Goal: Information Seeking & Learning: Learn about a topic

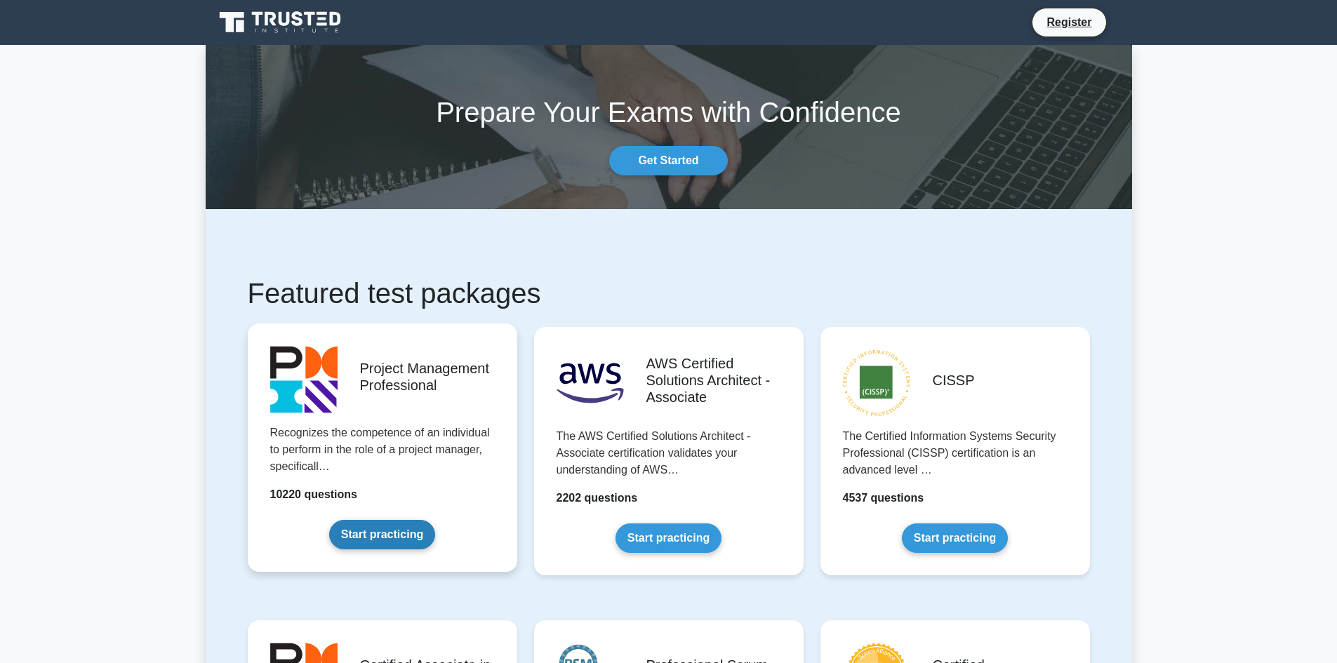
click at [394, 520] on link "Start practicing" at bounding box center [382, 534] width 106 height 29
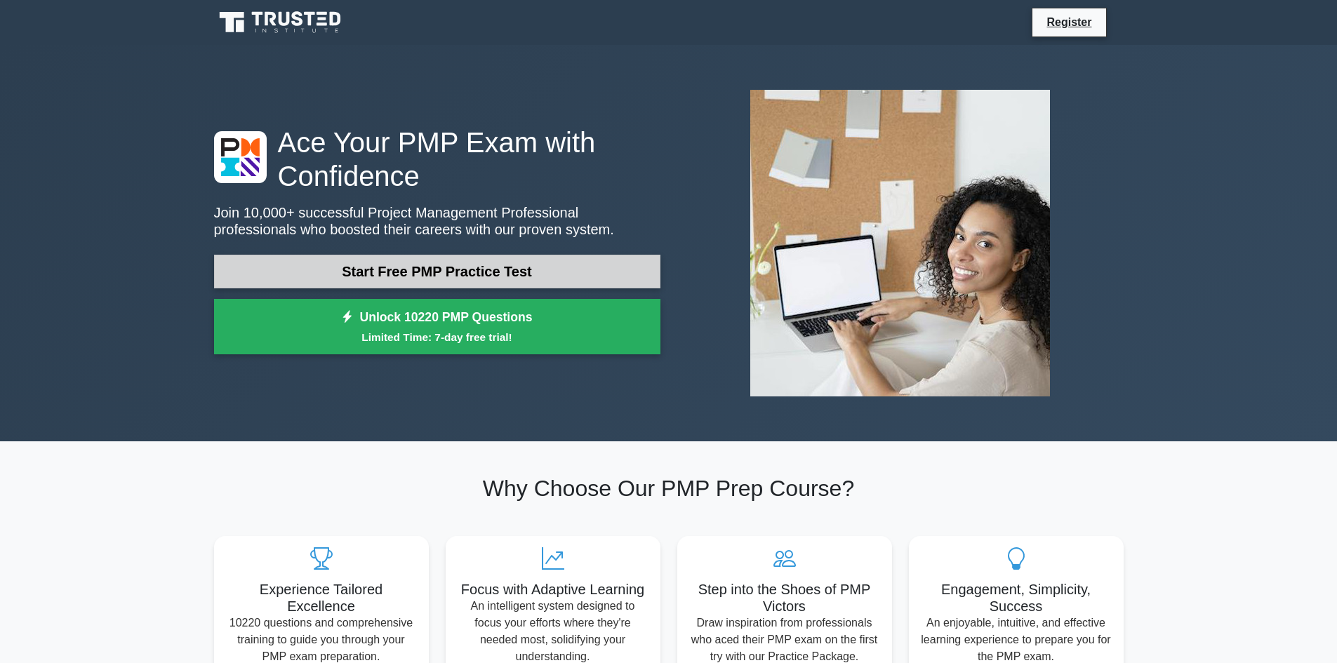
click at [412, 272] on link "Start Free PMP Practice Test" at bounding box center [437, 272] width 446 height 34
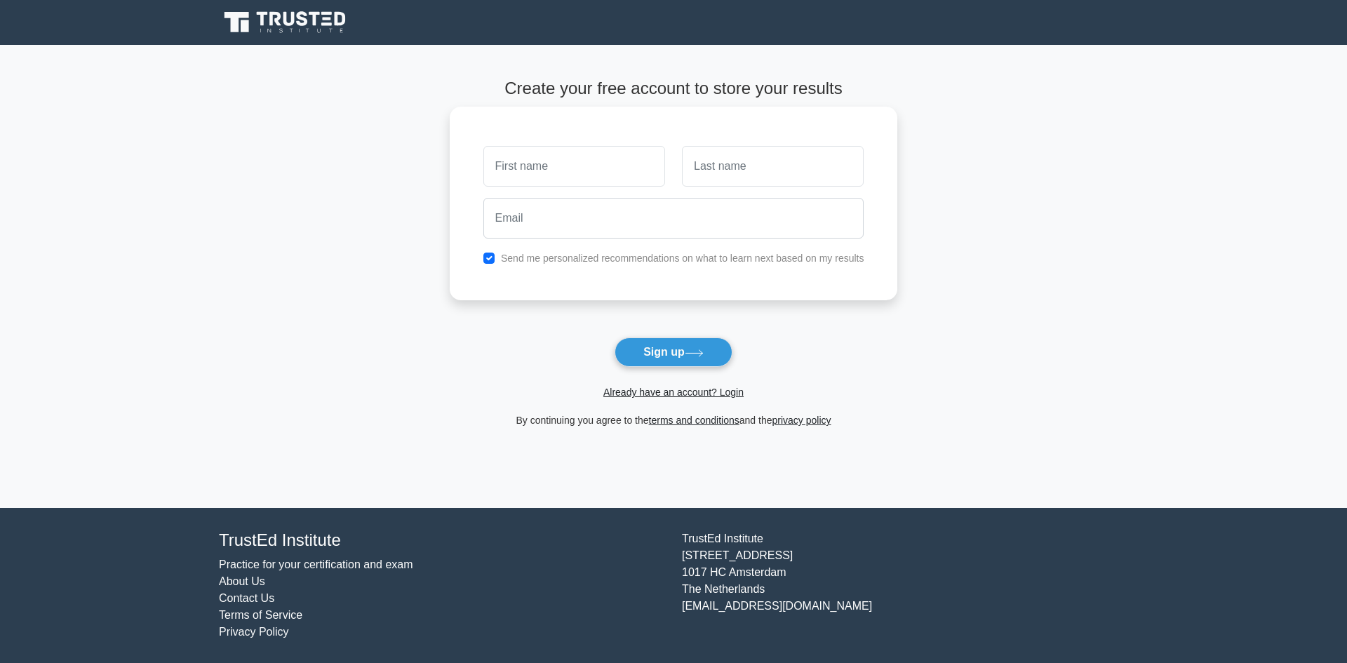
click at [556, 179] on input "text" at bounding box center [574, 166] width 182 height 41
type input "PEDRO"
click at [718, 163] on input "text" at bounding box center [773, 166] width 182 height 41
type input "PRADO"
click at [677, 226] on input "email" at bounding box center [673, 218] width 381 height 41
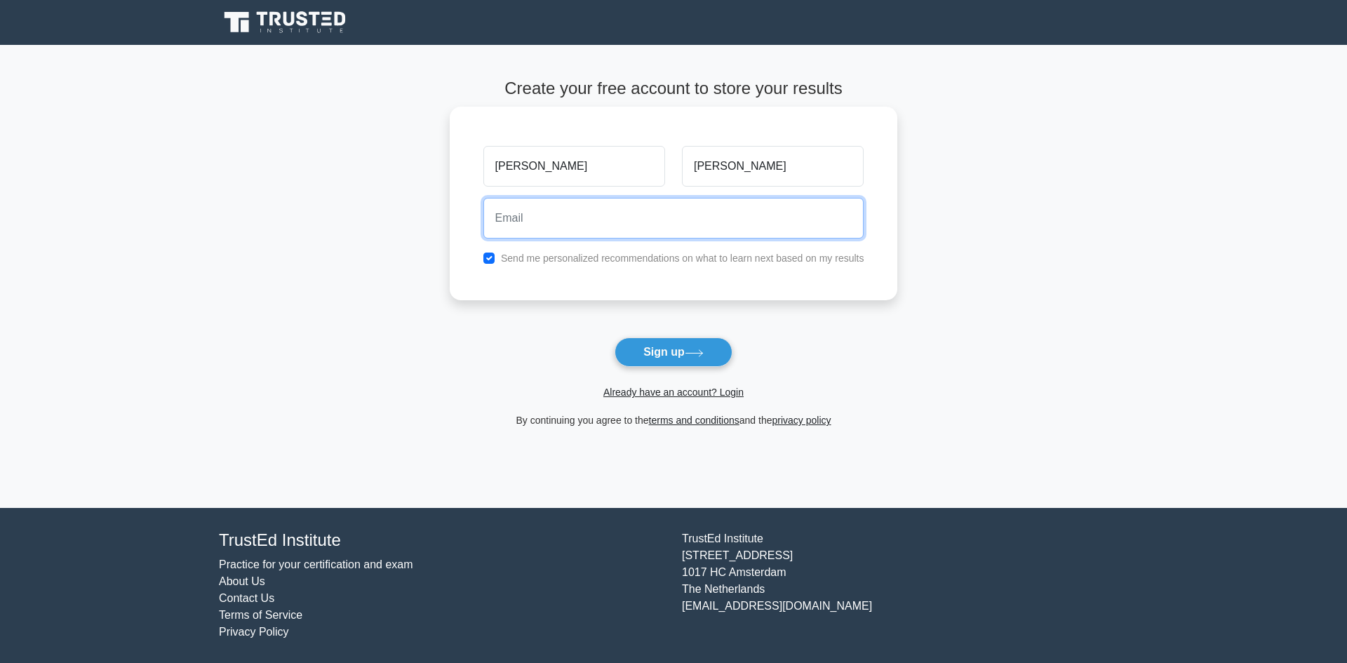
type input "engr.prado05@gmail.com"
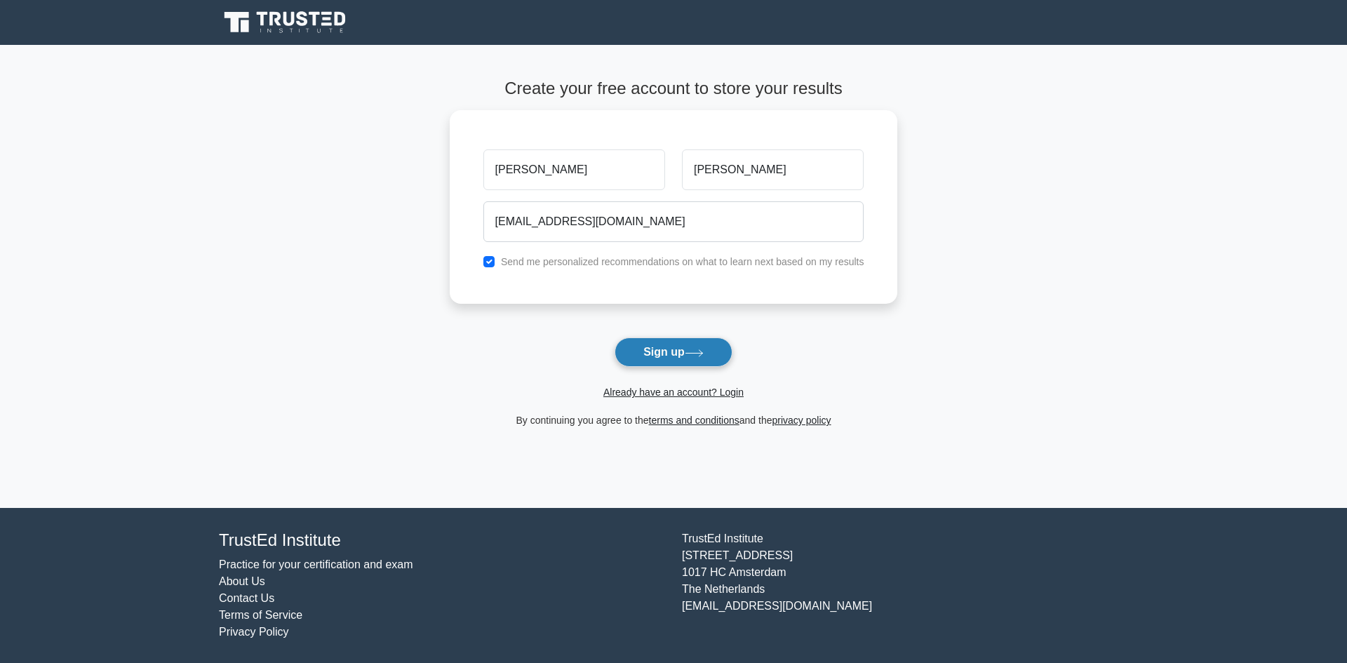
click at [661, 353] on button "Sign up" at bounding box center [674, 351] width 118 height 29
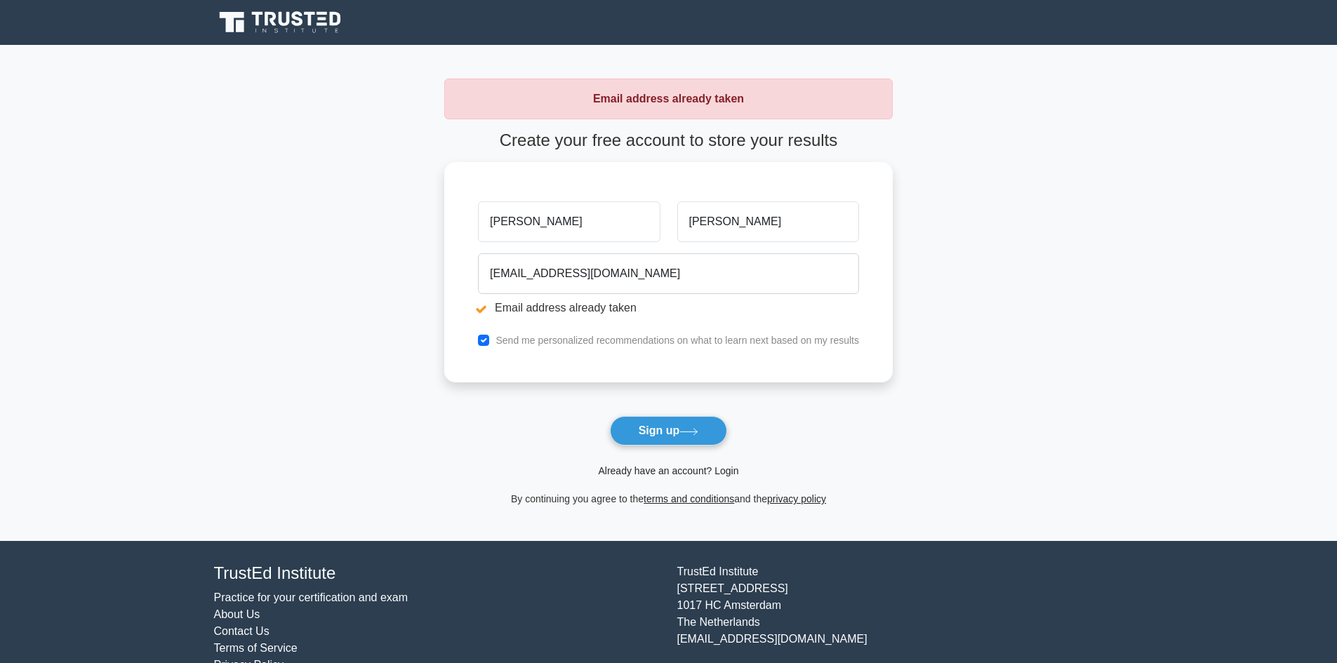
click at [665, 470] on link "Already have an account? Login" at bounding box center [668, 470] width 140 height 11
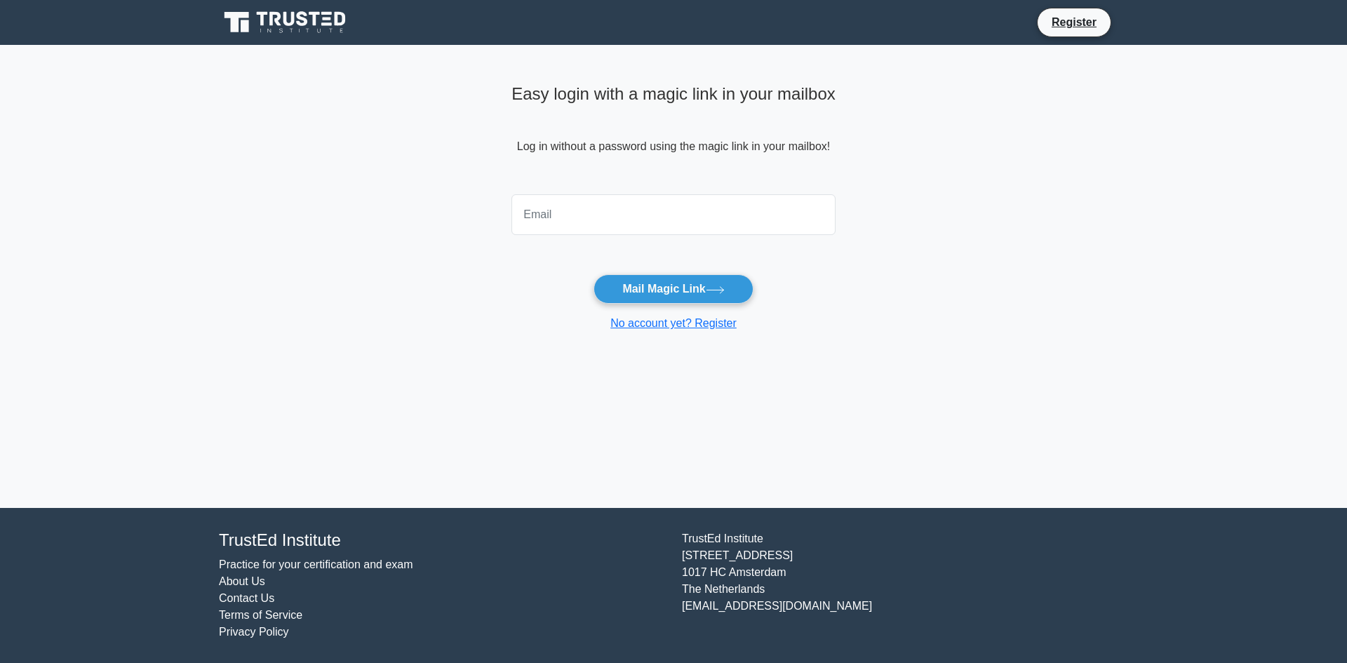
click at [608, 211] on input "email" at bounding box center [673, 214] width 324 height 41
click at [650, 304] on button "Mail Magic Link" at bounding box center [673, 288] width 159 height 29
click at [624, 213] on input "email" at bounding box center [673, 214] width 324 height 41
type input "engr.prado05@gmail.com"
click at [645, 287] on button "Mail Magic Link" at bounding box center [673, 288] width 159 height 29
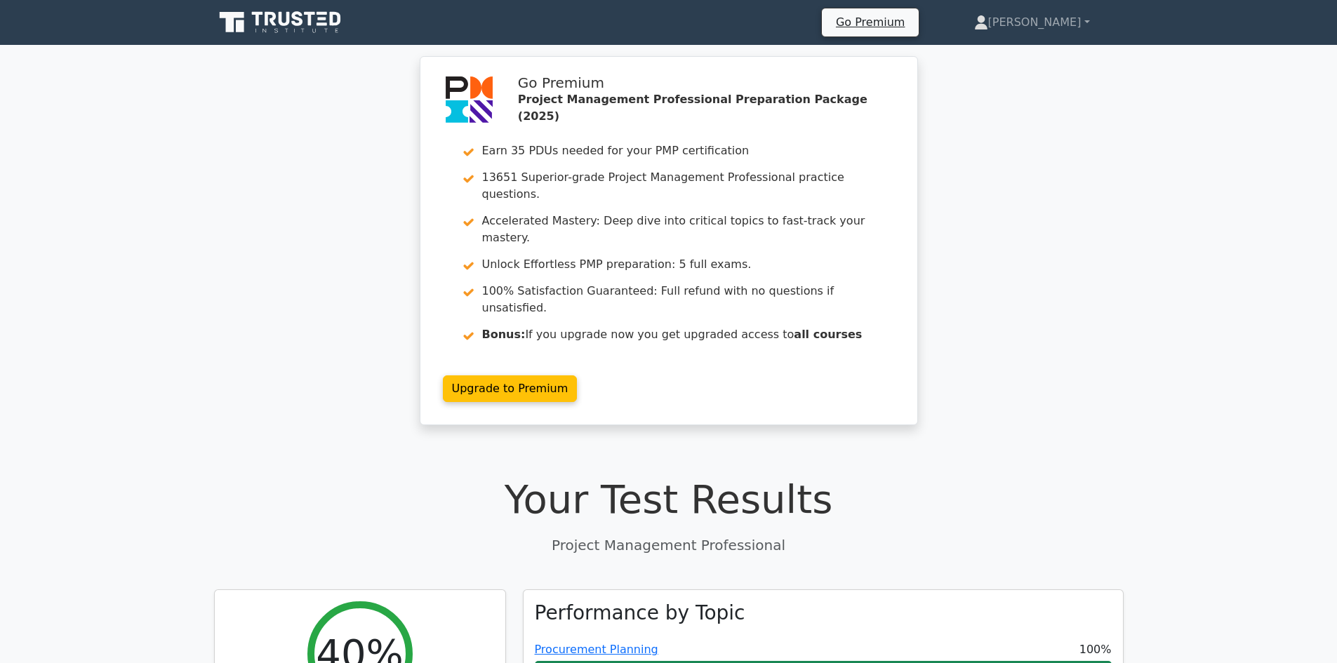
click at [295, 40] on nav "Go Premium [PERSON_NAME] Profile" at bounding box center [668, 22] width 1337 height 45
click at [326, 27] on icon at bounding box center [281, 22] width 135 height 27
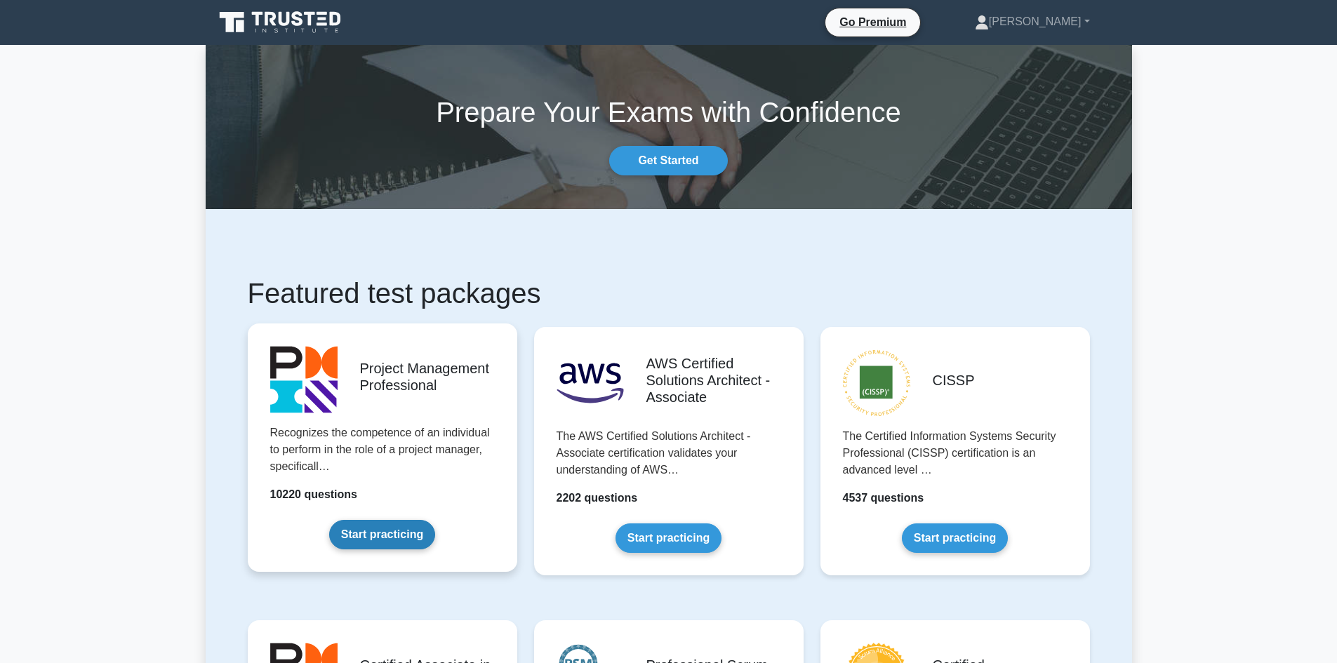
click at [408, 520] on link "Start practicing" at bounding box center [382, 534] width 106 height 29
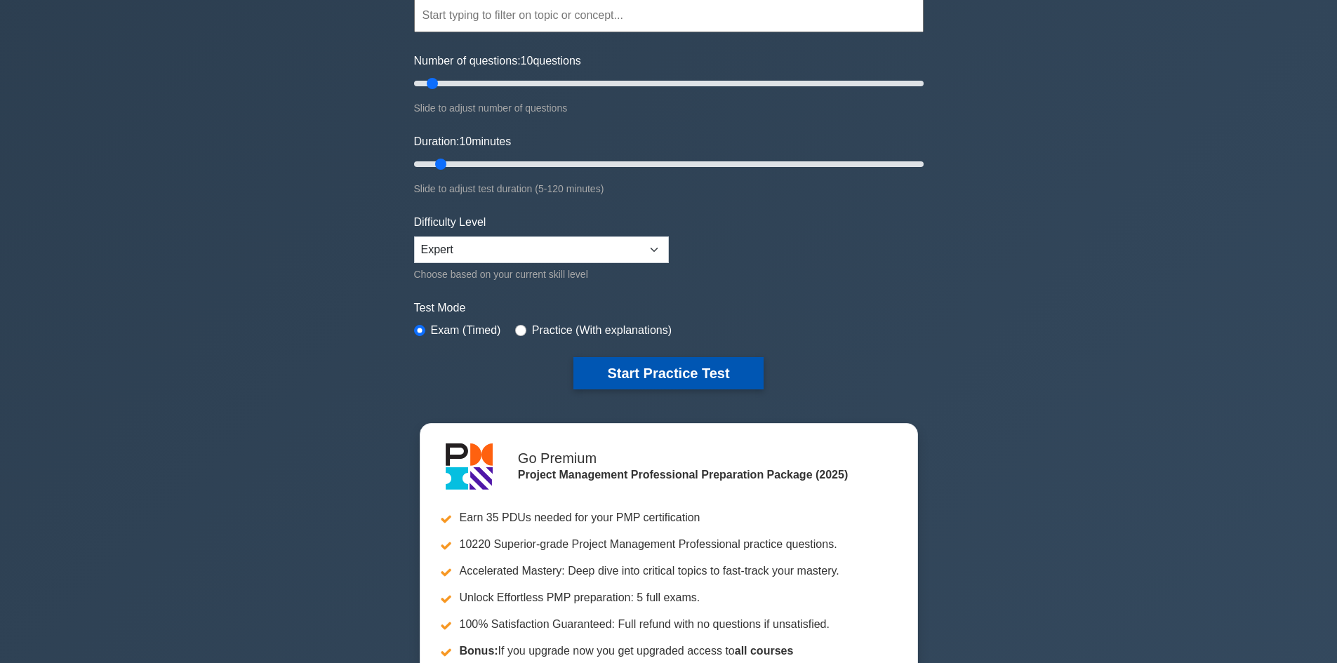
scroll to position [140, 0]
click at [664, 387] on button "Start Practice Test" at bounding box center [667, 372] width 189 height 32
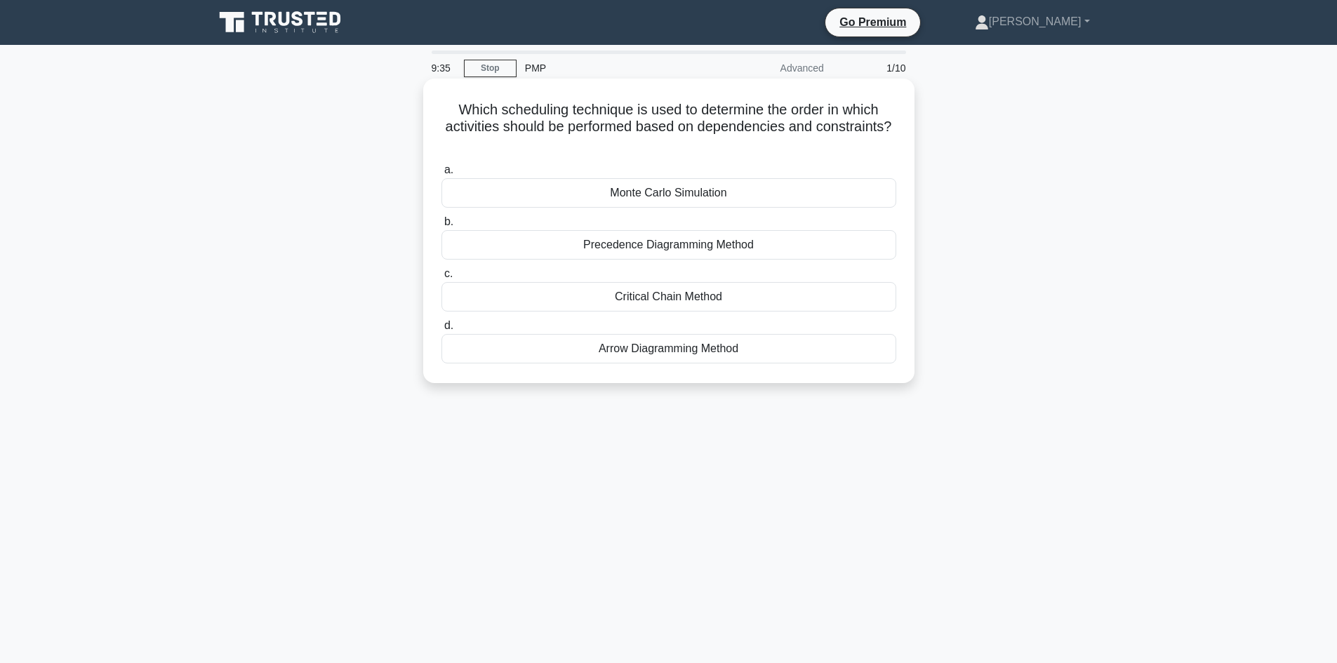
click at [748, 203] on div "Monte Carlo Simulation" at bounding box center [668, 192] width 455 height 29
click at [441, 175] on input "a. Monte Carlo Simulation" at bounding box center [441, 170] width 0 height 9
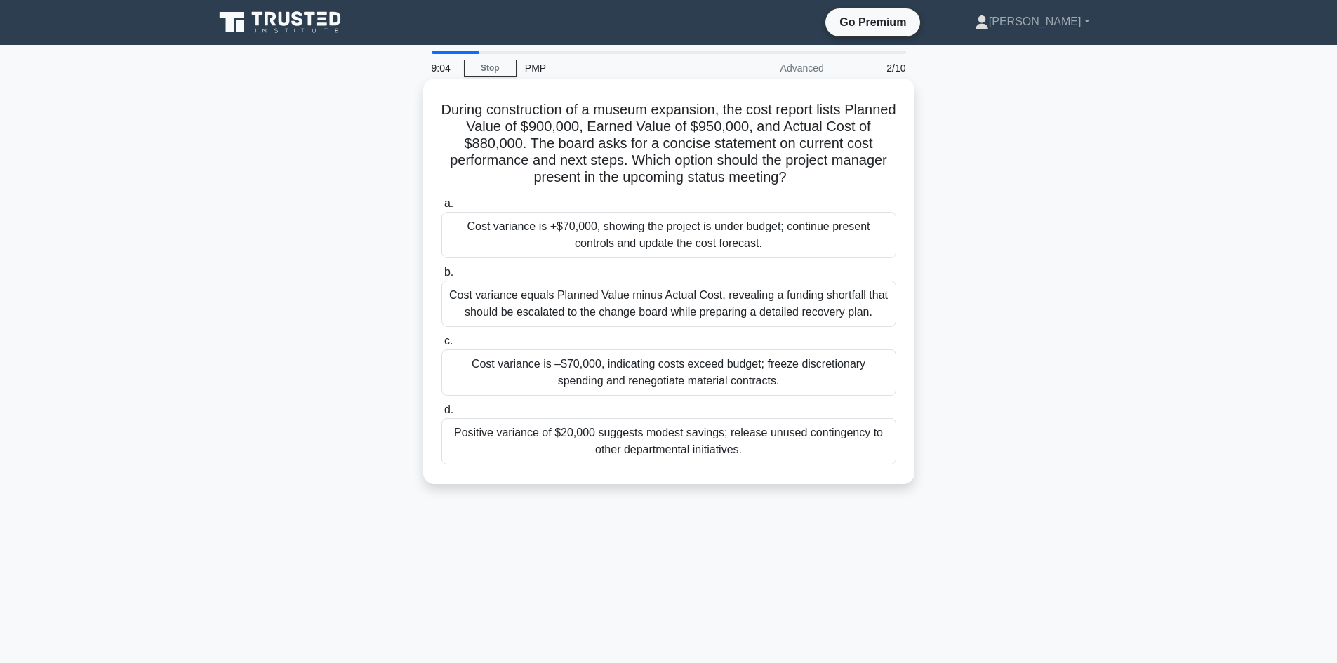
click at [677, 293] on div "Cost variance equals Planned Value minus Actual Cost, revealing a funding short…" at bounding box center [668, 304] width 455 height 46
click at [441, 277] on input "b. Cost variance equals Planned Value minus Actual Cost, revealing a funding sh…" at bounding box center [441, 272] width 0 height 9
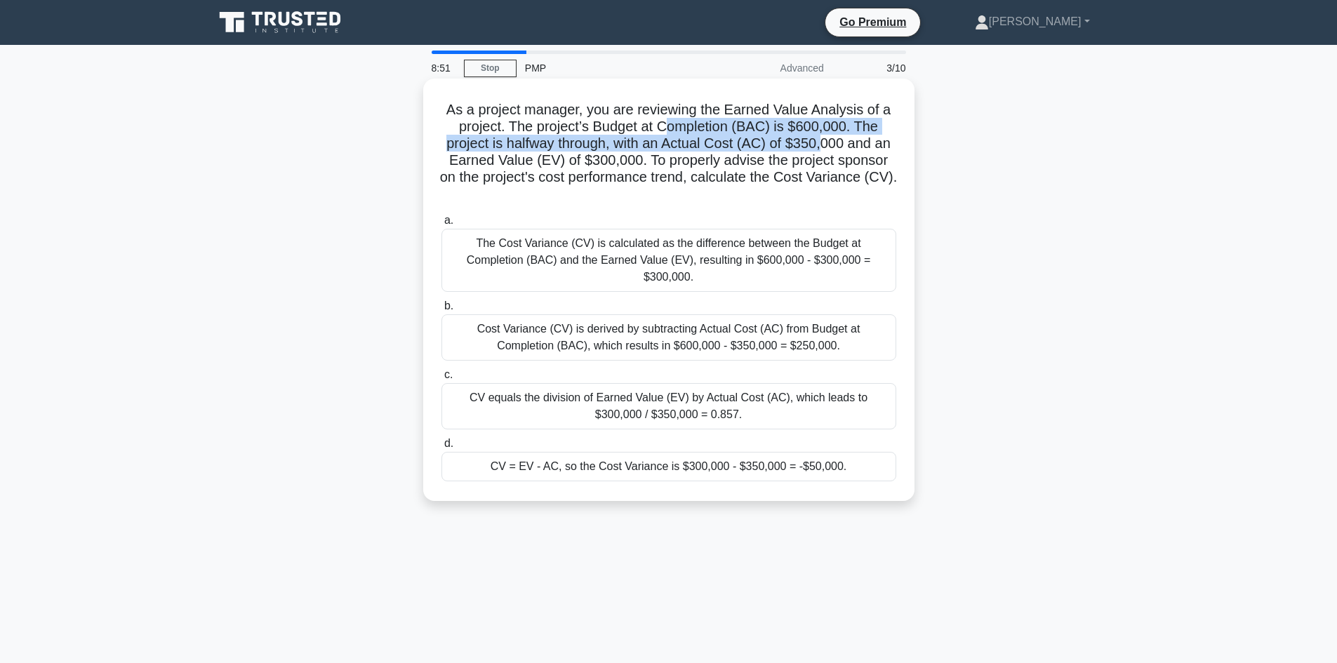
drag, startPoint x: 671, startPoint y: 134, endPoint x: 826, endPoint y: 142, distance: 154.6
click at [826, 142] on h5 "As a project manager, you are reviewing the Earned Value Analysis of a project.…" at bounding box center [668, 152] width 457 height 102
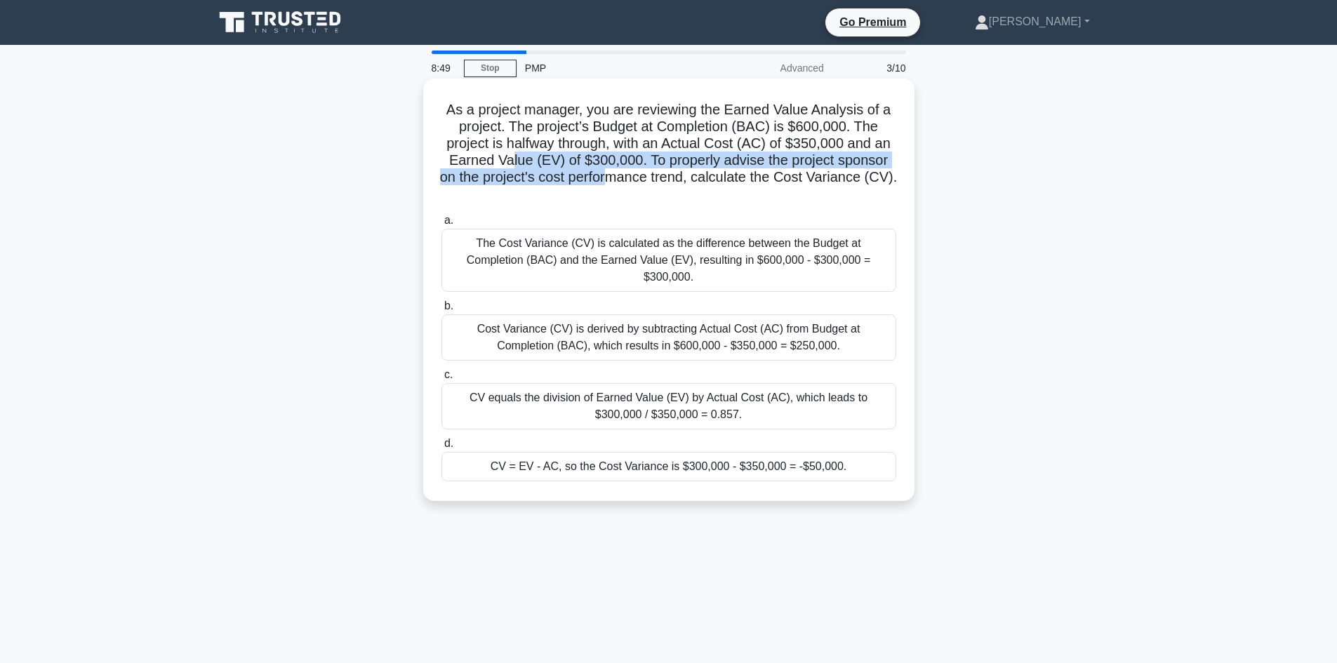
drag, startPoint x: 510, startPoint y: 165, endPoint x: 628, endPoint y: 172, distance: 118.1
click at [628, 172] on h5 "As a project manager, you are reviewing the Earned Value Analysis of a project.…" at bounding box center [668, 152] width 457 height 102
click at [687, 160] on h5 "As a project manager, you are reviewing the Earned Value Analysis of a project.…" at bounding box center [668, 152] width 457 height 102
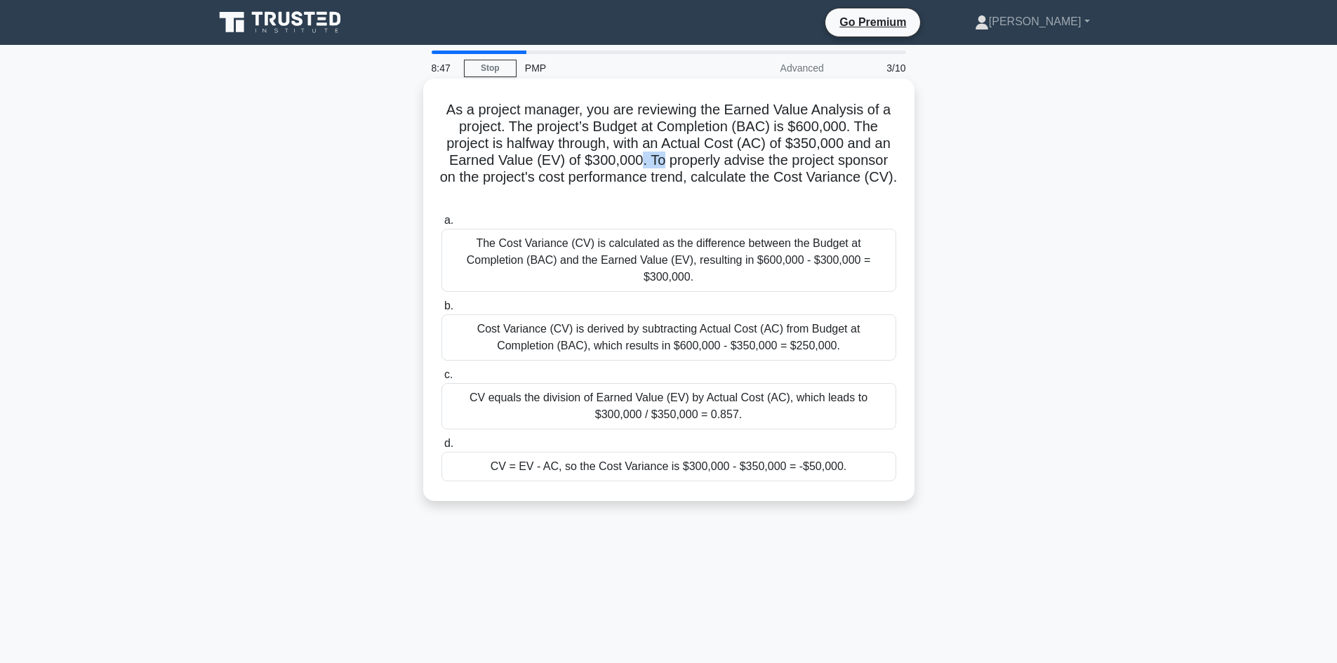
drag, startPoint x: 639, startPoint y: 154, endPoint x: 662, endPoint y: 164, distance: 24.5
click at [662, 164] on h5 "As a project manager, you are reviewing the Earned Value Analysis of a project.…" at bounding box center [668, 152] width 457 height 102
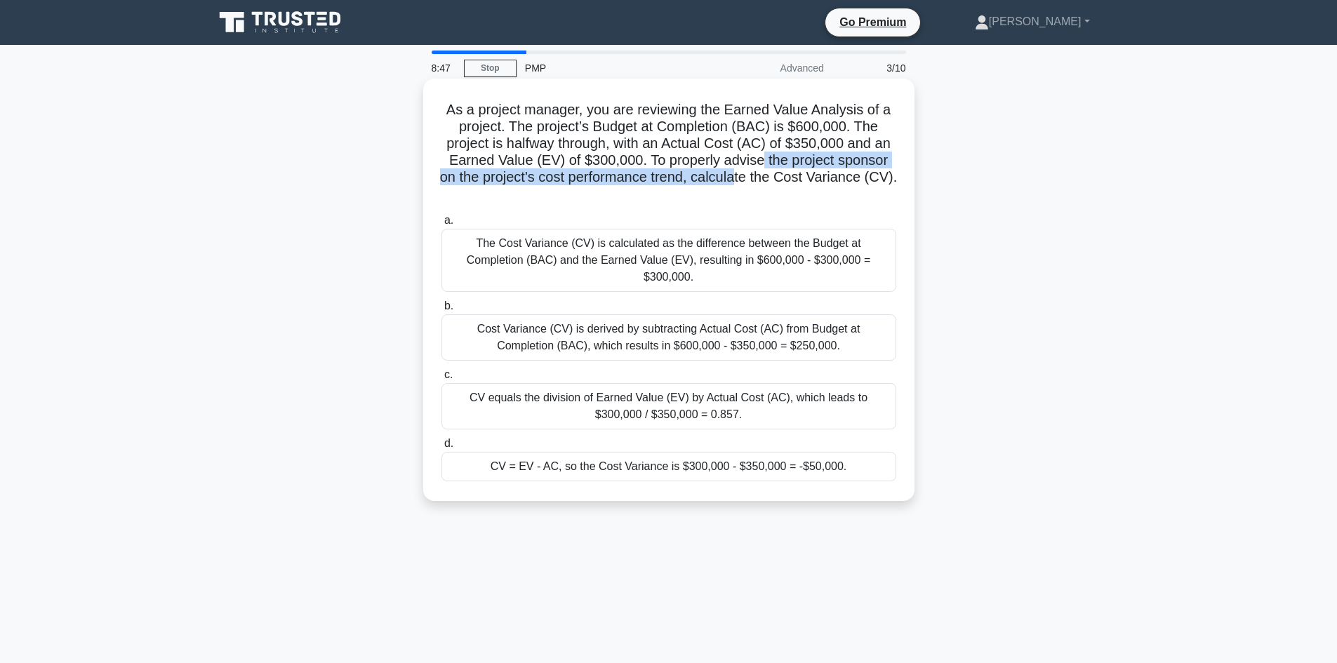
click at [760, 173] on h5 "As a project manager, you are reviewing the Earned Value Analysis of a project.…" at bounding box center [668, 152] width 457 height 102
click at [503, 206] on div "As a project manager, you are reviewing the Earned Value Analysis of a project.…" at bounding box center [669, 289] width 480 height 411
click at [461, 452] on div "CV = EV - AC, so the Cost Variance is $300,000 - $350,000 = -$50,000." at bounding box center [668, 466] width 455 height 29
click at [441, 448] on input "d. CV = EV - AC, so the Cost Variance is $300,000 - $350,000 = -$50,000." at bounding box center [441, 443] width 0 height 9
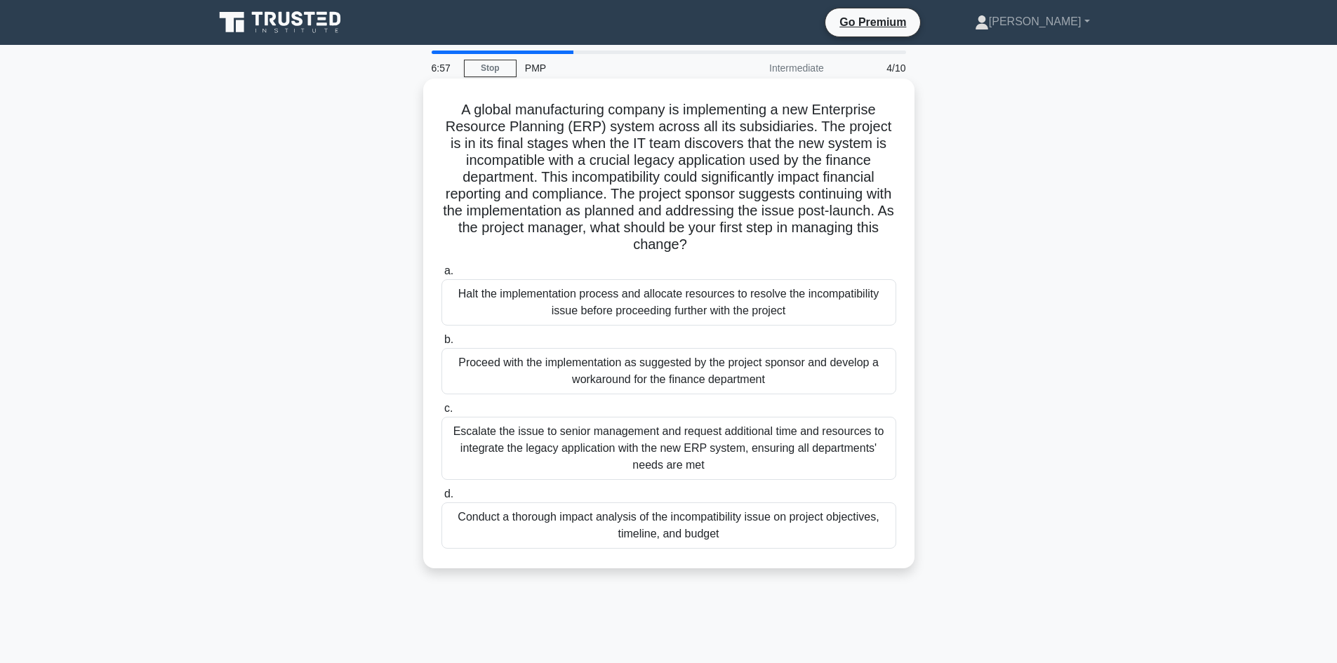
click at [577, 379] on div "Proceed with the implementation as suggested by the project sponsor and develop…" at bounding box center [668, 371] width 455 height 46
click at [441, 344] on input "b. Proceed with the implementation as suggested by the project sponsor and deve…" at bounding box center [441, 339] width 0 height 9
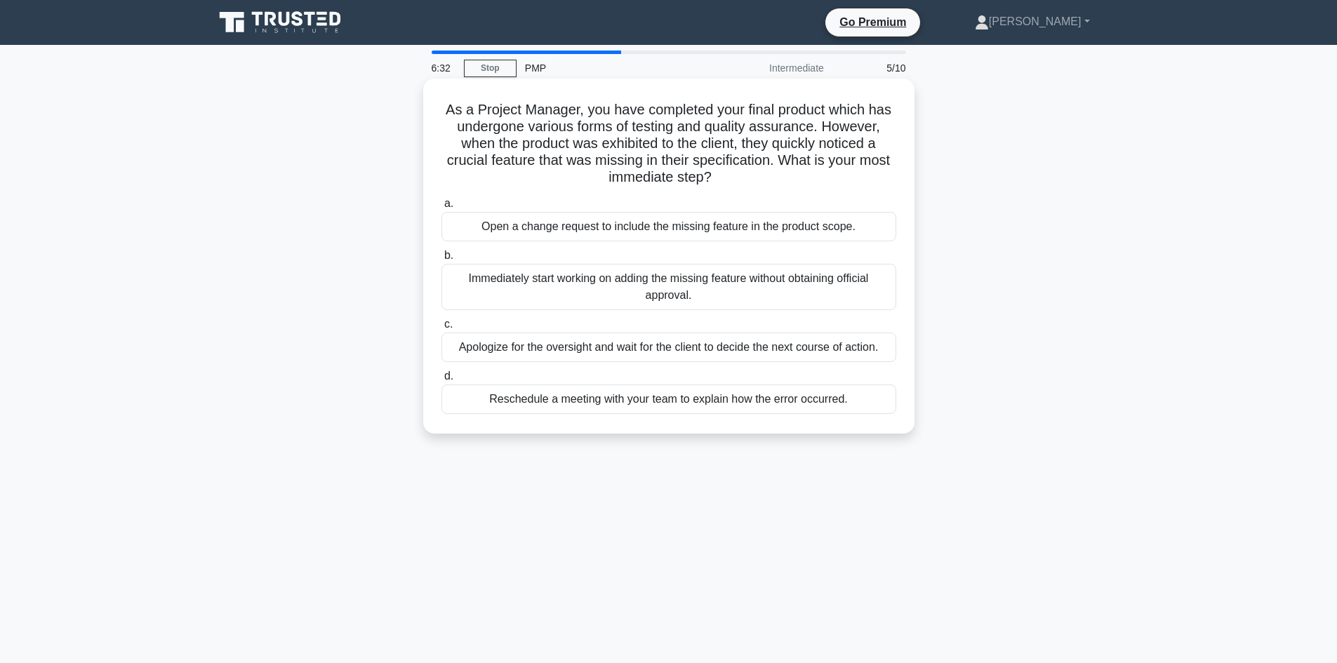
click at [649, 296] on div "Immediately start working on adding the missing feature without obtaining offic…" at bounding box center [668, 287] width 455 height 46
click at [441, 260] on input "b. Immediately start working on adding the missing feature without obtaining of…" at bounding box center [441, 255] width 0 height 9
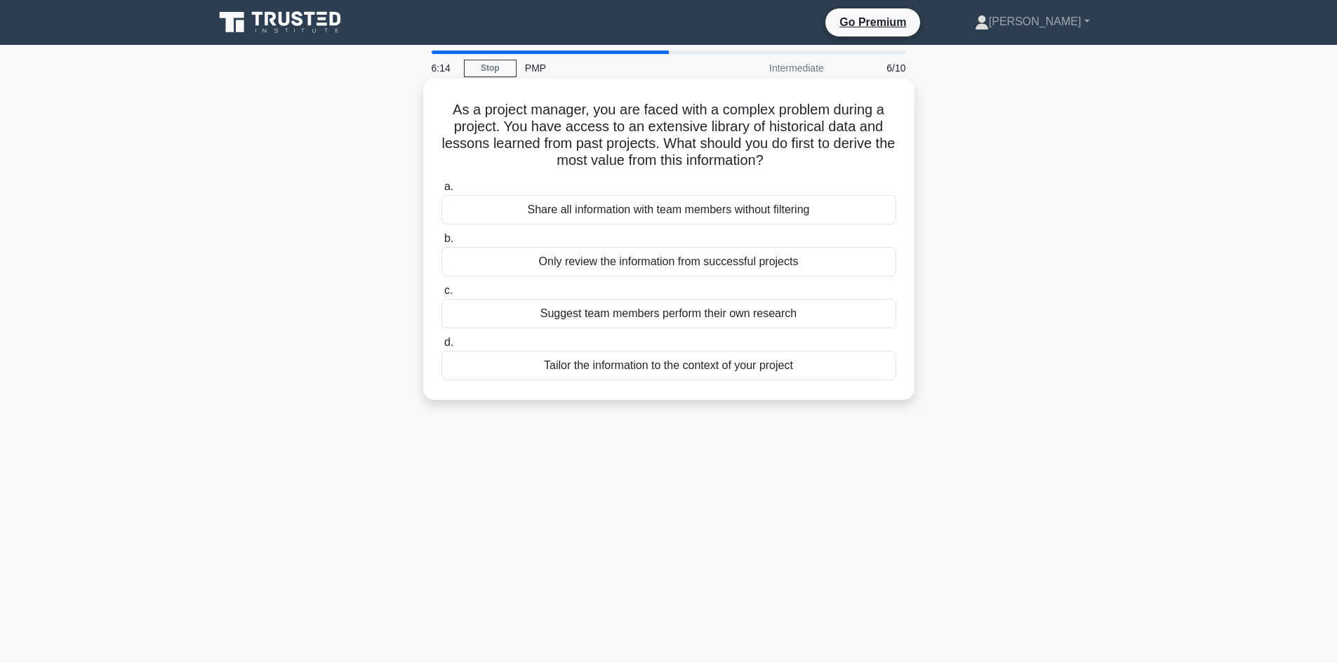
click at [641, 268] on div "Only review the information from successful projects" at bounding box center [668, 261] width 455 height 29
click at [441, 243] on input "b. Only review the information from successful projects" at bounding box center [441, 238] width 0 height 9
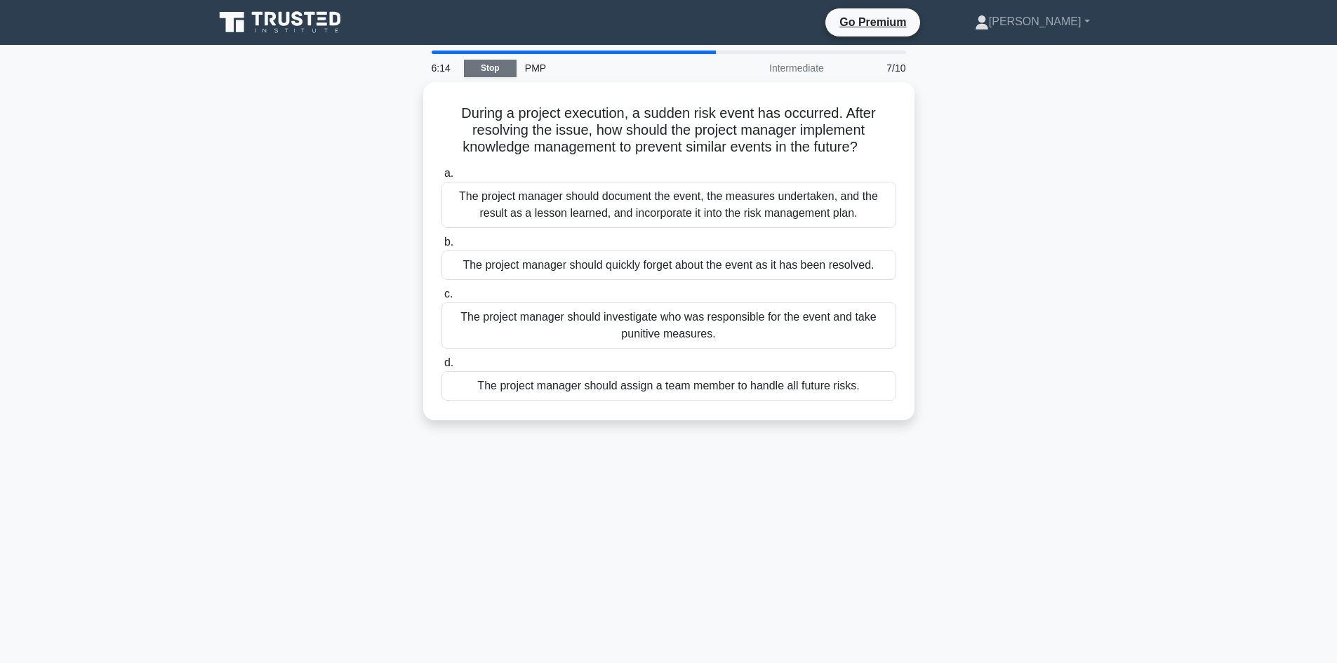
click at [483, 62] on link "Stop" at bounding box center [490, 69] width 53 height 18
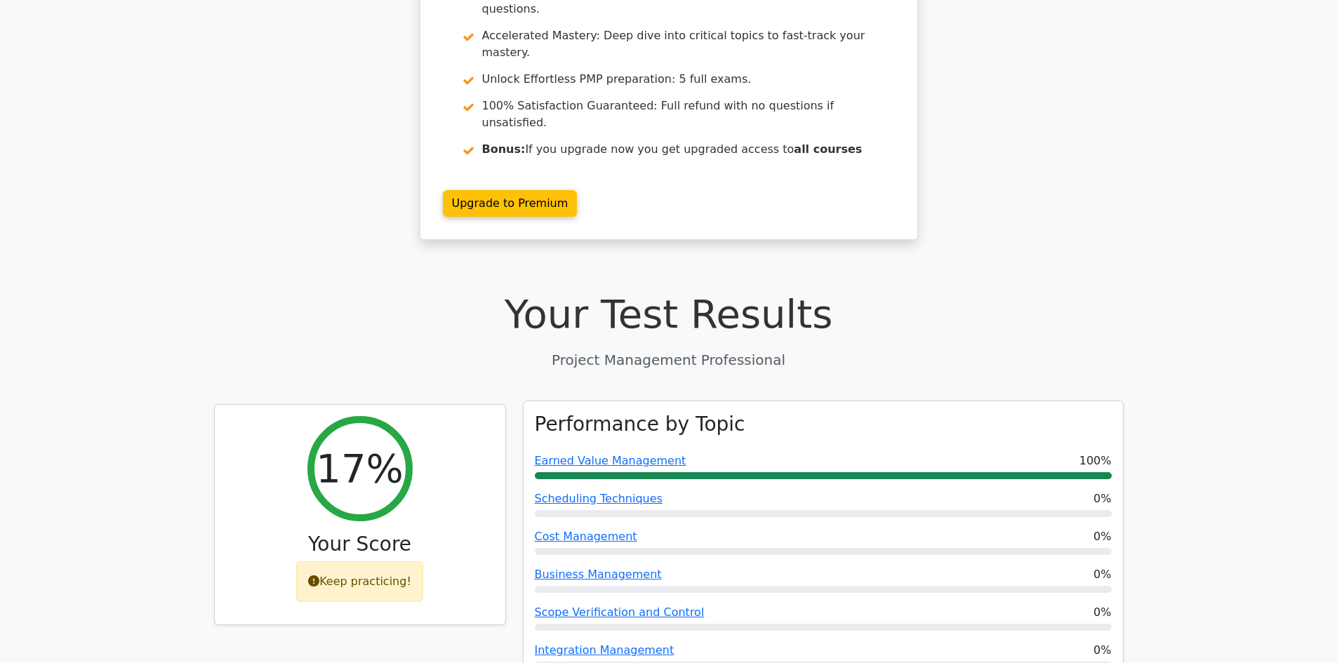
scroll to position [351, 0]
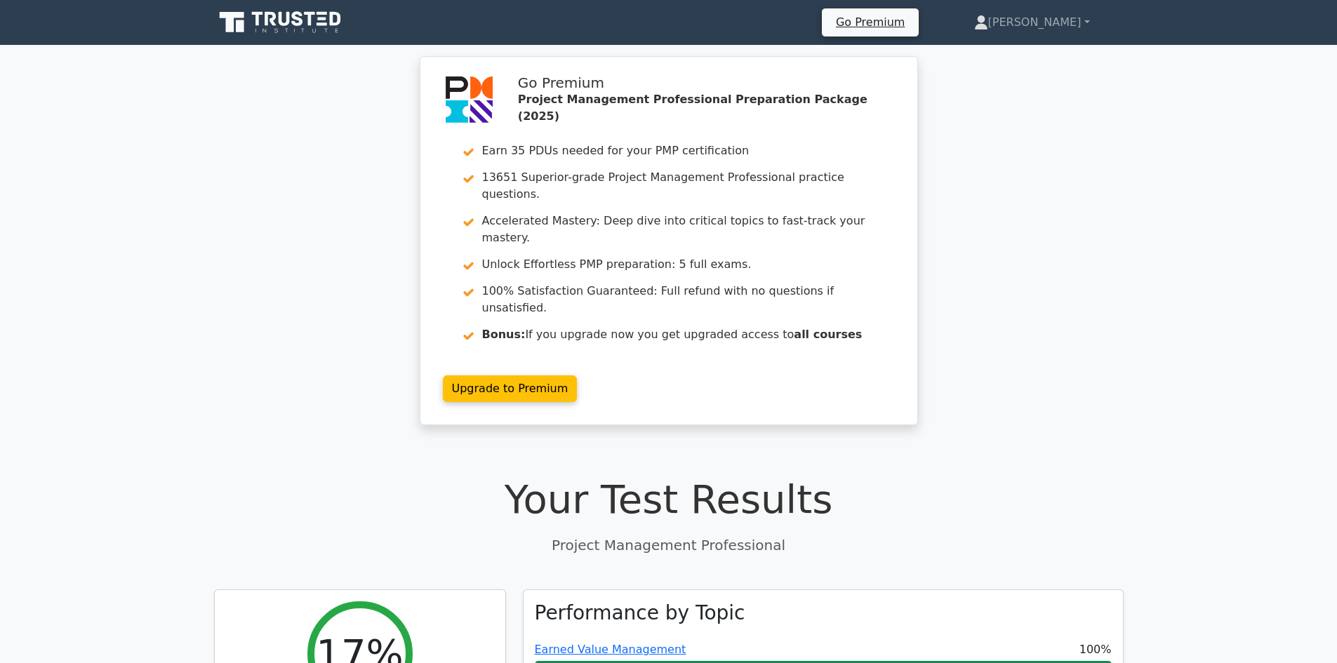
click at [293, 22] on icon at bounding box center [297, 18] width 11 height 15
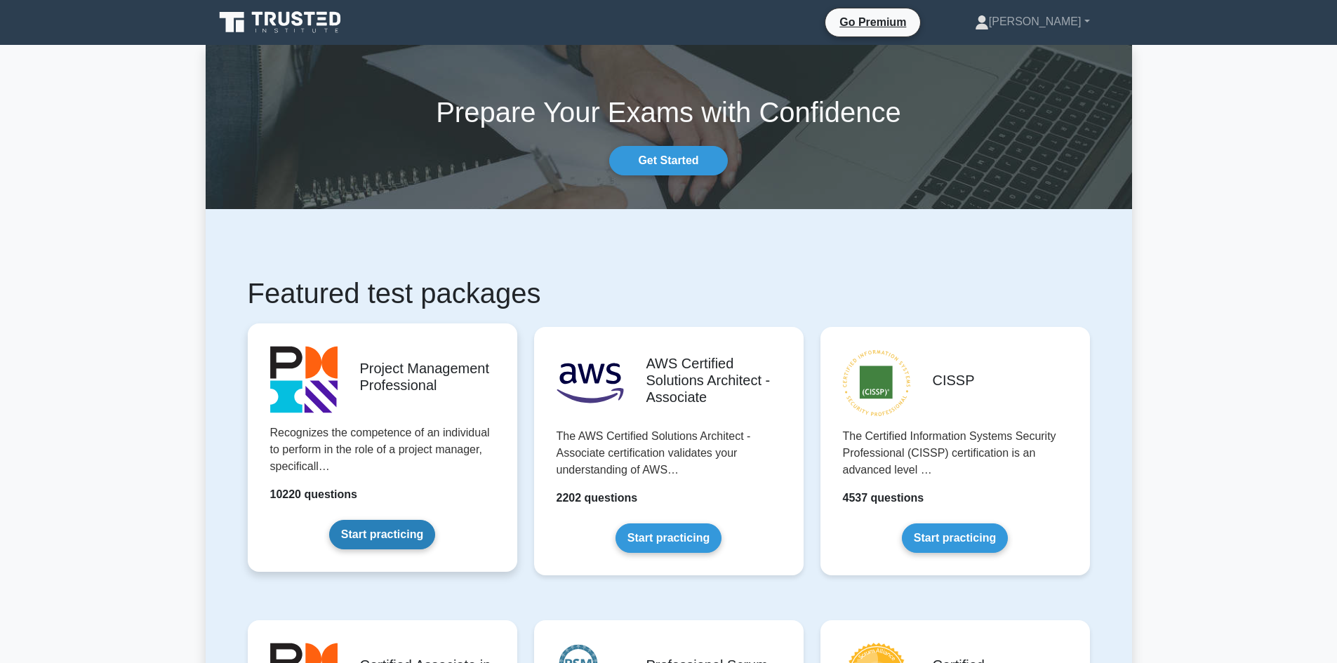
click at [408, 520] on link "Start practicing" at bounding box center [382, 534] width 106 height 29
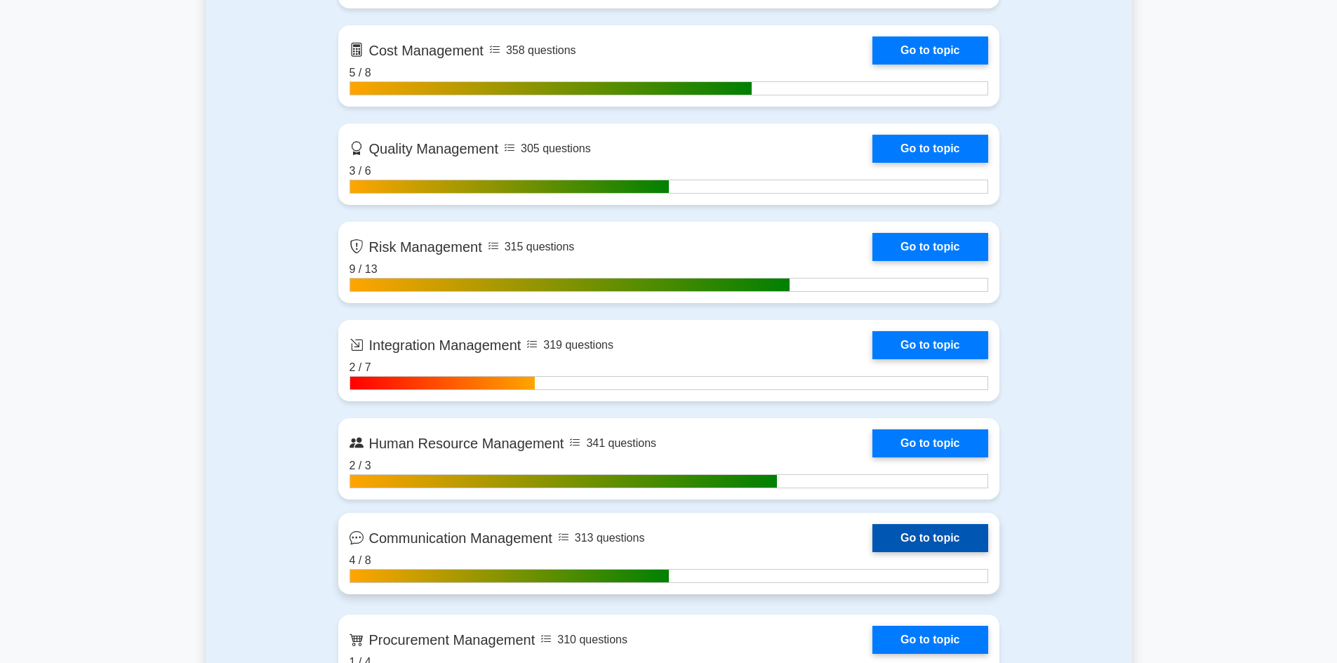
scroll to position [1193, 0]
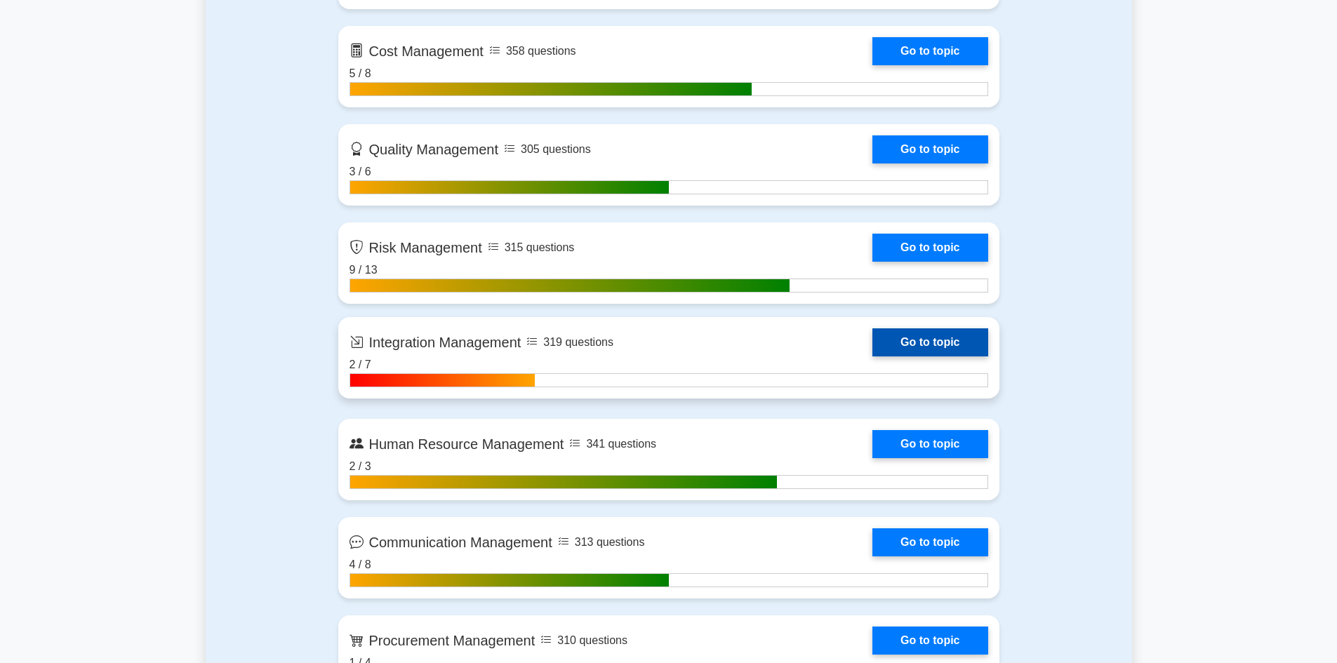
click at [902, 342] on link "Go to topic" at bounding box center [929, 342] width 115 height 28
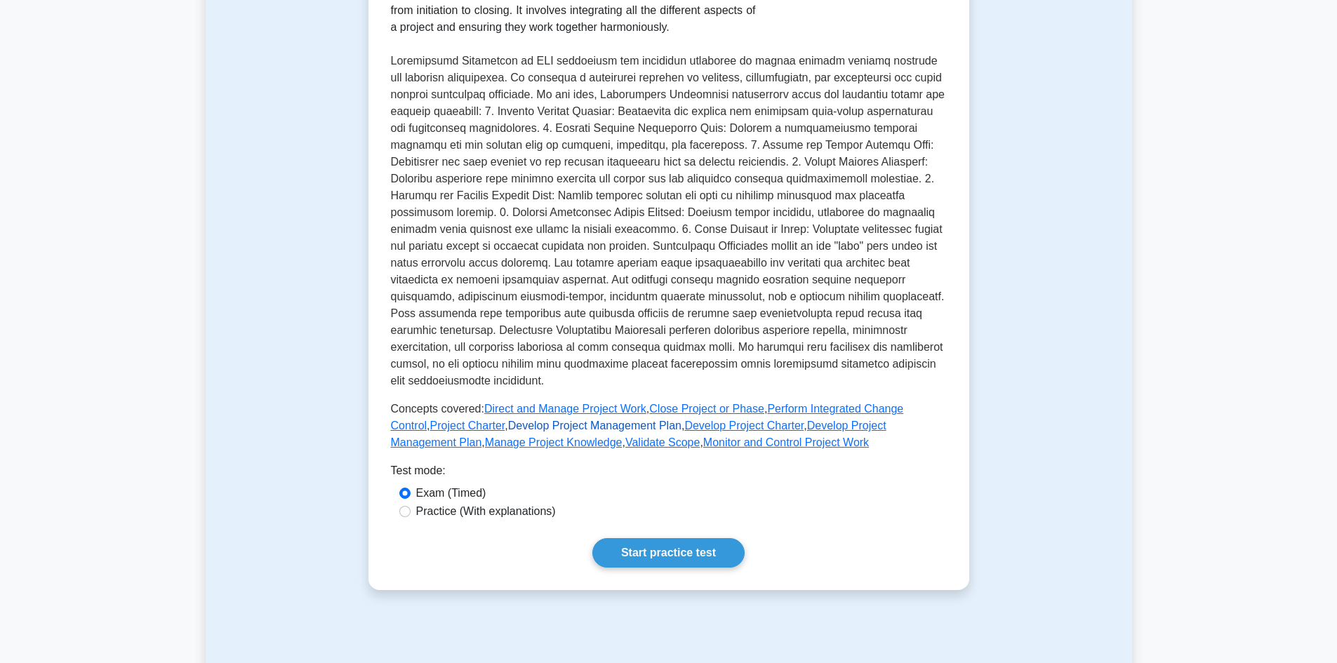
scroll to position [351, 0]
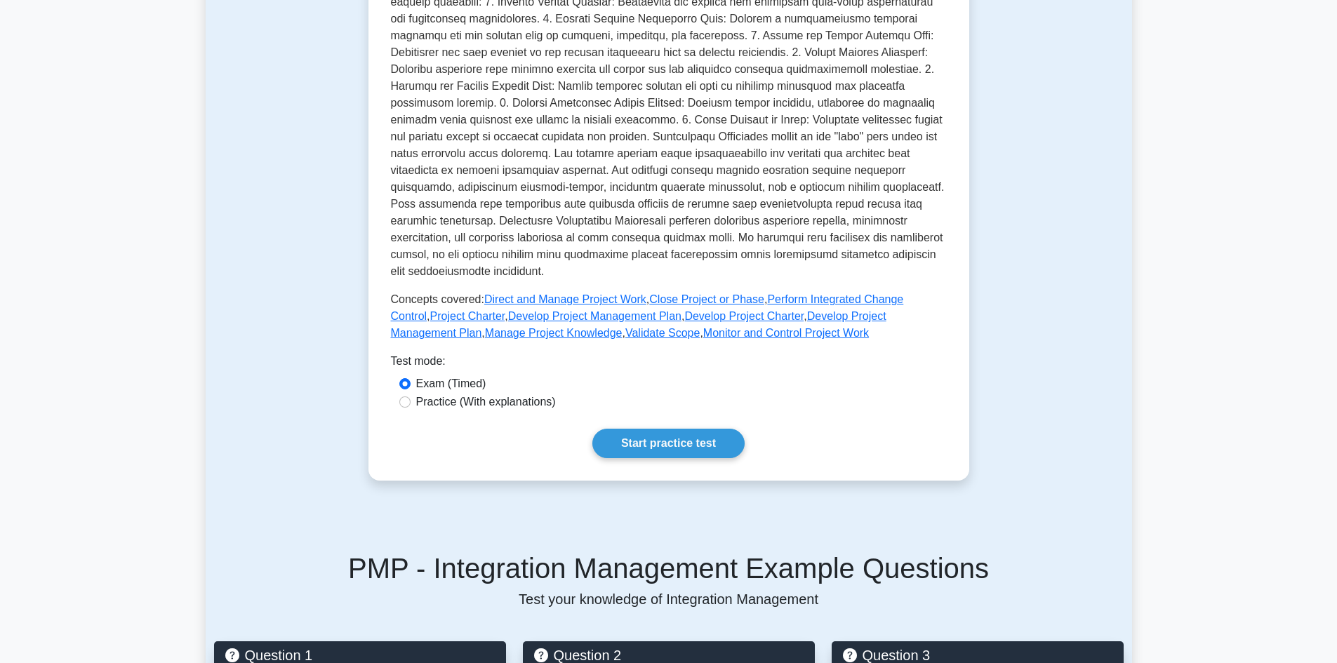
click at [676, 460] on div "Integration Management Coordination of all aspects of a project Integration Man…" at bounding box center [668, 133] width 601 height 695
click at [678, 440] on link "Start practice test" at bounding box center [668, 443] width 152 height 29
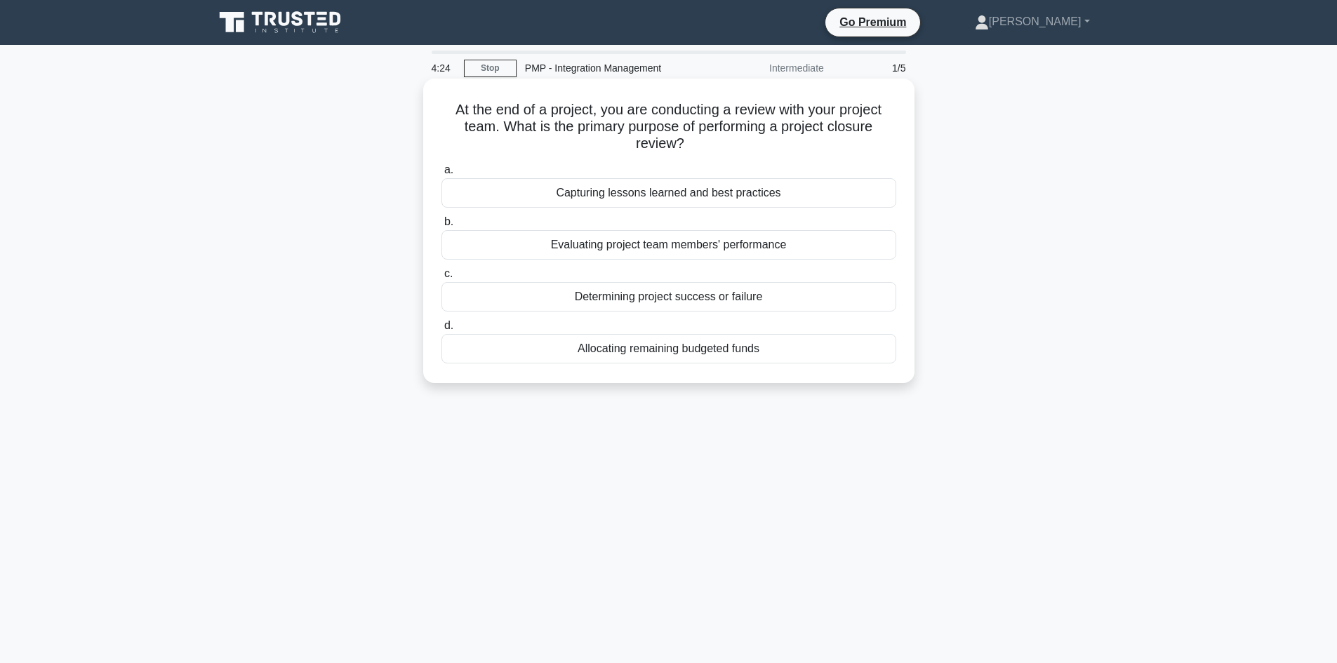
click at [732, 200] on div "Capturing lessons learned and best practices" at bounding box center [668, 192] width 455 height 29
click at [441, 175] on input "a. Capturing lessons learned and best practices" at bounding box center [441, 170] width 0 height 9
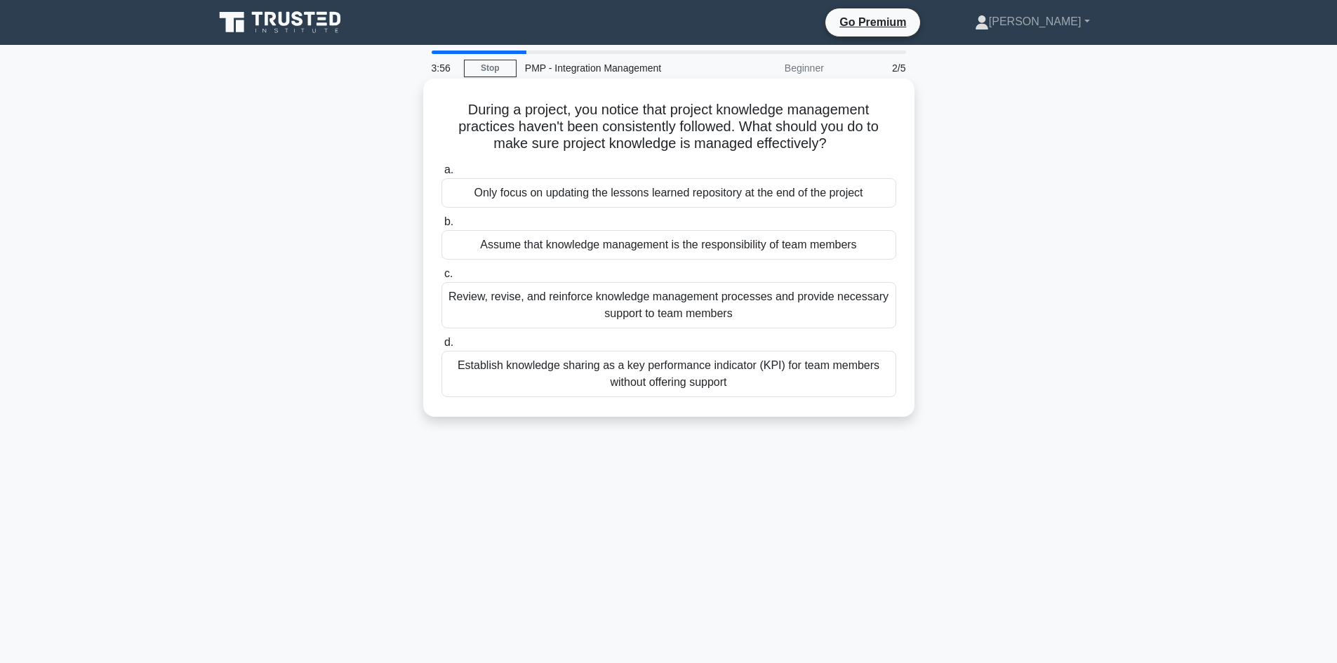
click at [587, 322] on div "Review, revise, and reinforce knowledge management processes and provide necess…" at bounding box center [668, 305] width 455 height 46
click at [441, 279] on input "c. Review, revise, and reinforce knowledge management processes and provide nec…" at bounding box center [441, 273] width 0 height 9
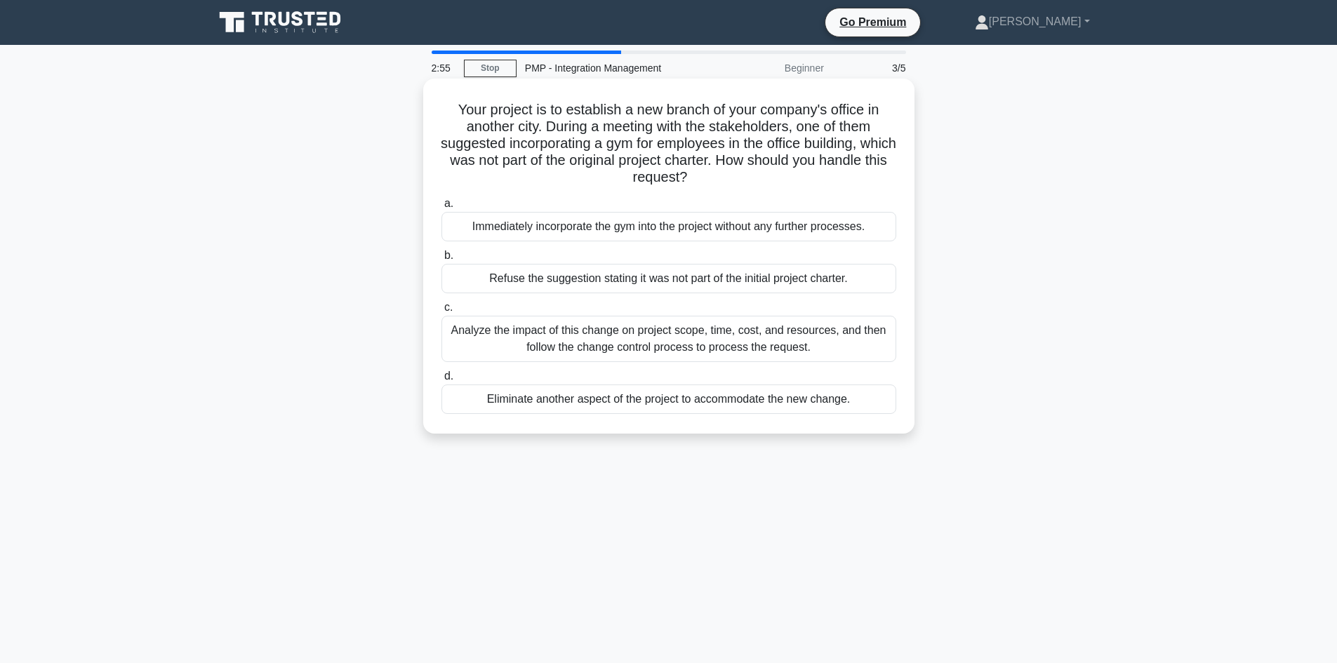
click at [593, 352] on div "Analyze the impact of this change on project scope, time, cost, and resources, …" at bounding box center [668, 339] width 455 height 46
click at [441, 312] on input "c. Analyze the impact of this change on project scope, time, cost, and resource…" at bounding box center [441, 307] width 0 height 9
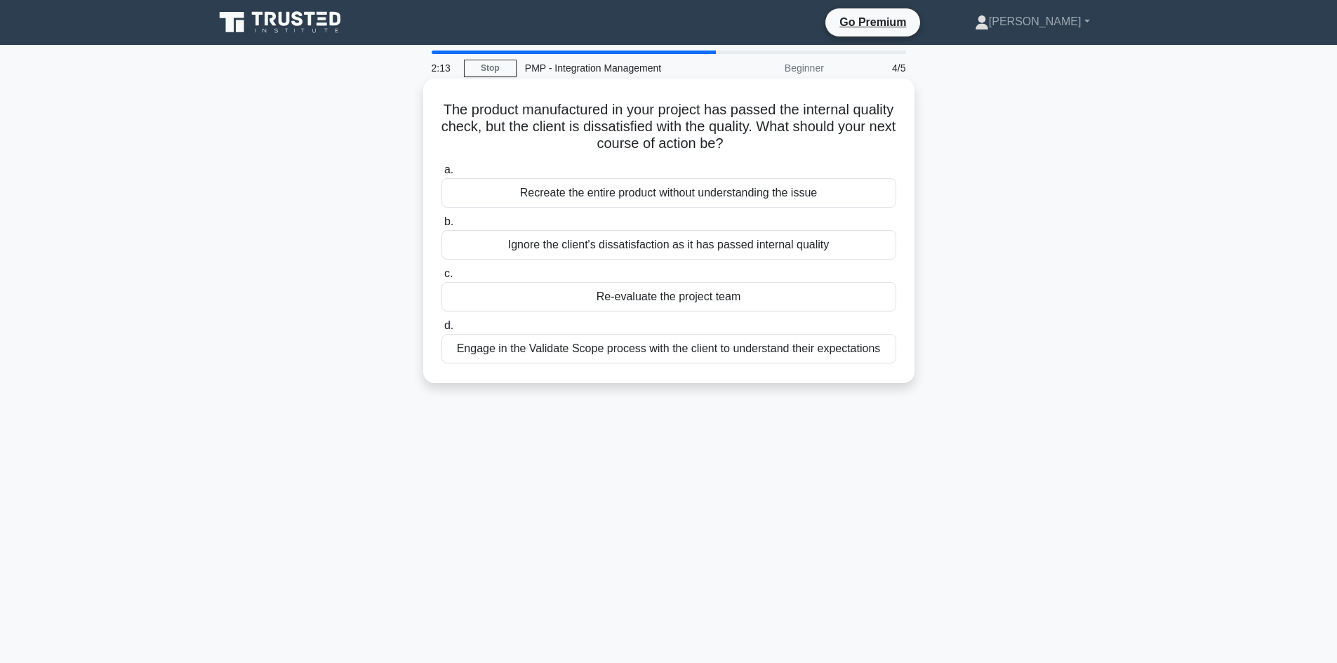
click at [664, 352] on div "Engage in the Validate Scope process with the client to understand their expect…" at bounding box center [668, 348] width 455 height 29
click at [441, 330] on input "d. Engage in the Validate Scope process with the client to understand their exp…" at bounding box center [441, 325] width 0 height 9
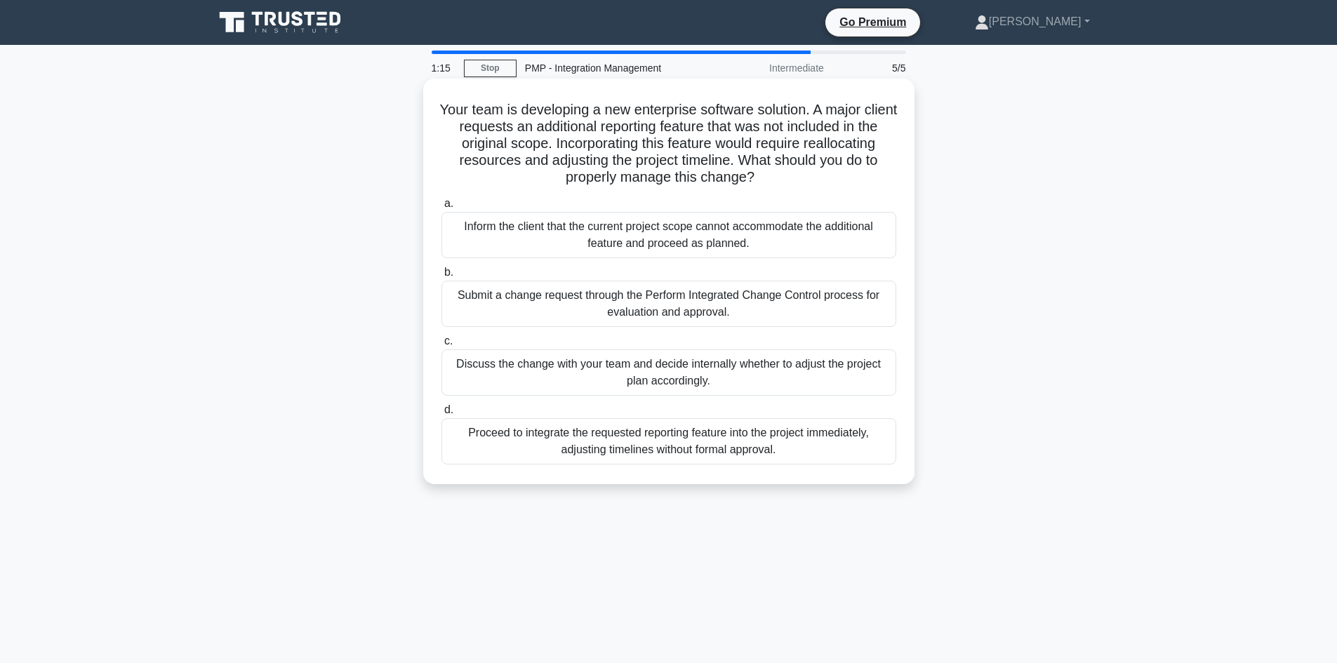
click at [623, 304] on div "Submit a change request through the Perform Integrated Change Control process f…" at bounding box center [668, 304] width 455 height 46
click at [575, 314] on div "Submit a change request through the Perform Integrated Change Control process f…" at bounding box center [668, 304] width 455 height 46
click at [441, 277] on input "b. Submit a change request through the Perform Integrated Change Control proces…" at bounding box center [441, 272] width 0 height 9
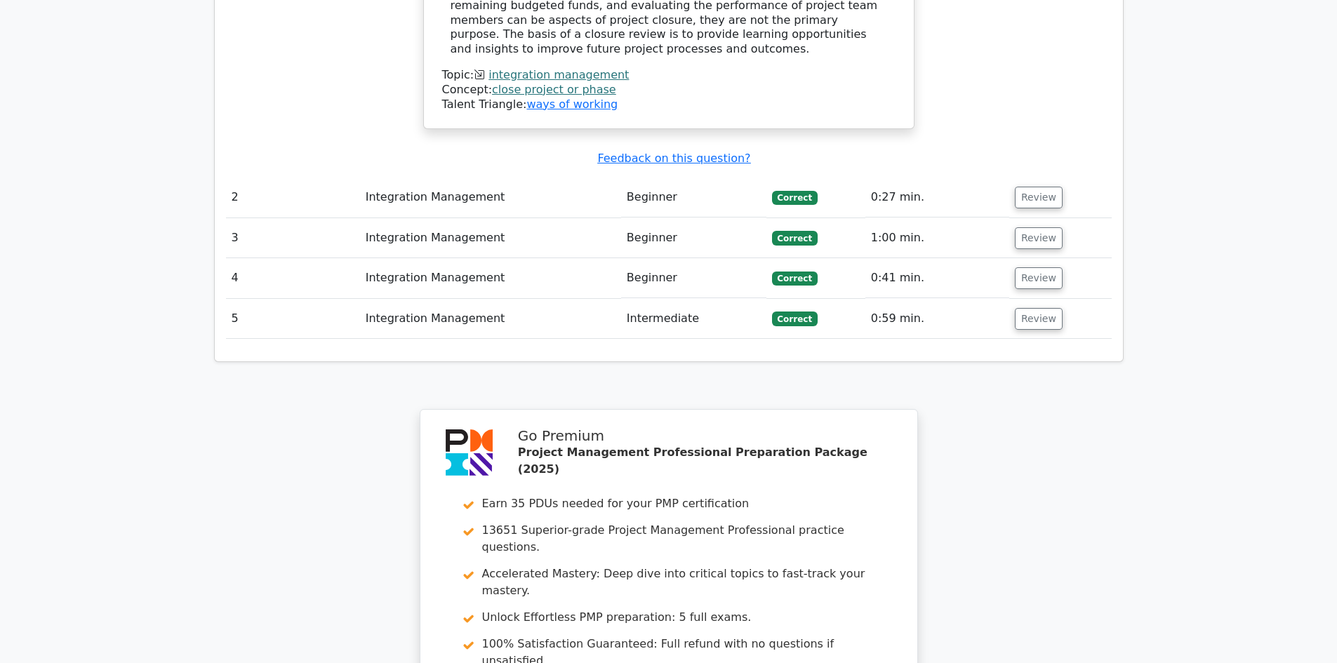
scroll to position [1333, 0]
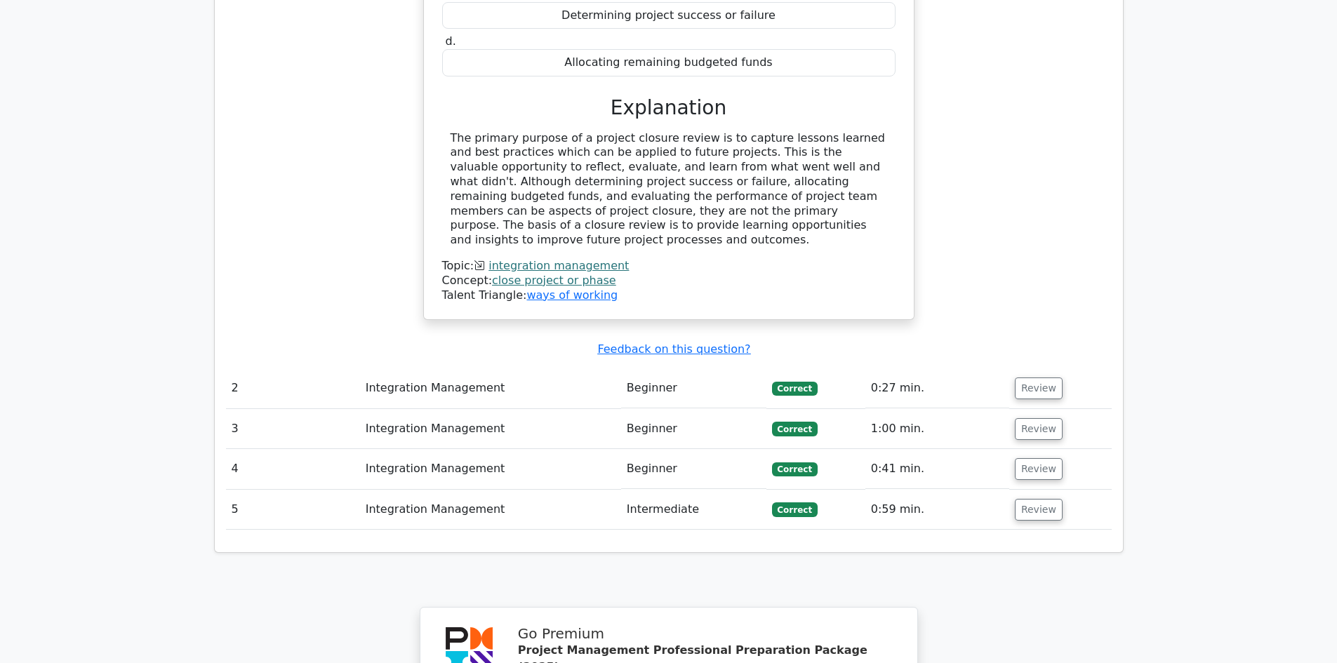
click at [808, 502] on span "Correct" at bounding box center [795, 509] width 46 height 14
click at [1042, 499] on button "Review" at bounding box center [1038, 510] width 48 height 22
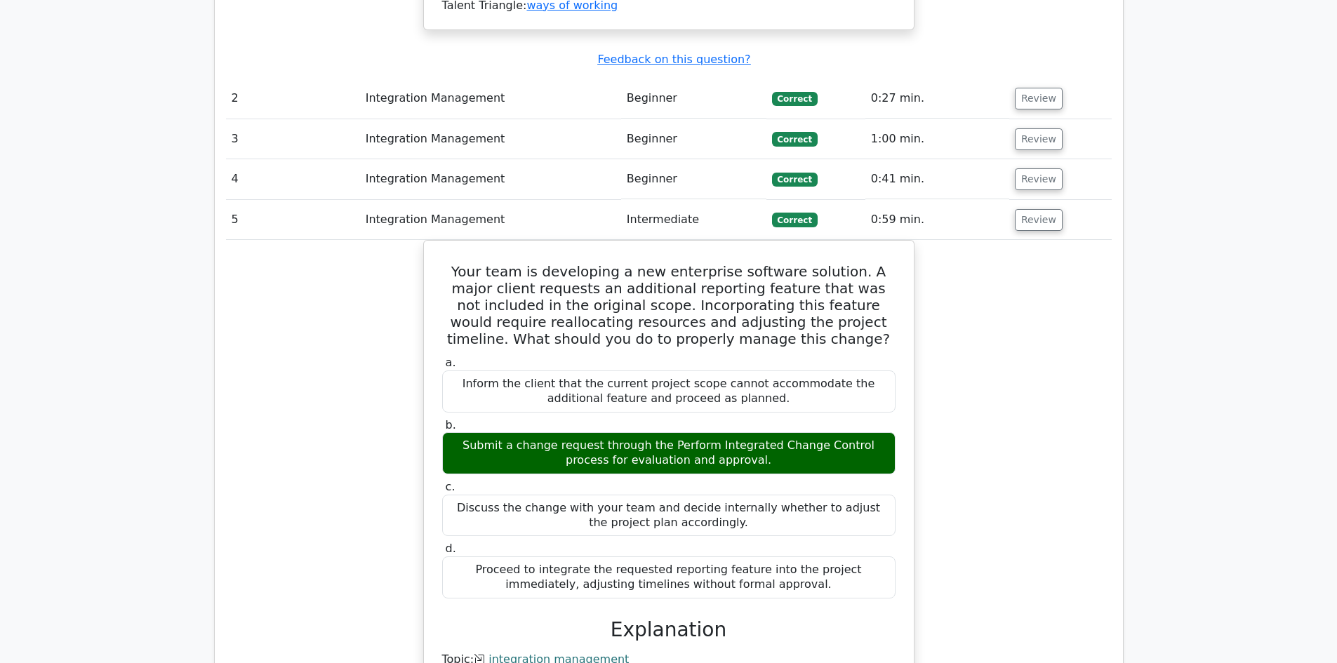
scroll to position [1543, 0]
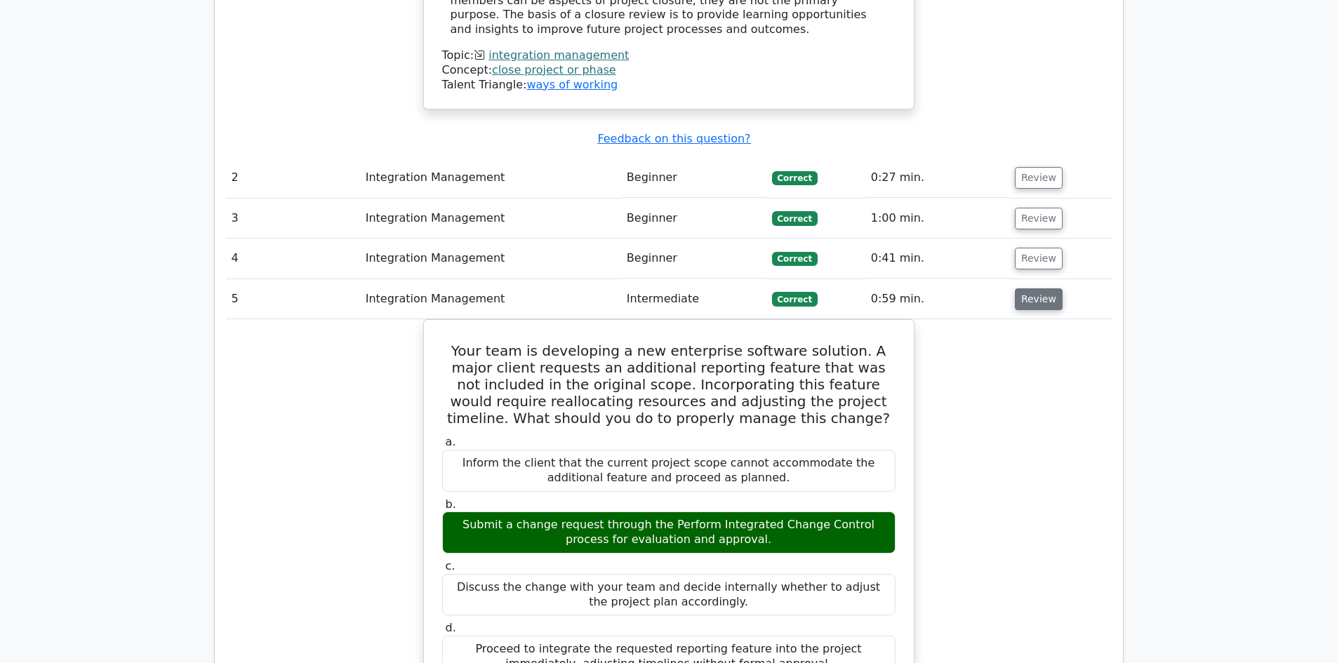
click at [1041, 288] on button "Review" at bounding box center [1038, 299] width 48 height 22
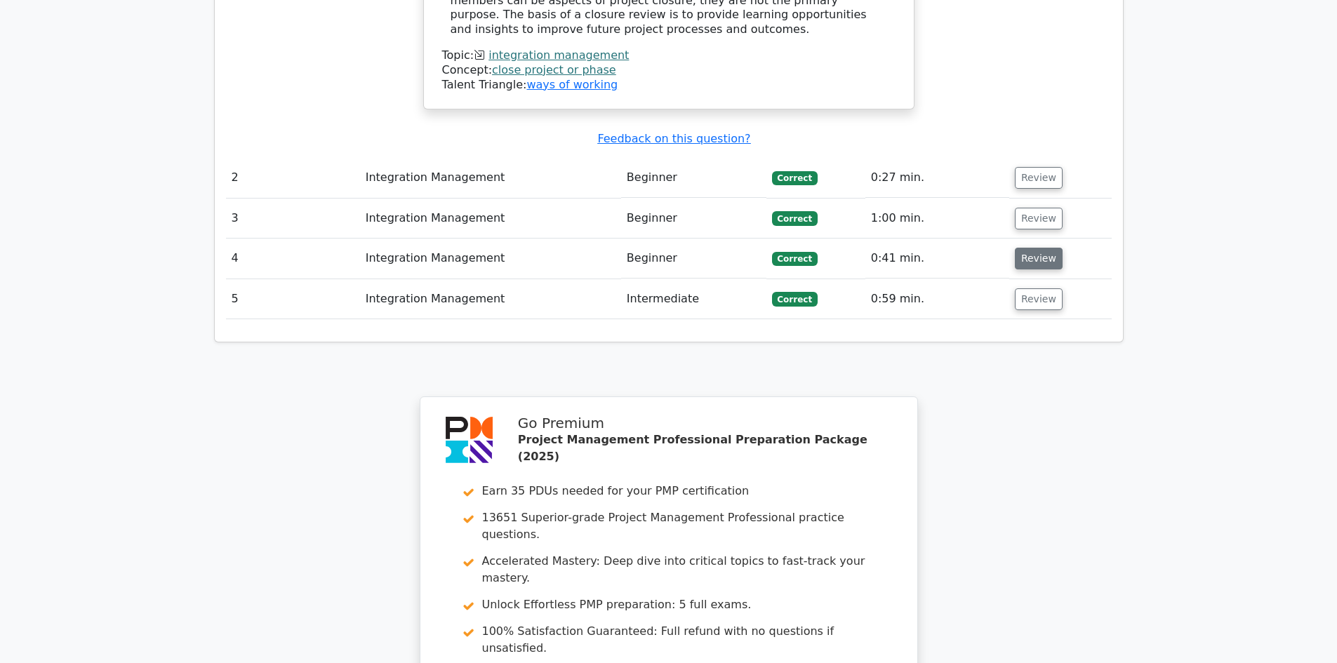
click at [1034, 248] on button "Review" at bounding box center [1038, 259] width 48 height 22
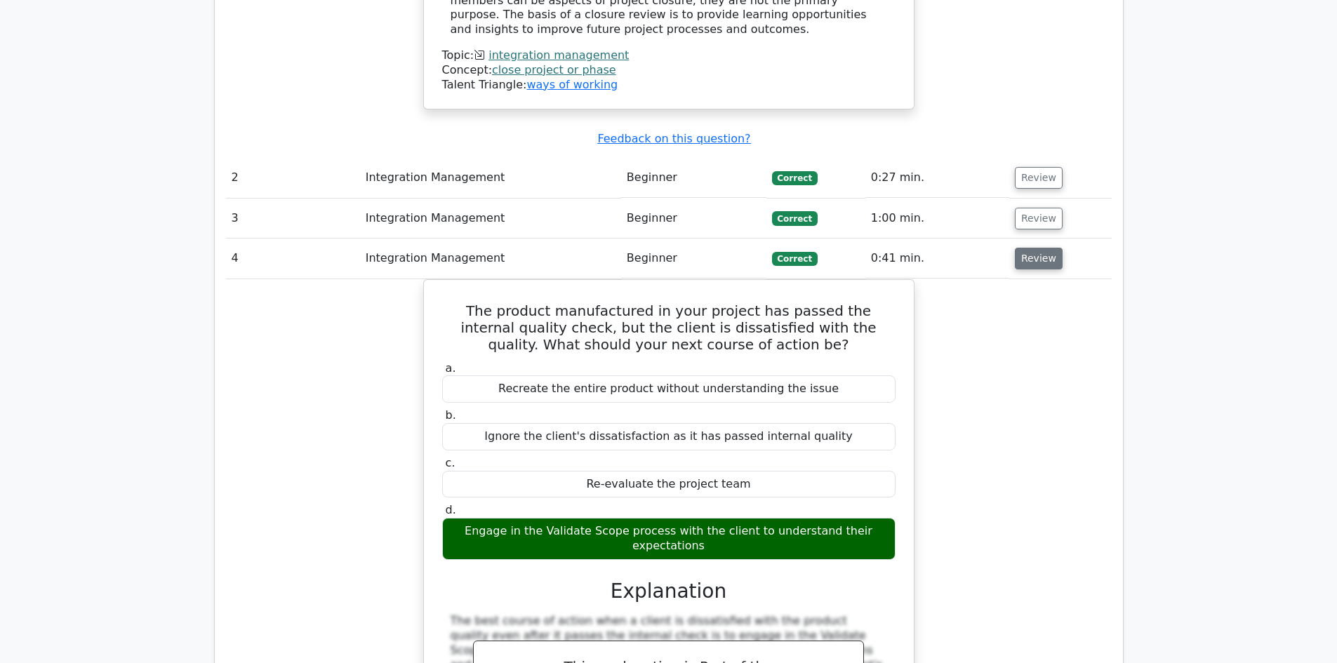
click at [1034, 248] on button "Review" at bounding box center [1038, 259] width 48 height 22
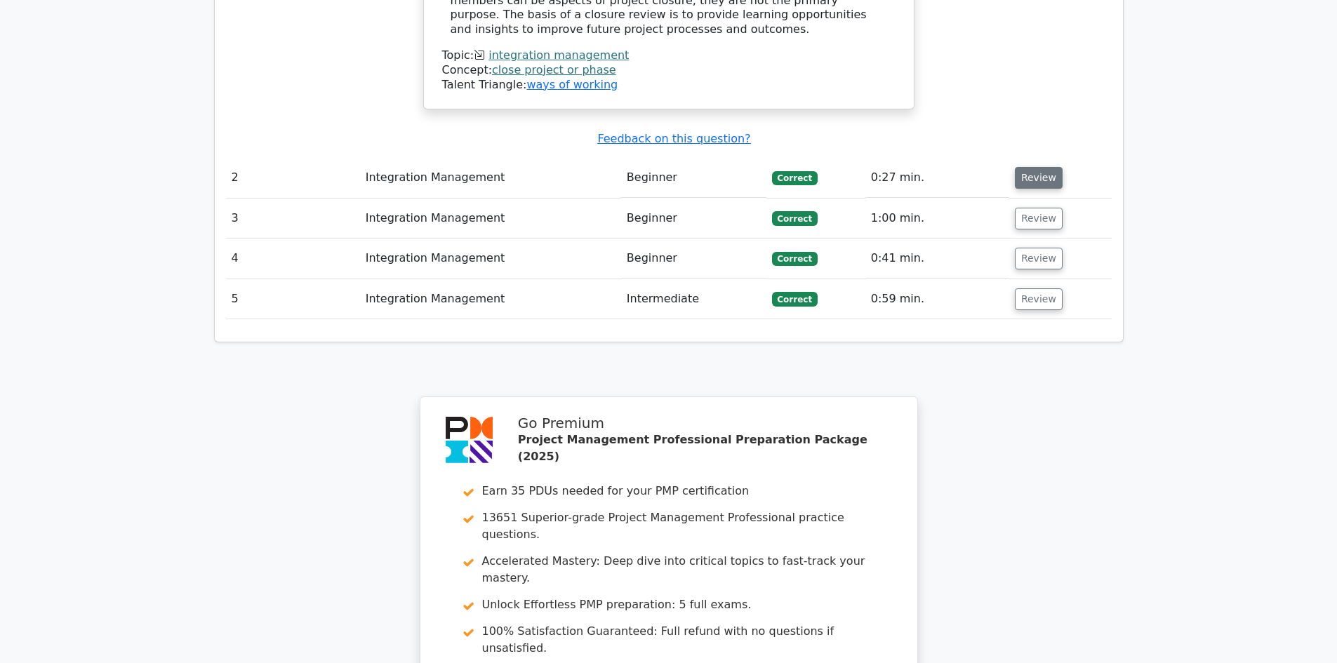
click at [1032, 167] on button "Review" at bounding box center [1038, 178] width 48 height 22
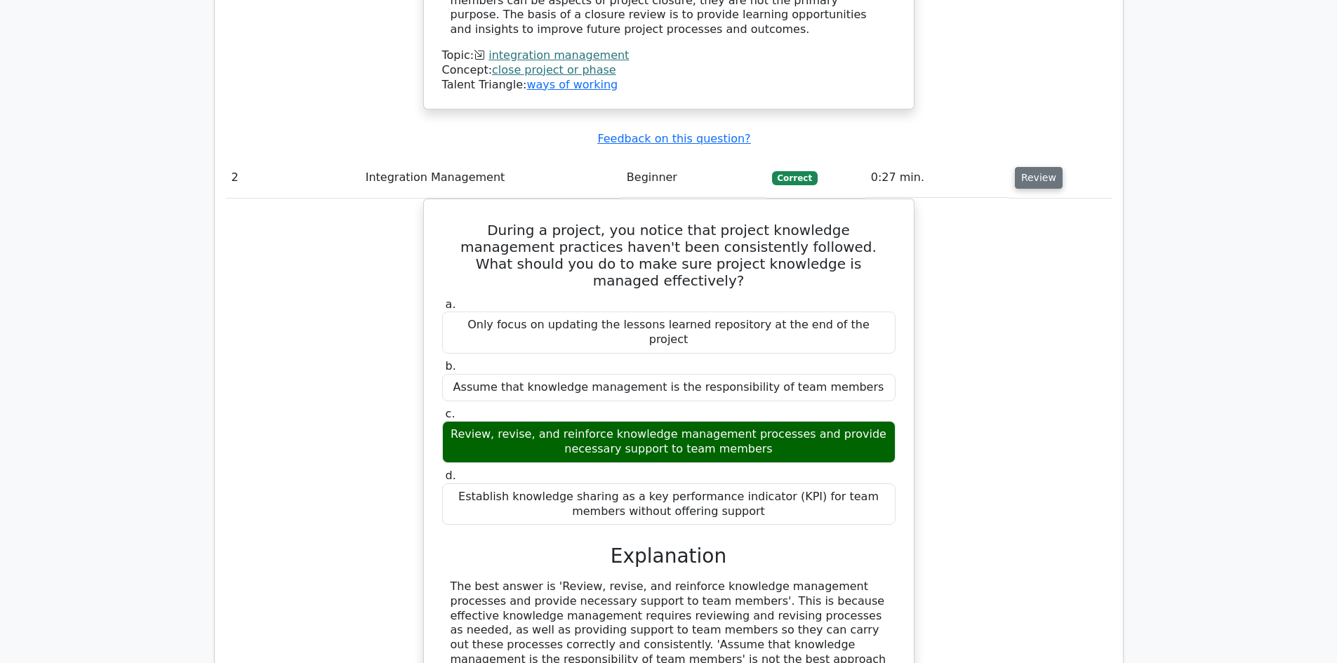
click at [1031, 167] on button "Review" at bounding box center [1038, 178] width 48 height 22
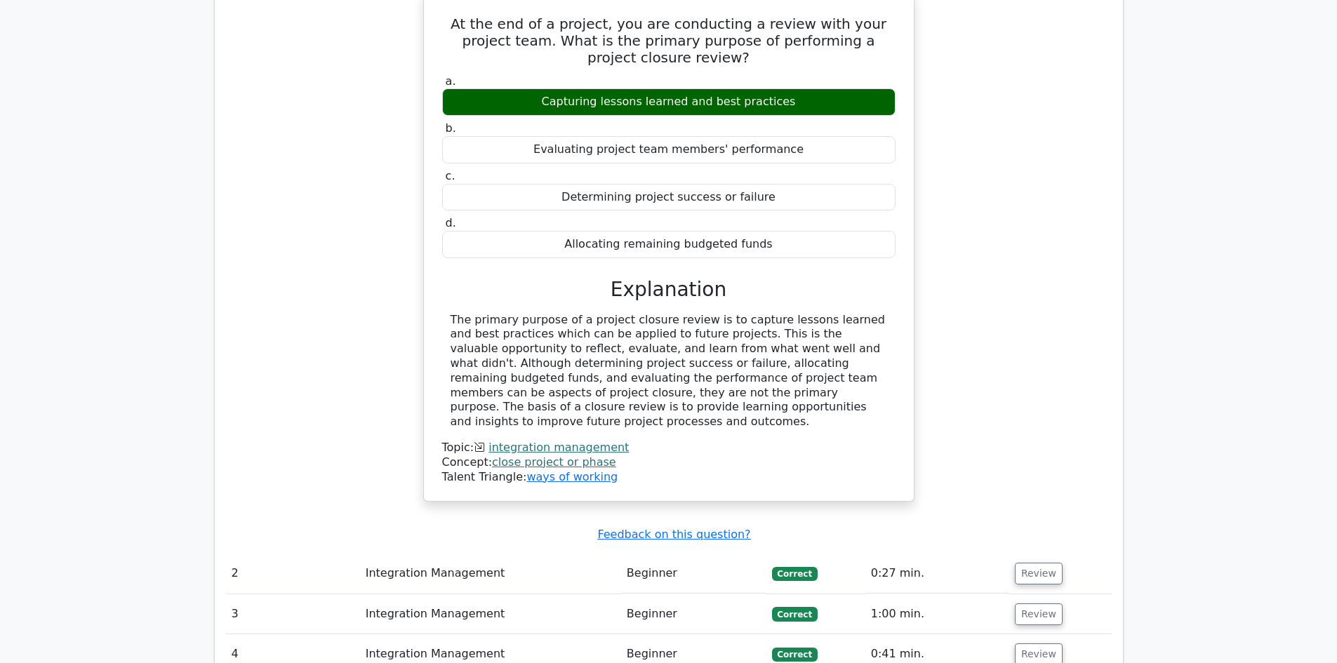
scroll to position [1123, 0]
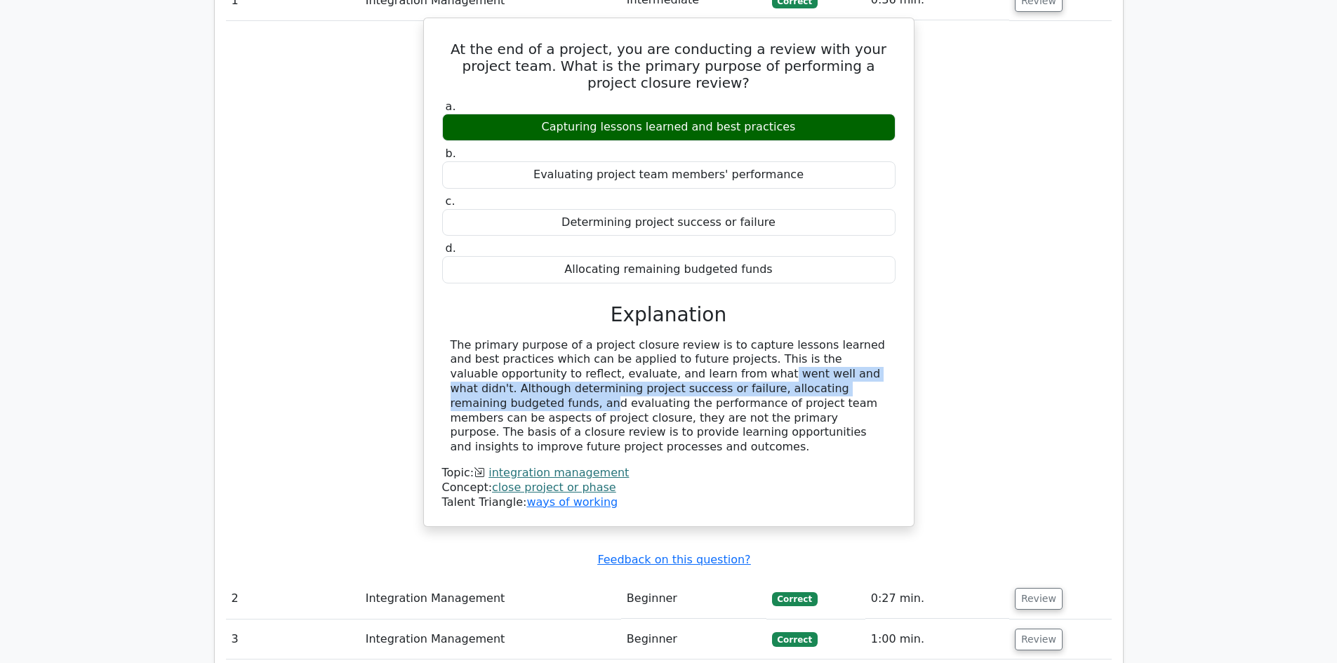
drag, startPoint x: 544, startPoint y: 326, endPoint x: 687, endPoint y: 332, distance: 143.2
click at [687, 338] on div "The primary purpose of a project closure review is to capture lessons learned a…" at bounding box center [668, 396] width 436 height 116
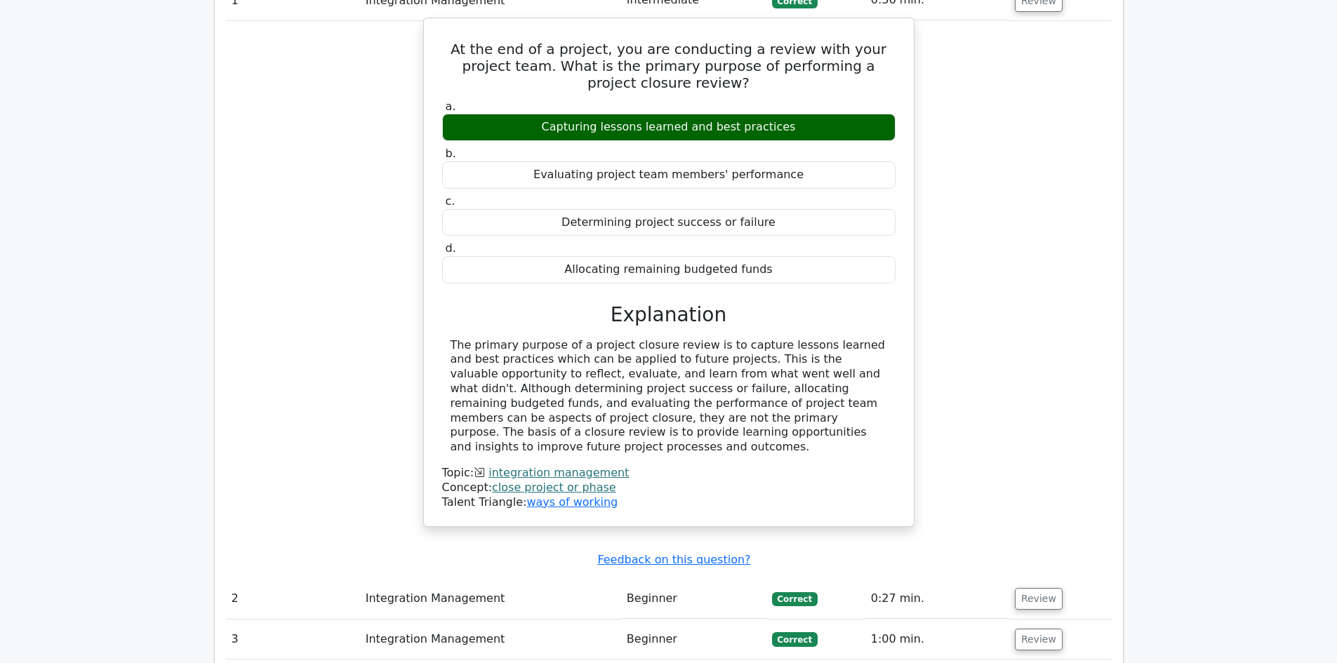
click at [665, 347] on div "The primary purpose of a project closure review is to capture lessons learned a…" at bounding box center [668, 396] width 436 height 116
drag, startPoint x: 460, startPoint y: 337, endPoint x: 537, endPoint y: 341, distance: 78.0
click at [537, 341] on div "The primary purpose of a project closure review is to capture lessons learned a…" at bounding box center [668, 396] width 436 height 116
drag, startPoint x: 610, startPoint y: 341, endPoint x: 736, endPoint y: 340, distance: 126.3
click at [736, 340] on div "The primary purpose of a project closure review is to capture lessons learned a…" at bounding box center [668, 396] width 436 height 116
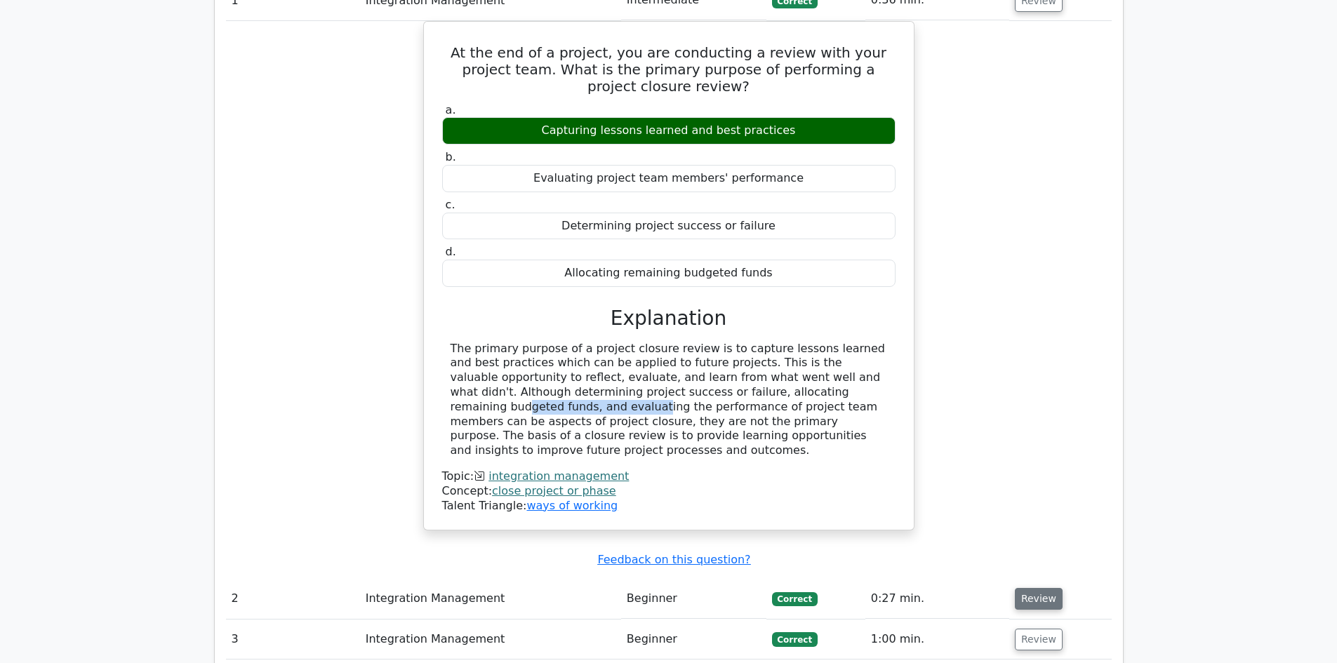
click at [1036, 588] on button "Review" at bounding box center [1038, 599] width 48 height 22
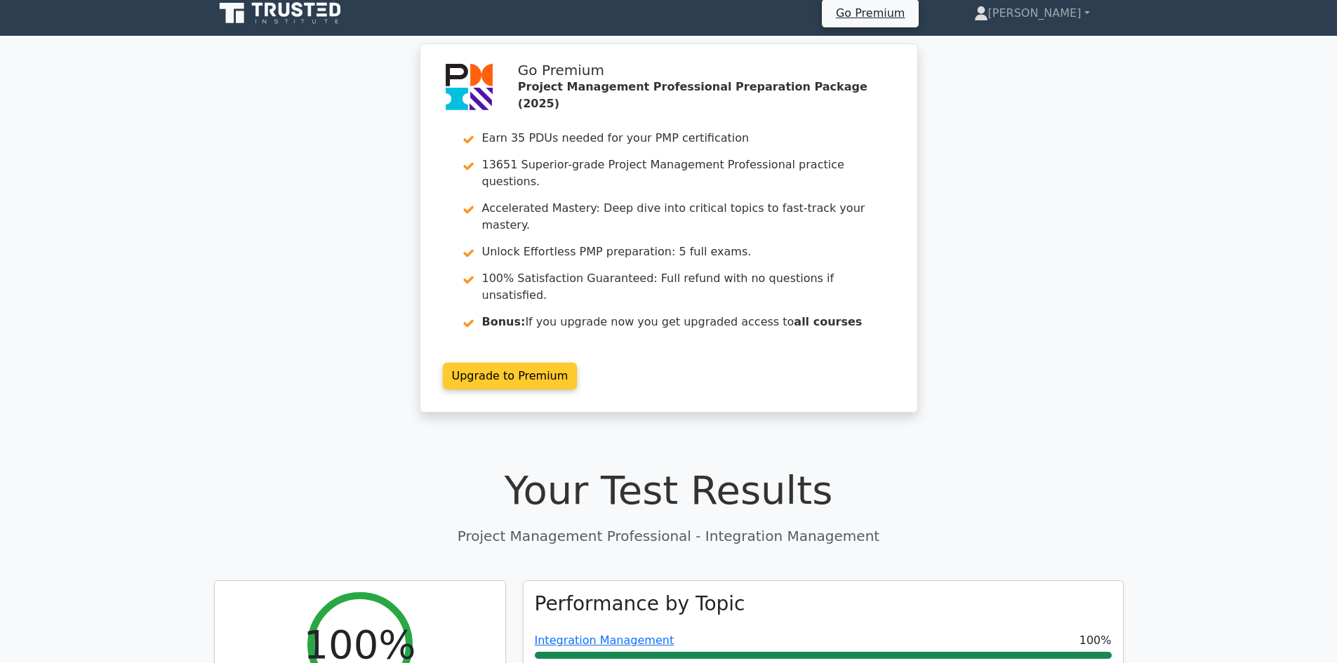
scroll to position [0, 0]
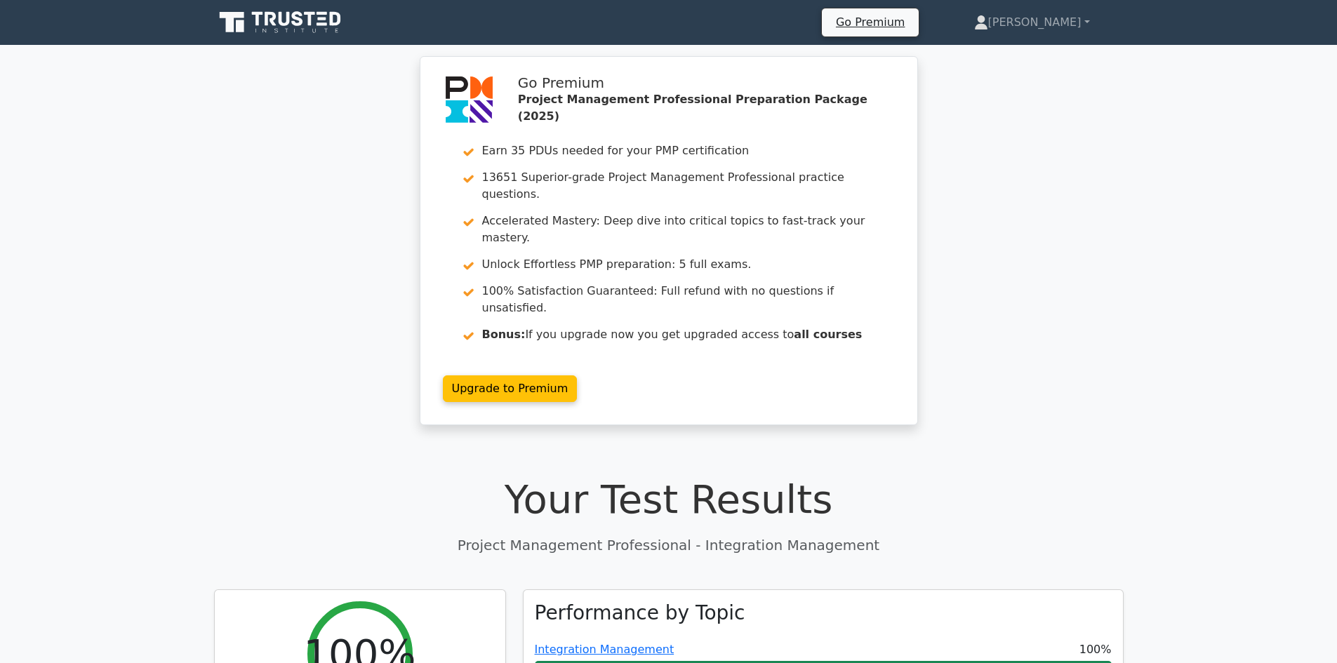
click at [272, 29] on icon at bounding box center [281, 22] width 135 height 27
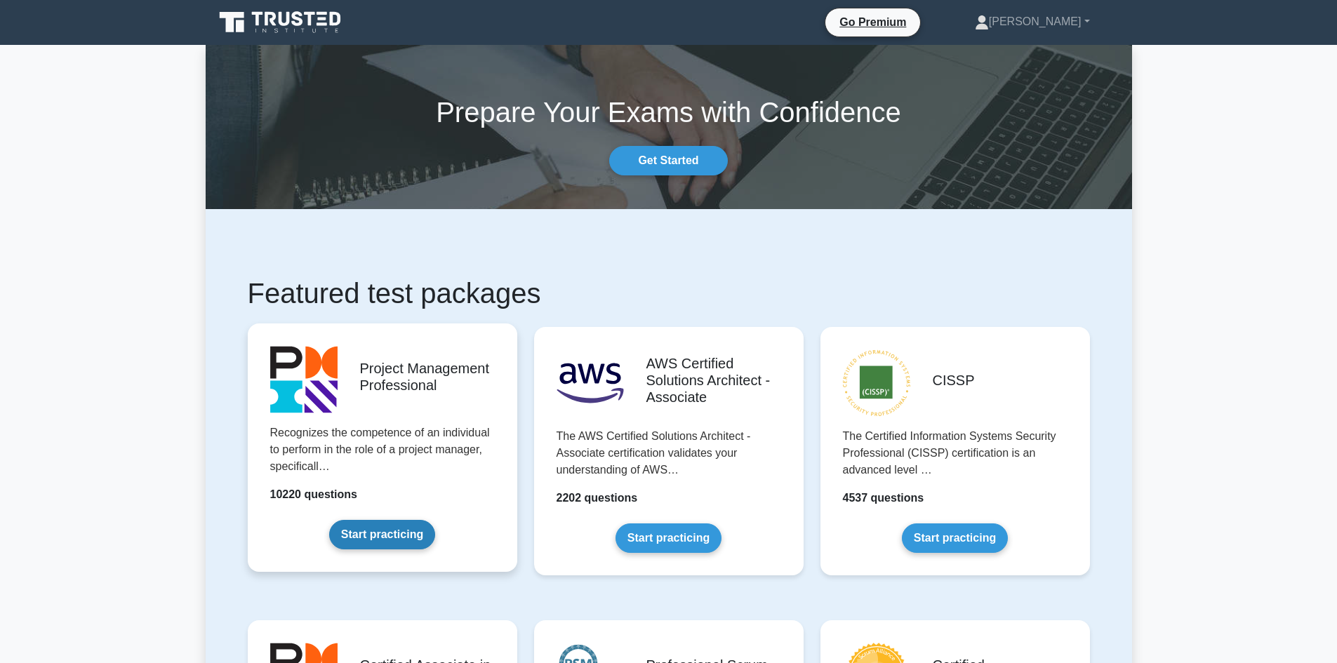
click at [434, 520] on link "Start practicing" at bounding box center [382, 534] width 106 height 29
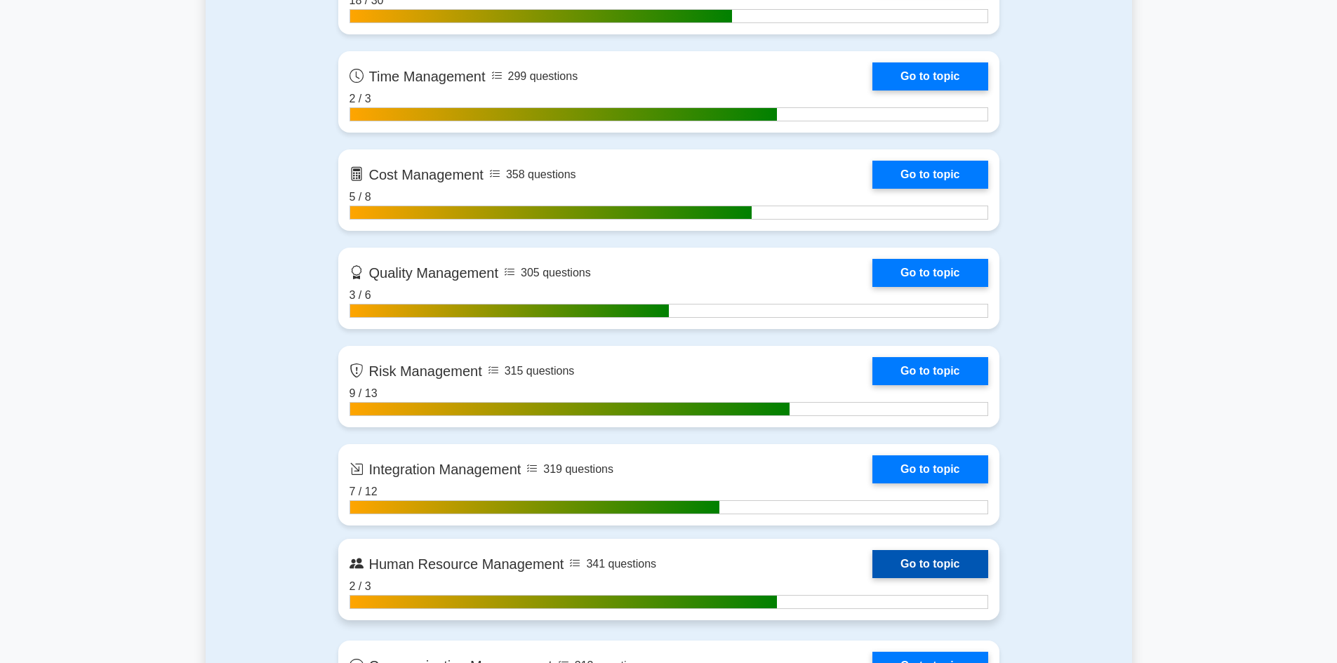
scroll to position [1403, 0]
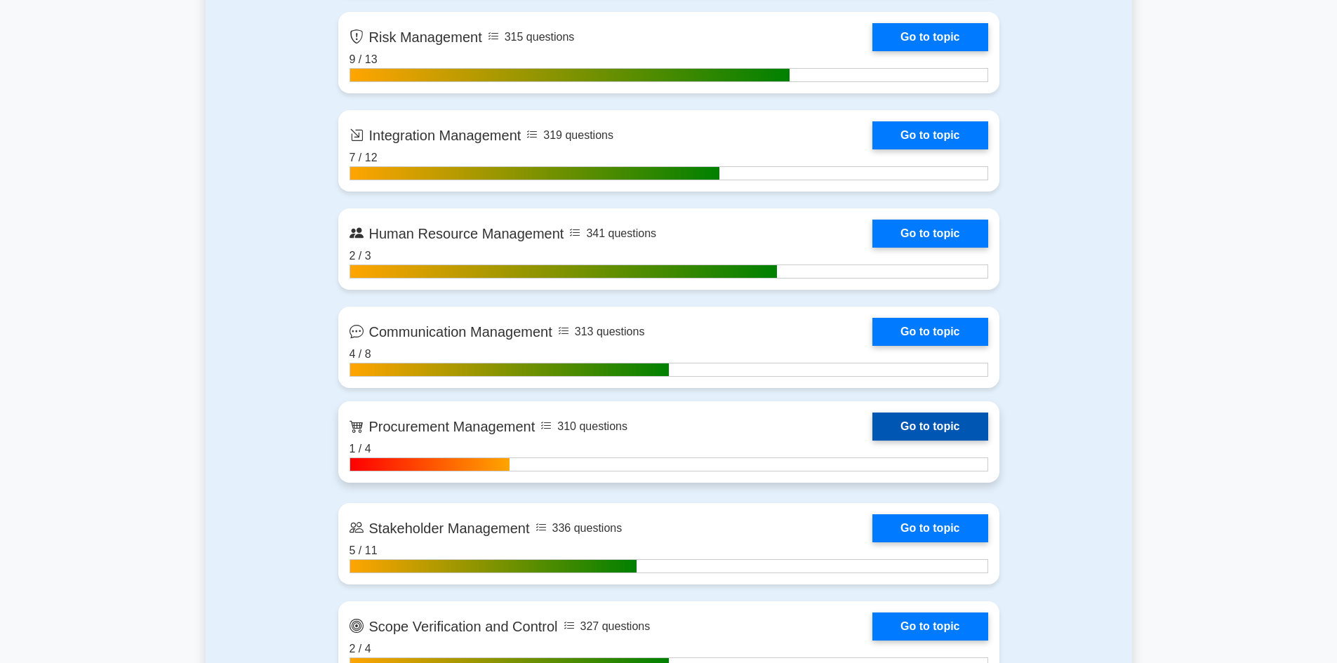
click at [885, 429] on link "Go to topic" at bounding box center [929, 427] width 115 height 28
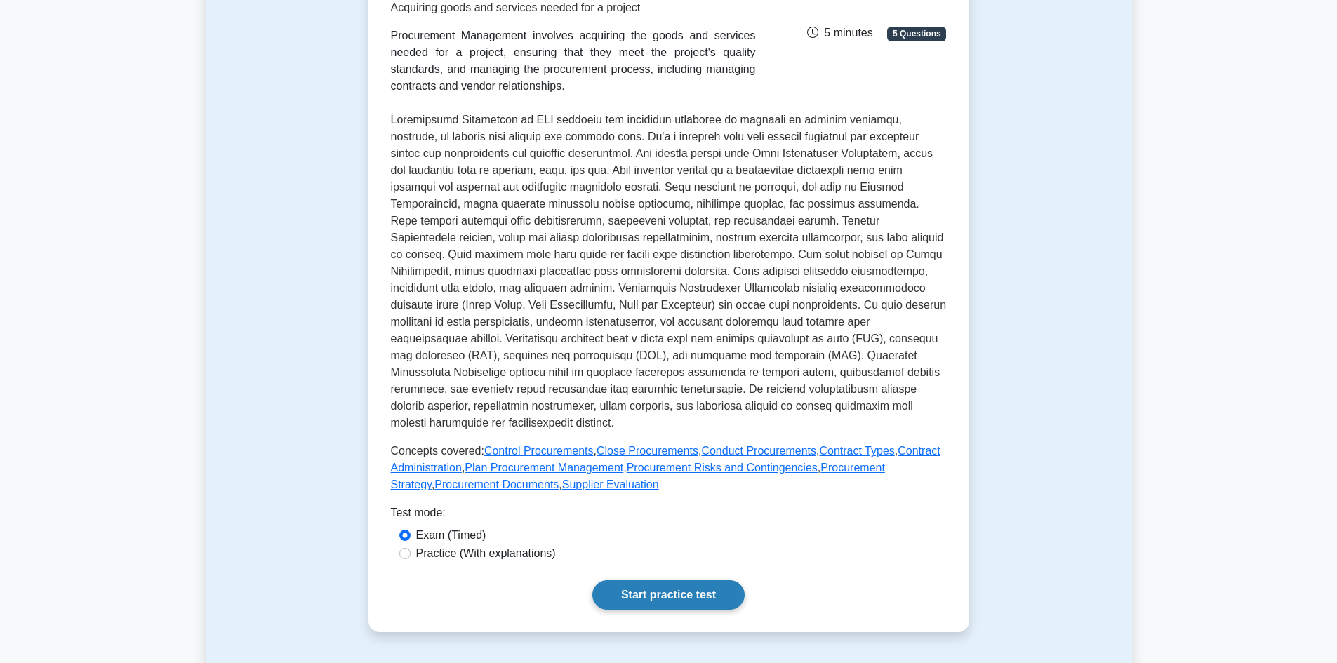
scroll to position [421, 0]
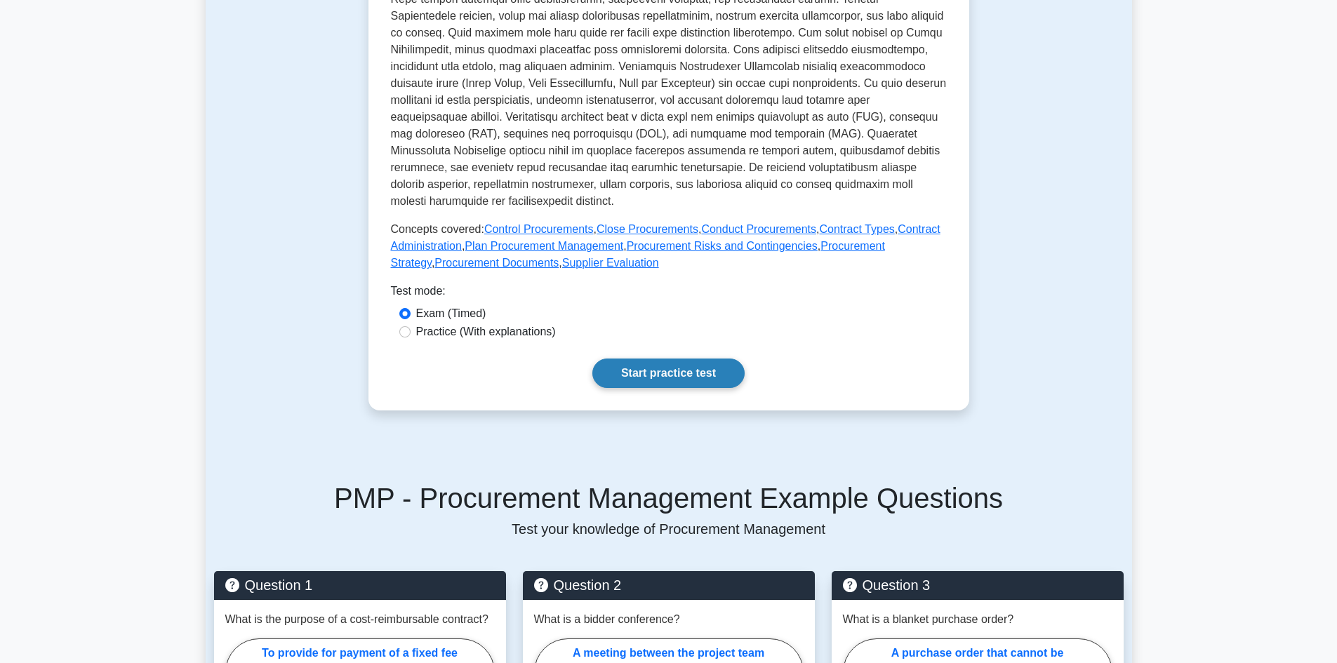
click at [634, 388] on link "Start practice test" at bounding box center [668, 373] width 152 height 29
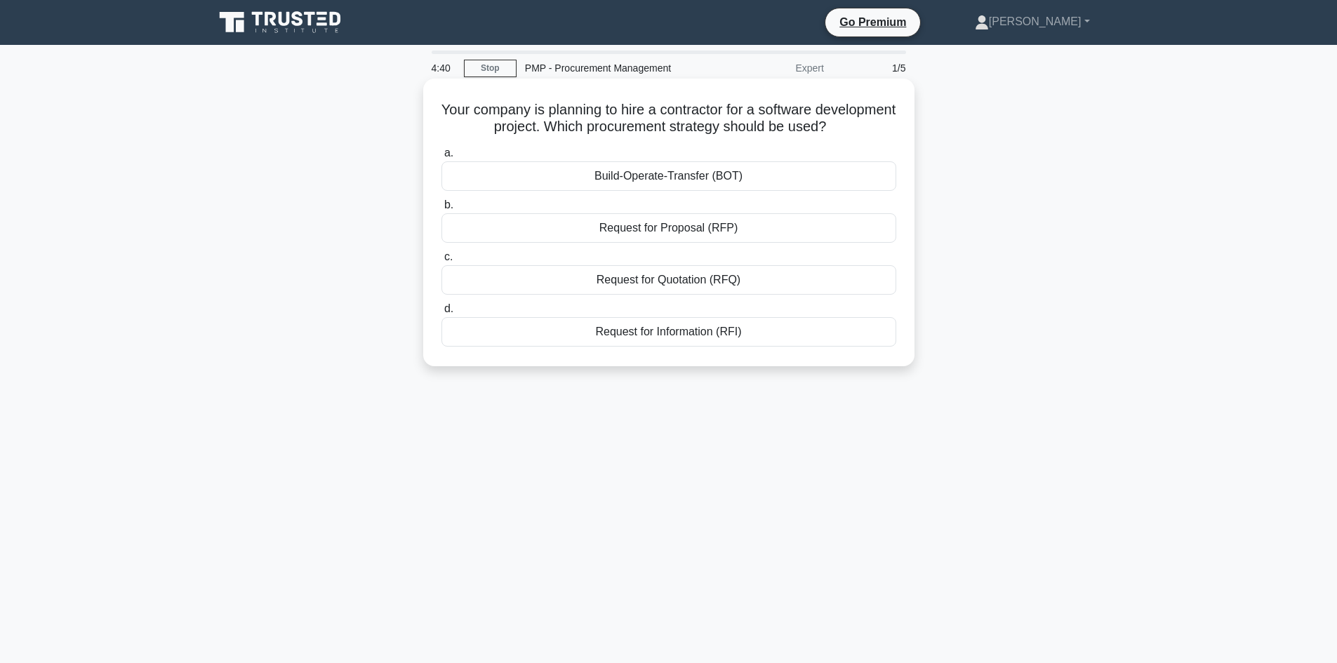
click at [747, 279] on div "Request for Quotation (RFQ)" at bounding box center [668, 279] width 455 height 29
click at [441, 262] on input "c. Request for Quotation (RFQ)" at bounding box center [441, 257] width 0 height 9
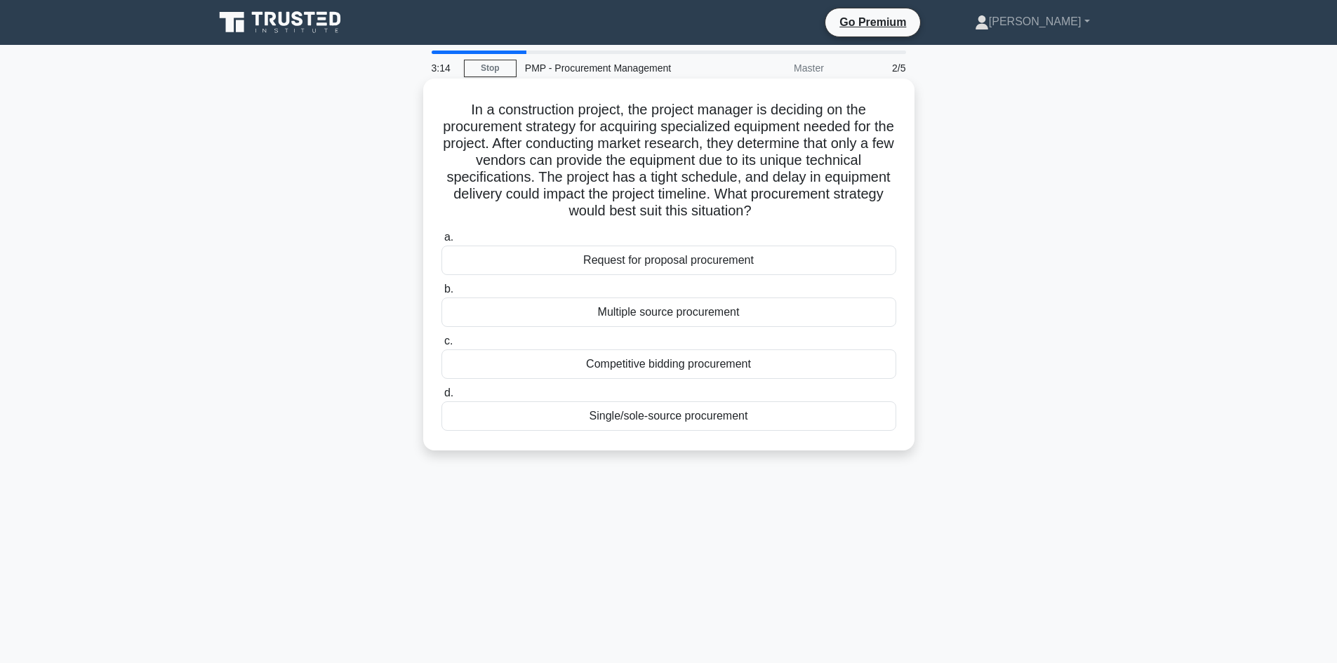
click at [751, 310] on div "Multiple source procurement" at bounding box center [668, 311] width 455 height 29
click at [441, 294] on input "b. Multiple source procurement" at bounding box center [441, 289] width 0 height 9
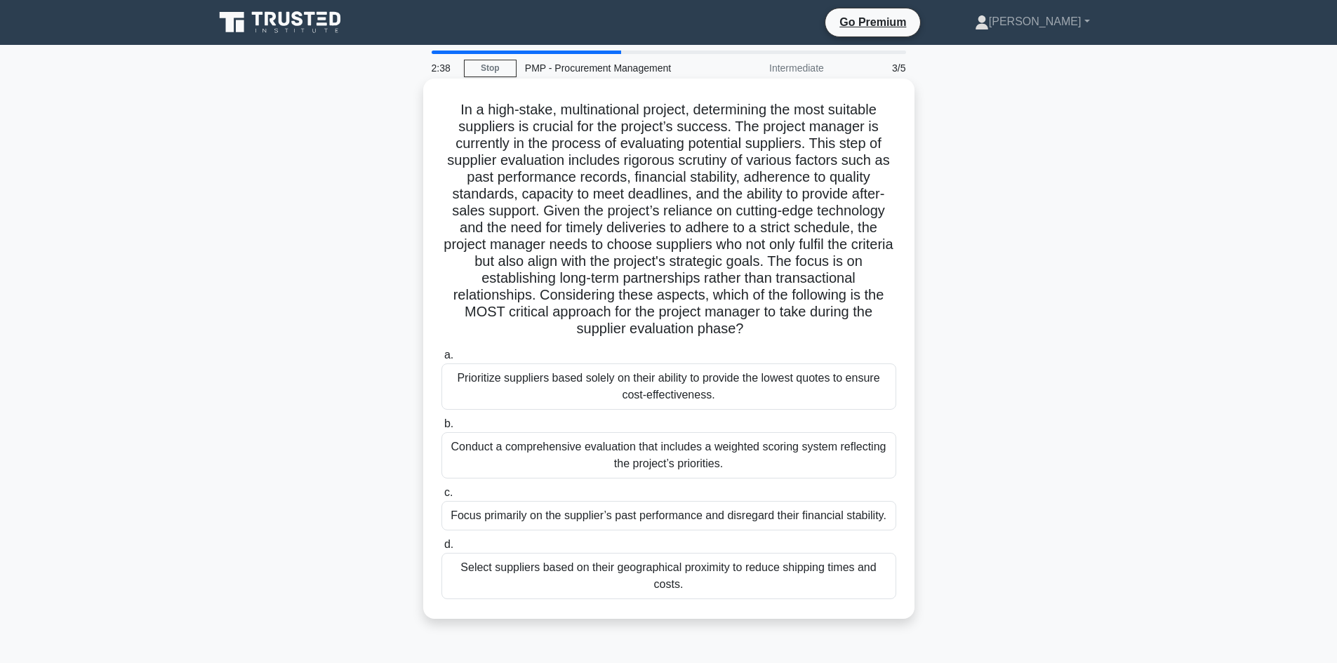
click at [665, 447] on div "Conduct a comprehensive evaluation that includes a weighted scoring system refl…" at bounding box center [668, 455] width 455 height 46
click at [441, 429] on input "b. Conduct a comprehensive evaluation that includes a weighted scoring system r…" at bounding box center [441, 424] width 0 height 9
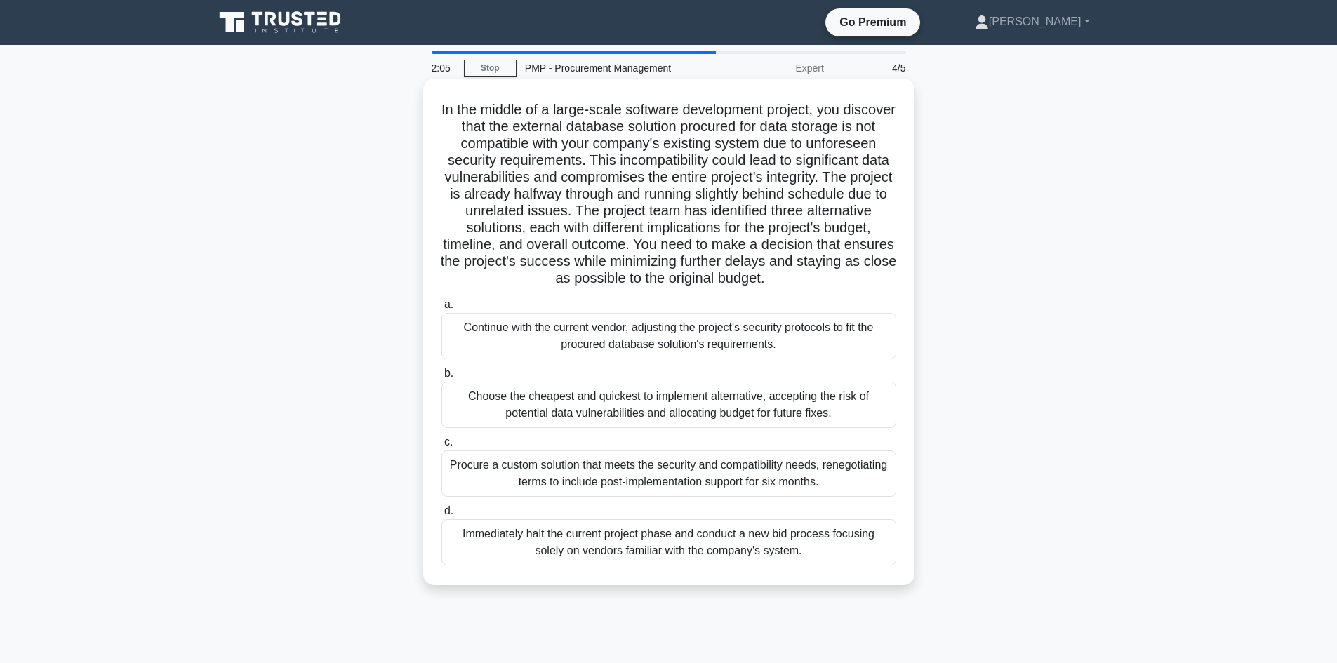
click at [699, 331] on div "Continue with the current vendor, adjusting the project's security protocols to…" at bounding box center [668, 336] width 455 height 46
click at [441, 309] on input "a. Continue with the current vendor, adjusting the project's security protocols…" at bounding box center [441, 304] width 0 height 9
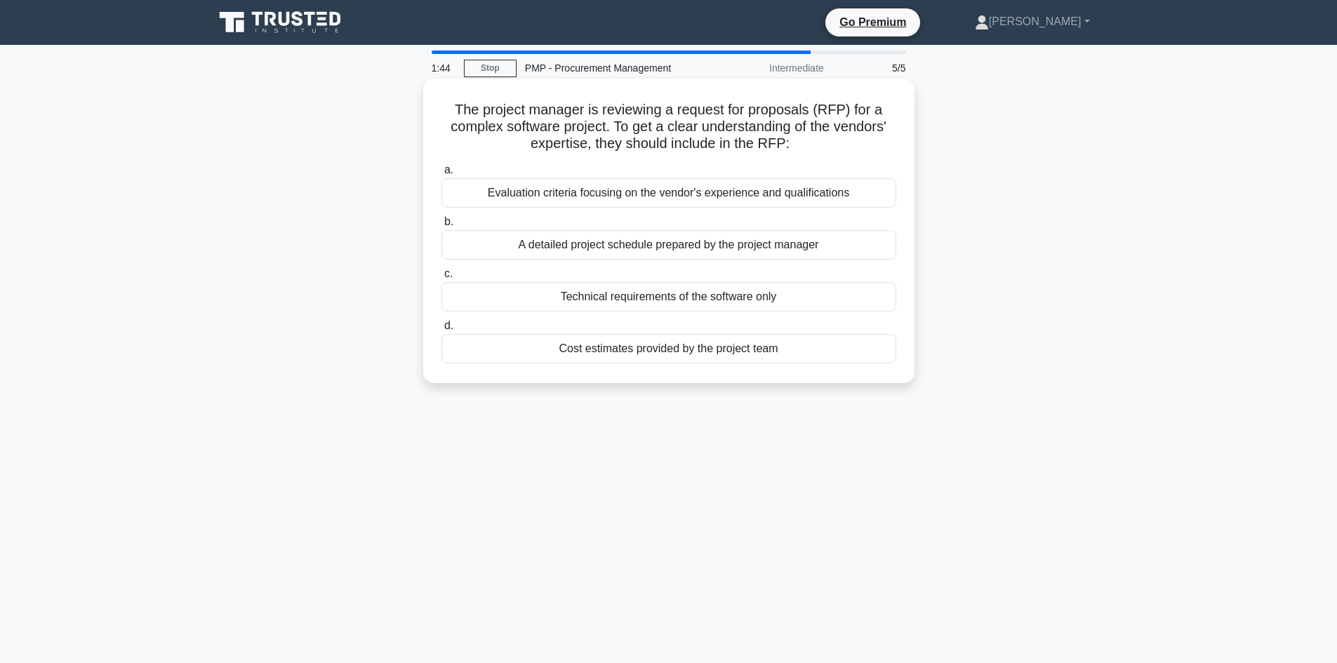
click at [718, 203] on div "Evaluation criteria focusing on the vendor's experience and qualifications" at bounding box center [668, 192] width 455 height 29
click at [441, 175] on input "a. Evaluation criteria focusing on the vendor's experience and qualifications" at bounding box center [441, 170] width 0 height 9
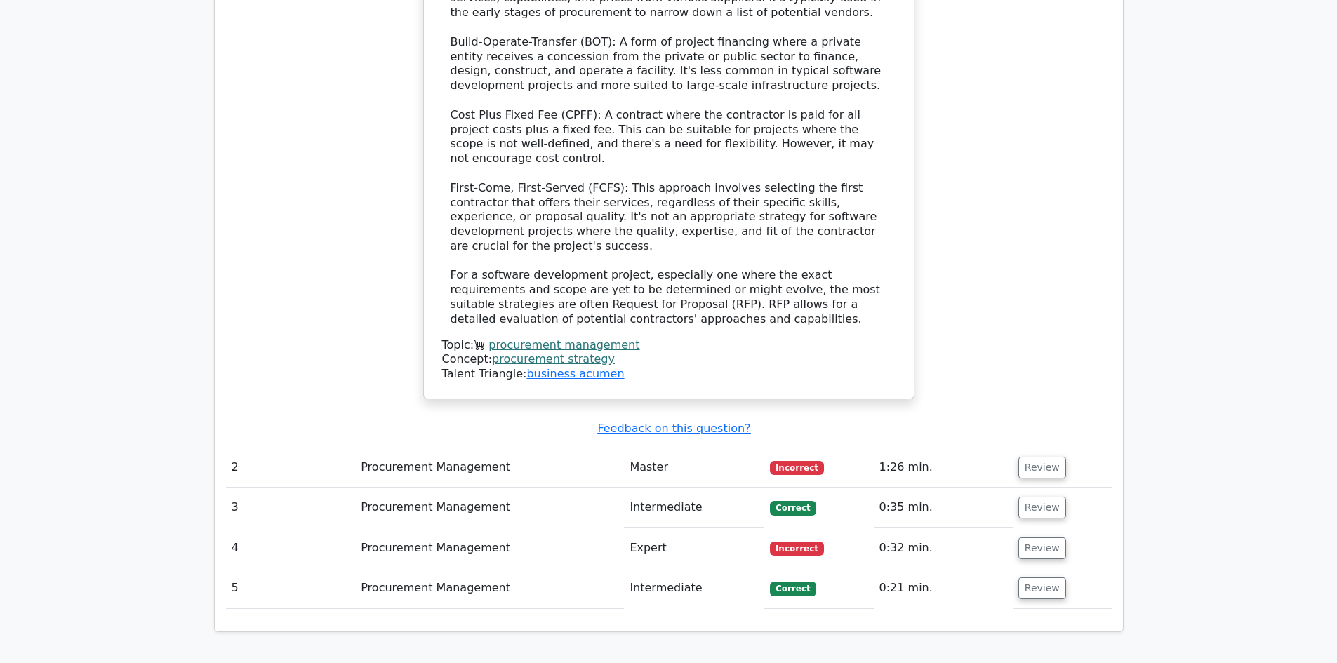
scroll to position [1733, 0]
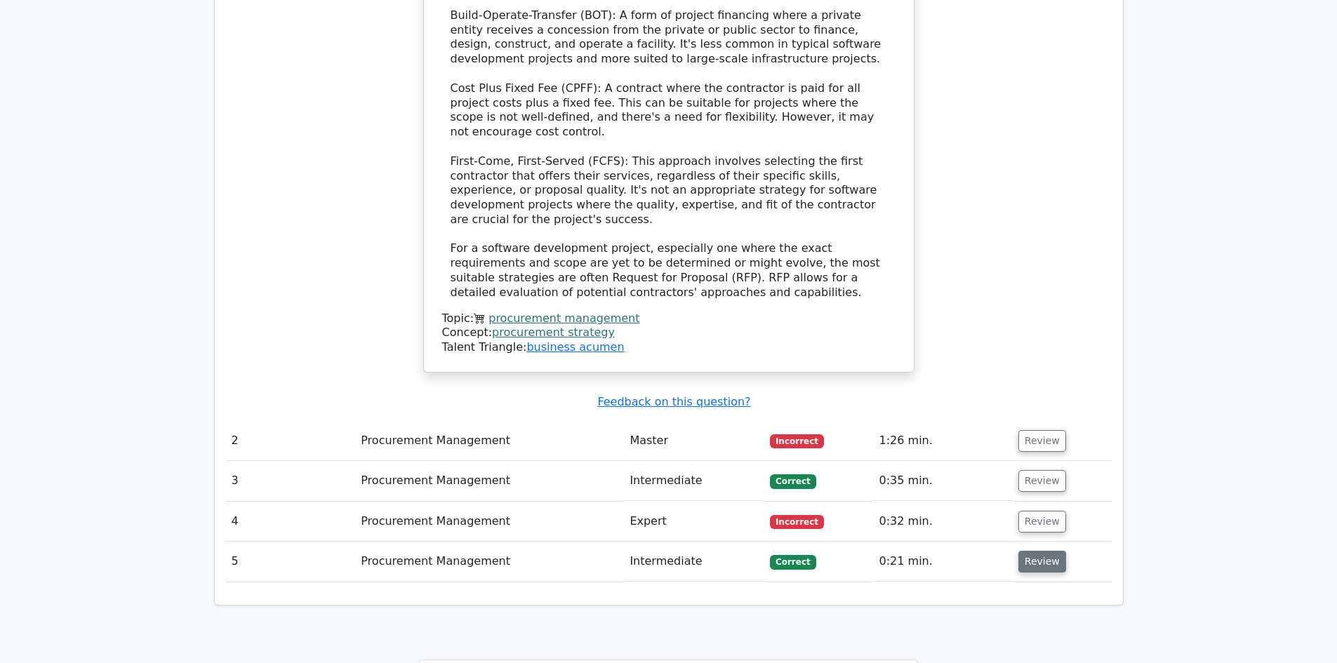
click at [1026, 551] on button "Review" at bounding box center [1042, 562] width 48 height 22
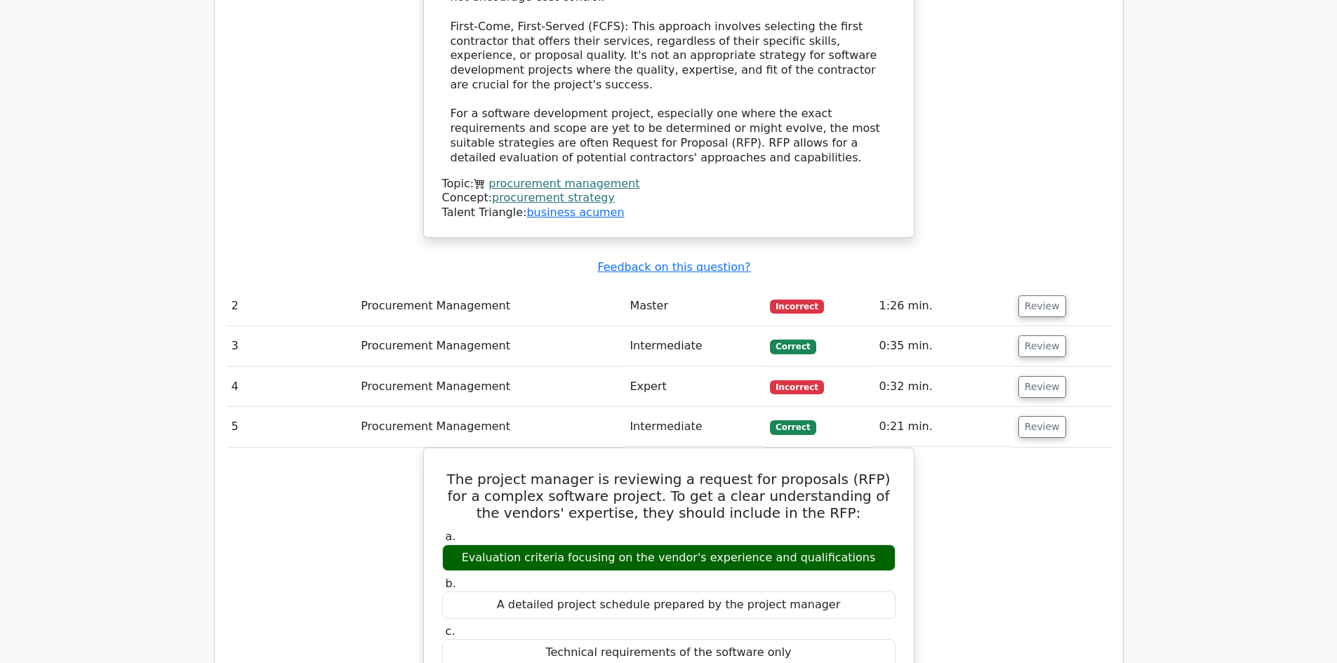
scroll to position [1873, 0]
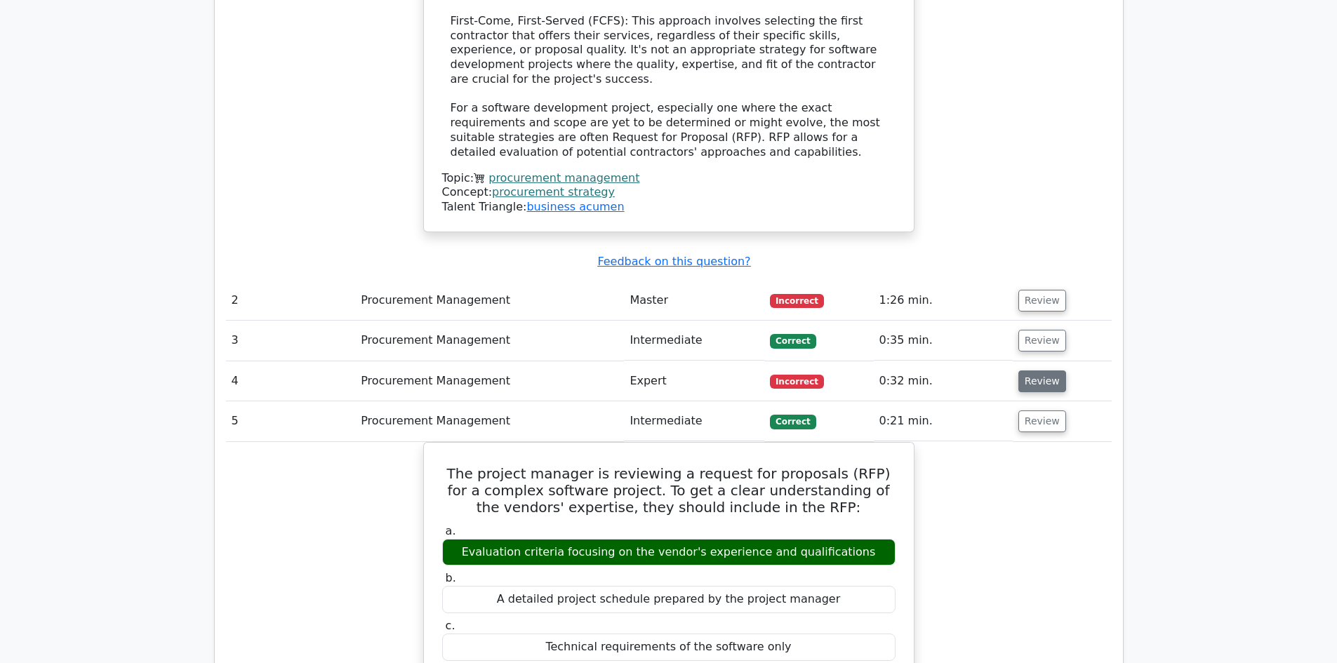
click at [1041, 370] on button "Review" at bounding box center [1042, 381] width 48 height 22
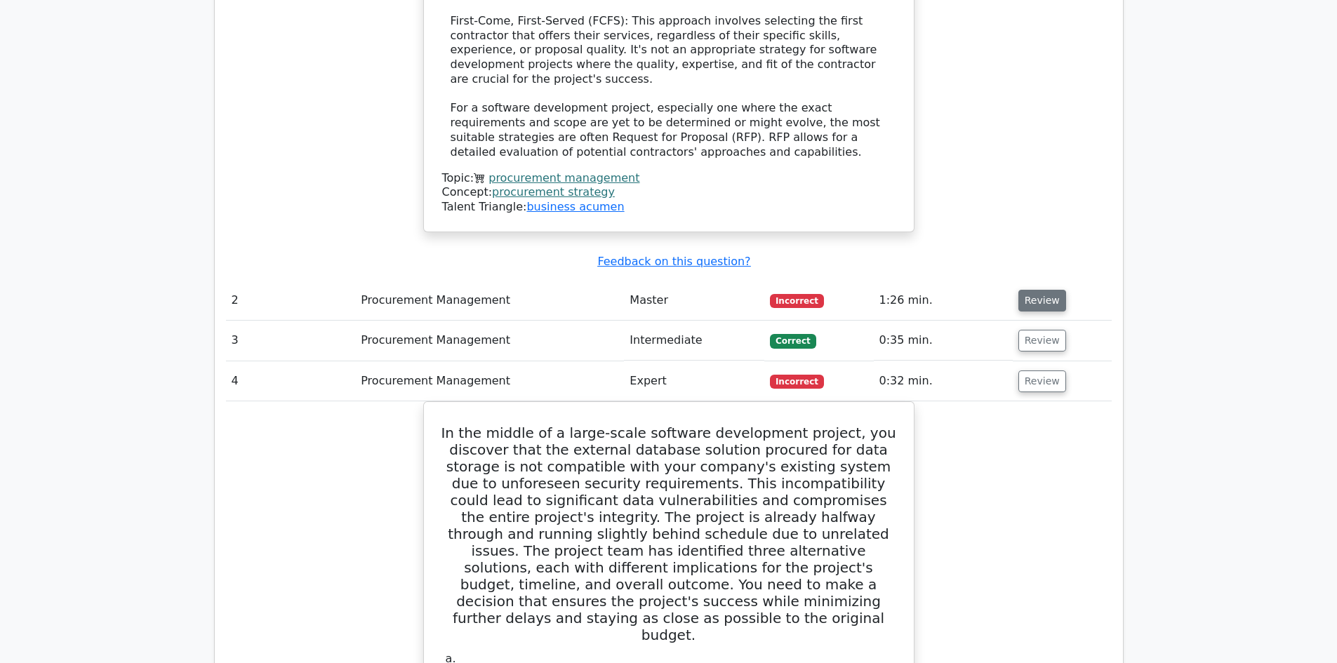
click at [1038, 290] on button "Review" at bounding box center [1042, 301] width 48 height 22
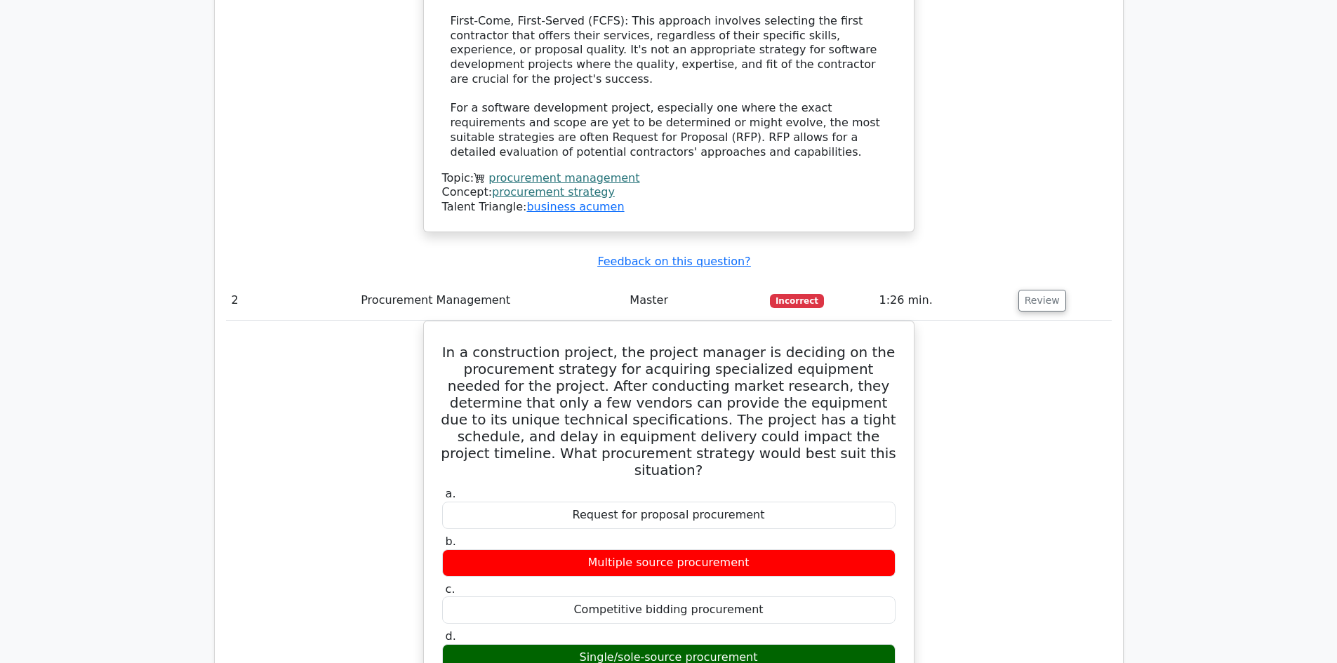
click at [1036, 321] on div "In a construction project, the project manager is deciding on the procurement s…" at bounding box center [668, 634] width 885 height 626
click at [1040, 290] on button "Review" at bounding box center [1042, 301] width 48 height 22
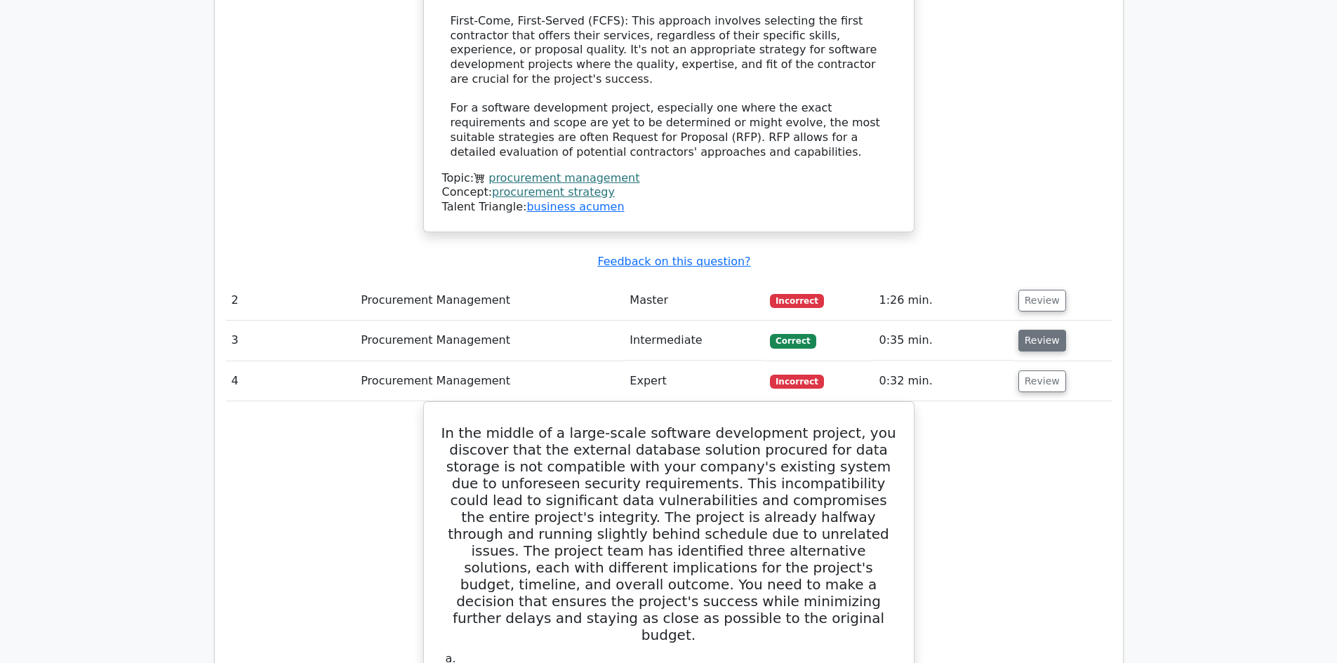
click at [1033, 330] on button "Review" at bounding box center [1042, 341] width 48 height 22
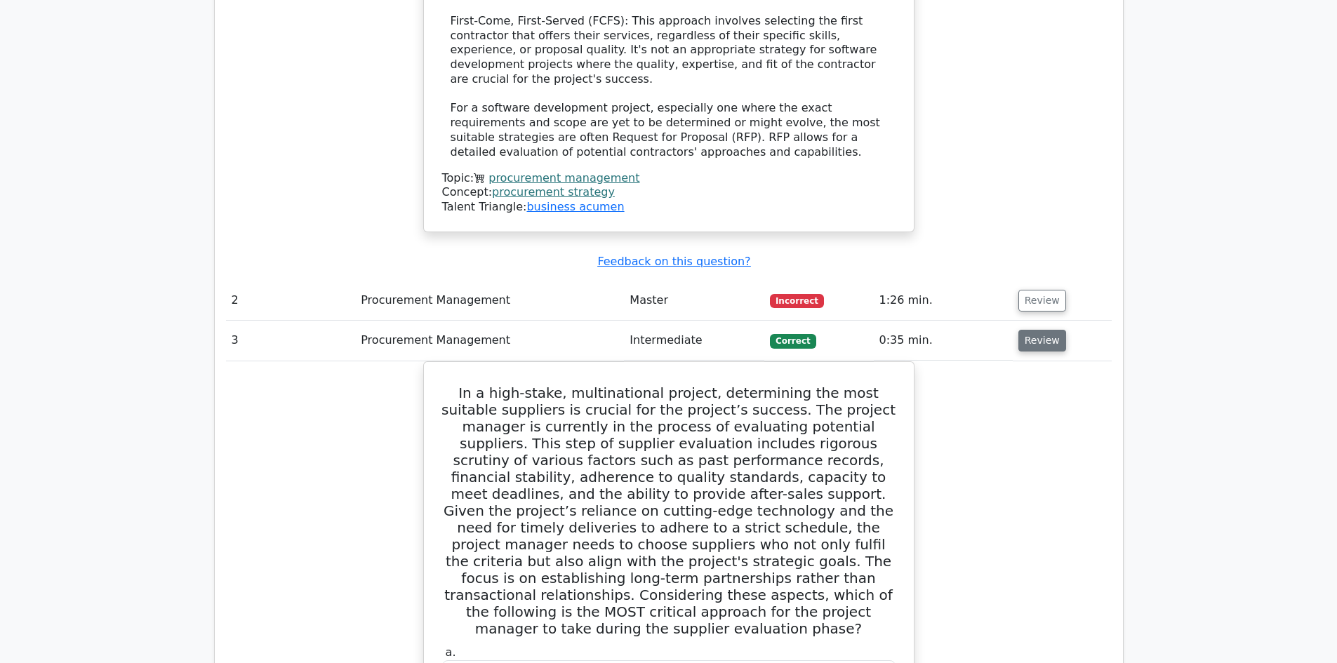
click at [1033, 330] on button "Review" at bounding box center [1042, 341] width 48 height 22
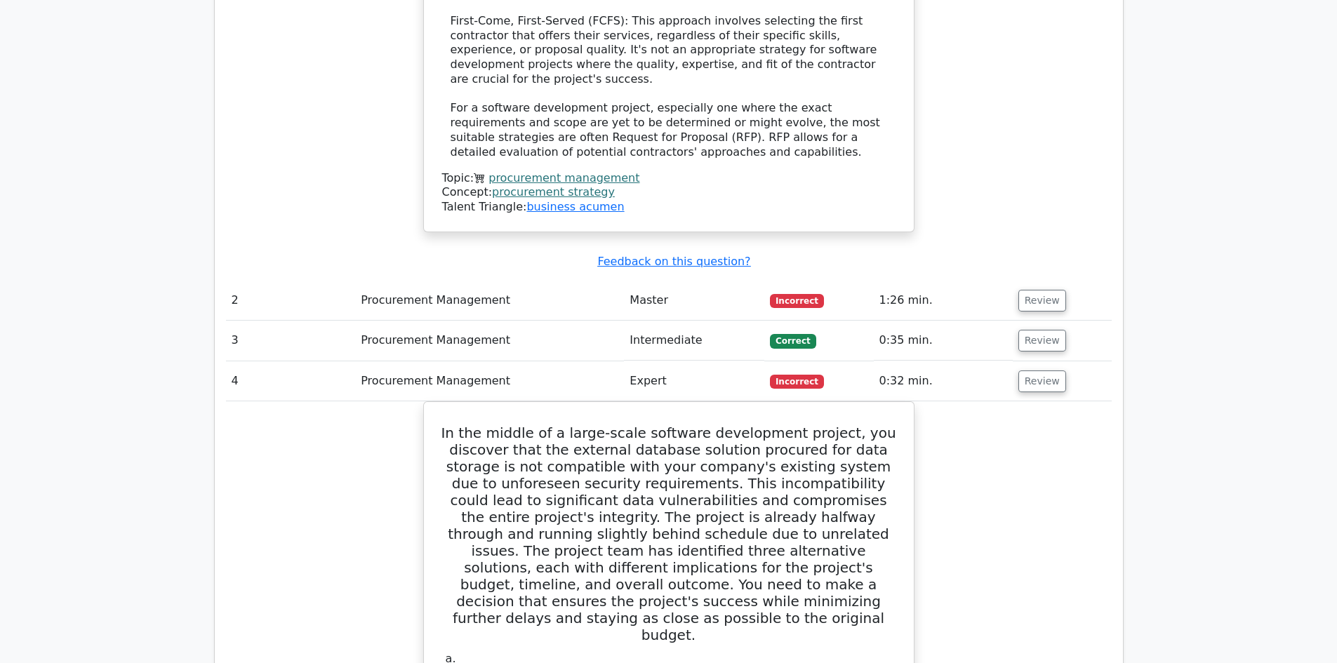
click at [1047, 281] on td "Review" at bounding box center [1061, 301] width 99 height 40
click at [1044, 290] on button "Review" at bounding box center [1042, 301] width 48 height 22
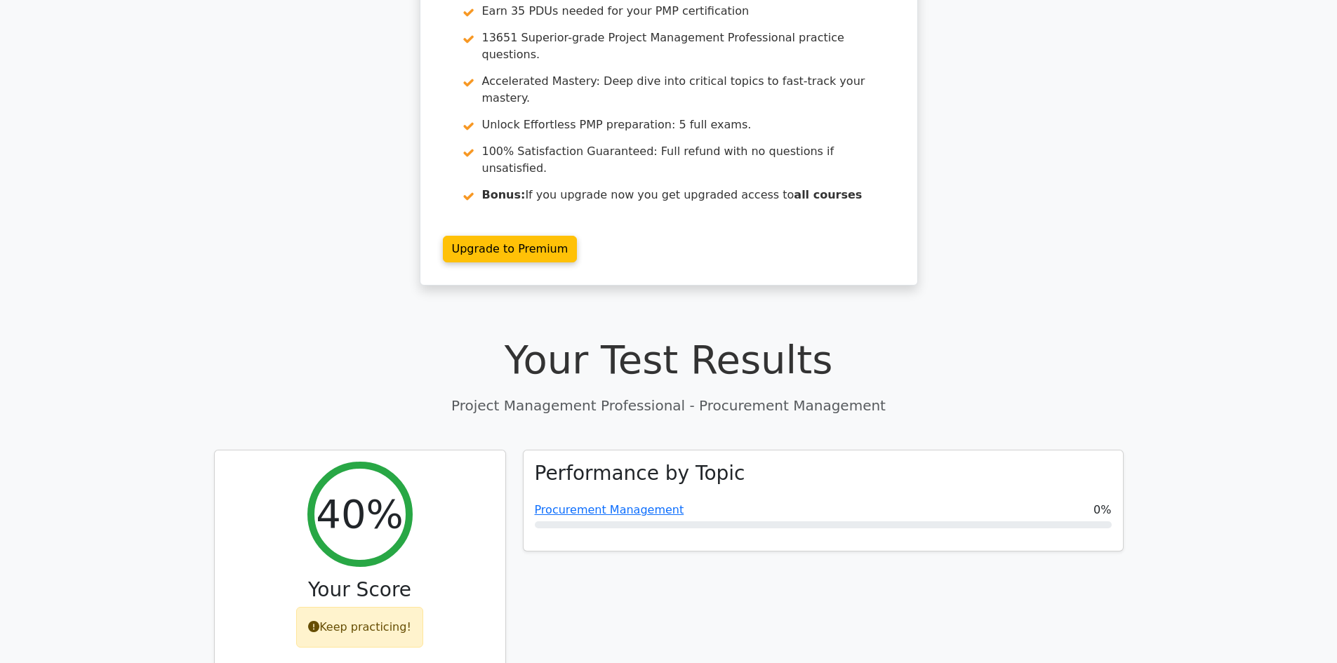
scroll to position [0, 0]
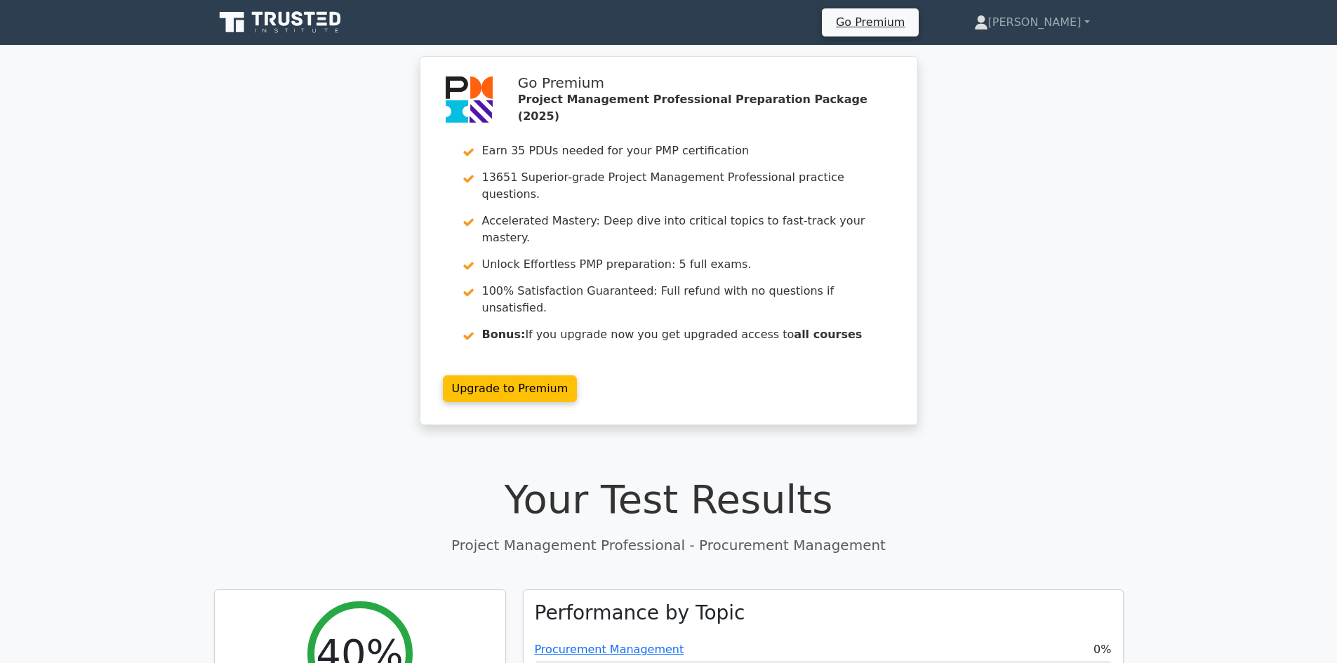
click at [295, 25] on icon at bounding box center [297, 18] width 11 height 15
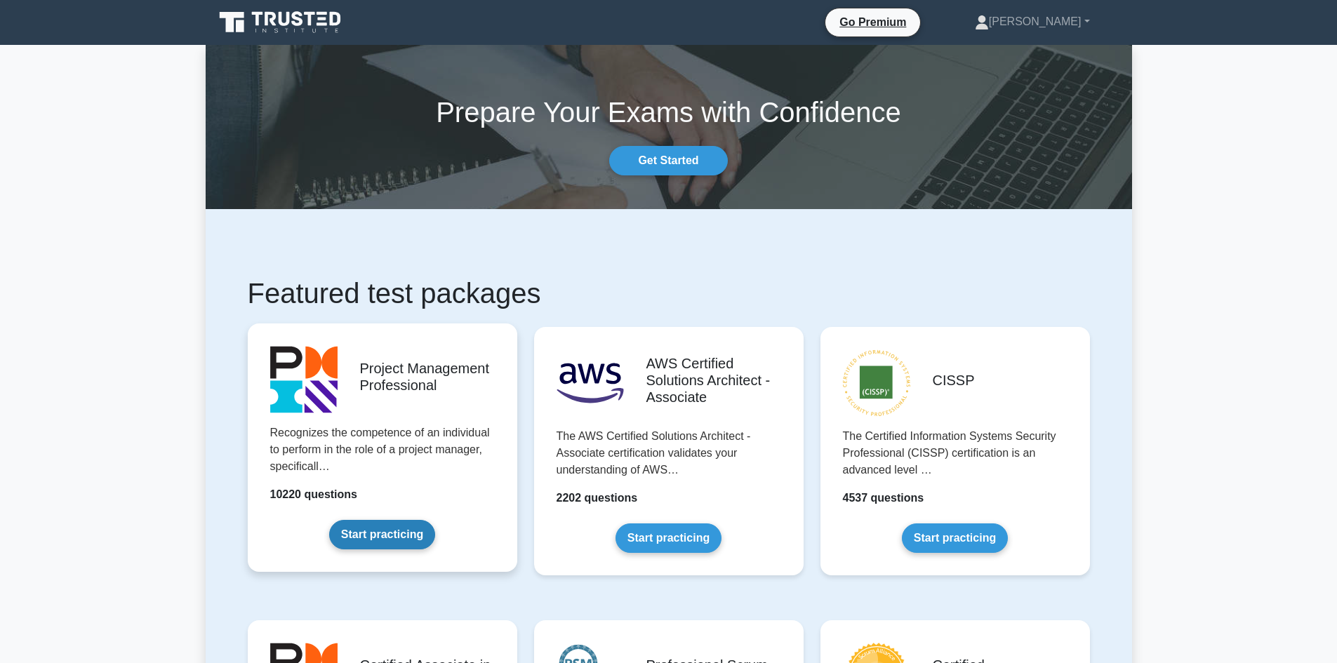
click at [388, 520] on link "Start practicing" at bounding box center [382, 534] width 106 height 29
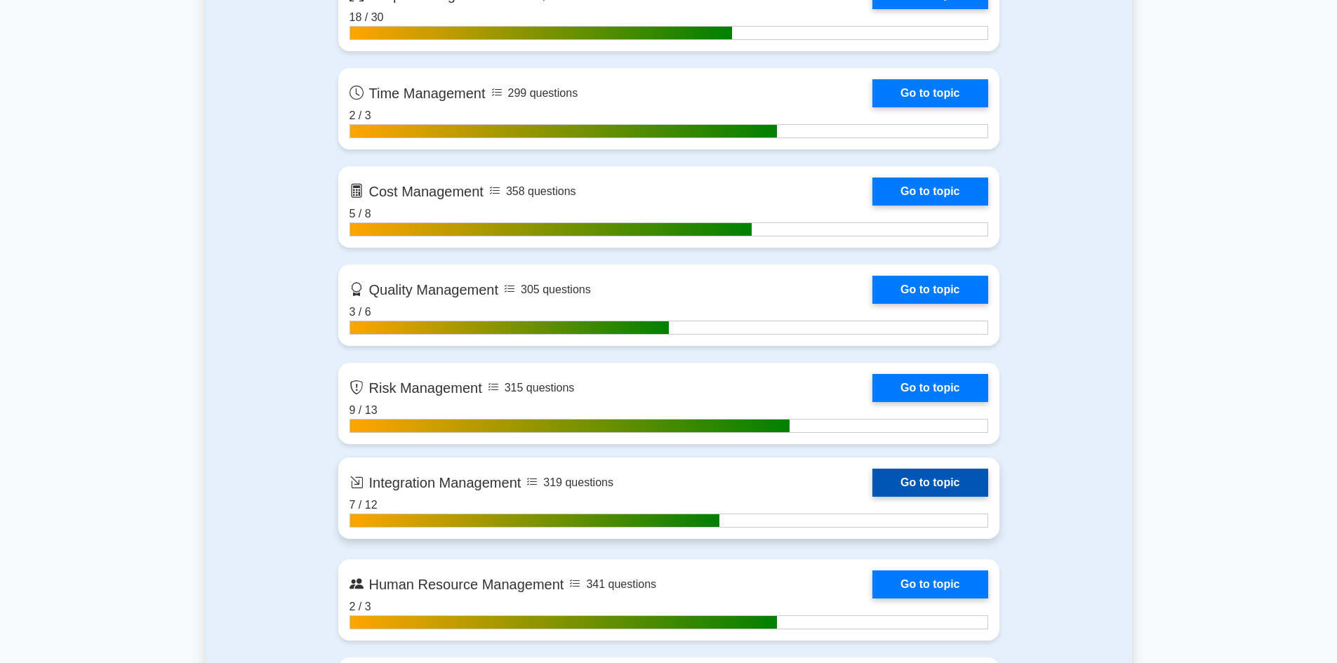
scroll to position [1543, 0]
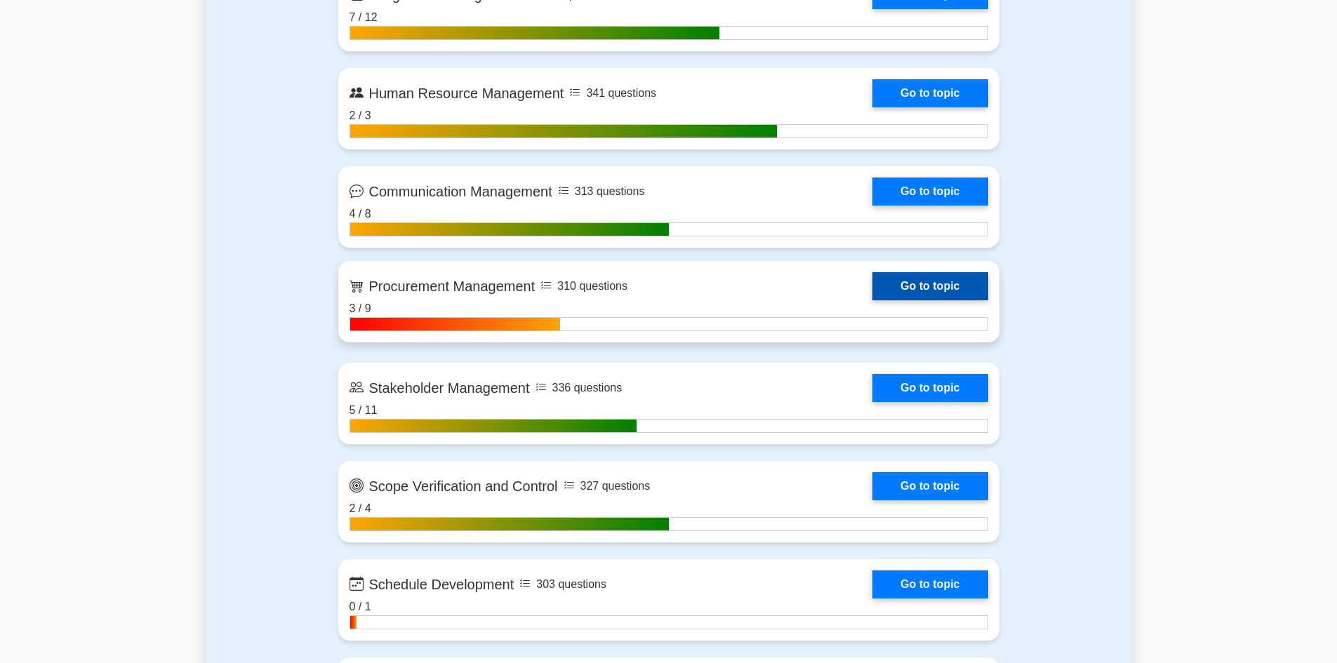
click at [943, 289] on link "Go to topic" at bounding box center [929, 286] width 115 height 28
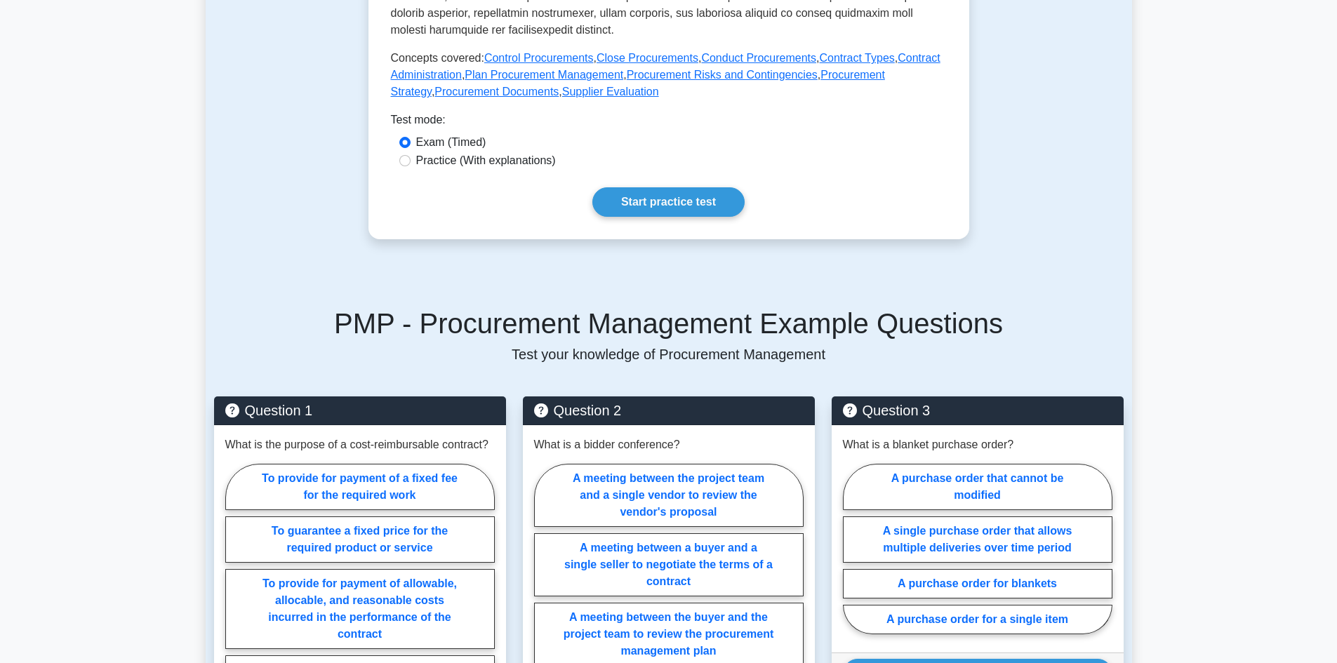
scroll to position [591, 0]
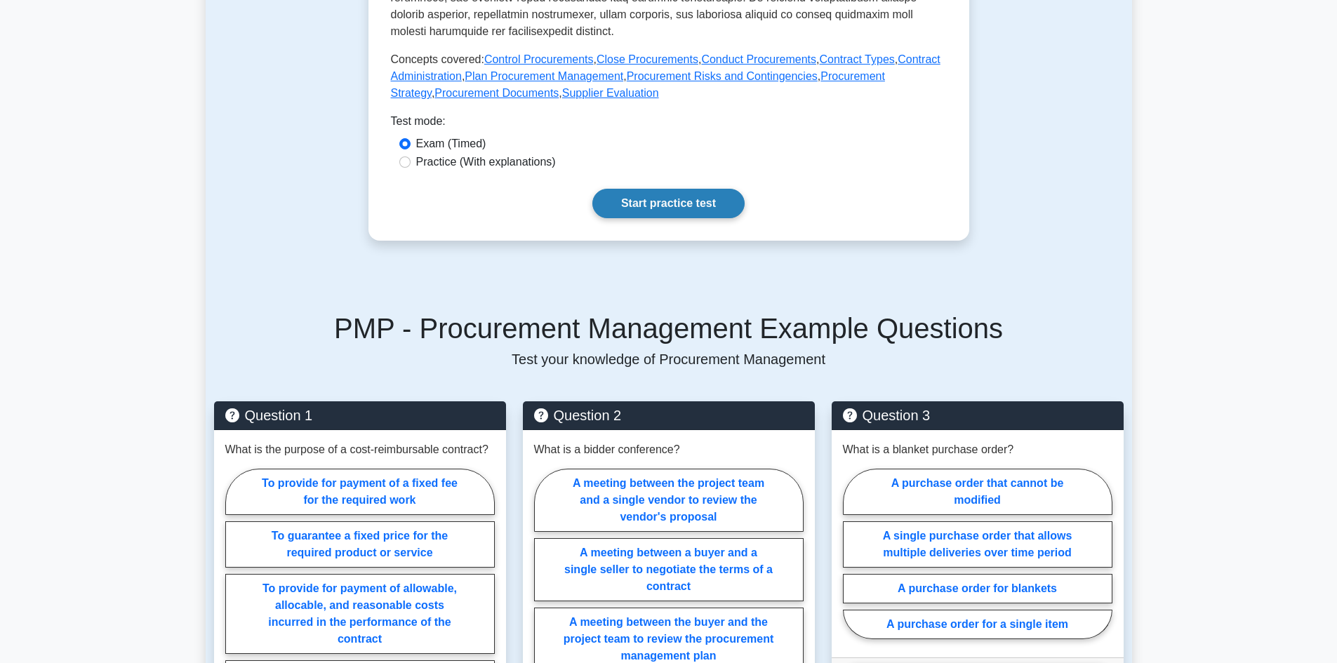
click at [662, 218] on link "Start practice test" at bounding box center [668, 203] width 152 height 29
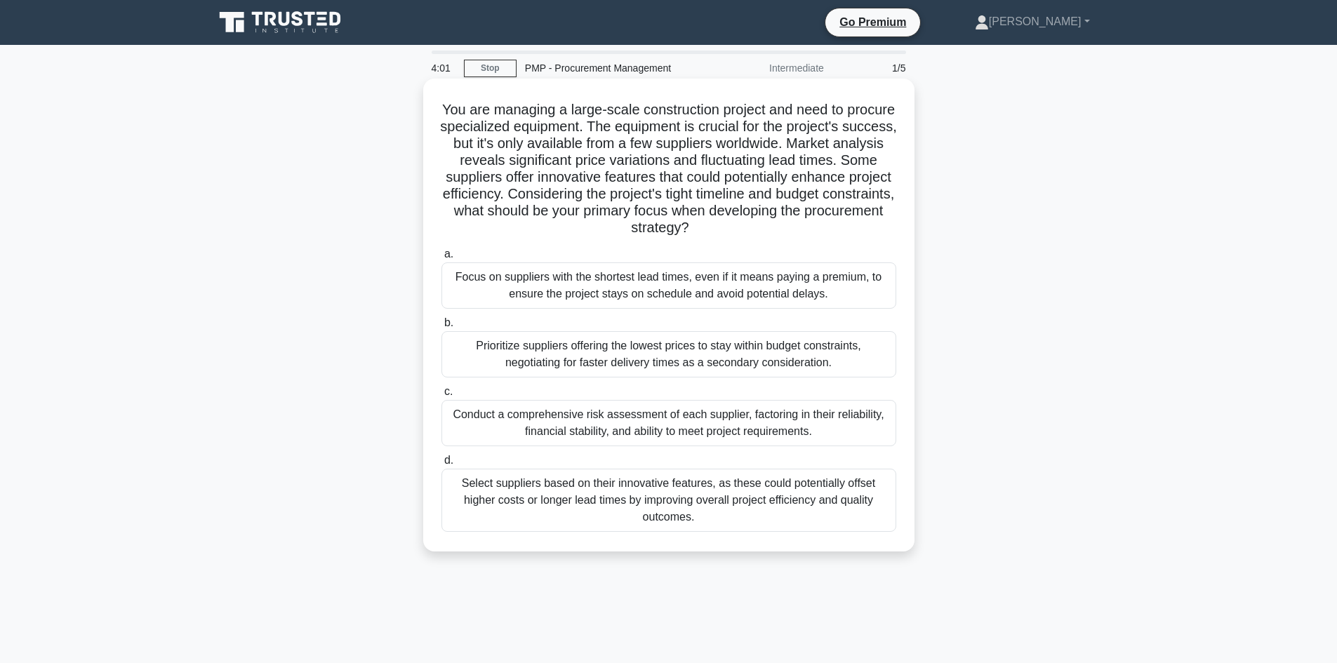
click at [754, 363] on div "Prioritize suppliers offering the lowest prices to stay within budget constrain…" at bounding box center [668, 354] width 455 height 46
click at [441, 328] on input "b. Prioritize suppliers offering the lowest prices to stay within budget constr…" at bounding box center [441, 323] width 0 height 9
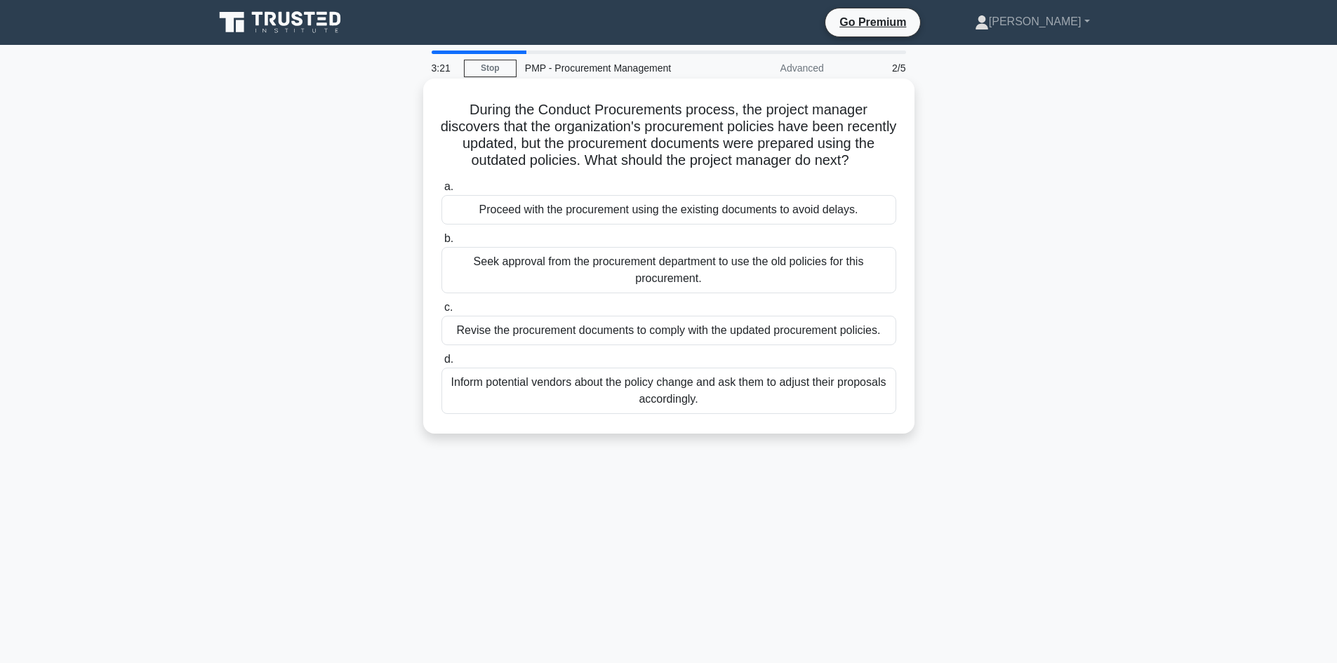
click at [800, 283] on div "Seek approval from the procurement department to use the old policies for this …" at bounding box center [668, 270] width 455 height 46
click at [441, 243] on input "b. Seek approval from the procurement department to use the old policies for th…" at bounding box center [441, 238] width 0 height 9
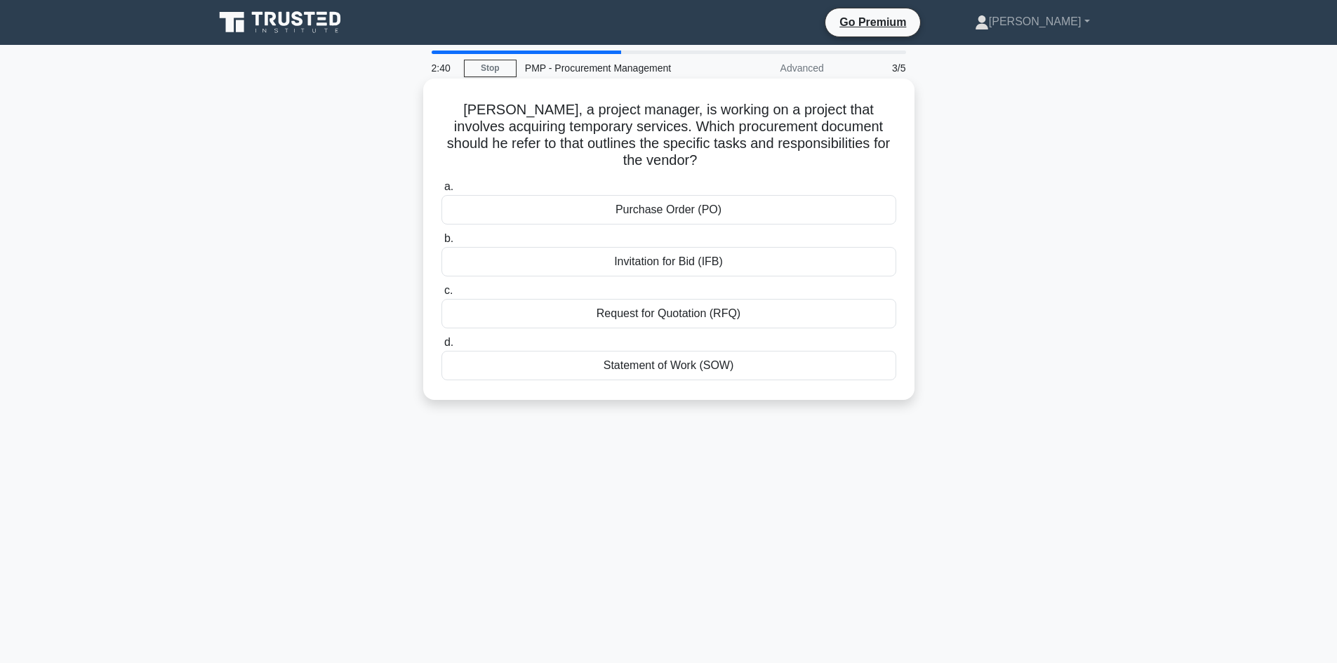
click at [718, 248] on div "Invitation for Bid (IFB)" at bounding box center [668, 261] width 455 height 29
click at [441, 243] on input "b. Invitation for Bid (IFB)" at bounding box center [441, 238] width 0 height 9
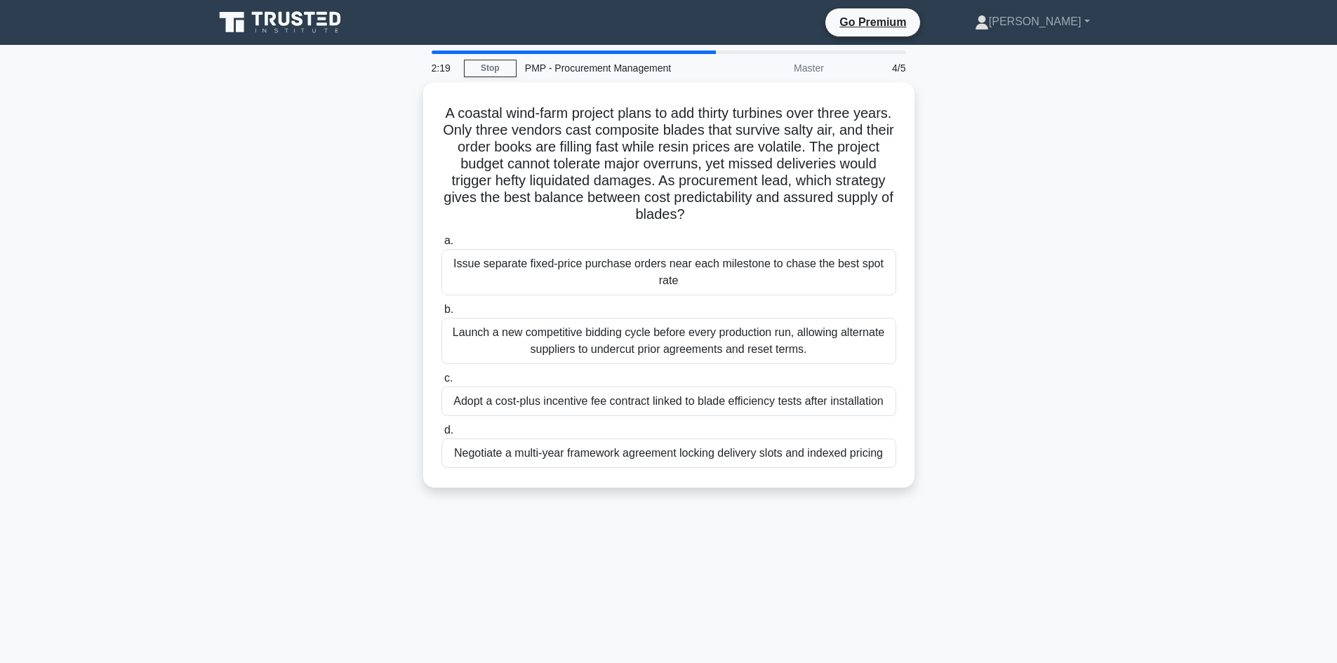
drag, startPoint x: 665, startPoint y: 219, endPoint x: 980, endPoint y: 231, distance: 315.2
click at [980, 231] on div "A coastal wind-farm project plans to add thirty turbines over three years. Only…" at bounding box center [669, 293] width 926 height 422
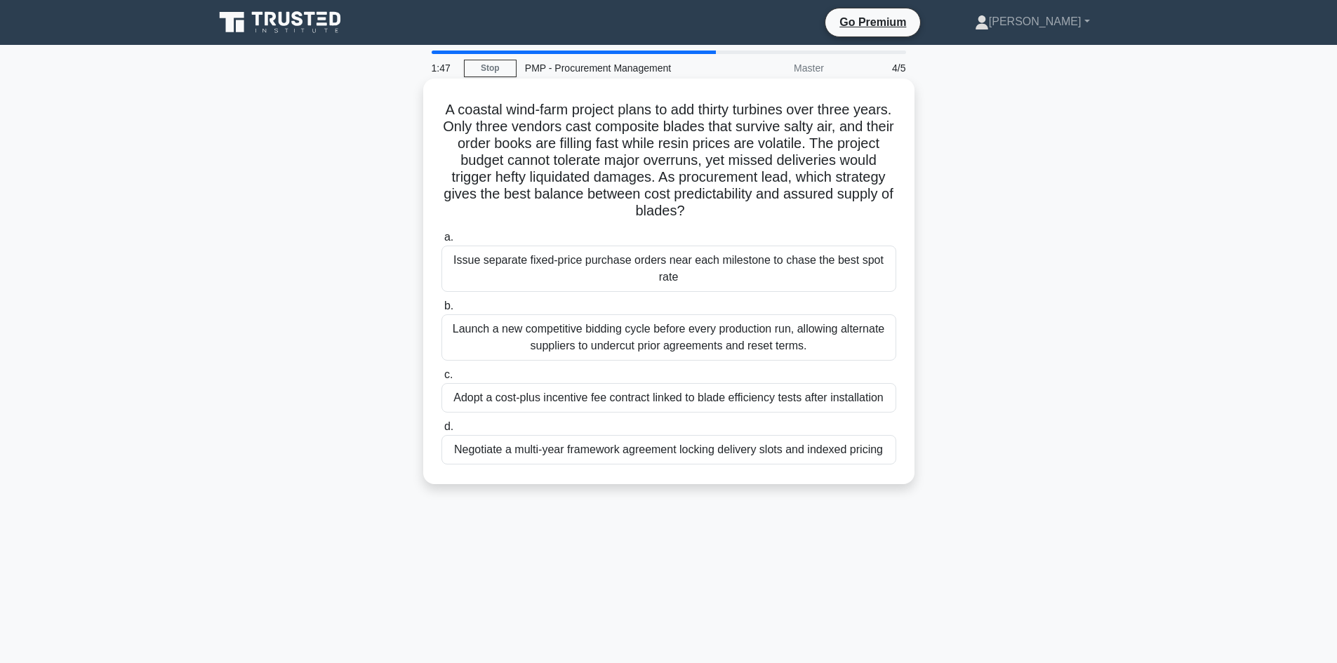
click at [532, 464] on div "Negotiate a multi-year framework agreement locking delivery slots and indexed p…" at bounding box center [668, 449] width 455 height 29
click at [441, 431] on input "d. Negotiate a multi-year framework agreement locking delivery slots and indexe…" at bounding box center [441, 426] width 0 height 9
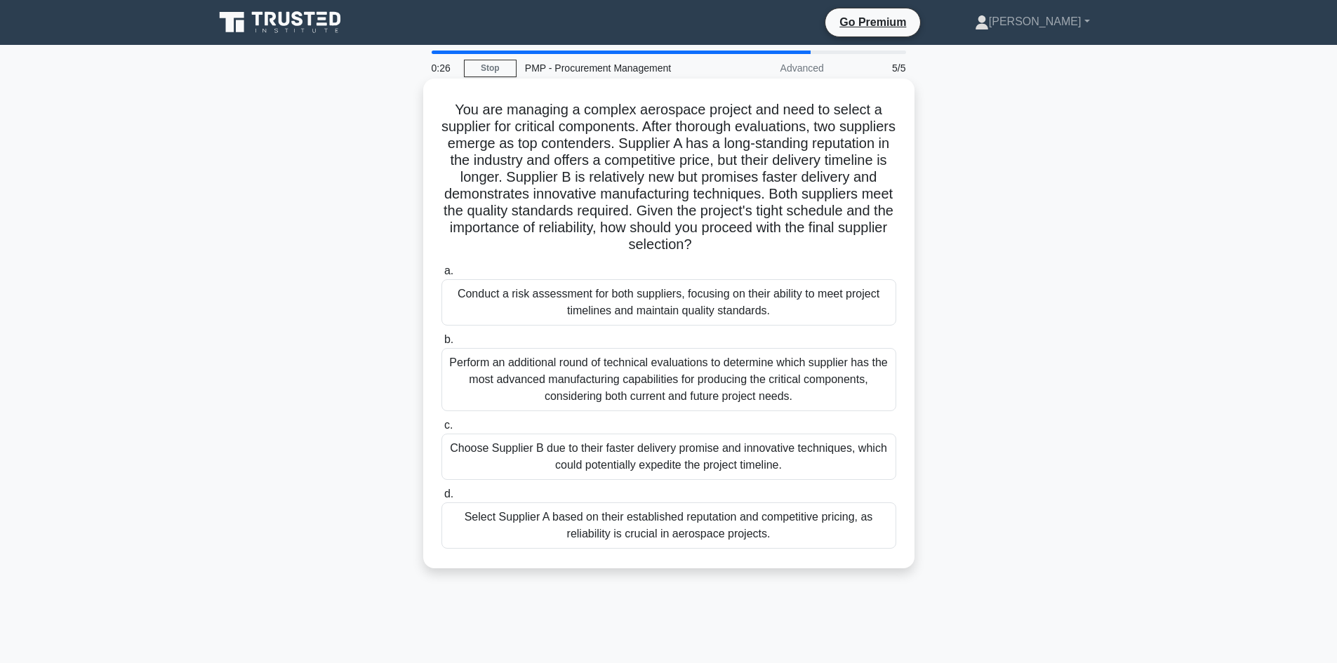
click at [810, 319] on div "Conduct a risk assessment for both suppliers, focusing on their ability to meet…" at bounding box center [668, 302] width 455 height 46
click at [441, 276] on input "a. Conduct a risk assessment for both suppliers, focusing on their ability to m…" at bounding box center [441, 271] width 0 height 9
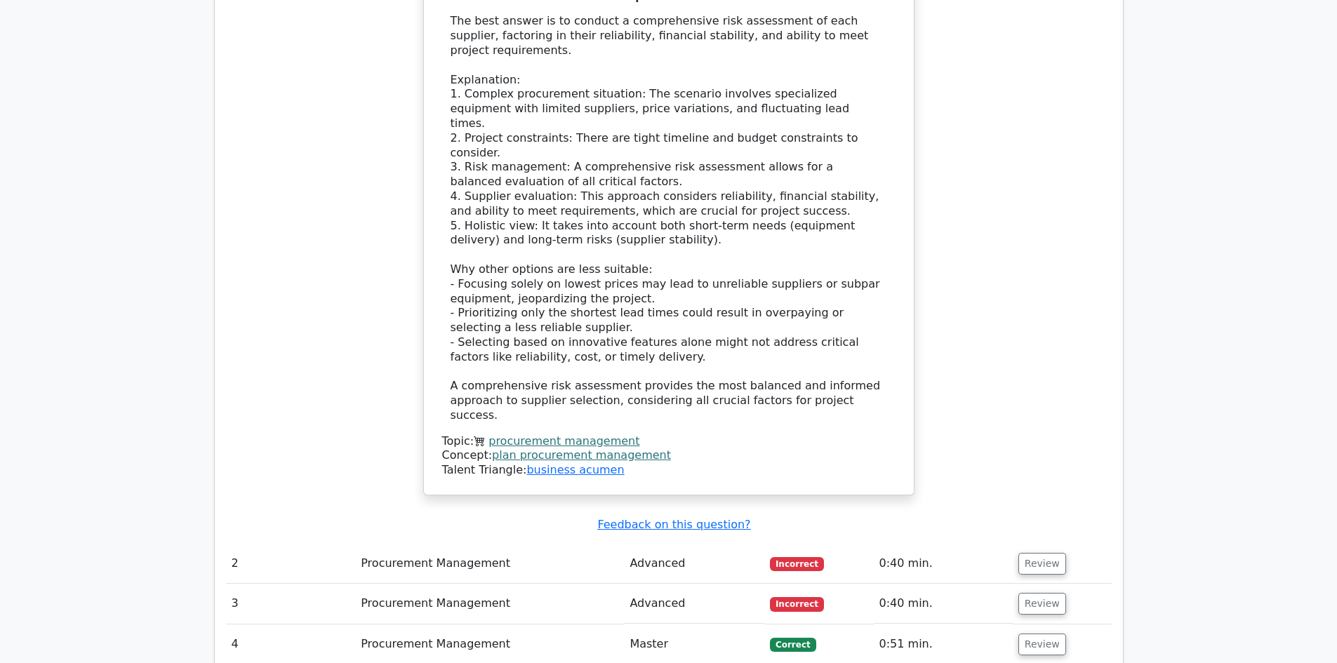
scroll to position [1824, 0]
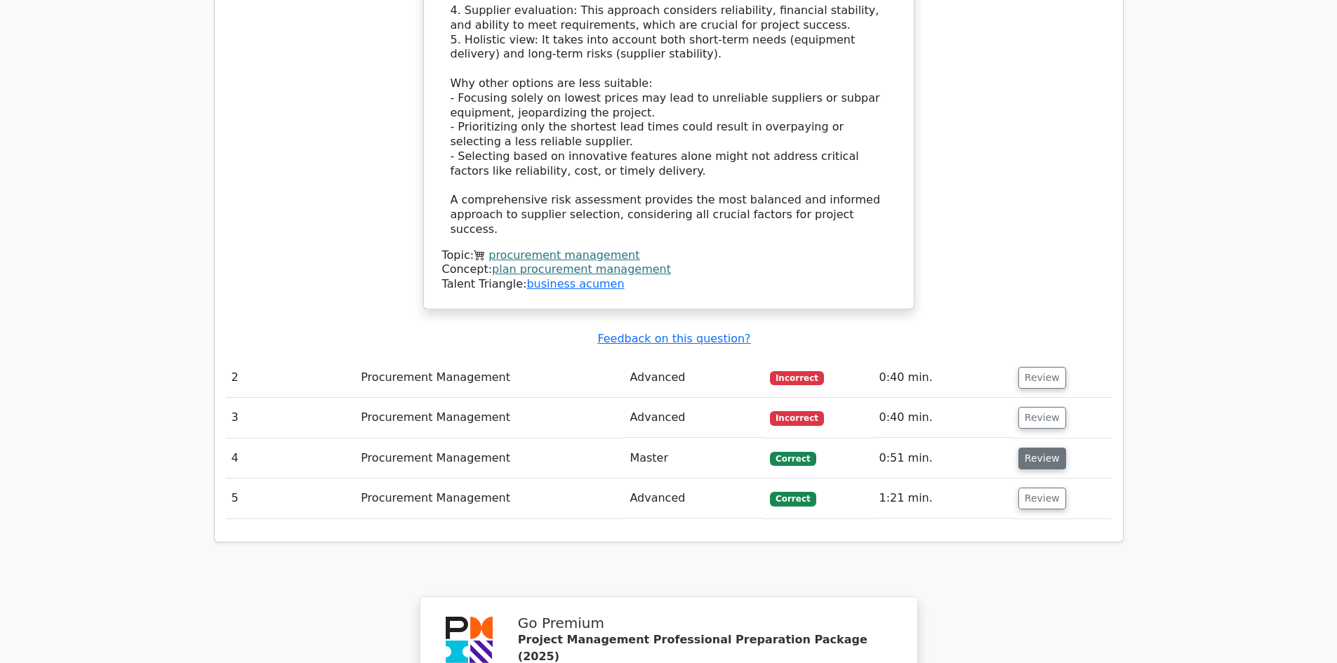
click at [1038, 448] on button "Review" at bounding box center [1042, 459] width 48 height 22
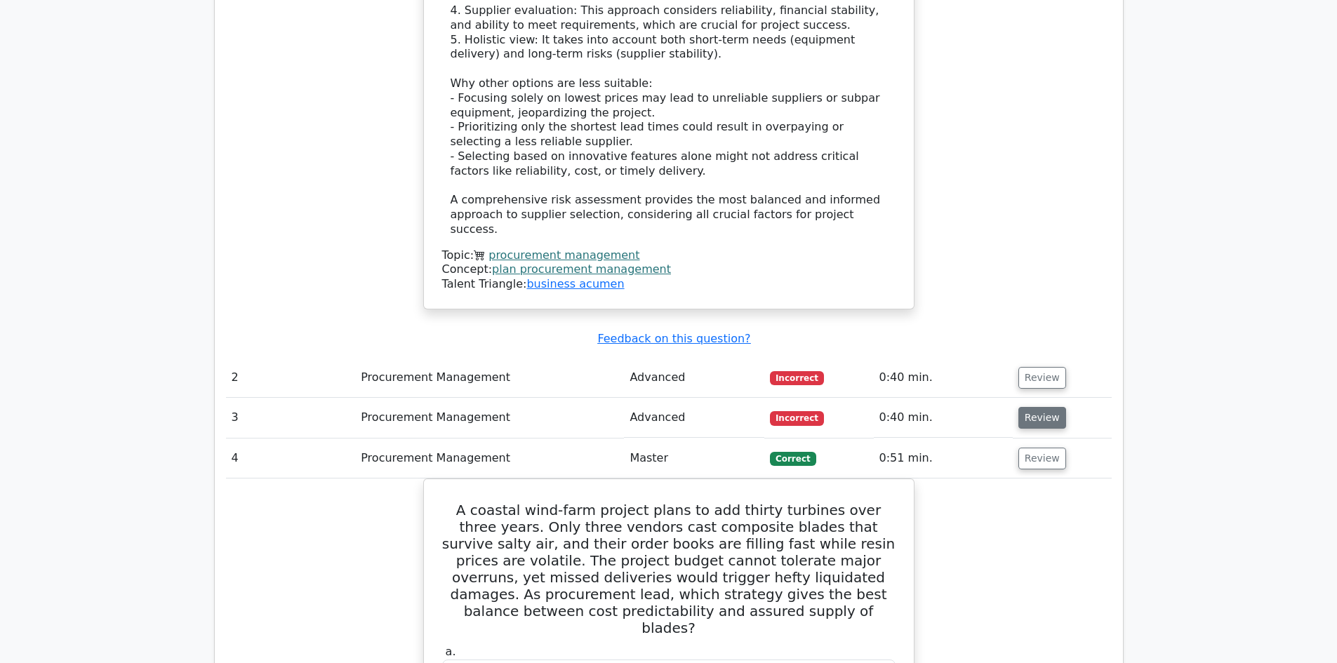
click at [1026, 407] on button "Review" at bounding box center [1042, 418] width 48 height 22
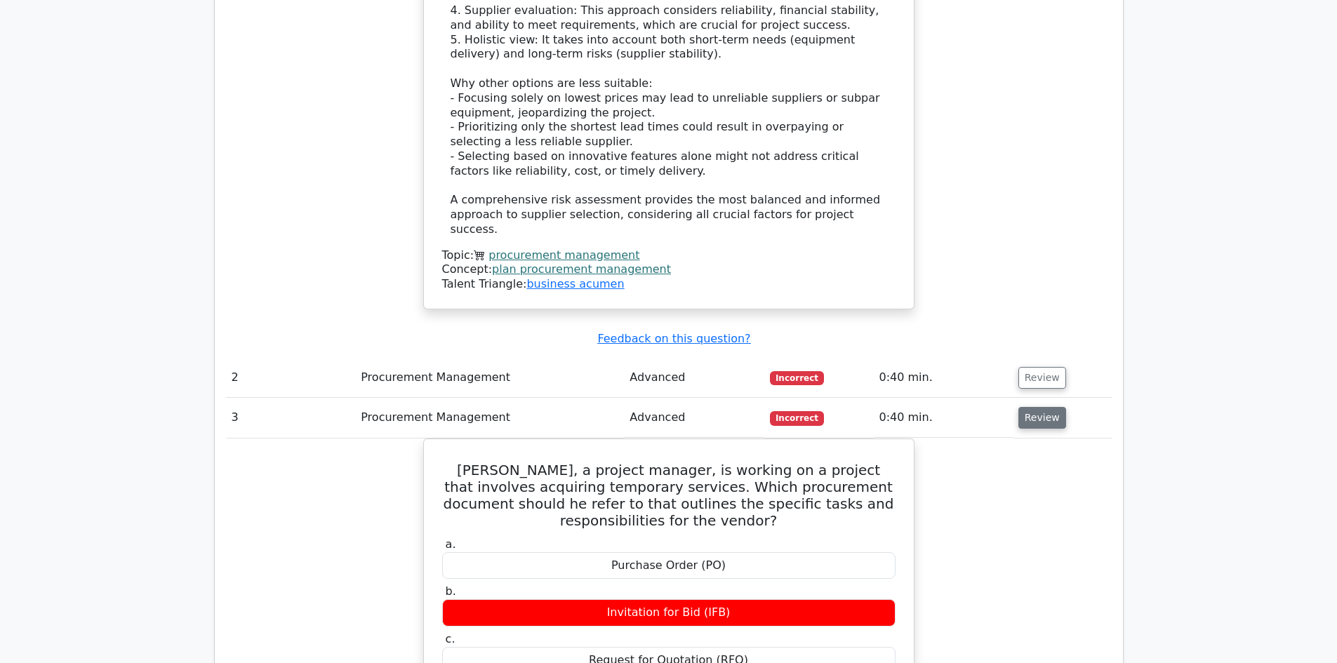
click at [1029, 407] on button "Review" at bounding box center [1042, 418] width 48 height 22
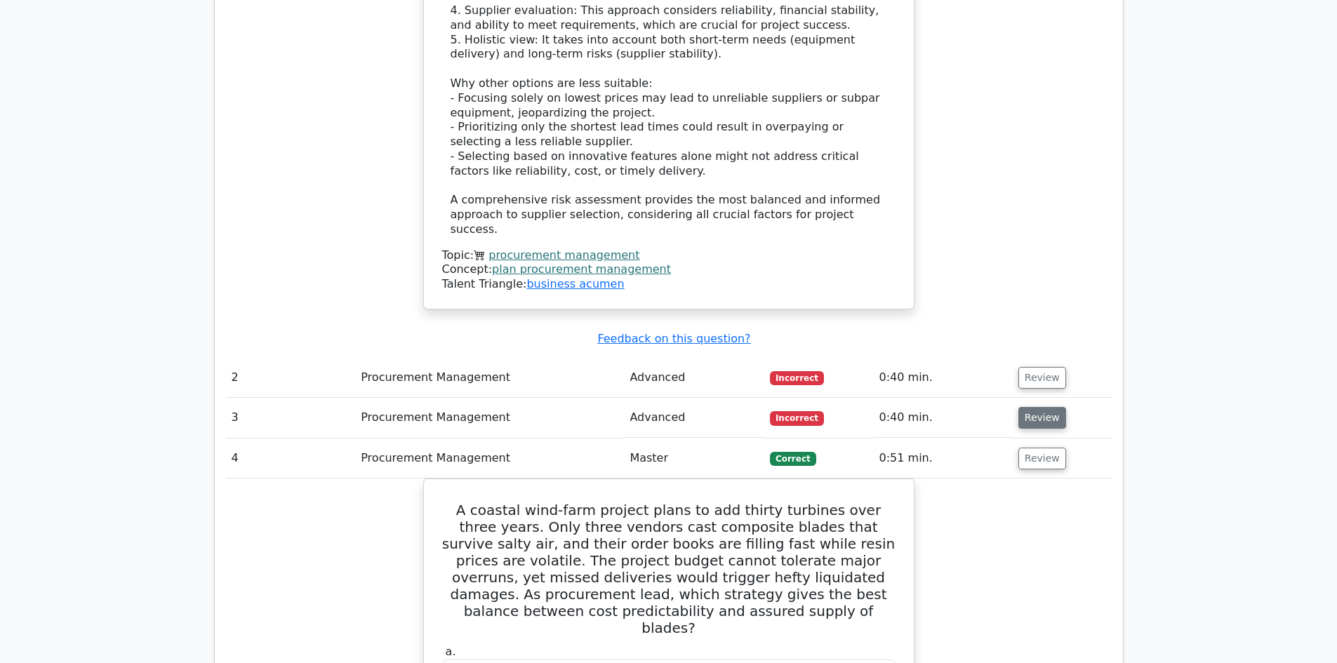
click at [1029, 407] on button "Review" at bounding box center [1042, 418] width 48 height 22
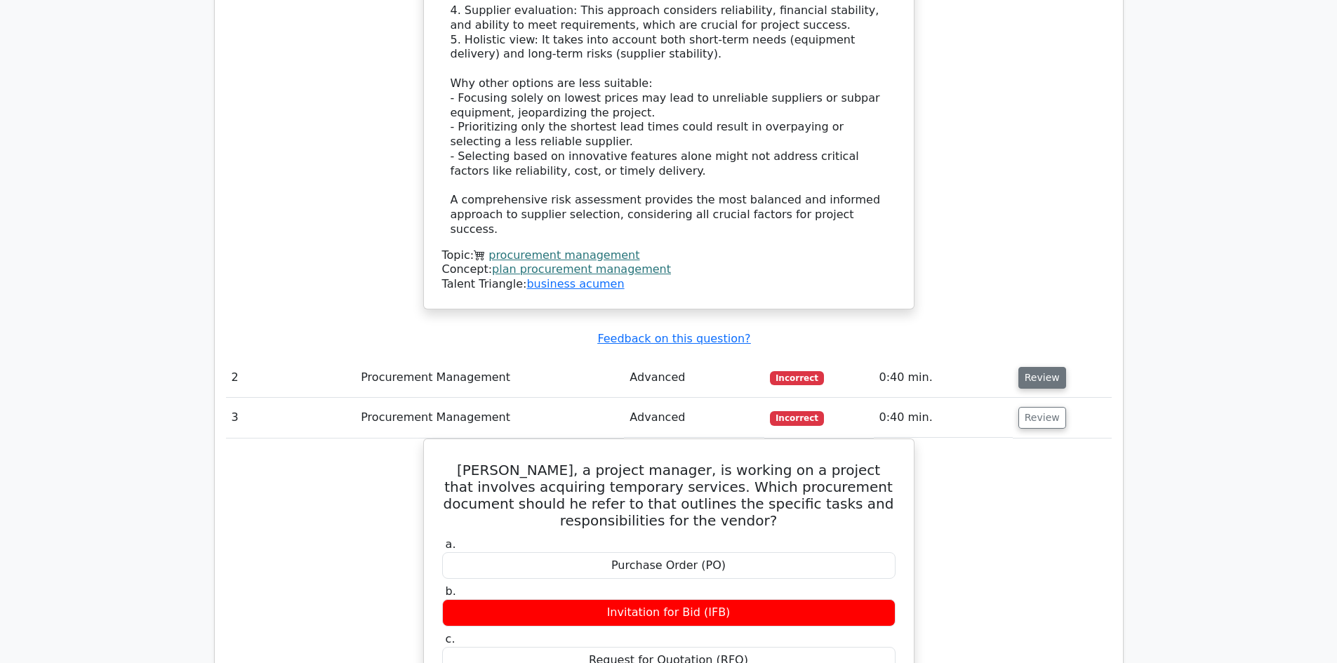
click at [1021, 367] on button "Review" at bounding box center [1042, 378] width 48 height 22
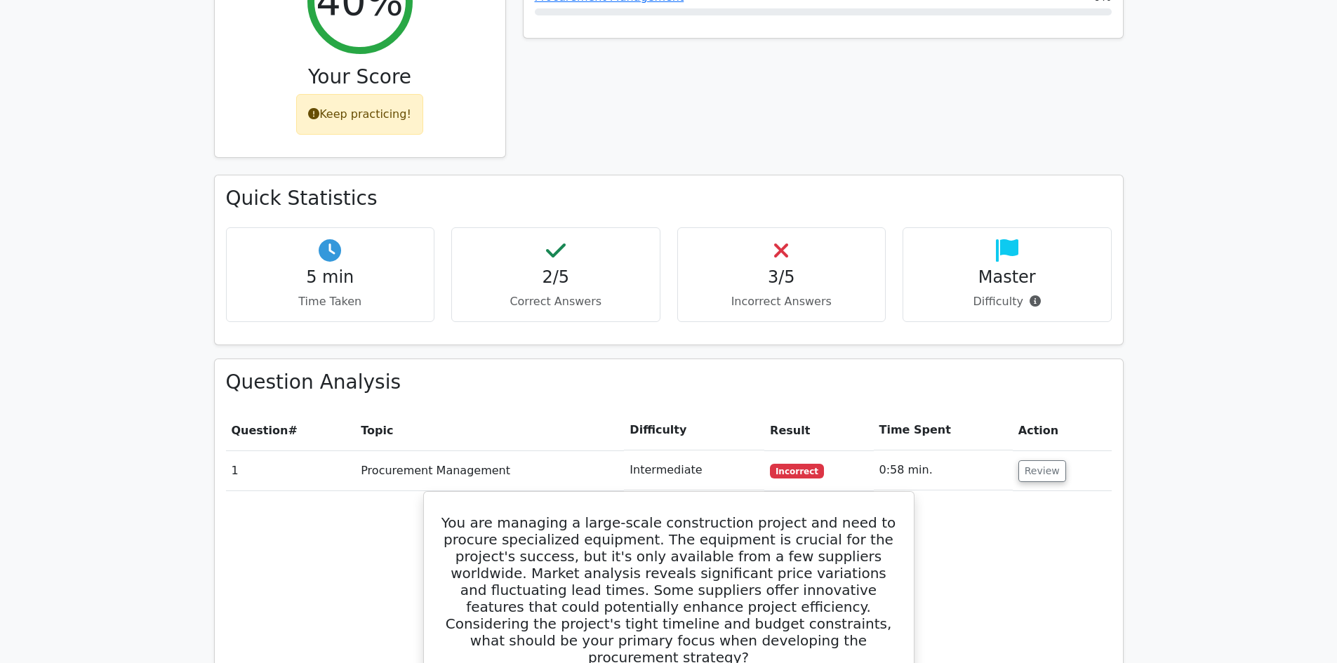
scroll to position [702, 0]
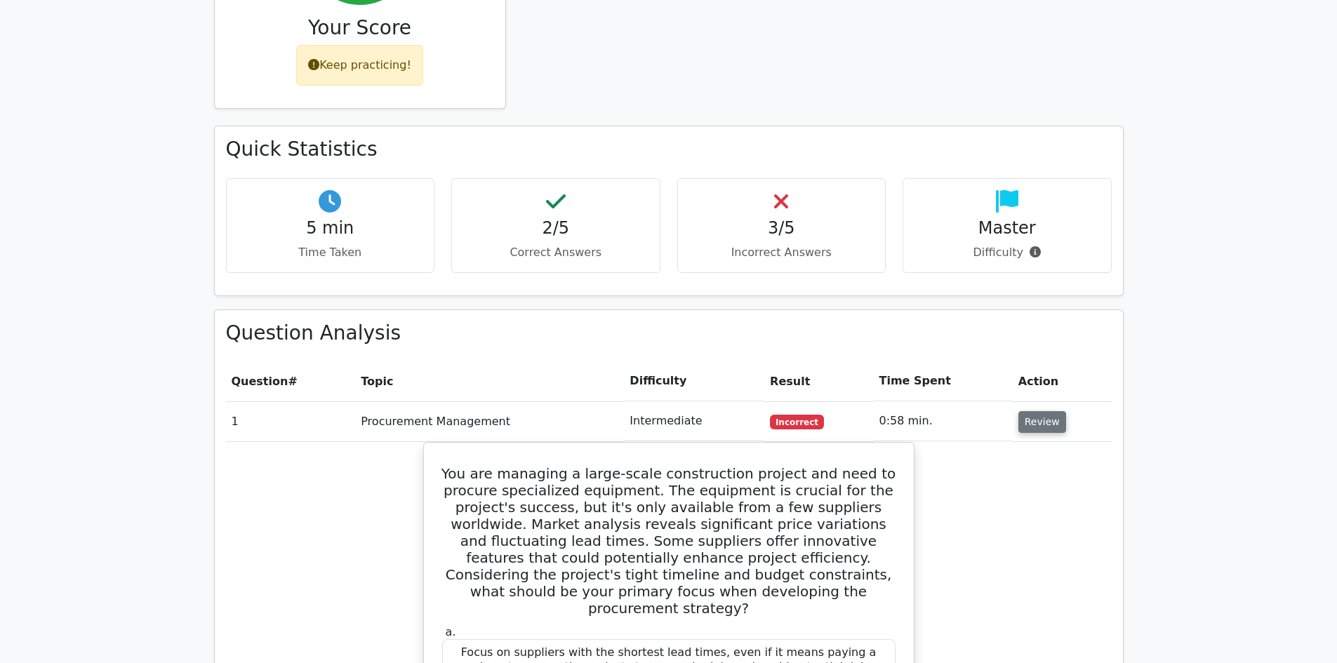
click at [1029, 411] on button "Review" at bounding box center [1042, 422] width 48 height 22
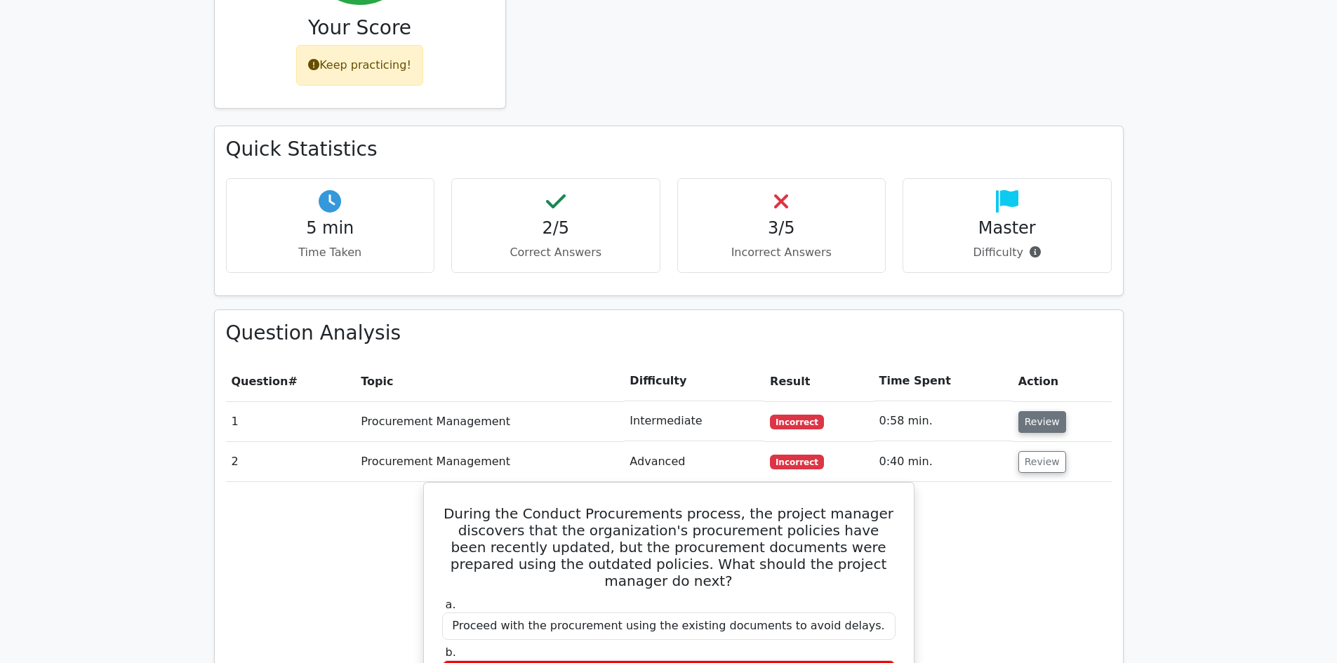
click at [1026, 411] on button "Review" at bounding box center [1042, 422] width 48 height 22
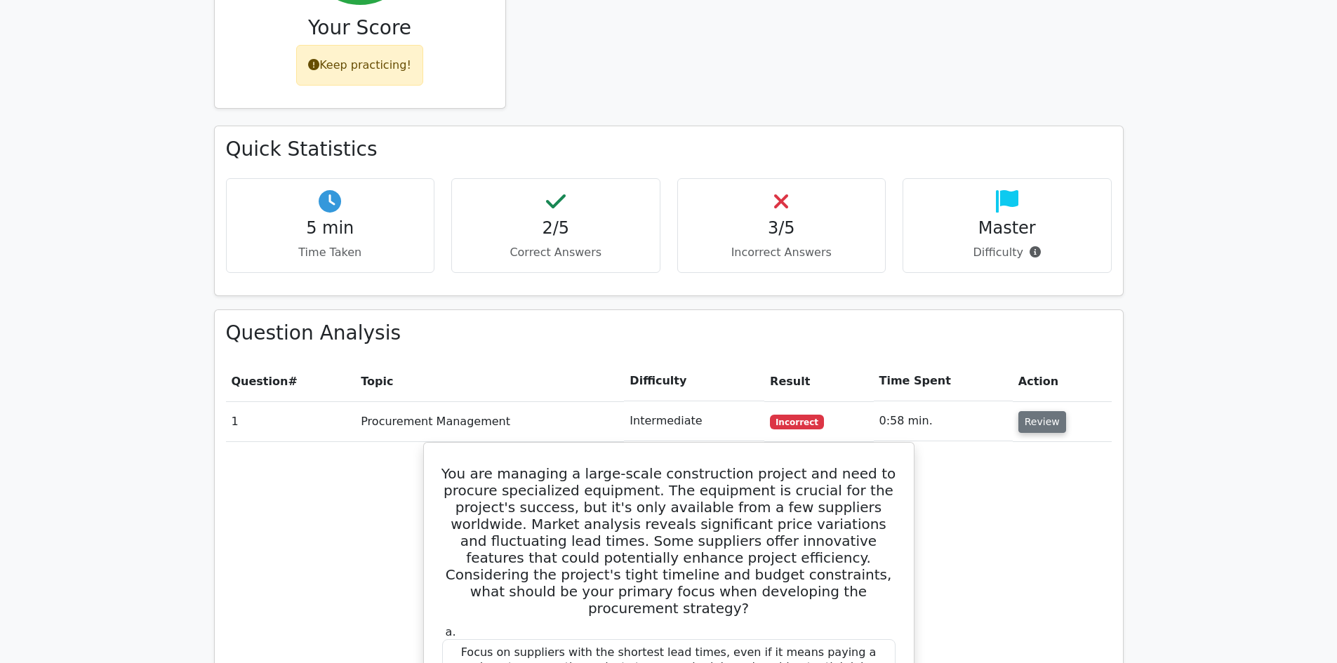
click at [1026, 411] on button "Review" at bounding box center [1042, 422] width 48 height 22
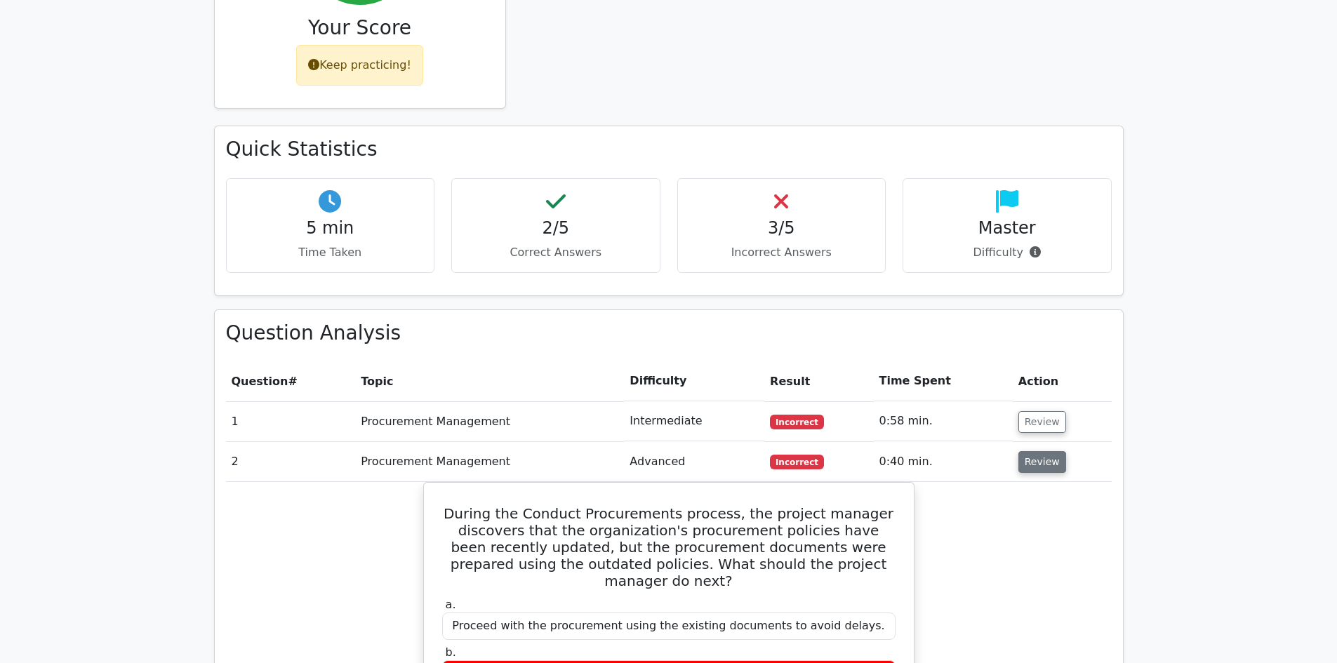
click at [1033, 451] on button "Review" at bounding box center [1042, 462] width 48 height 22
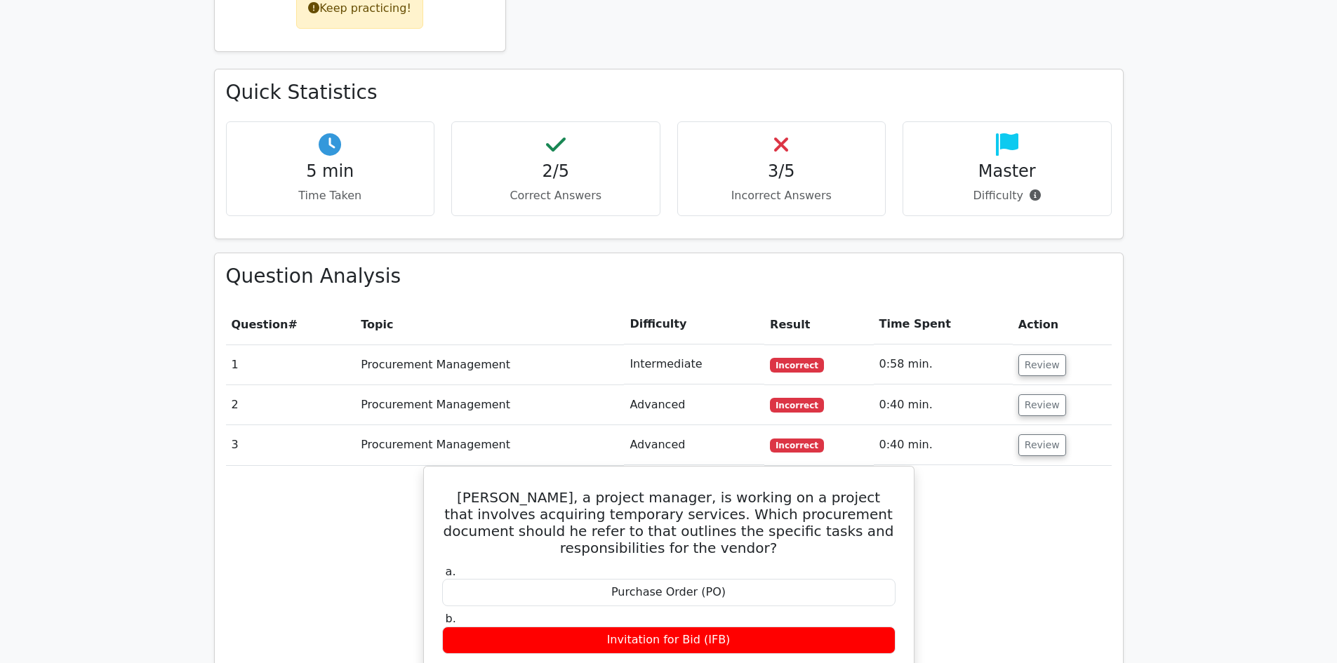
scroll to position [772, 0]
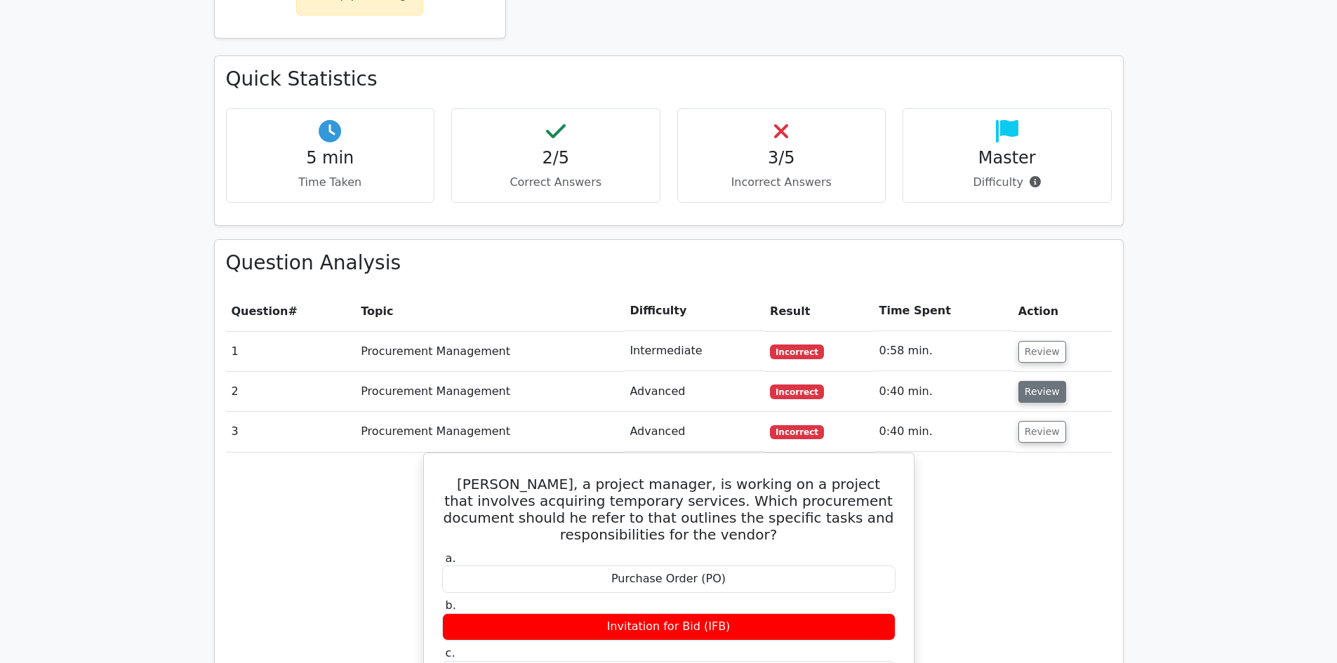
click at [1039, 381] on button "Review" at bounding box center [1042, 392] width 48 height 22
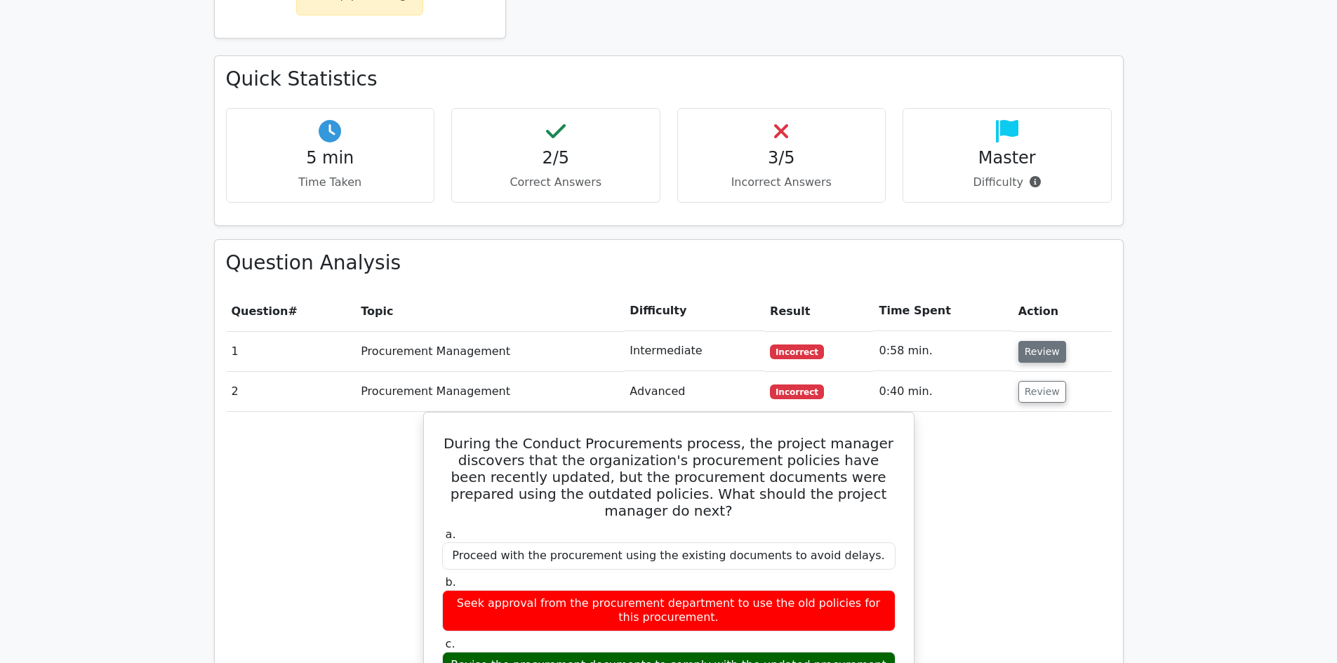
click at [1047, 341] on button "Review" at bounding box center [1042, 352] width 48 height 22
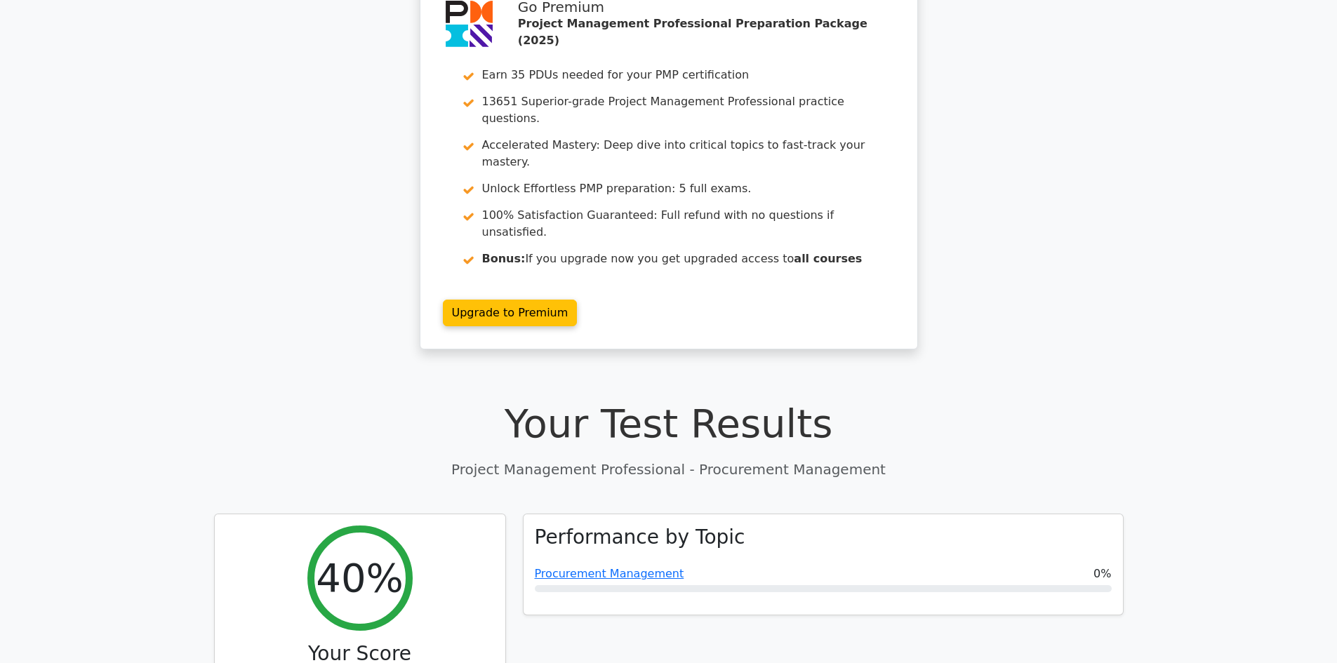
scroll to position [0, 0]
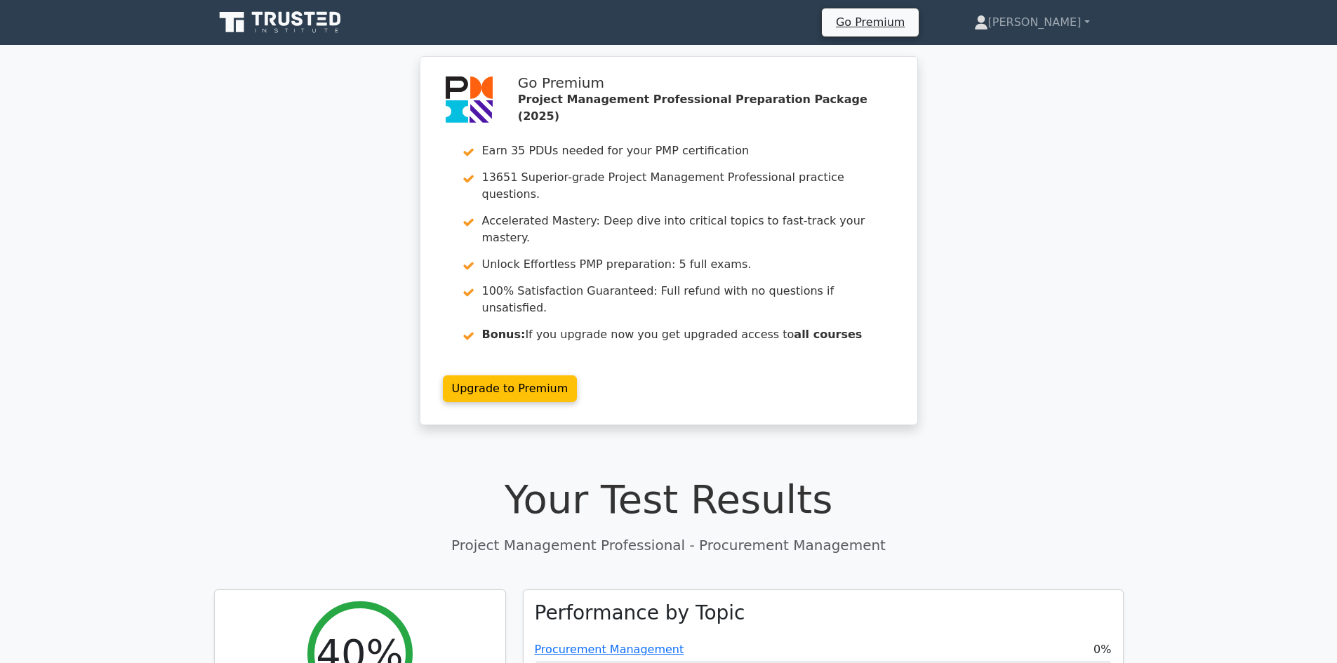
click at [237, 20] on icon at bounding box center [281, 22] width 135 height 27
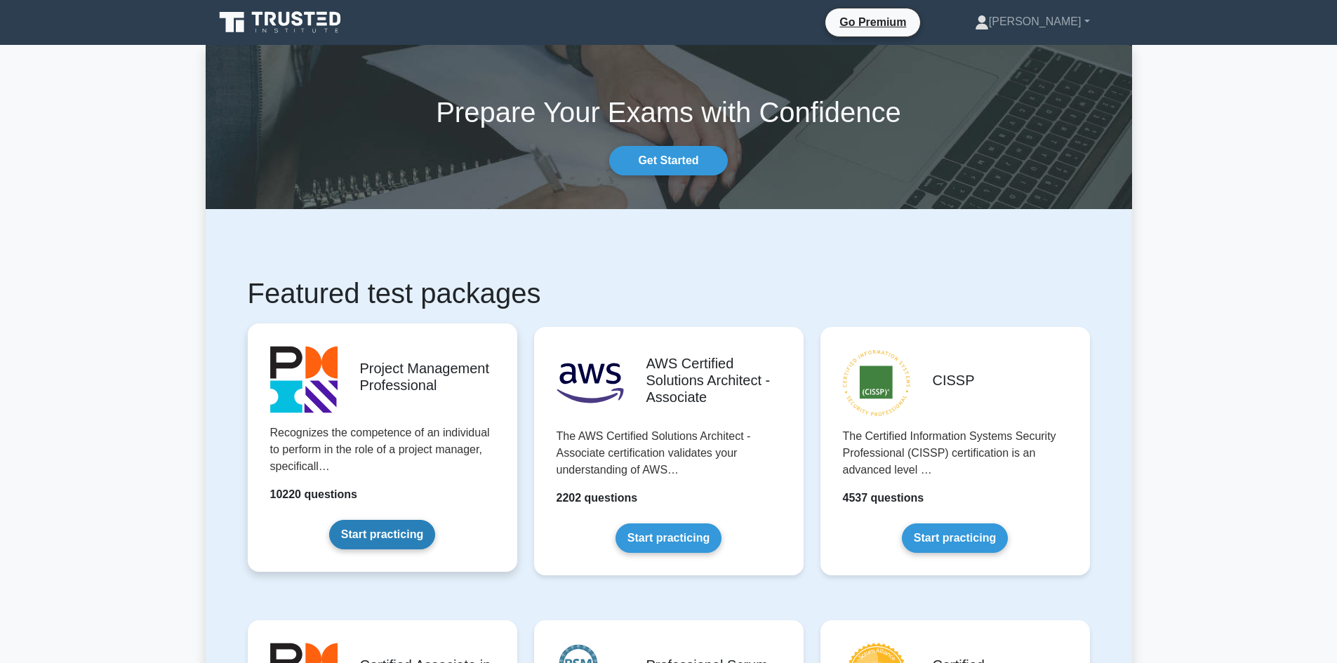
click at [384, 520] on link "Start practicing" at bounding box center [382, 534] width 106 height 29
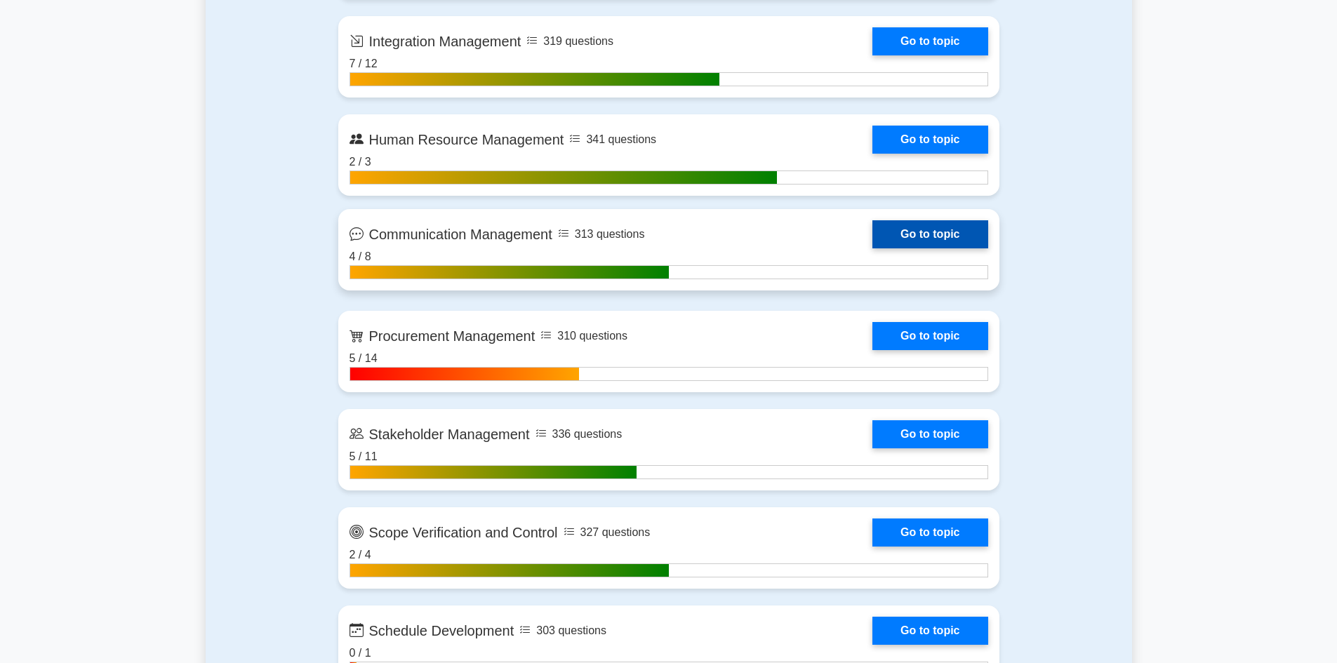
scroll to position [1754, 0]
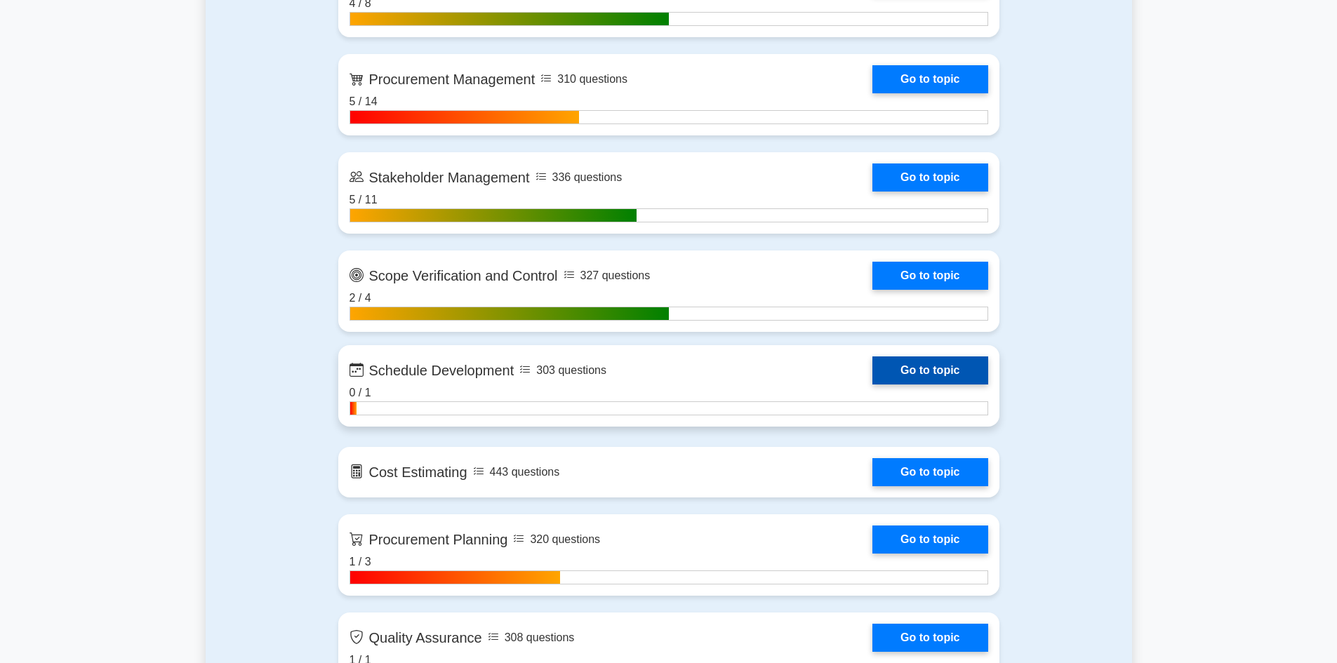
click at [913, 380] on link "Go to topic" at bounding box center [929, 370] width 115 height 28
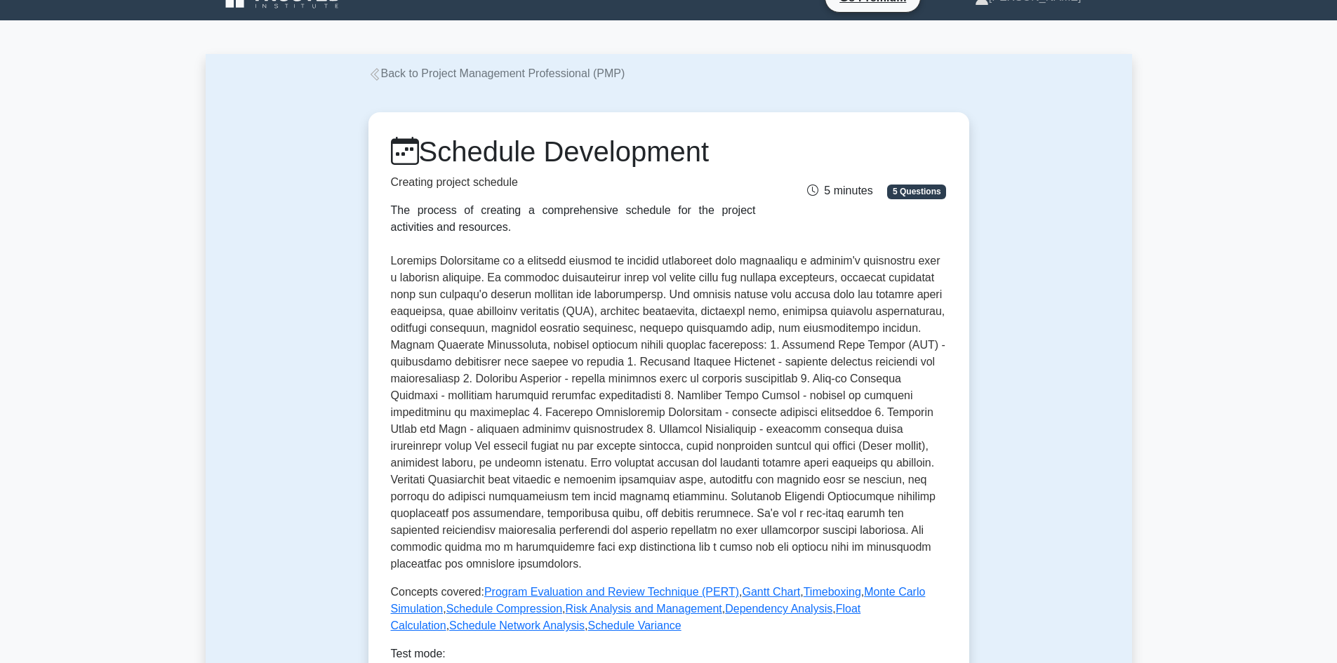
scroll to position [421, 0]
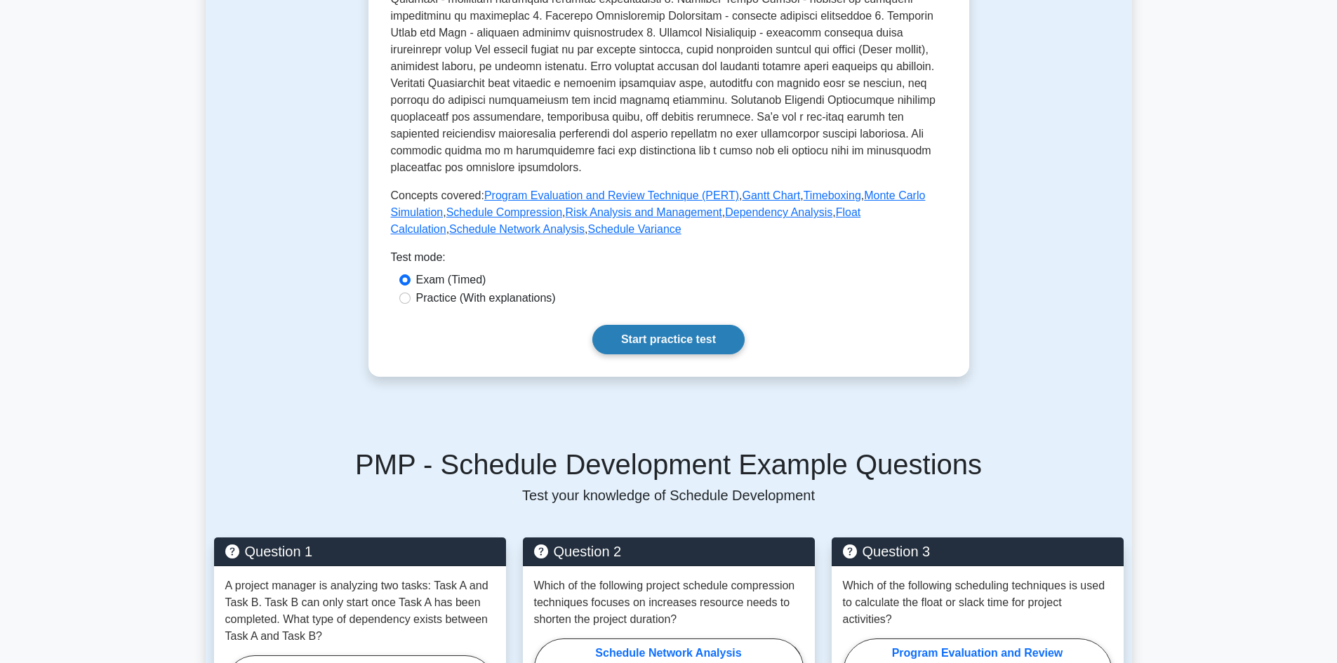
click at [685, 325] on link "Start practice test" at bounding box center [668, 339] width 152 height 29
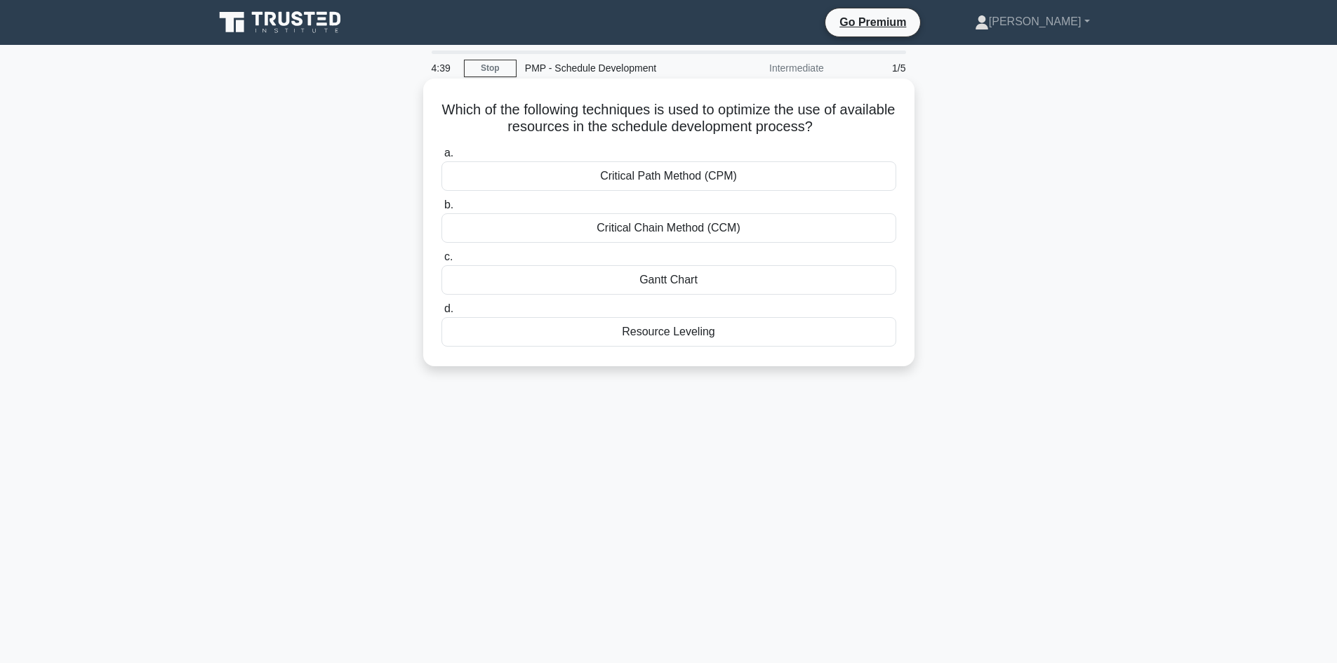
click at [657, 333] on div "Resource Leveling" at bounding box center [668, 331] width 455 height 29
click at [441, 314] on input "d. Resource Leveling" at bounding box center [441, 308] width 0 height 9
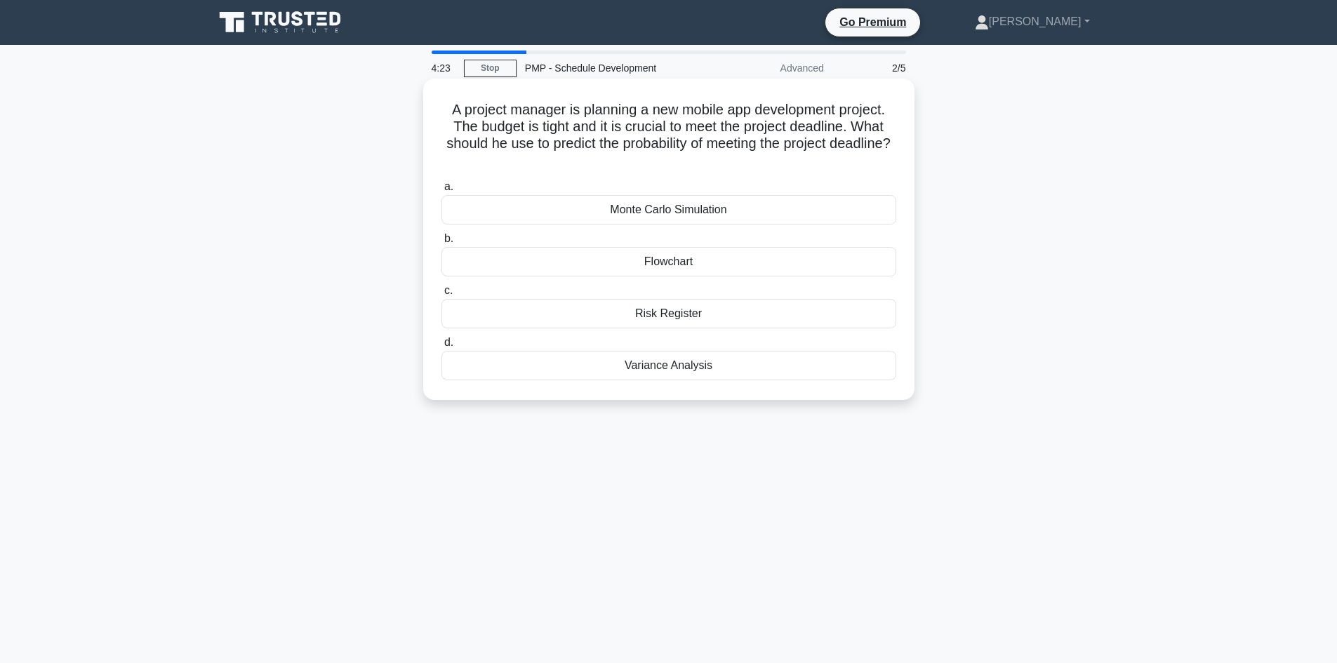
click at [841, 362] on div "Variance Analysis" at bounding box center [668, 365] width 455 height 29
click at [441, 347] on input "d. Variance Analysis" at bounding box center [441, 342] width 0 height 9
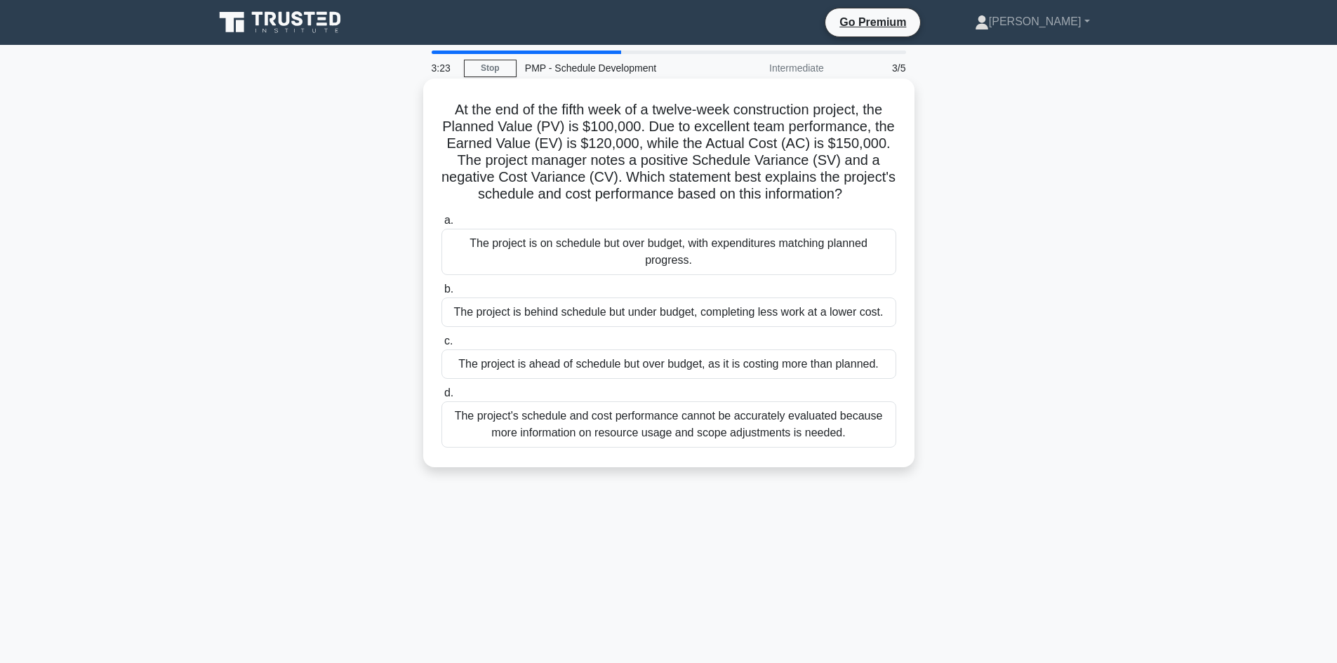
click at [803, 374] on div "The project is ahead of schedule but over budget, as it is costing more than pl…" at bounding box center [668, 363] width 455 height 29
click at [441, 346] on input "c. The project is ahead of schedule but over budget, as it is costing more than…" at bounding box center [441, 341] width 0 height 9
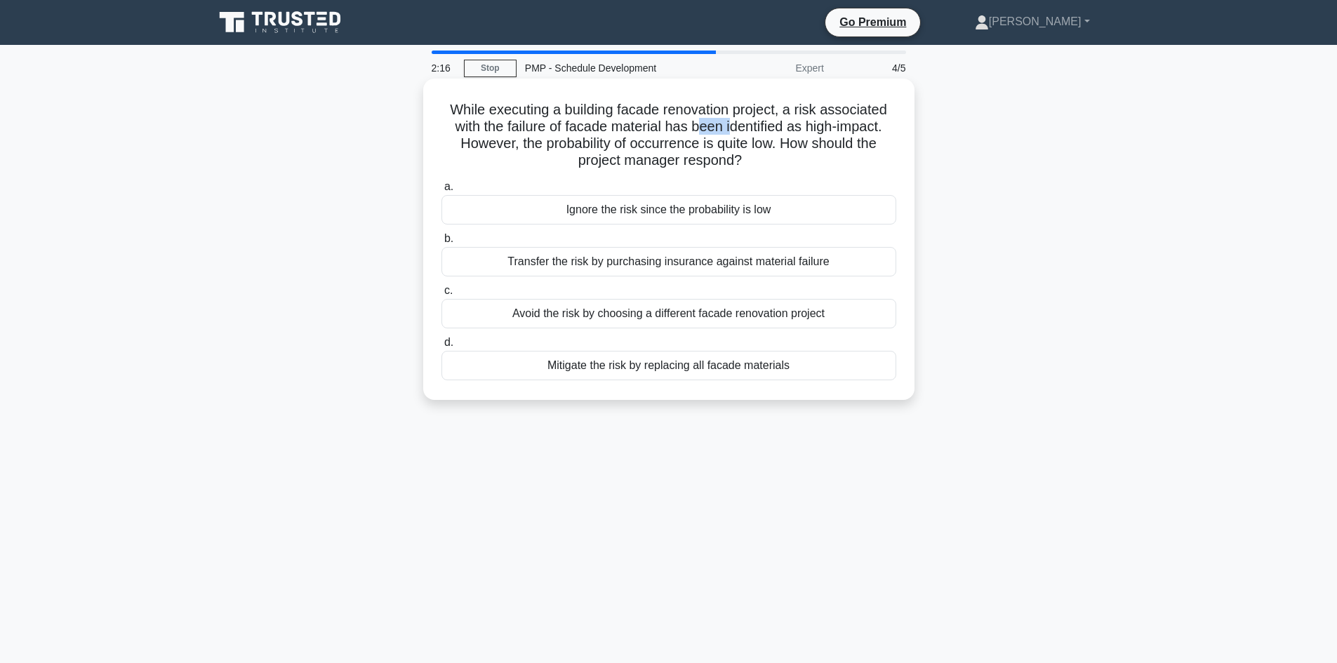
drag, startPoint x: 709, startPoint y: 127, endPoint x: 731, endPoint y: 128, distance: 21.8
click at [731, 128] on h5 "While executing a building facade renovation project, a risk associated with th…" at bounding box center [668, 135] width 457 height 69
drag, startPoint x: 549, startPoint y: 145, endPoint x: 753, endPoint y: 146, distance: 203.5
click at [753, 146] on h5 "While executing a building facade renovation project, a risk associated with th…" at bounding box center [668, 135] width 457 height 69
click at [742, 261] on div "Transfer the risk by purchasing insurance against material failure" at bounding box center [668, 261] width 455 height 29
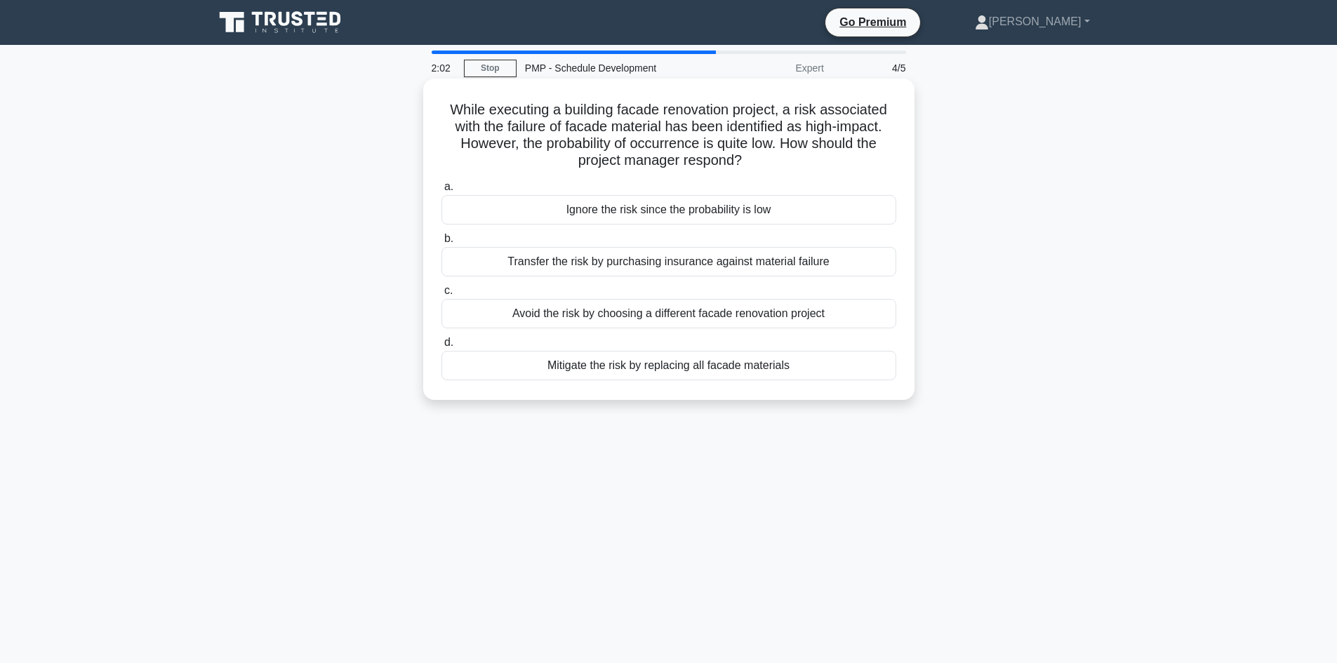
click at [441, 243] on input "b. Transfer the risk by purchasing insurance against material failure" at bounding box center [441, 238] width 0 height 9
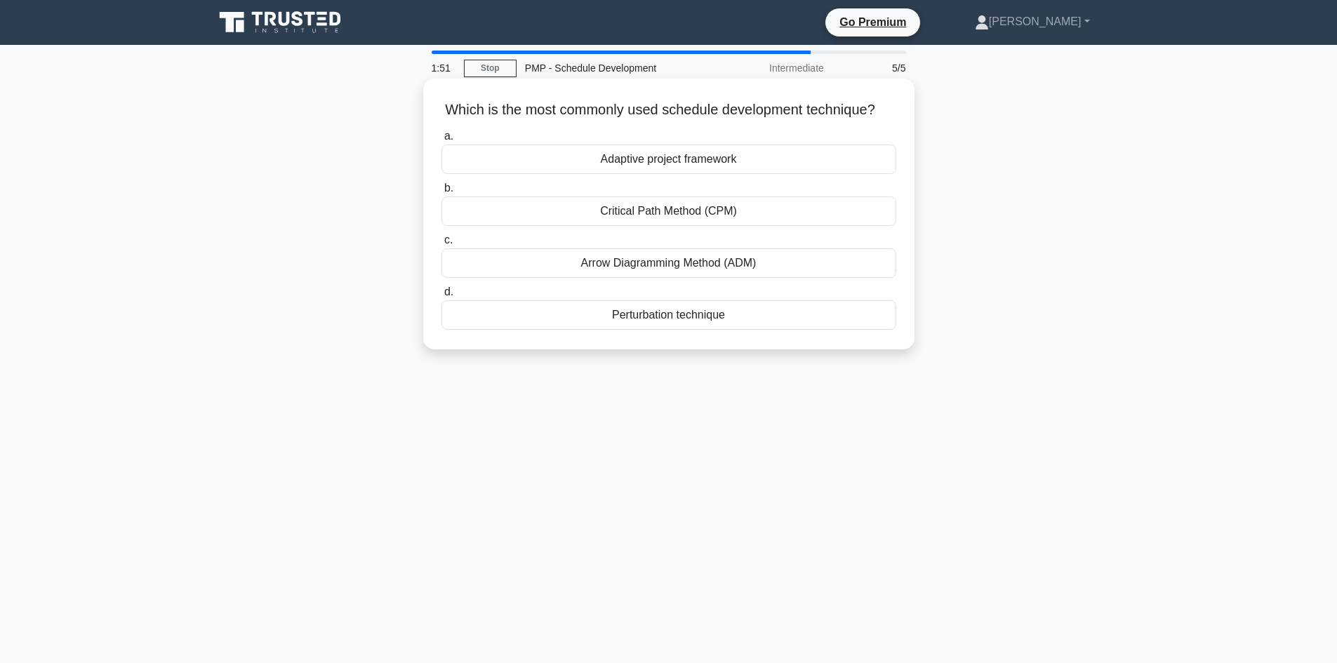
click at [783, 226] on div "Critical Path Method (CPM)" at bounding box center [668, 210] width 455 height 29
click at [441, 193] on input "b. Critical Path Method (CPM)" at bounding box center [441, 188] width 0 height 9
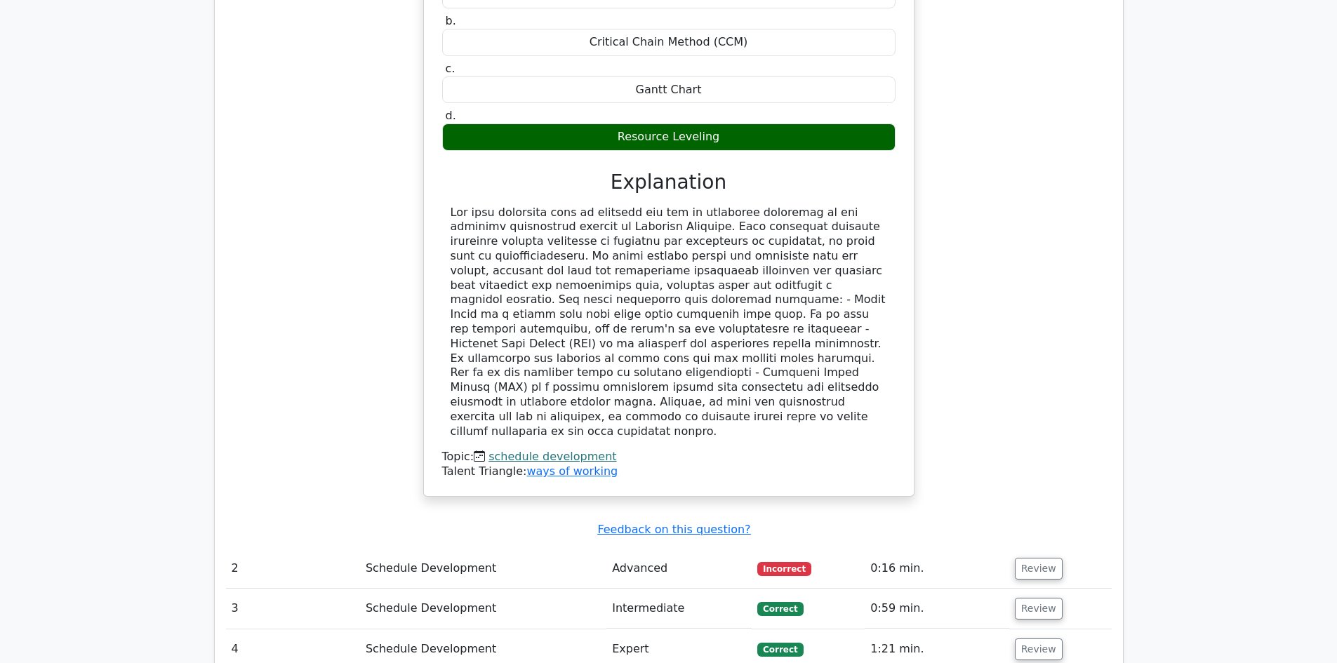
scroll to position [1263, 0]
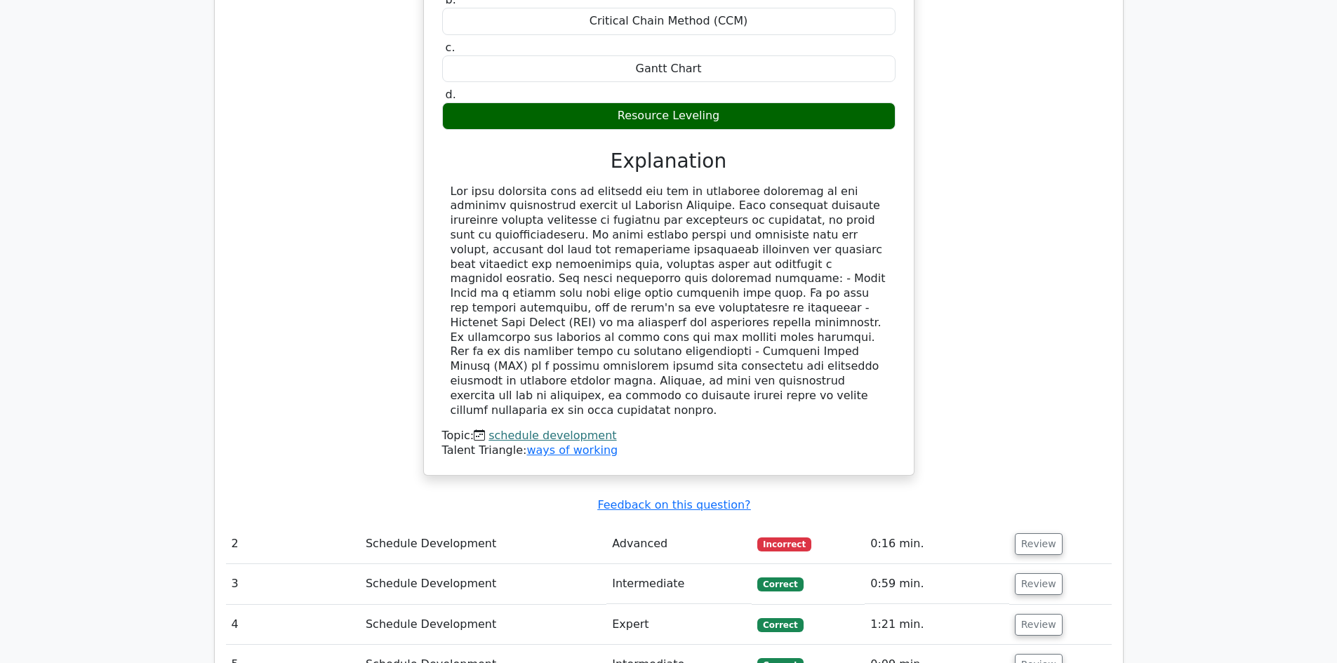
click at [1054, 645] on td "Review" at bounding box center [1060, 665] width 102 height 40
click at [1050, 654] on button "Review" at bounding box center [1038, 665] width 48 height 22
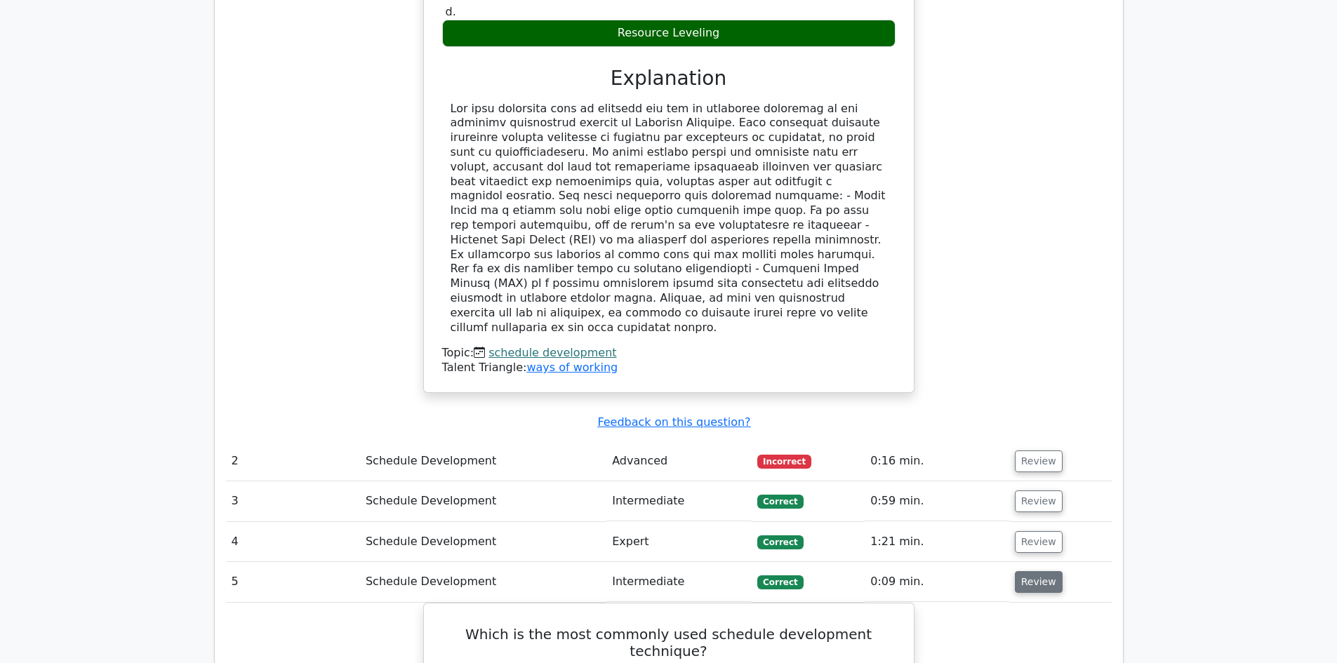
scroll to position [1543, 0]
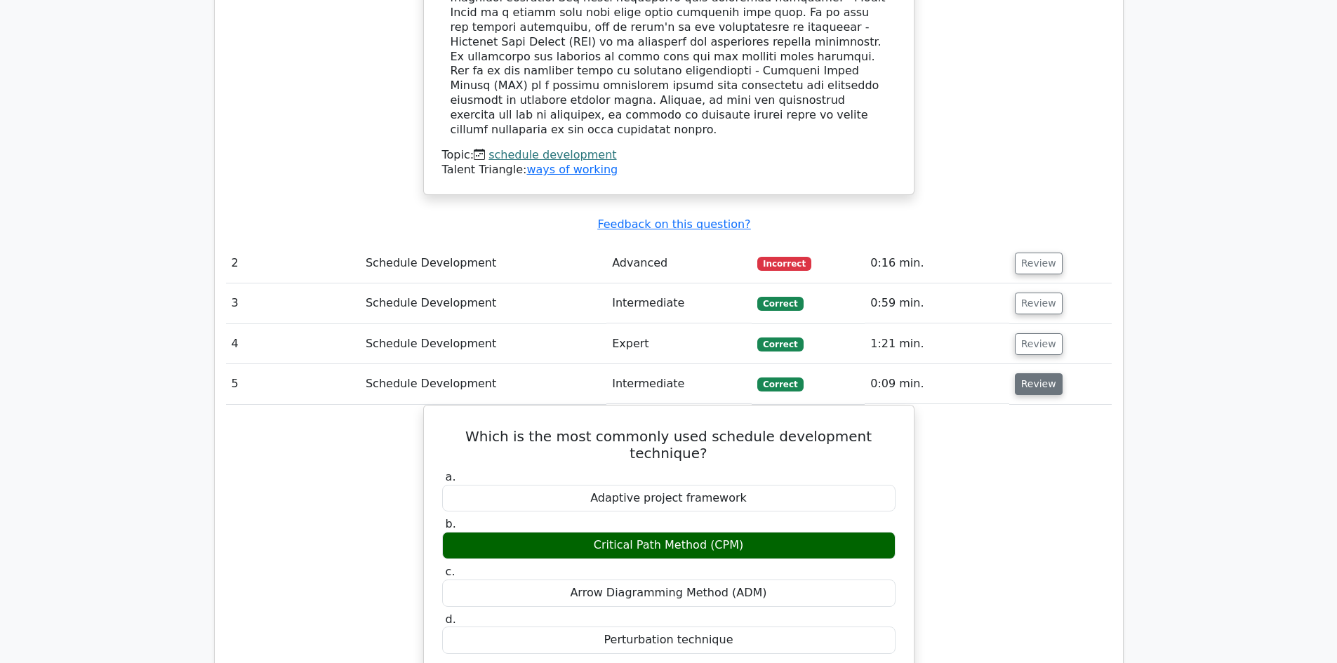
click at [1038, 373] on button "Review" at bounding box center [1038, 384] width 48 height 22
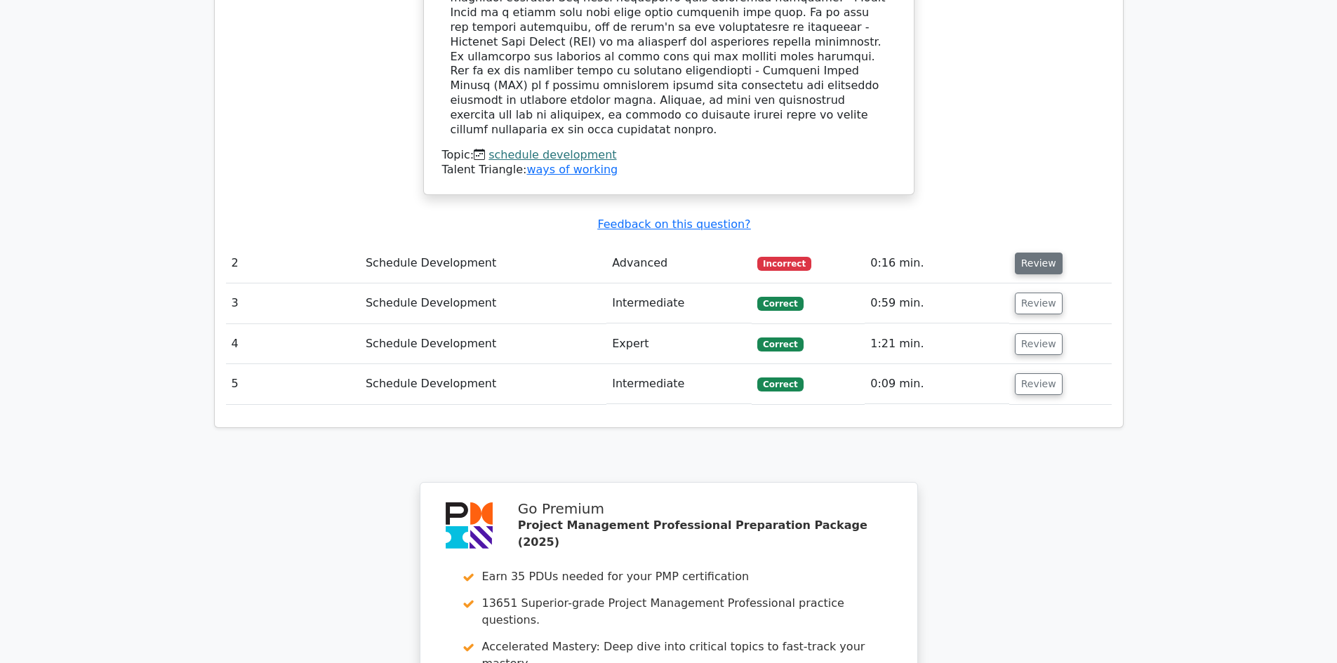
click at [1023, 253] on button "Review" at bounding box center [1038, 264] width 48 height 22
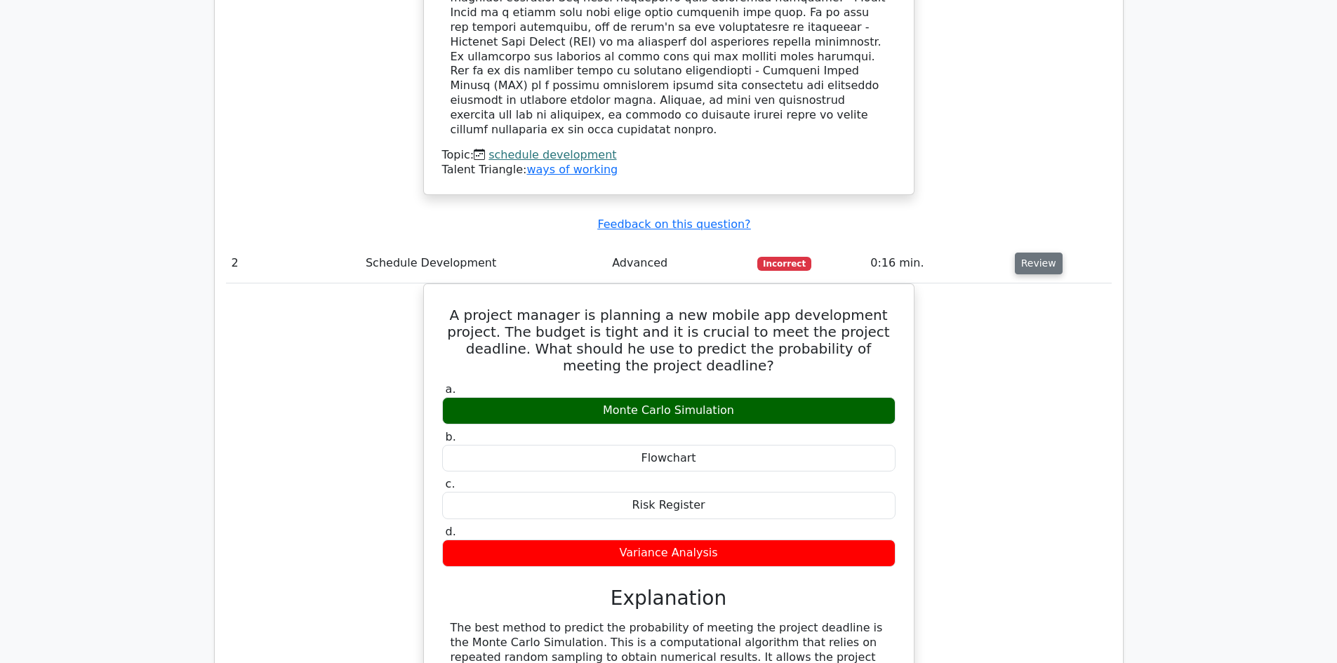
click at [1024, 253] on button "Review" at bounding box center [1038, 264] width 48 height 22
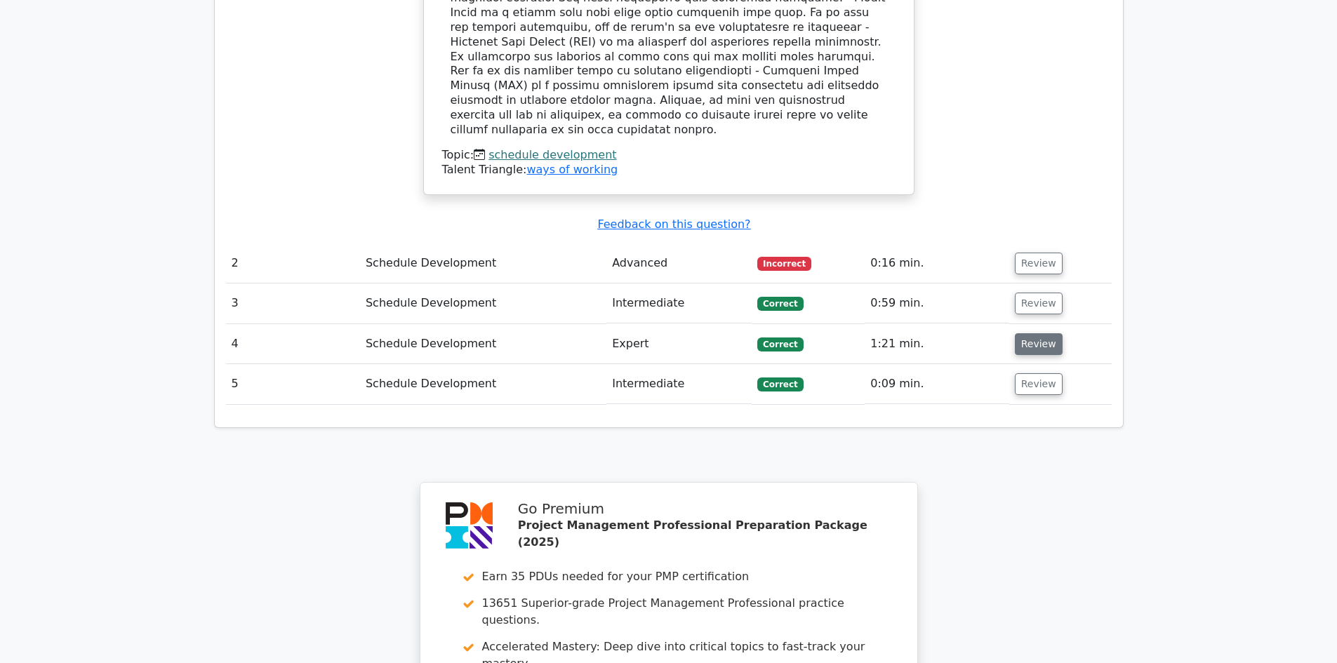
click at [1026, 333] on button "Review" at bounding box center [1038, 344] width 48 height 22
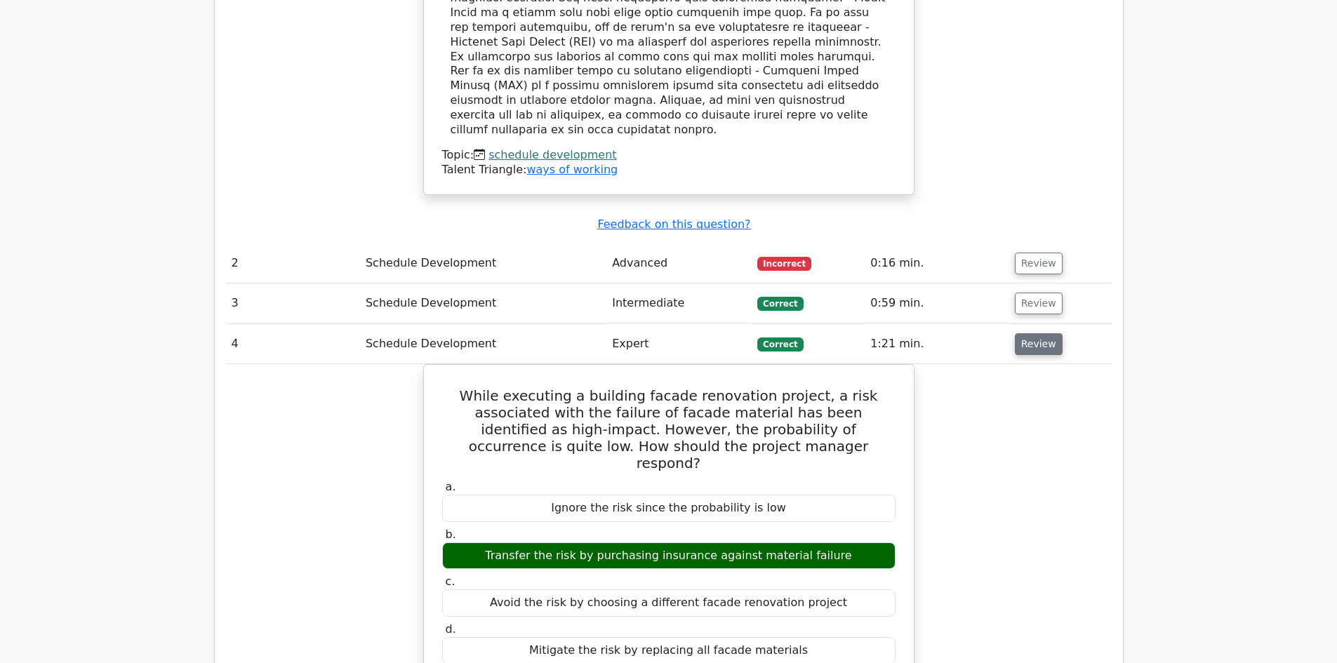
click at [1026, 333] on button "Review" at bounding box center [1038, 344] width 48 height 22
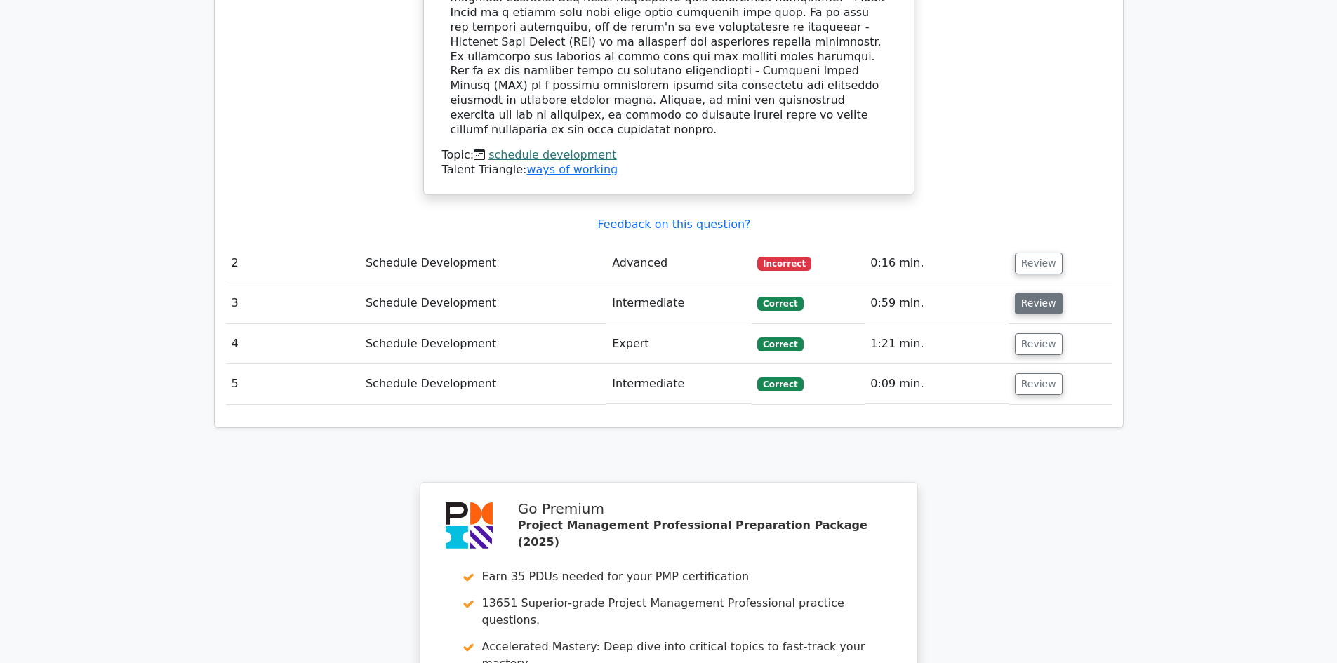
click at [1031, 293] on button "Review" at bounding box center [1038, 304] width 48 height 22
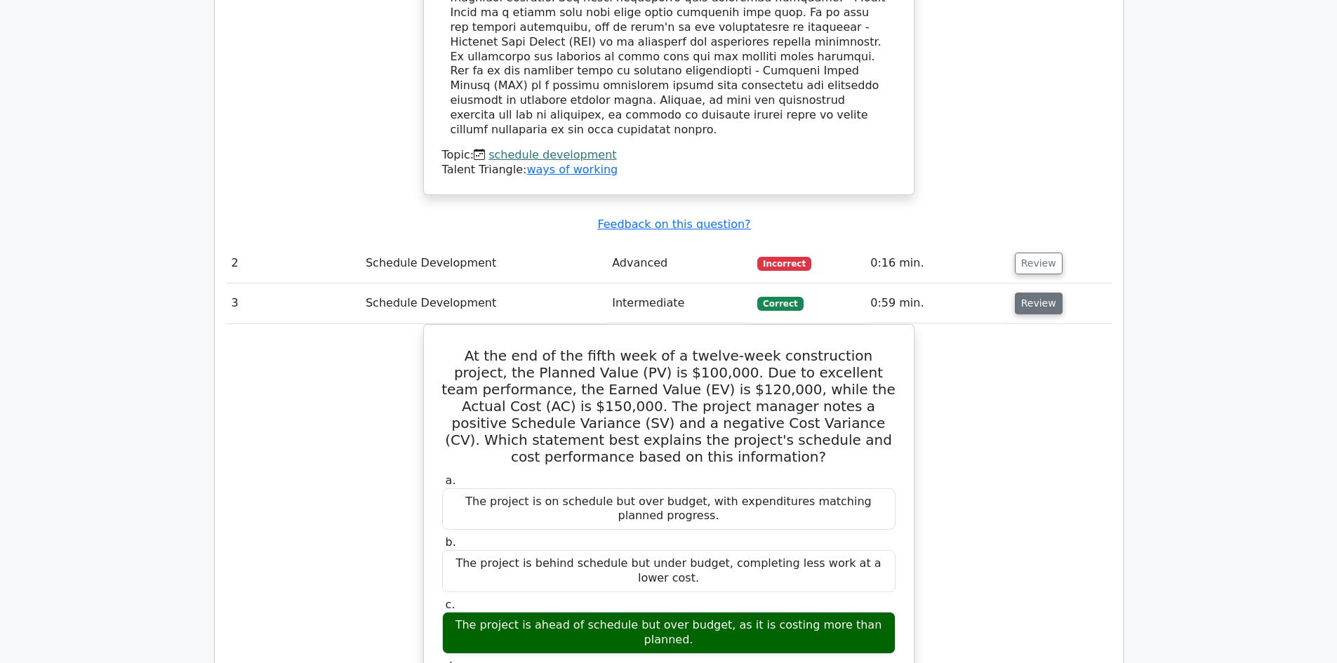
click at [1031, 293] on button "Review" at bounding box center [1038, 304] width 48 height 22
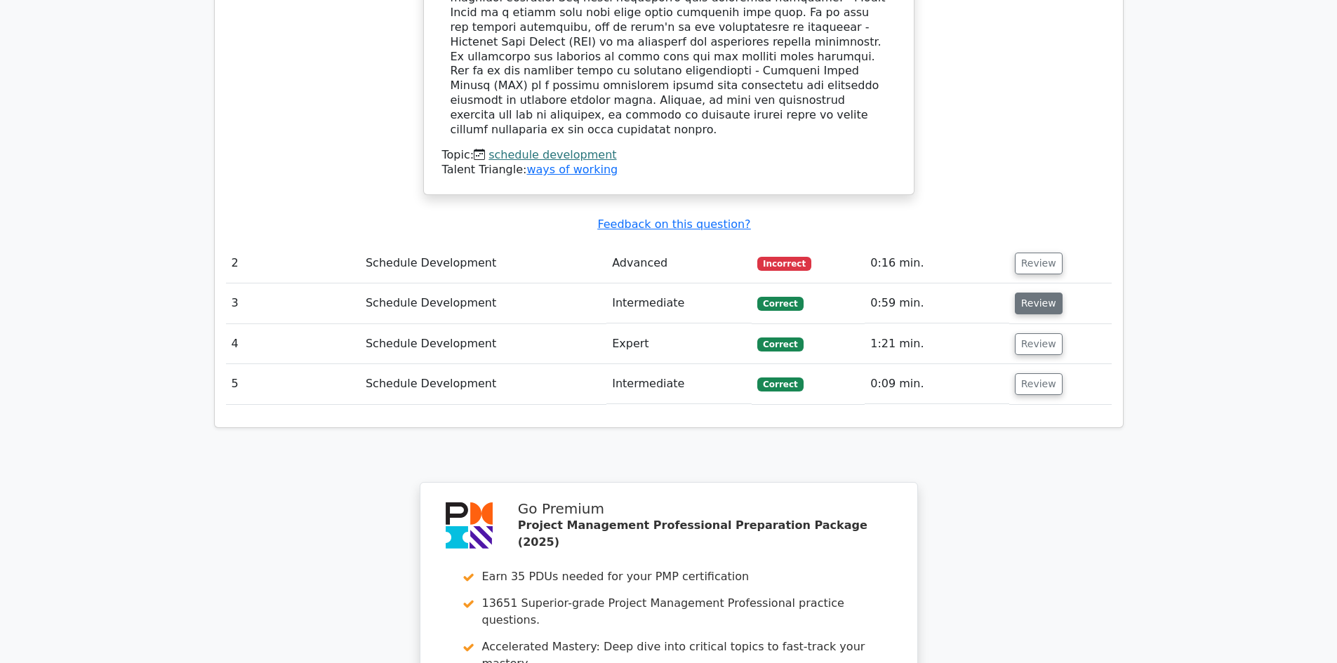
click at [1031, 293] on button "Review" at bounding box center [1038, 304] width 48 height 22
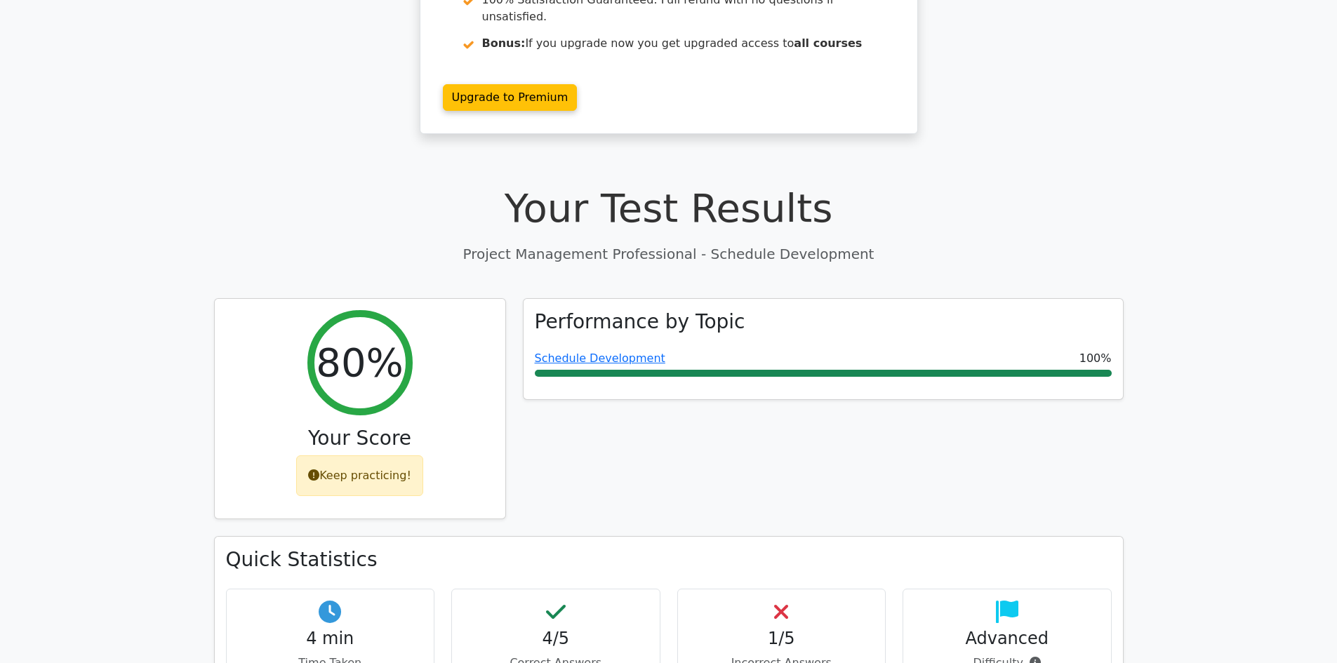
scroll to position [0, 0]
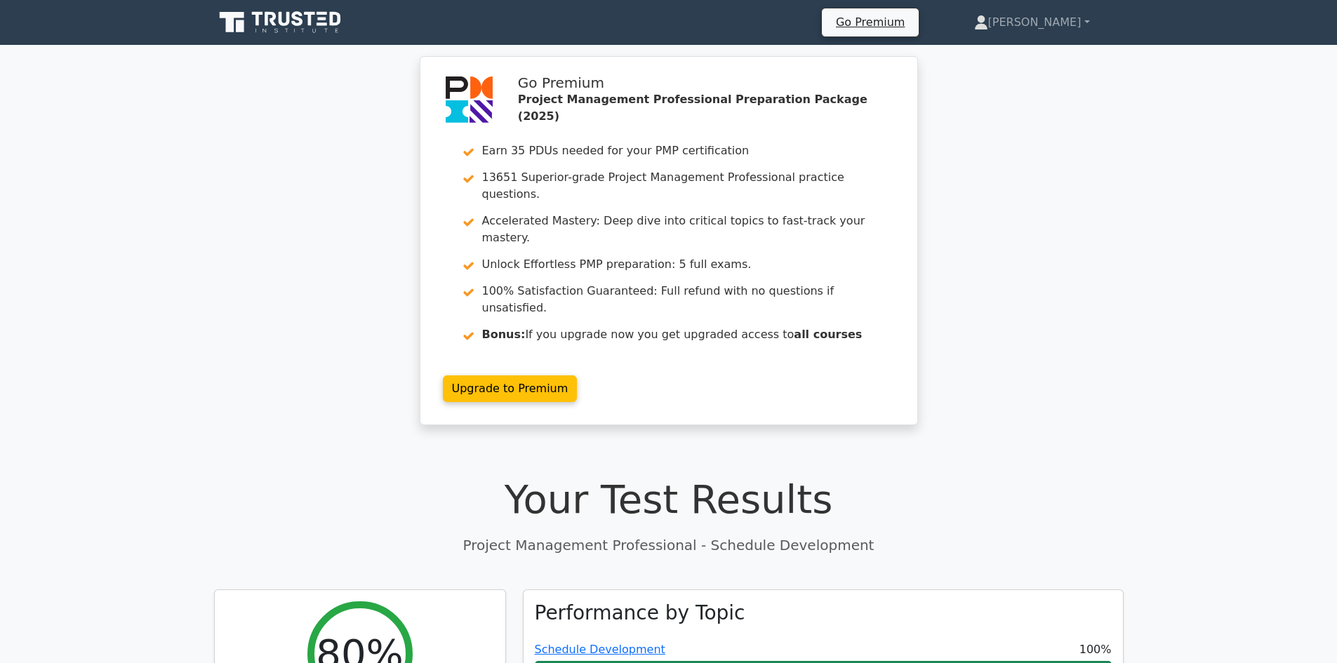
click at [317, 27] on icon at bounding box center [281, 22] width 135 height 27
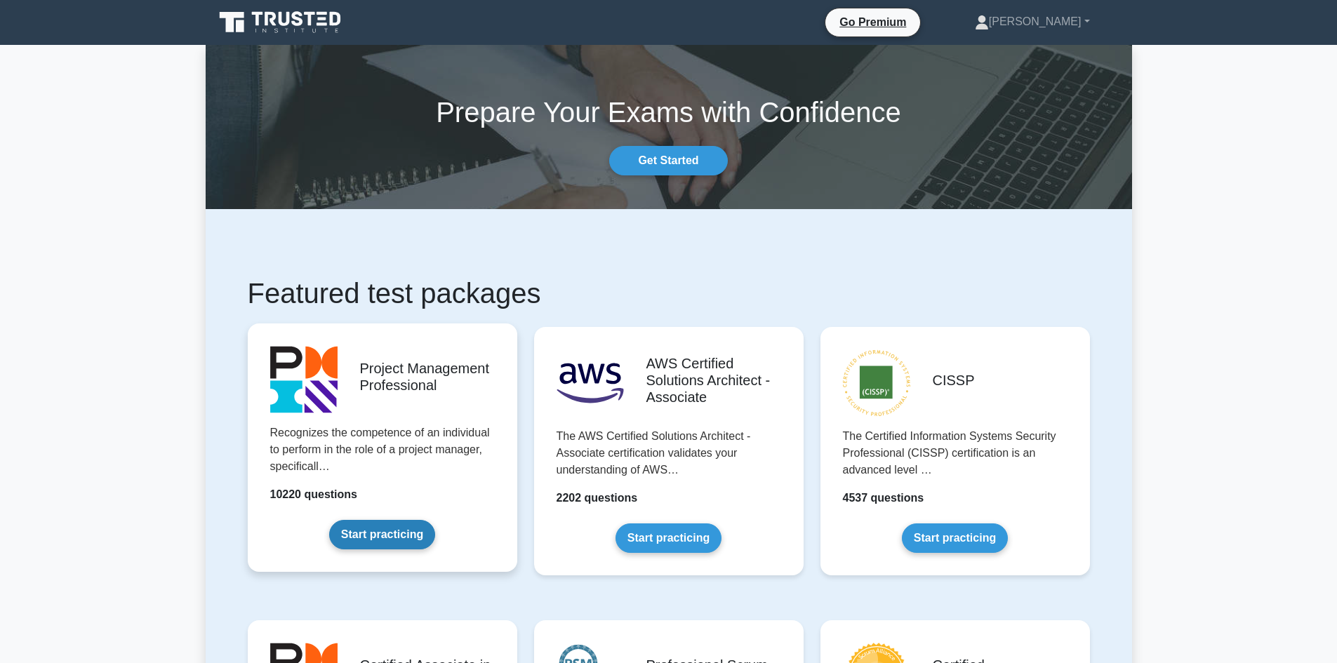
click at [435, 520] on link "Start practicing" at bounding box center [382, 534] width 106 height 29
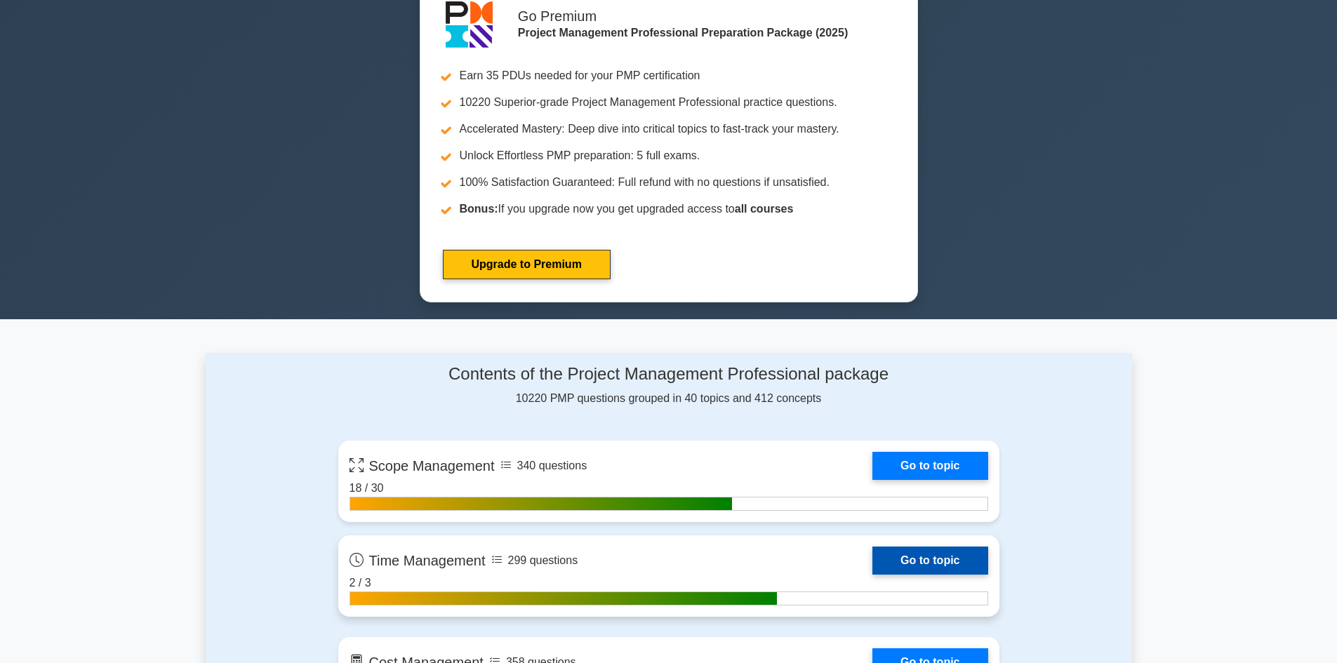
scroll to position [772, 0]
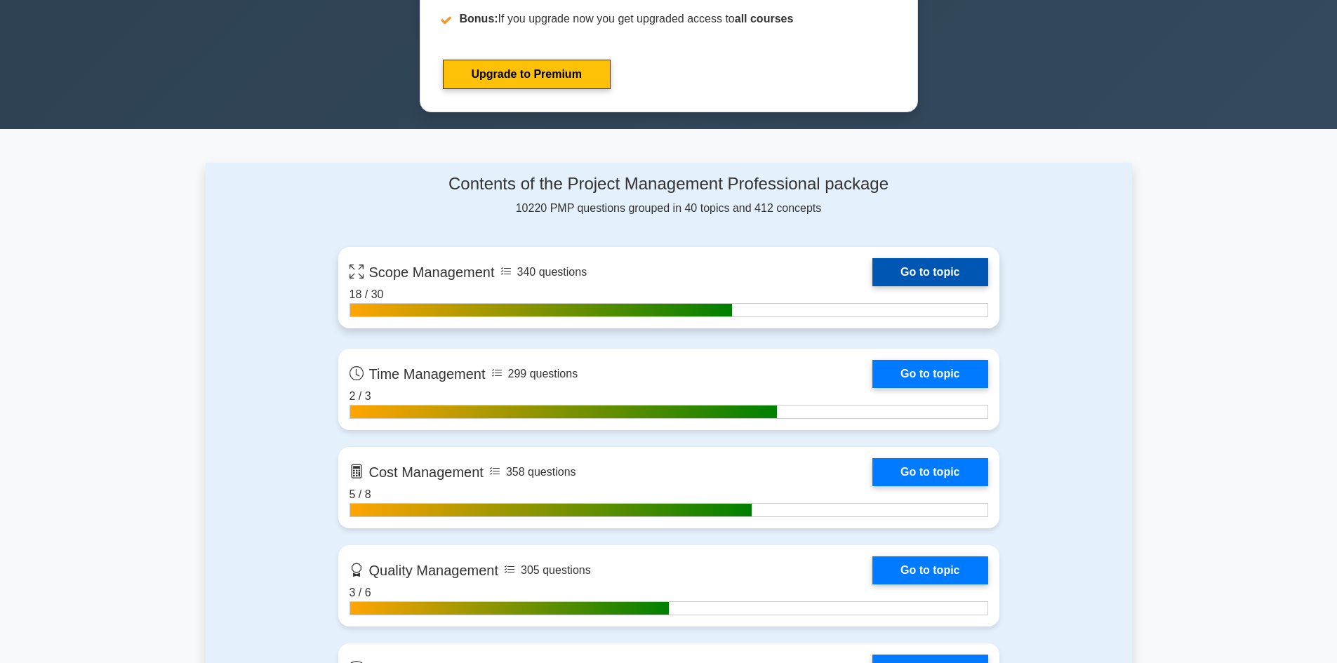
click at [926, 267] on link "Go to topic" at bounding box center [929, 272] width 115 height 28
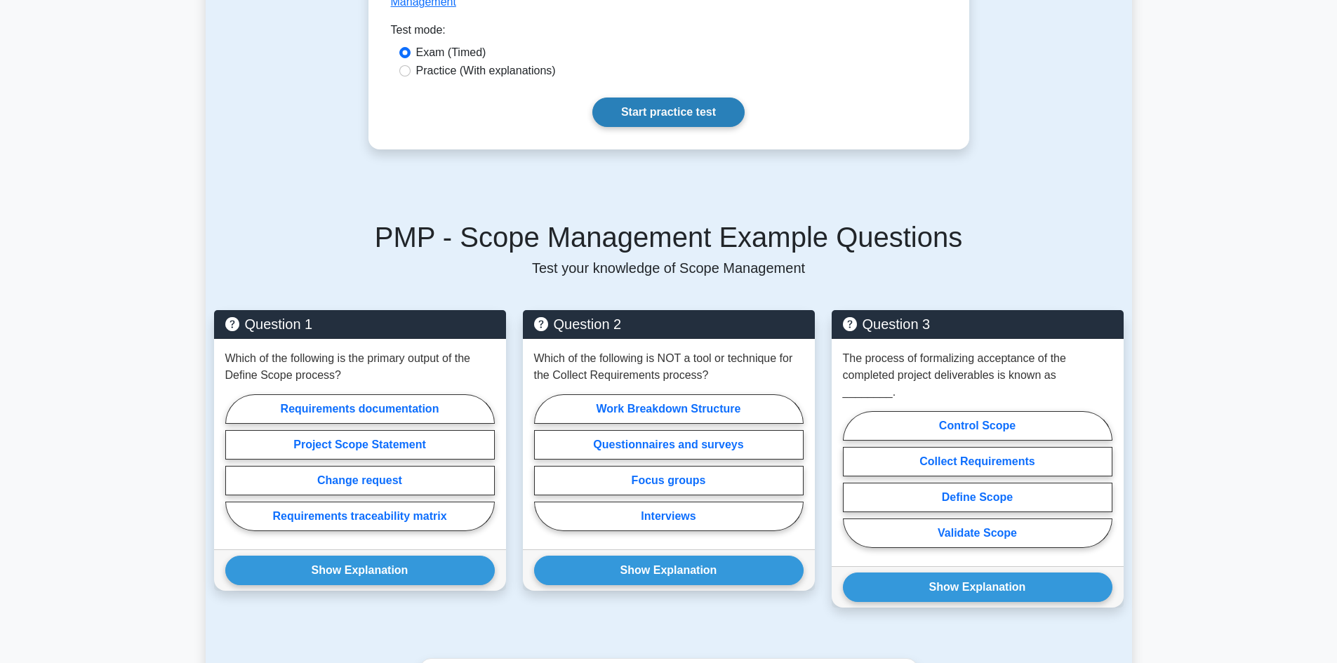
click at [693, 101] on link "Start practice test" at bounding box center [668, 112] width 152 height 29
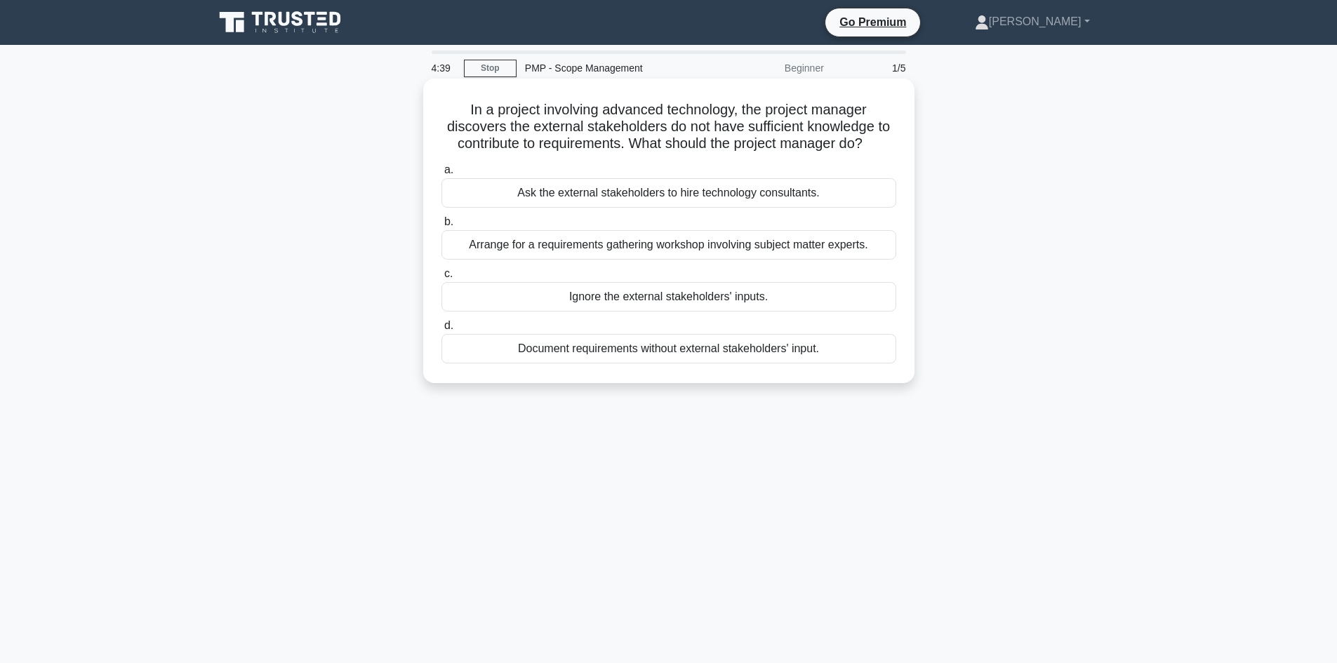
click at [838, 248] on div "Arrange for a requirements gathering workshop involving subject matter experts." at bounding box center [668, 244] width 455 height 29
click at [441, 227] on input "b. Arrange for a requirements gathering workshop involving subject matter exper…" at bounding box center [441, 221] width 0 height 9
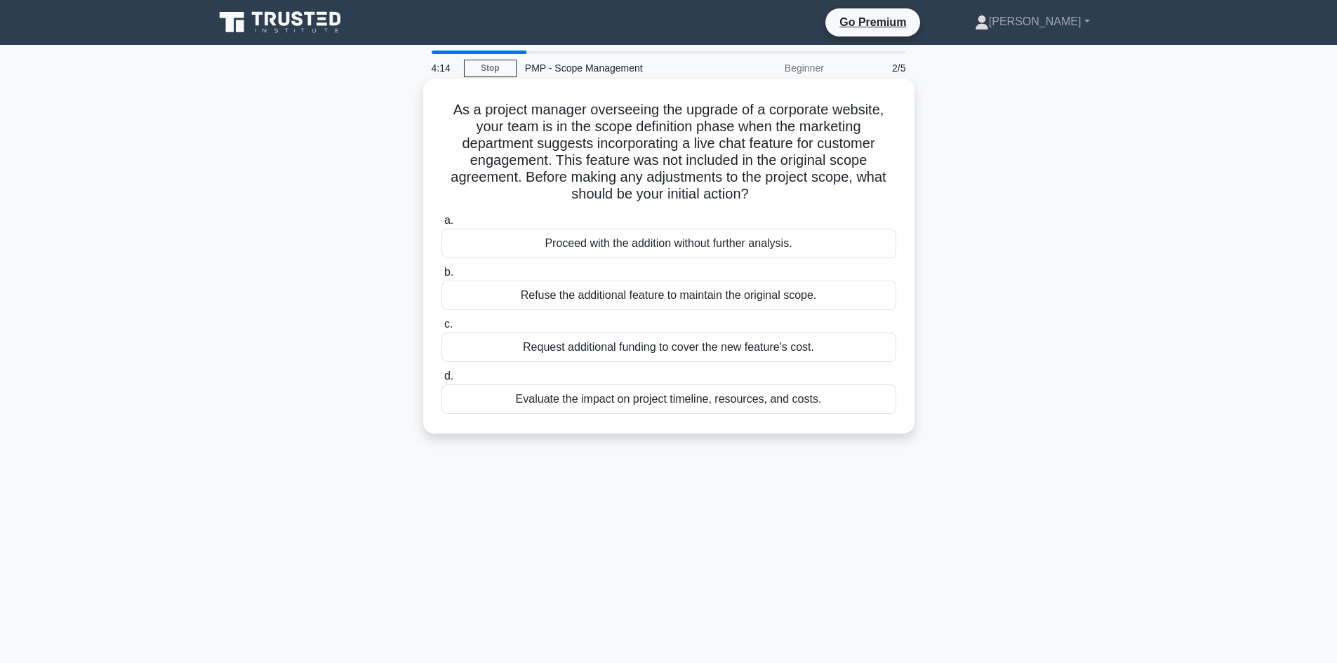
click at [615, 407] on div "Evaluate the impact on project timeline, resources, and costs." at bounding box center [668, 398] width 455 height 29
click at [441, 381] on input "d. Evaluate the impact on project timeline, resources, and costs." at bounding box center [441, 376] width 0 height 9
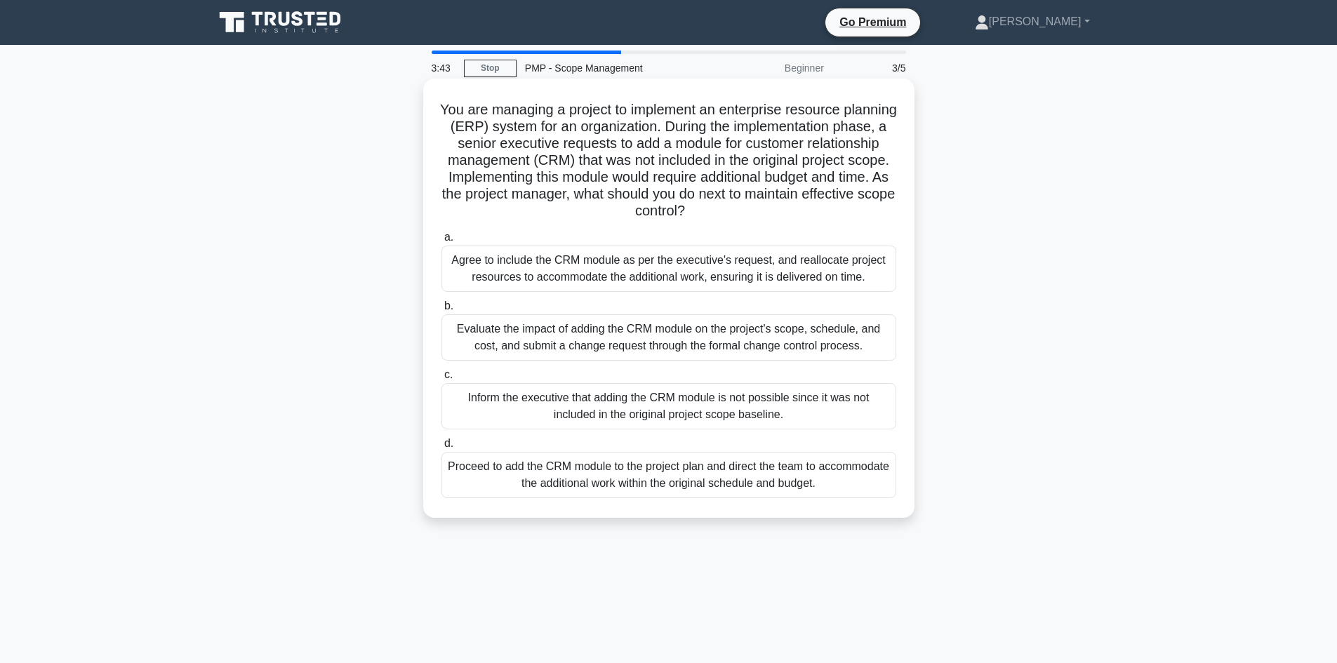
click at [752, 354] on div "Evaluate the impact of adding the CRM module on the project's scope, schedule, …" at bounding box center [668, 337] width 455 height 46
click at [441, 311] on input "b. Evaluate the impact of adding the CRM module on the project's scope, schedul…" at bounding box center [441, 306] width 0 height 9
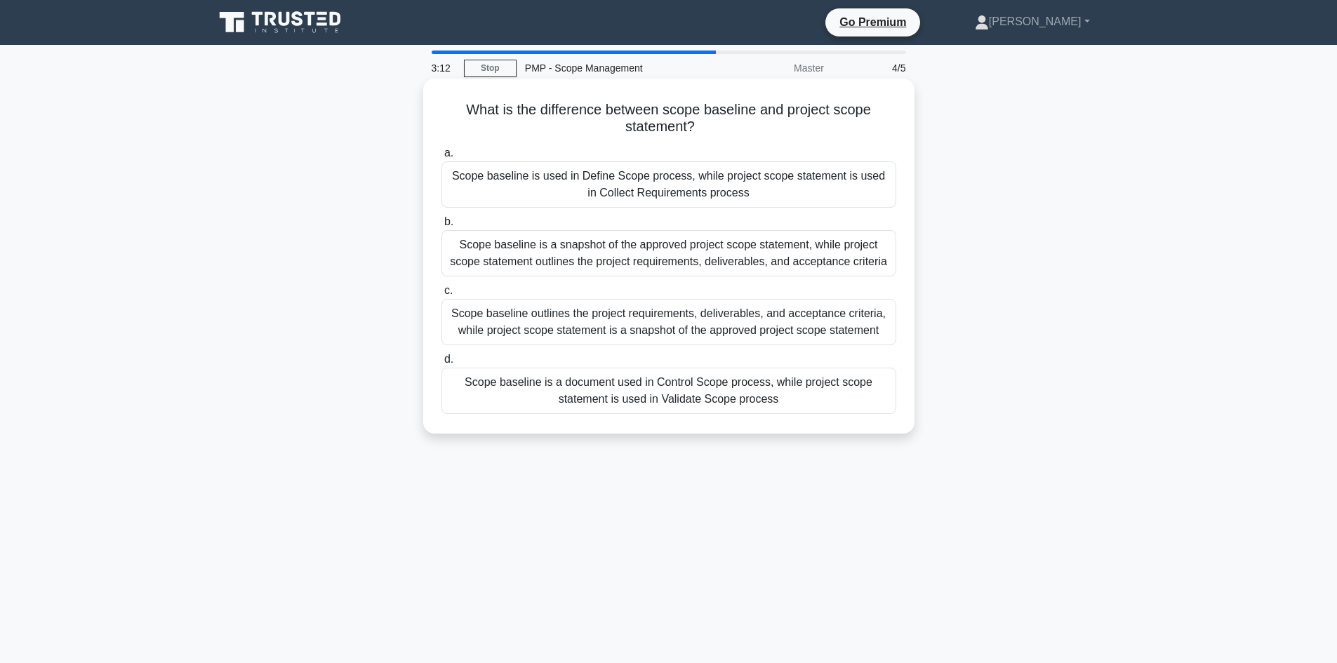
click at [774, 255] on div "Scope baseline is a snapshot of the approved project scope statement, while pro…" at bounding box center [668, 253] width 455 height 46
click at [441, 227] on input "b. Scope baseline is a snapshot of the approved project scope statement, while …" at bounding box center [441, 221] width 0 height 9
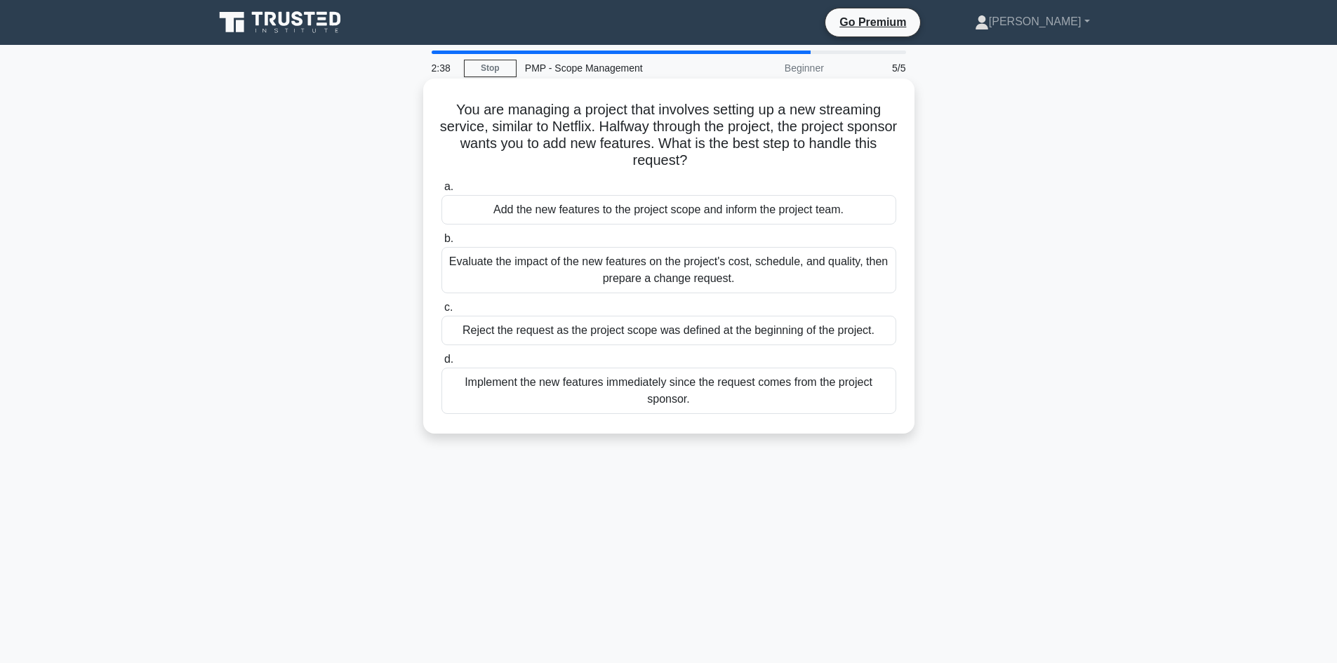
click at [591, 273] on div "Evaluate the impact of the new features on the project's cost, schedule, and qu…" at bounding box center [668, 270] width 455 height 46
click at [441, 243] on input "b. Evaluate the impact of the new features on the project's cost, schedule, and…" at bounding box center [441, 238] width 0 height 9
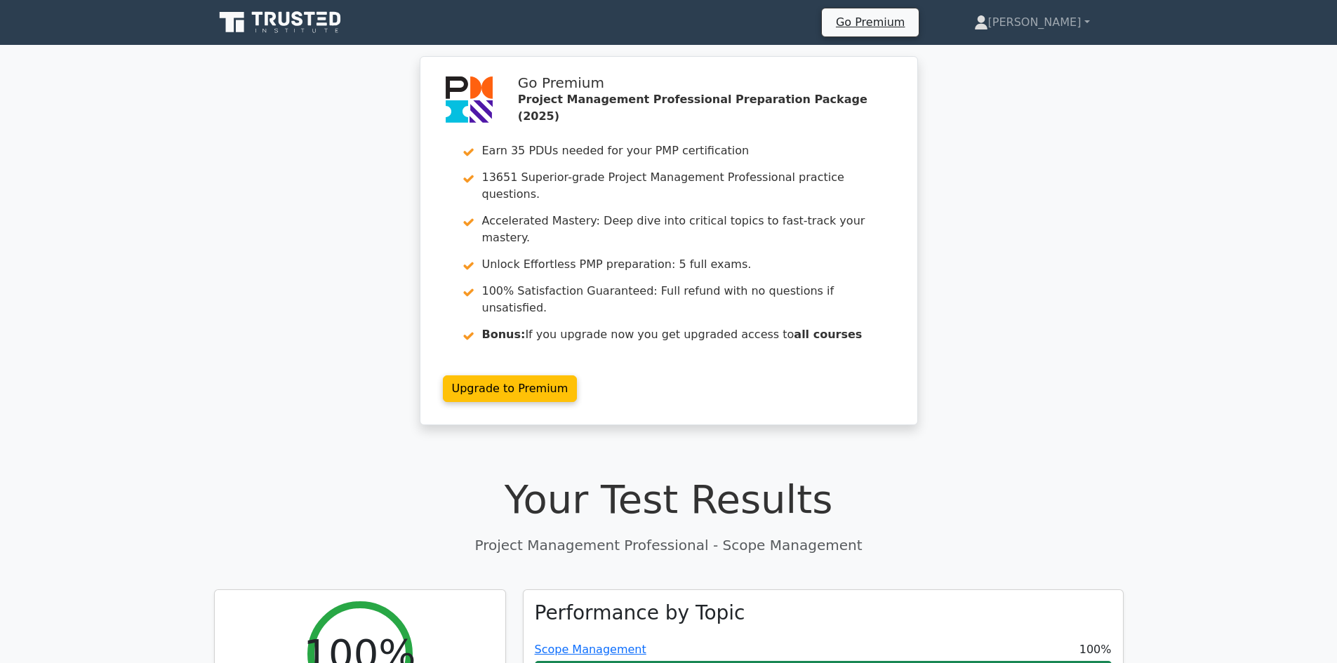
click at [274, 11] on icon at bounding box center [281, 22] width 135 height 27
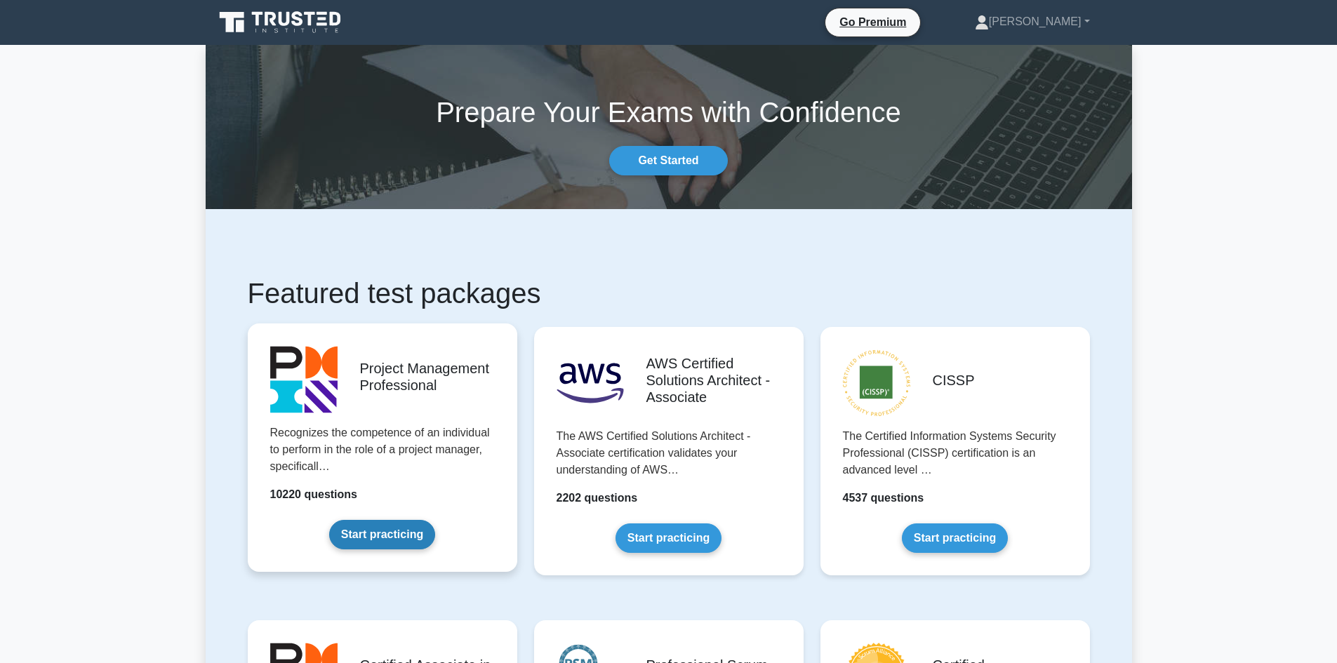
click at [434, 520] on link "Start practicing" at bounding box center [382, 534] width 106 height 29
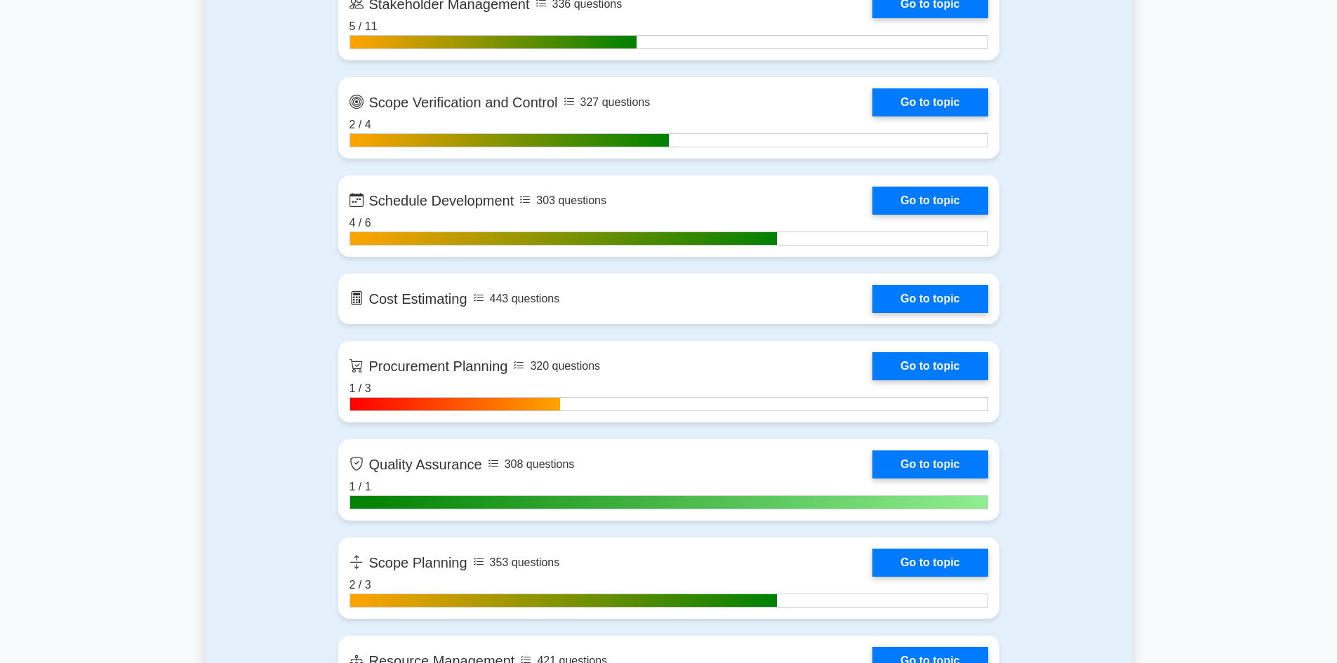
scroll to position [1931, 0]
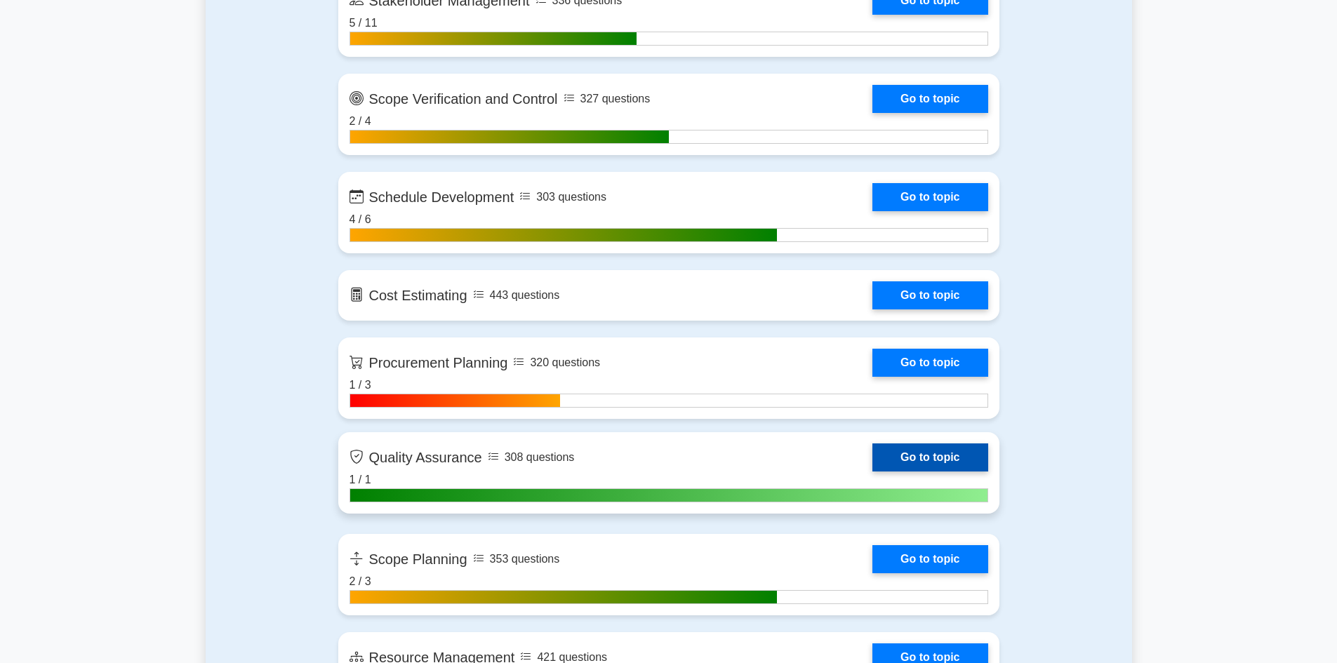
click at [939, 456] on link "Go to topic" at bounding box center [929, 457] width 115 height 28
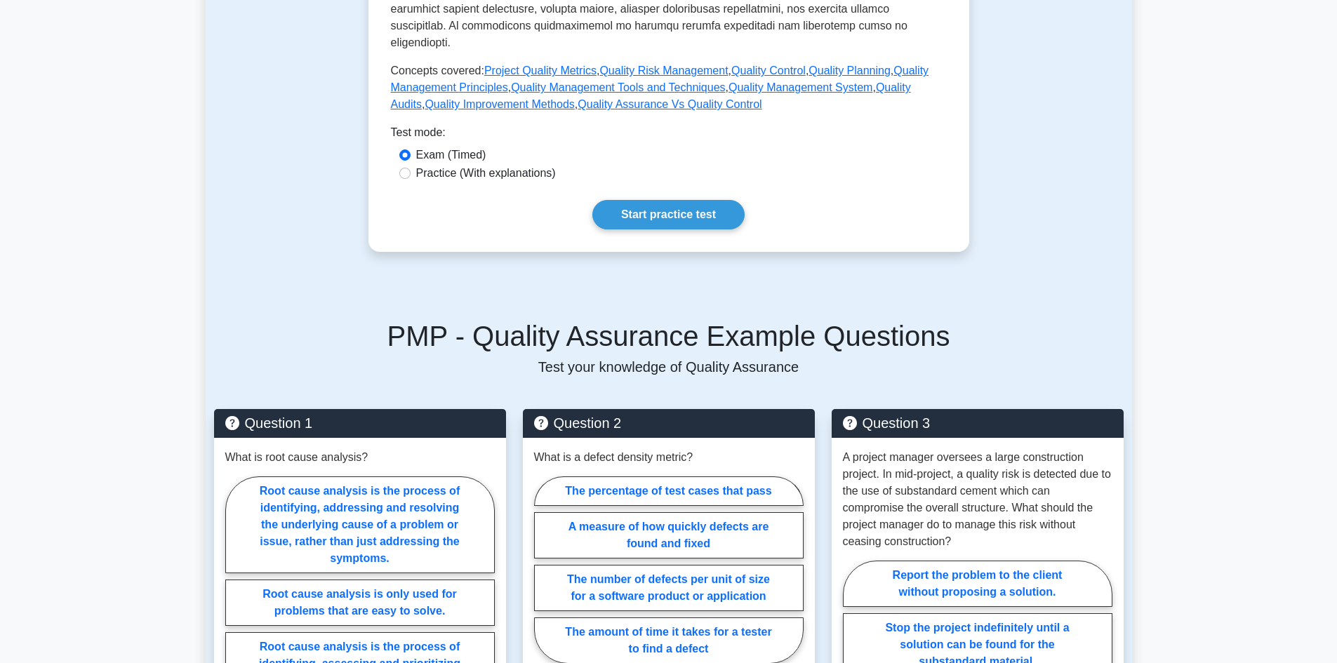
scroll to position [574, 0]
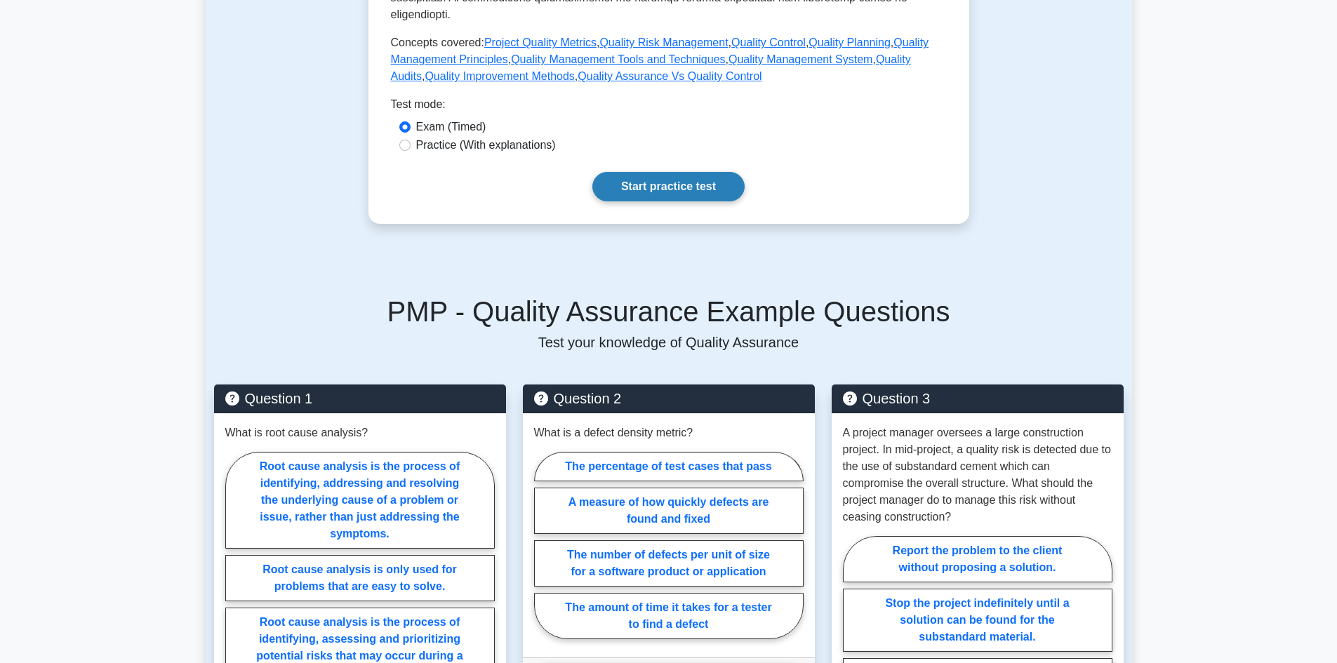
click at [662, 178] on link "Start practice test" at bounding box center [668, 186] width 152 height 29
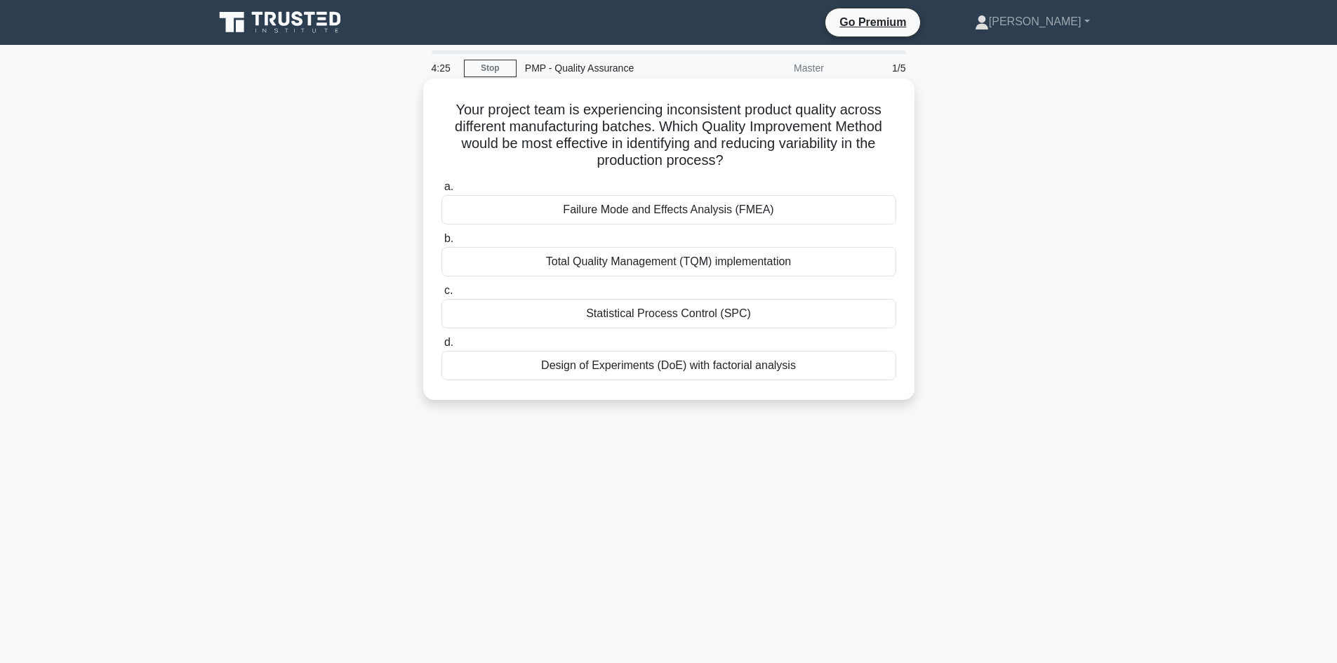
click at [758, 374] on div "Design of Experiments (DoE) with factorial analysis" at bounding box center [668, 365] width 455 height 29
click at [441, 347] on input "d. Design of Experiments (DoE) with factorial analysis" at bounding box center [441, 342] width 0 height 9
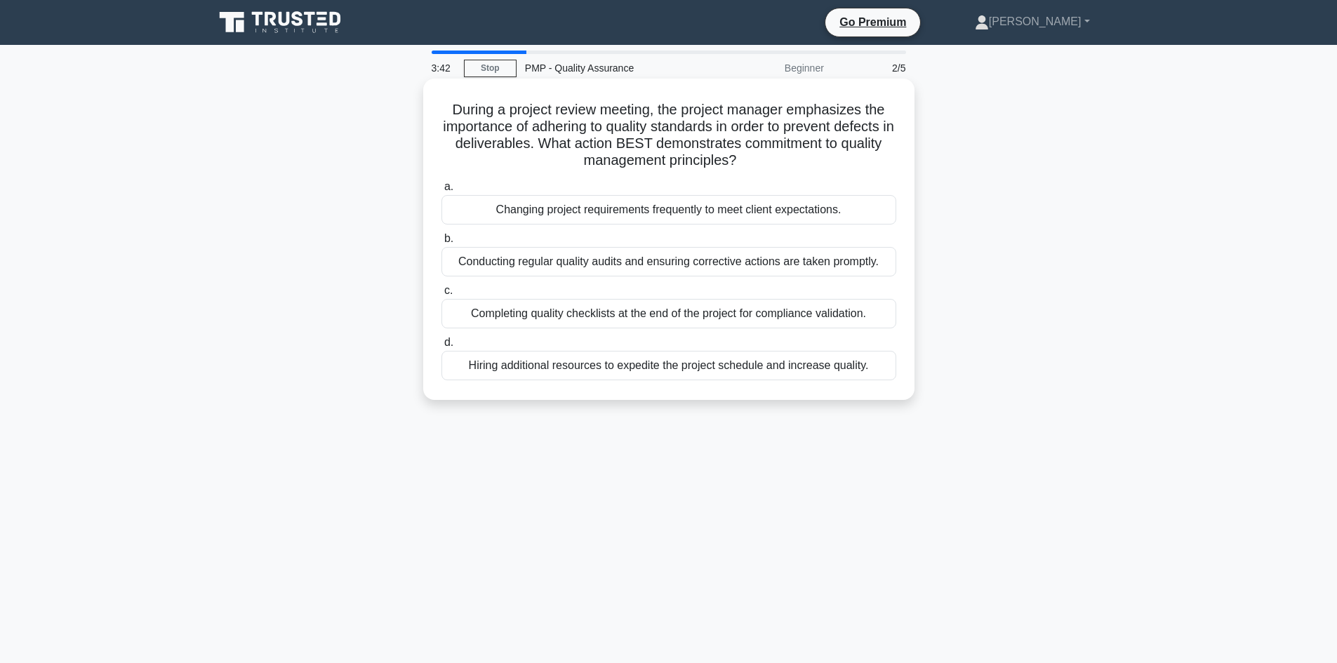
click at [765, 255] on div "Conducting regular quality audits and ensuring corrective actions are taken pro…" at bounding box center [668, 261] width 455 height 29
click at [441, 243] on input "b. Conducting regular quality audits and ensuring corrective actions are taken …" at bounding box center [441, 238] width 0 height 9
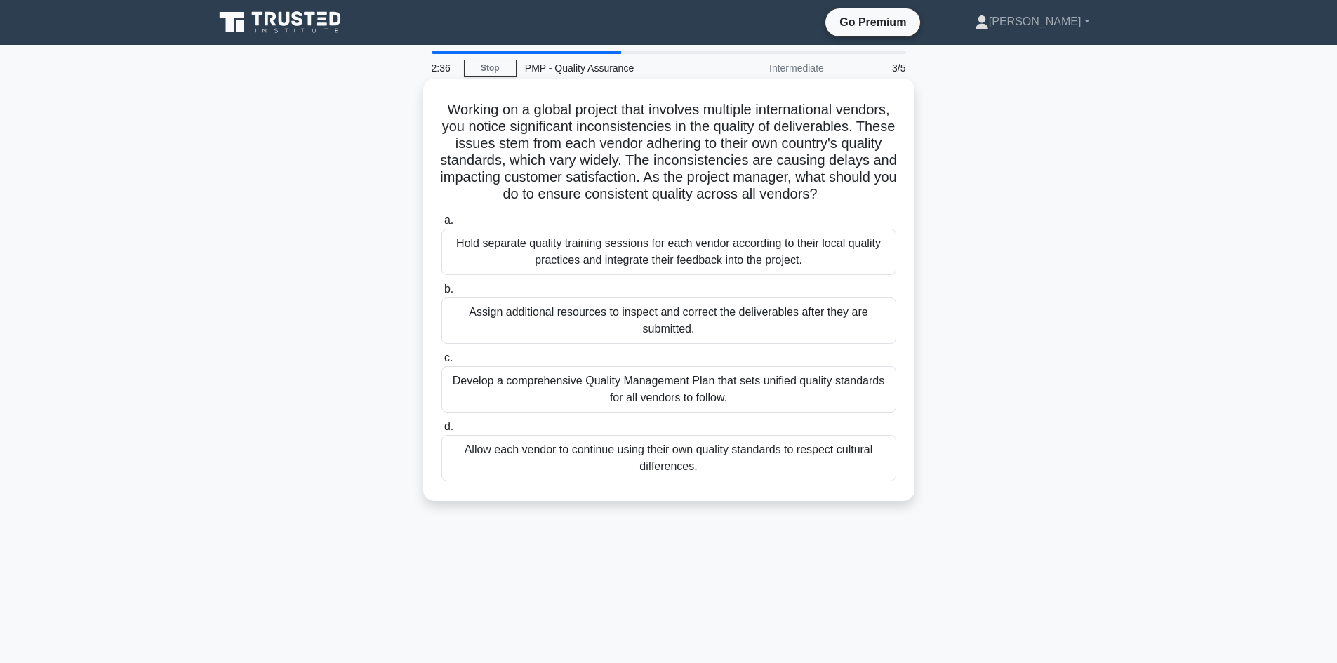
click at [775, 413] on div "Develop a comprehensive Quality Management Plan that sets unified quality stand…" at bounding box center [668, 389] width 455 height 46
click at [441, 363] on input "c. Develop a comprehensive Quality Management Plan that sets unified quality st…" at bounding box center [441, 358] width 0 height 9
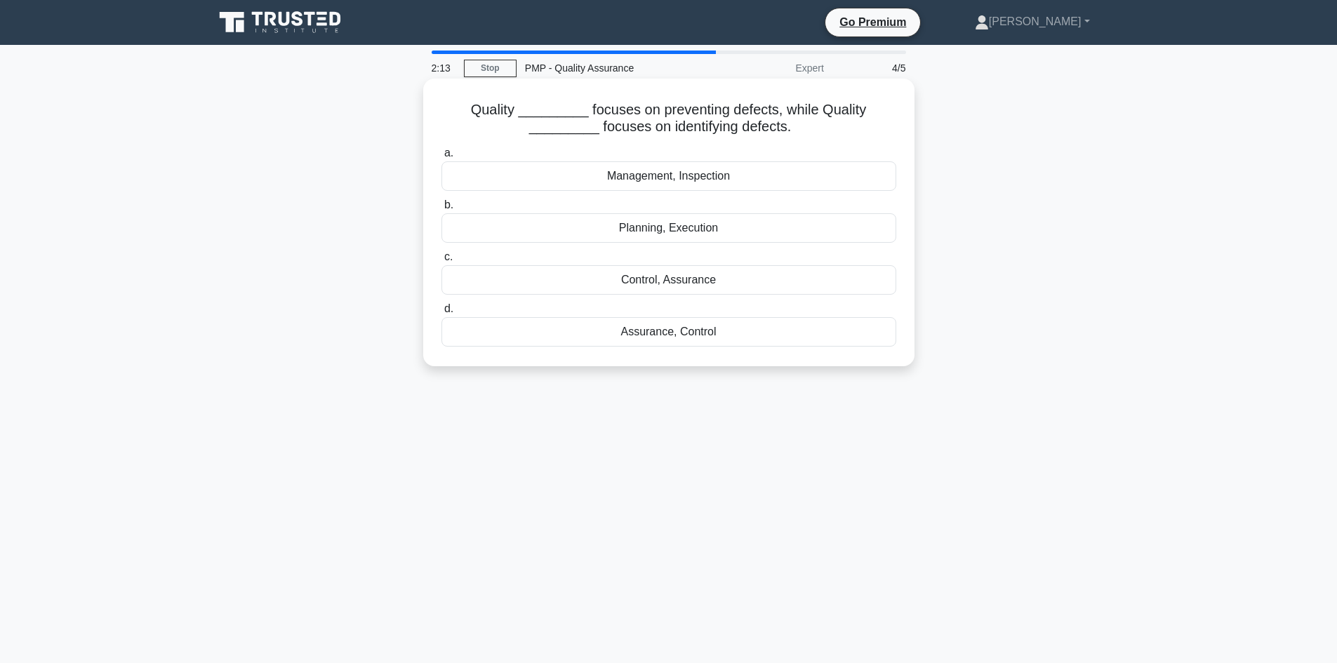
click at [685, 337] on div "Assurance, Control" at bounding box center [668, 331] width 455 height 29
click at [441, 314] on input "d. Assurance, Control" at bounding box center [441, 308] width 0 height 9
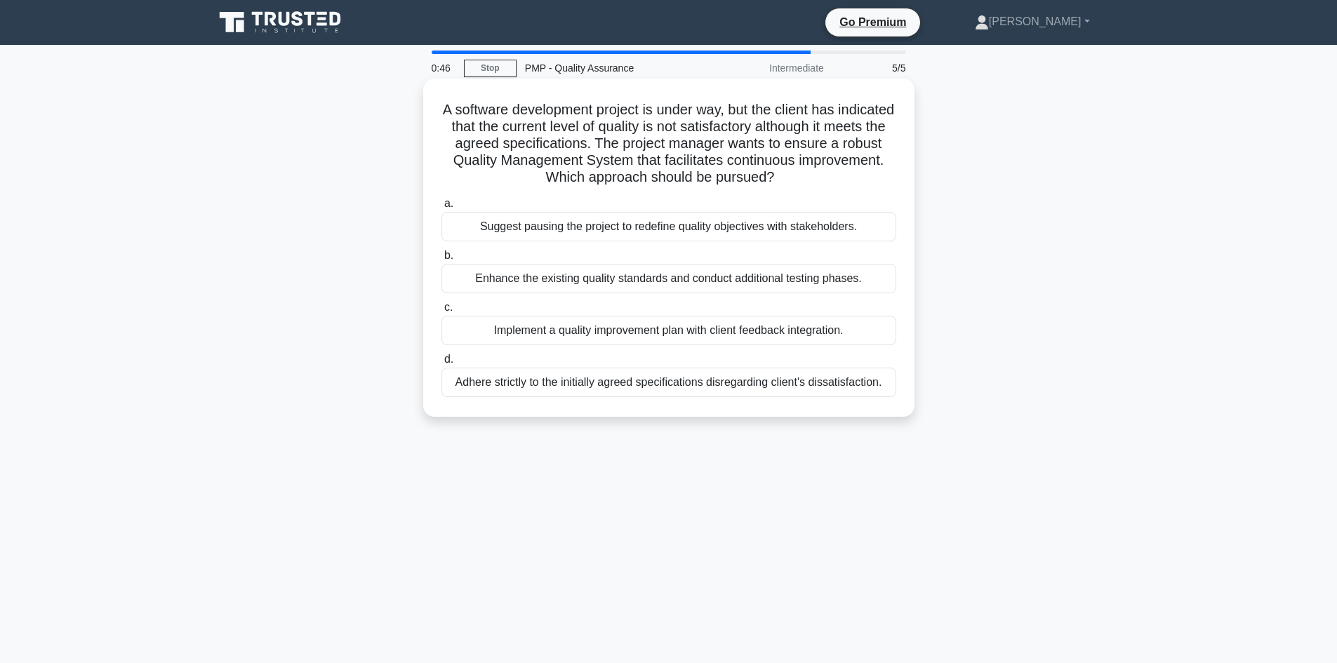
click at [514, 286] on div "Enhance the existing quality standards and conduct additional testing phases." at bounding box center [668, 278] width 455 height 29
click at [441, 260] on input "b. Enhance the existing quality standards and conduct additional testing phases." at bounding box center [441, 255] width 0 height 9
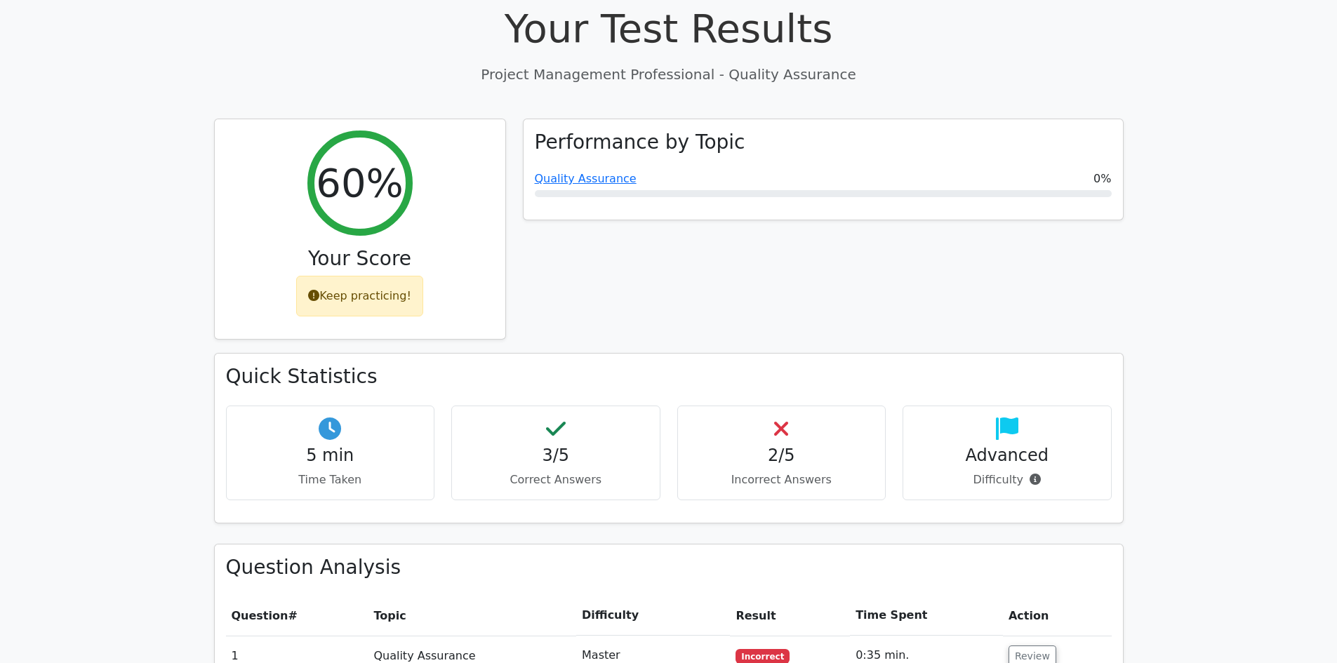
scroll to position [772, 0]
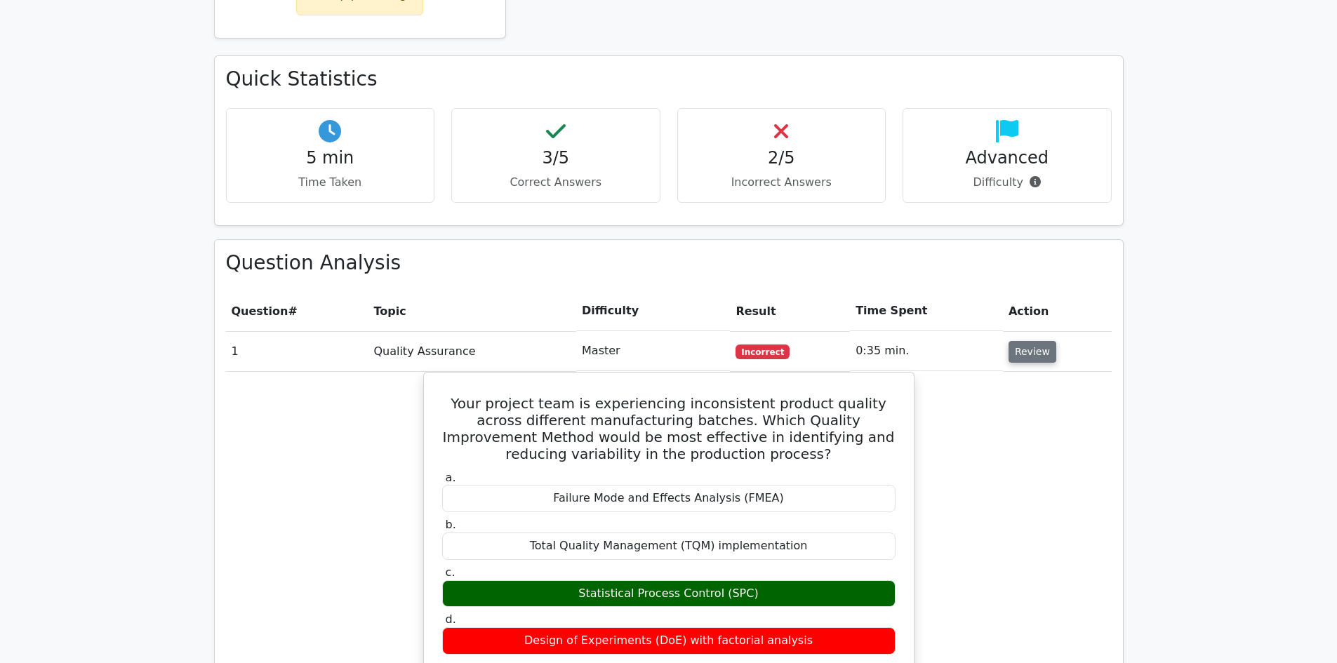
click at [1040, 341] on button "Review" at bounding box center [1032, 352] width 48 height 22
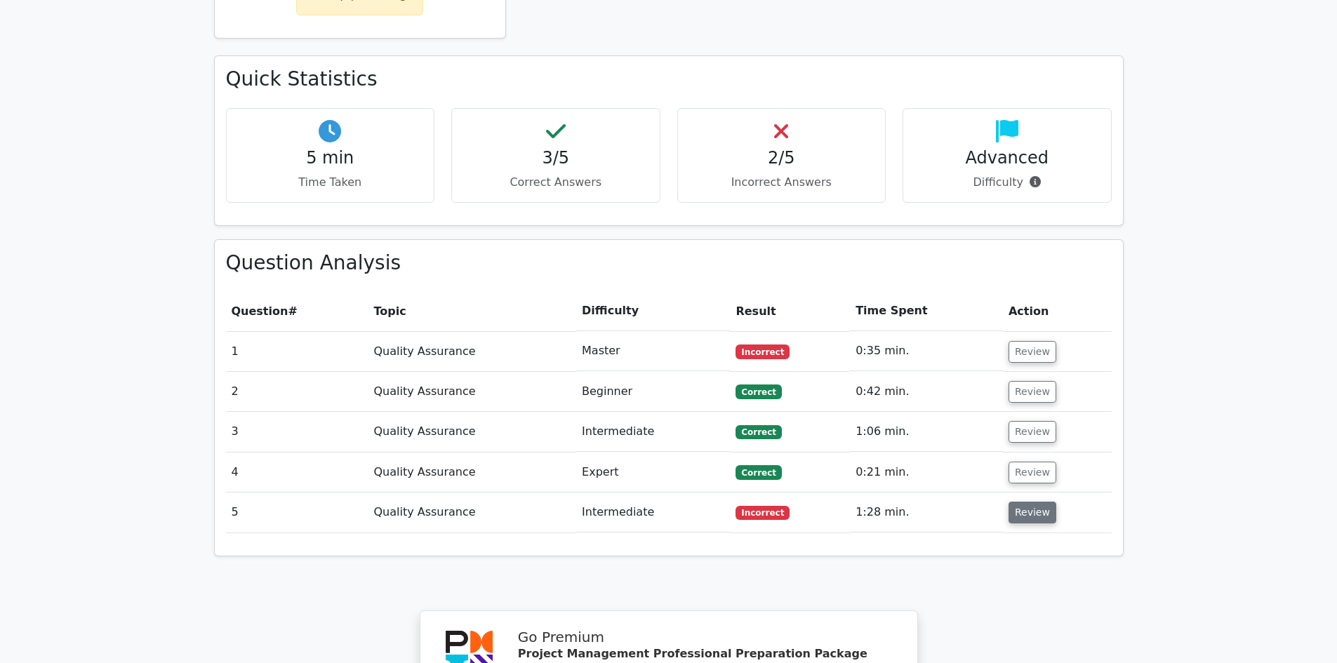
click at [1022, 502] on button "Review" at bounding box center [1032, 513] width 48 height 22
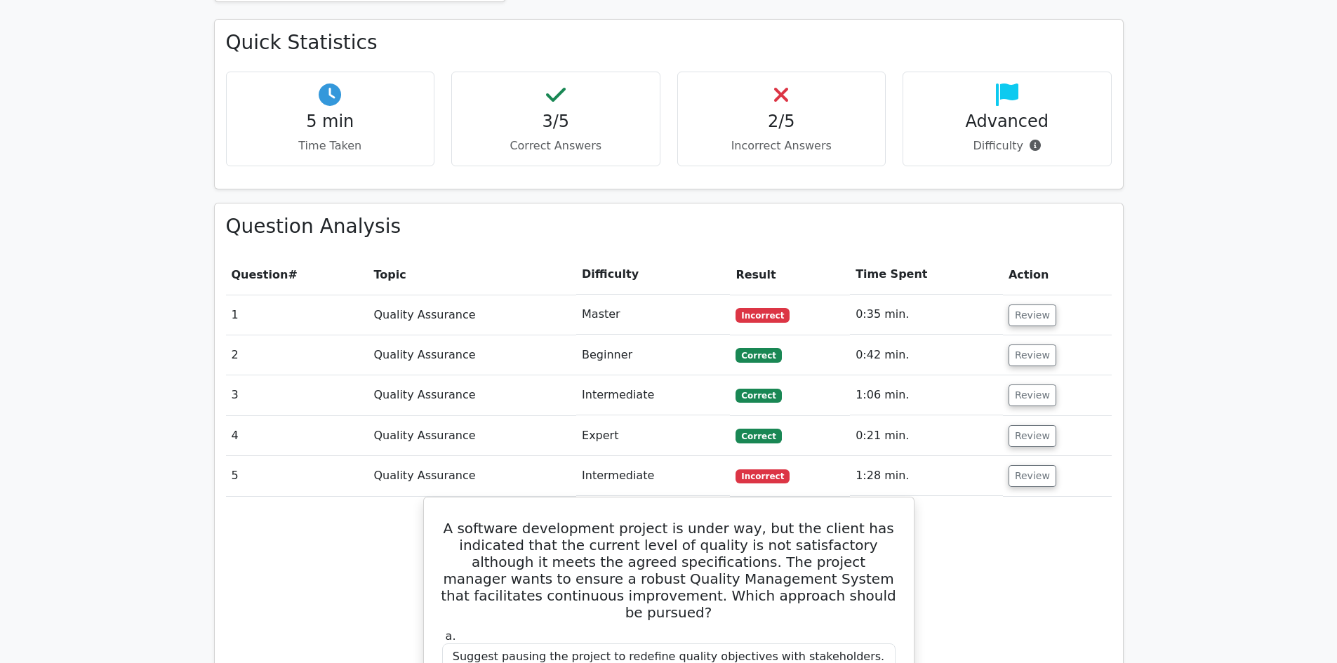
scroll to position [842, 0]
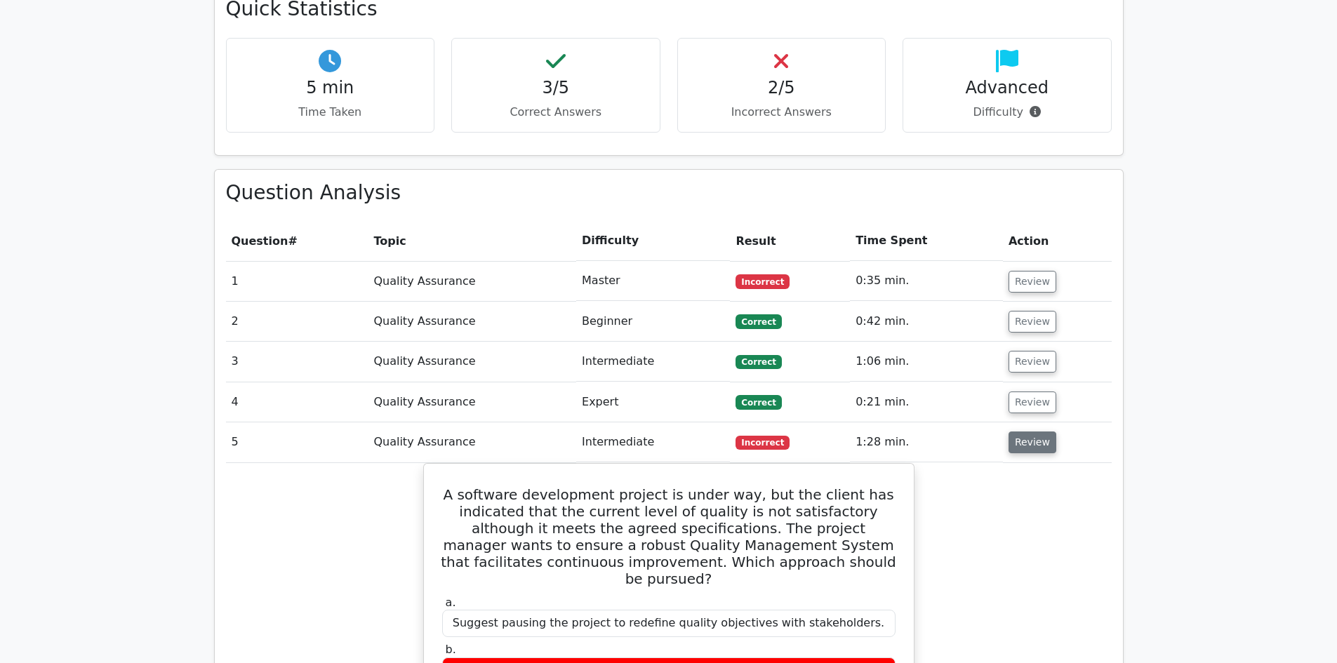
click at [1033, 431] on button "Review" at bounding box center [1032, 442] width 48 height 22
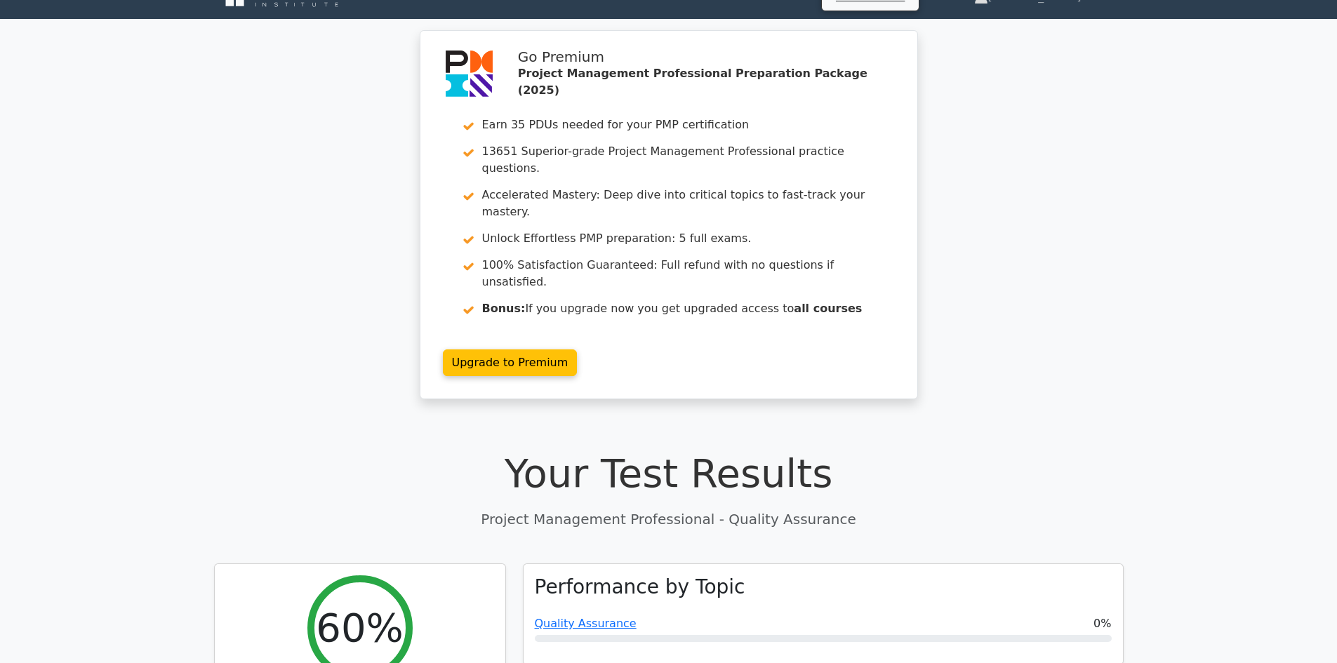
scroll to position [0, 0]
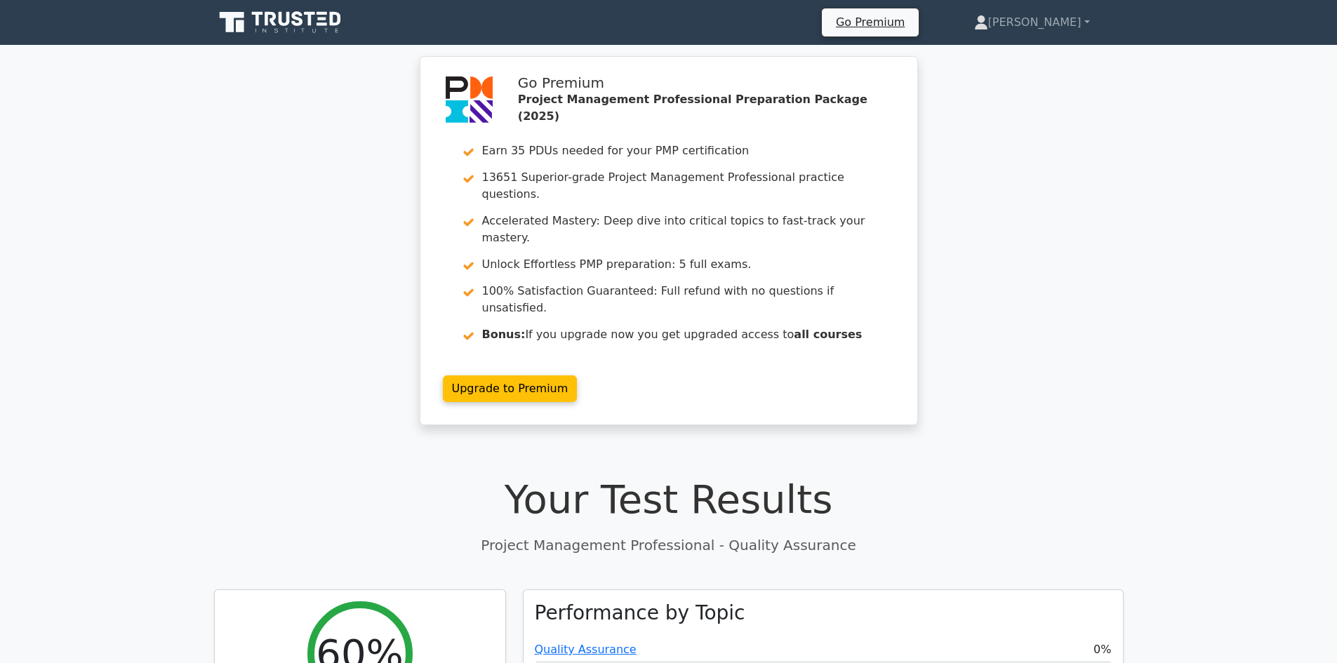
click at [288, 25] on icon at bounding box center [284, 19] width 11 height 14
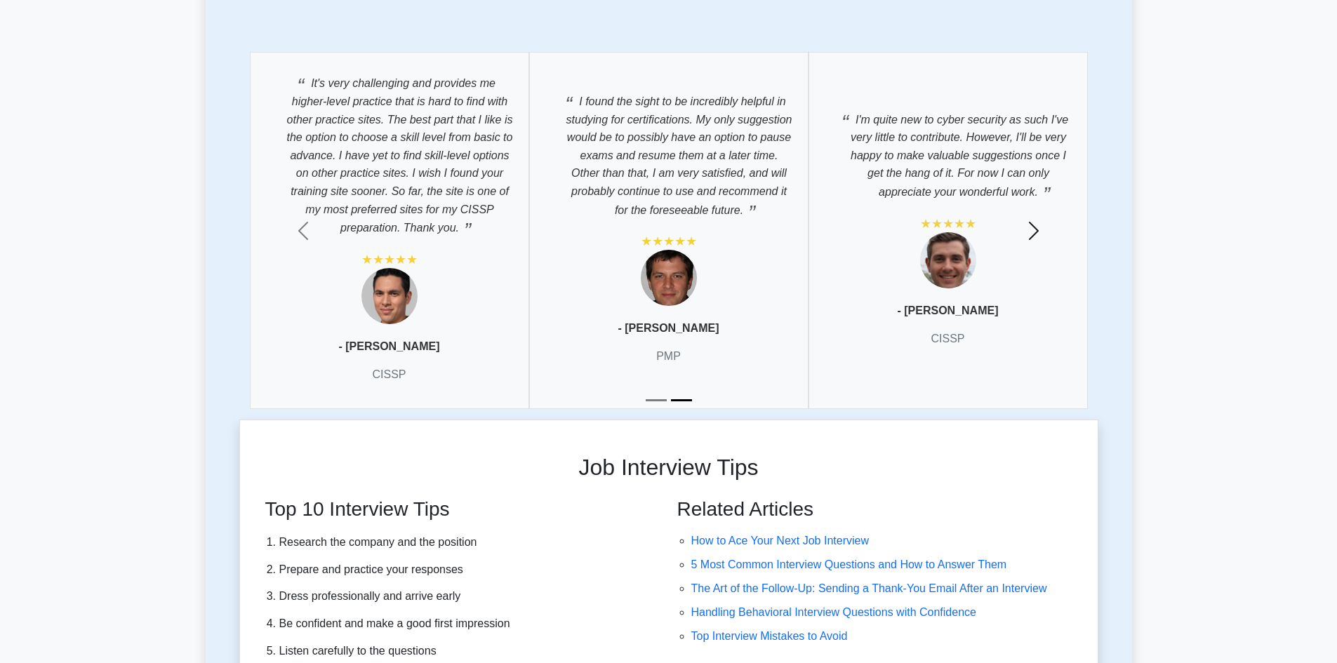
scroll to position [3508, 0]
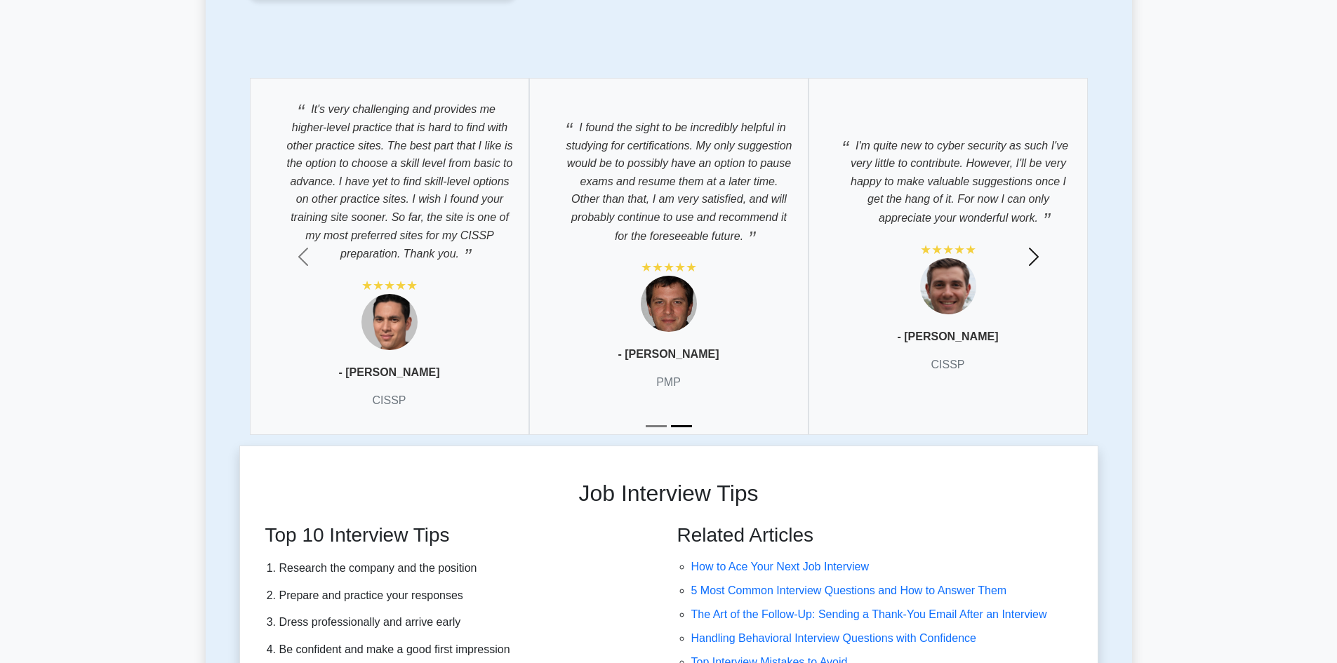
click at [1033, 261] on span "button" at bounding box center [1033, 257] width 22 height 22
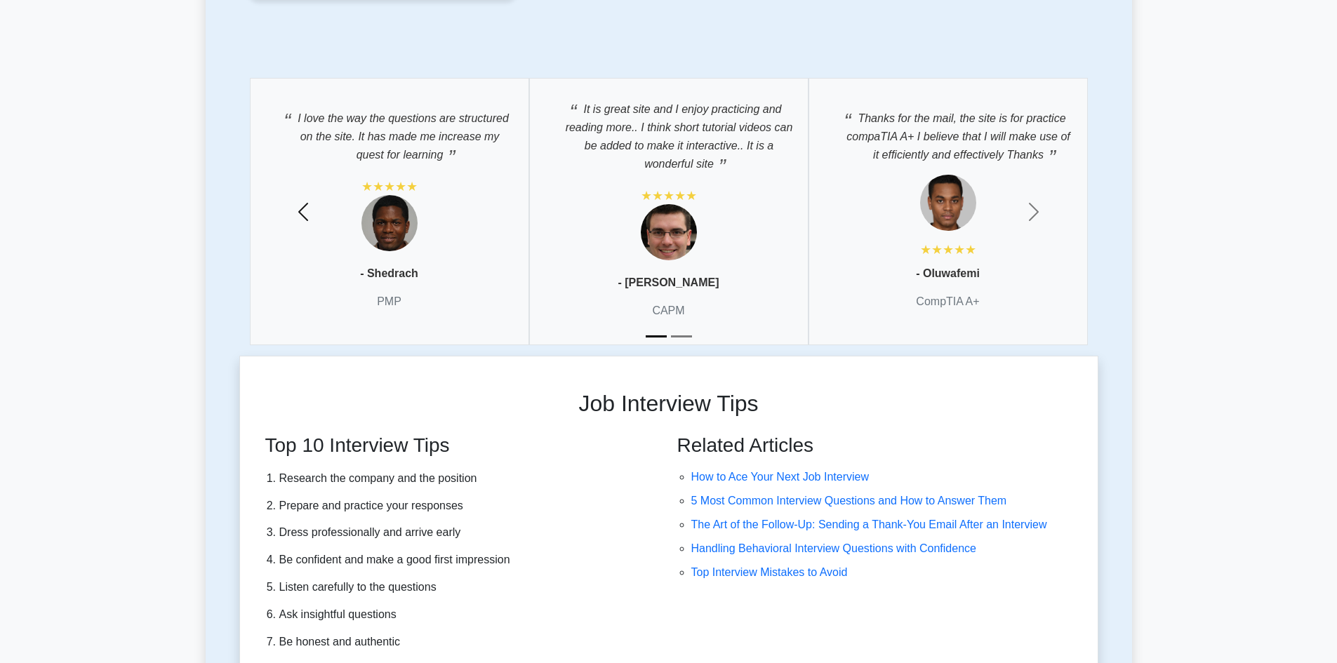
click at [295, 206] on span "button" at bounding box center [303, 212] width 22 height 22
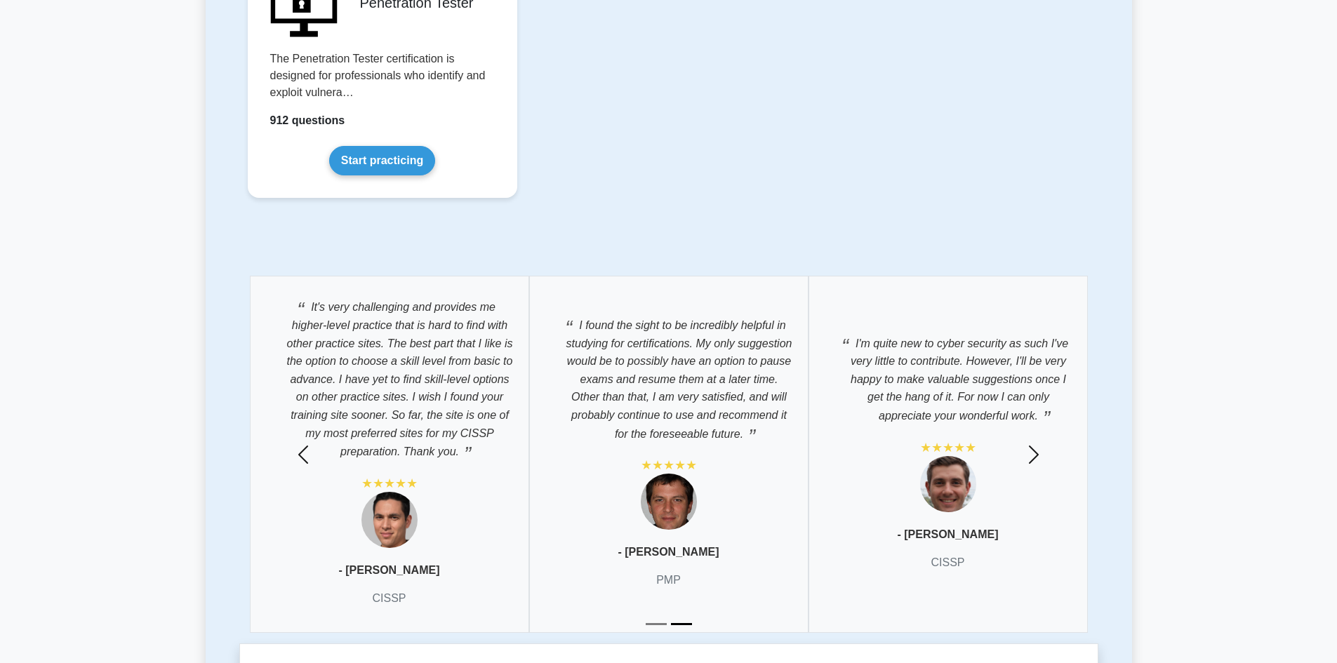
scroll to position [3297, 0]
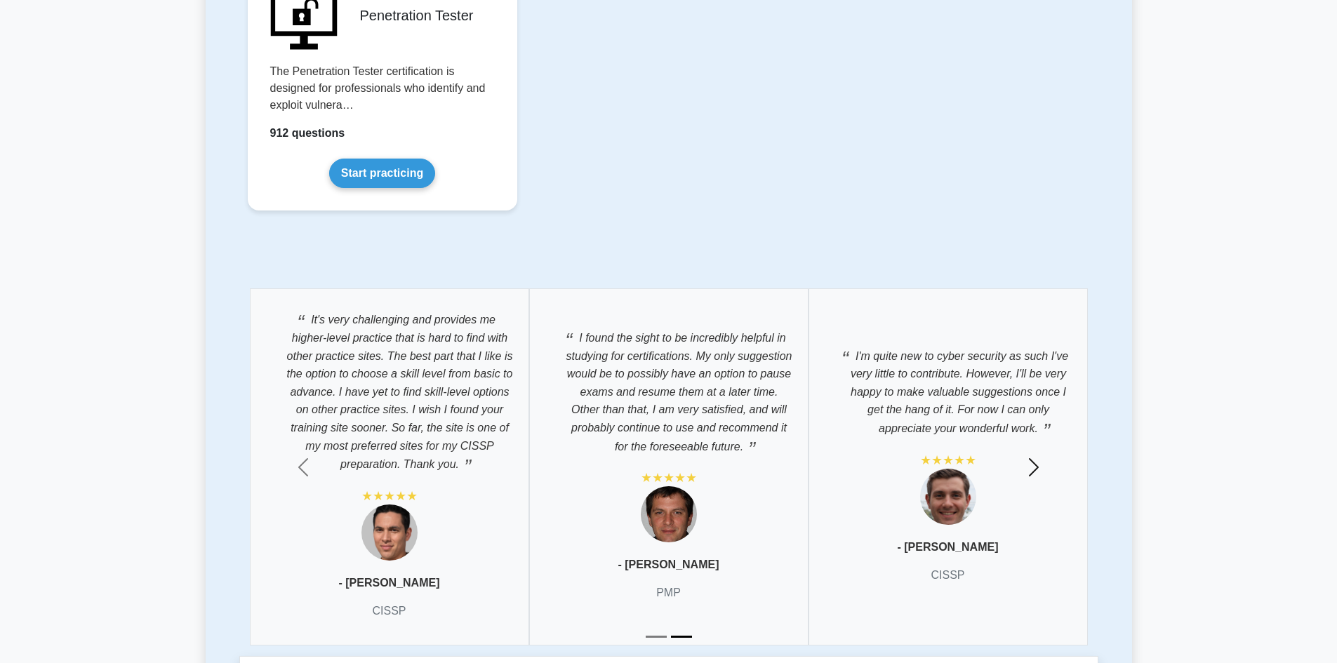
click at [1026, 469] on span "button" at bounding box center [1033, 467] width 22 height 22
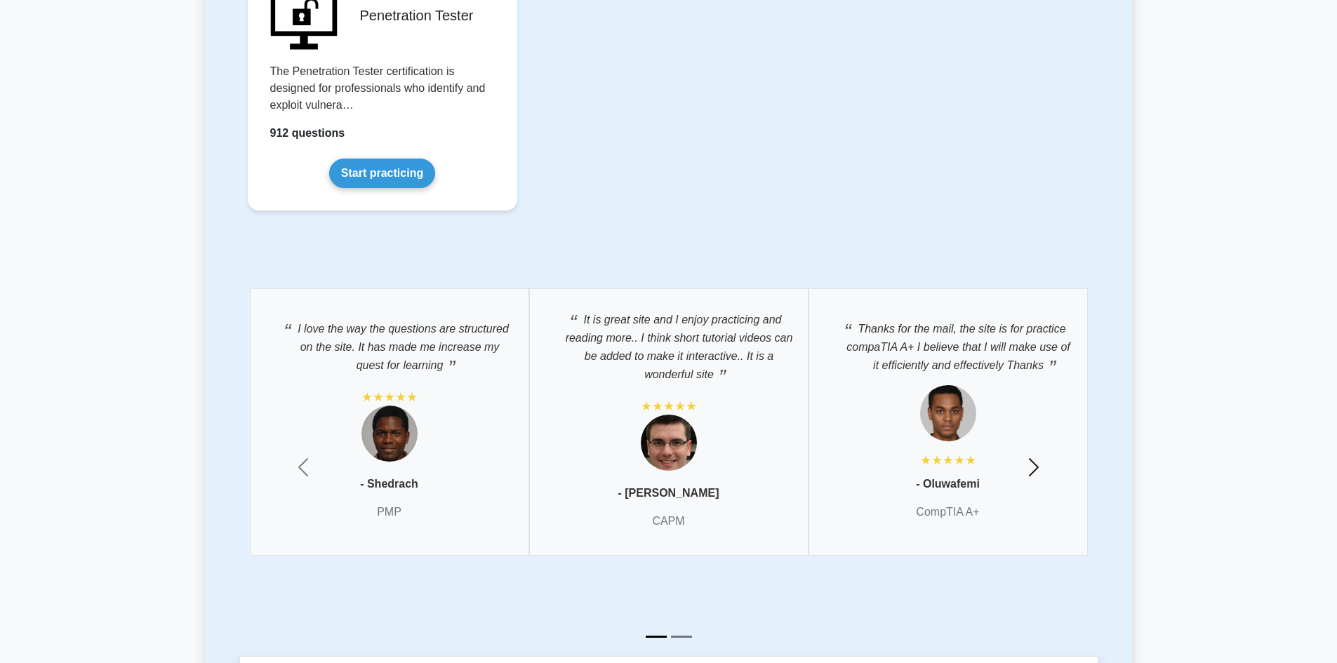
click at [1026, 469] on span "button" at bounding box center [1033, 467] width 22 height 22
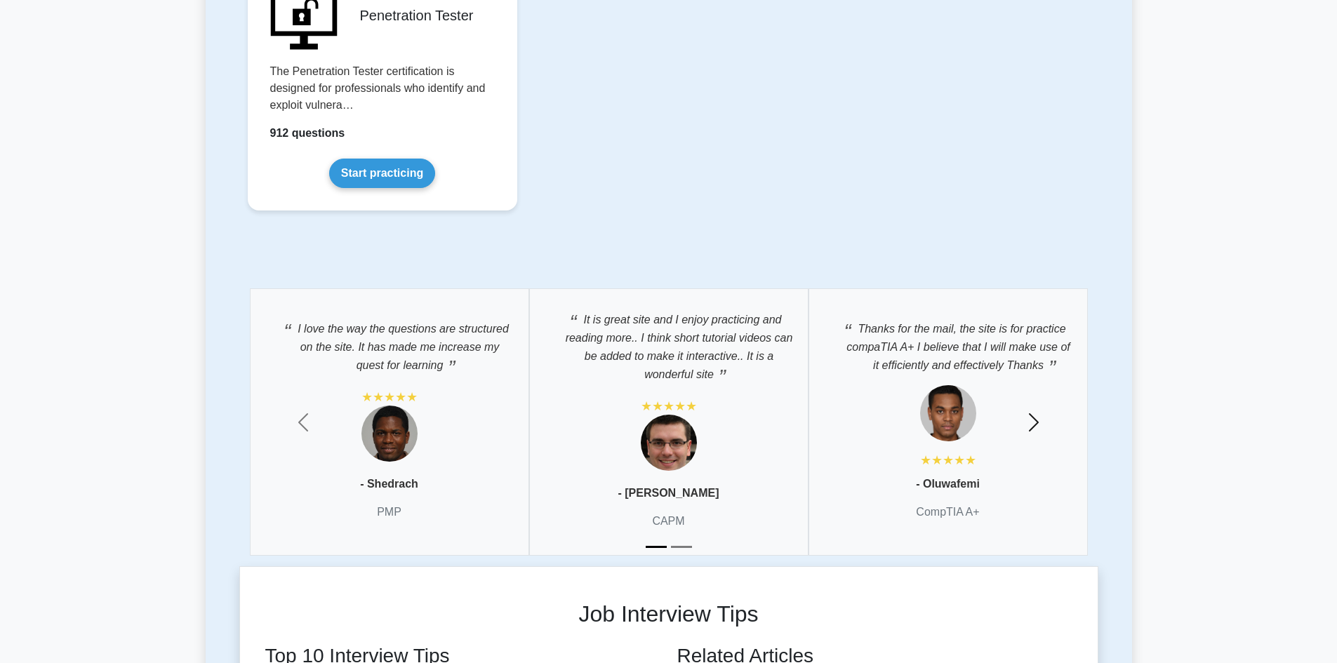
click at [1036, 424] on span "button" at bounding box center [1033, 422] width 22 height 22
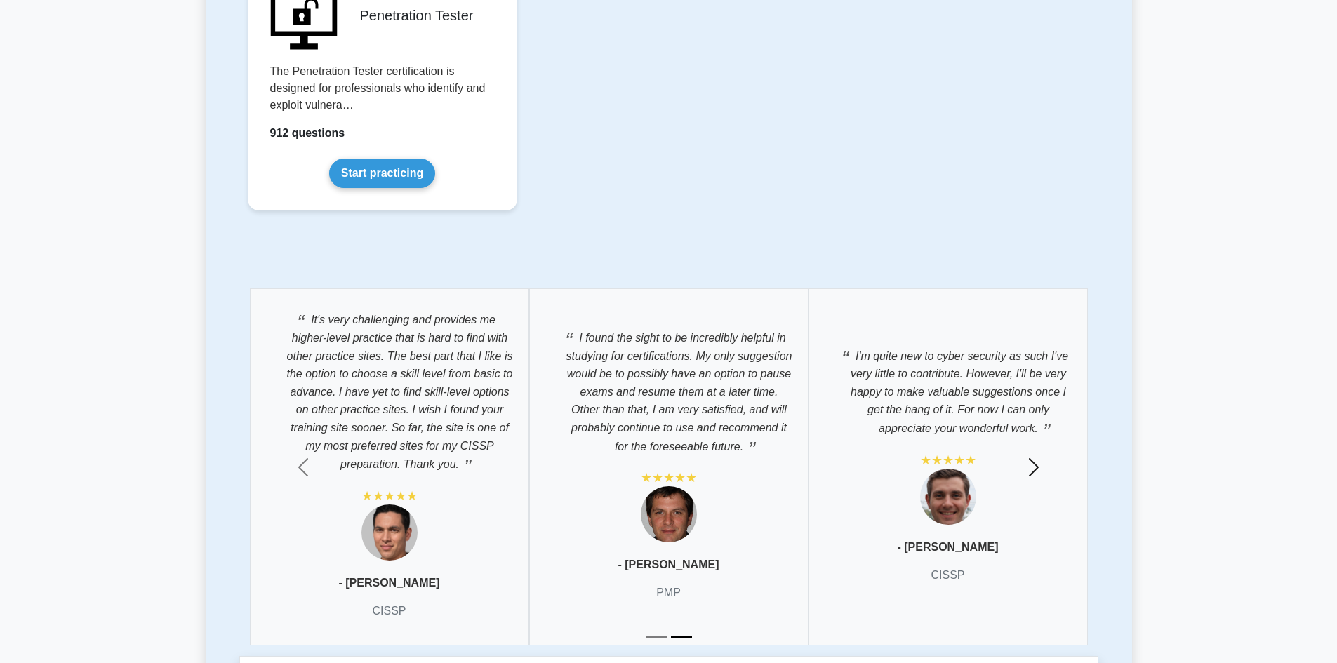
click at [1034, 460] on span "button" at bounding box center [1033, 467] width 22 height 22
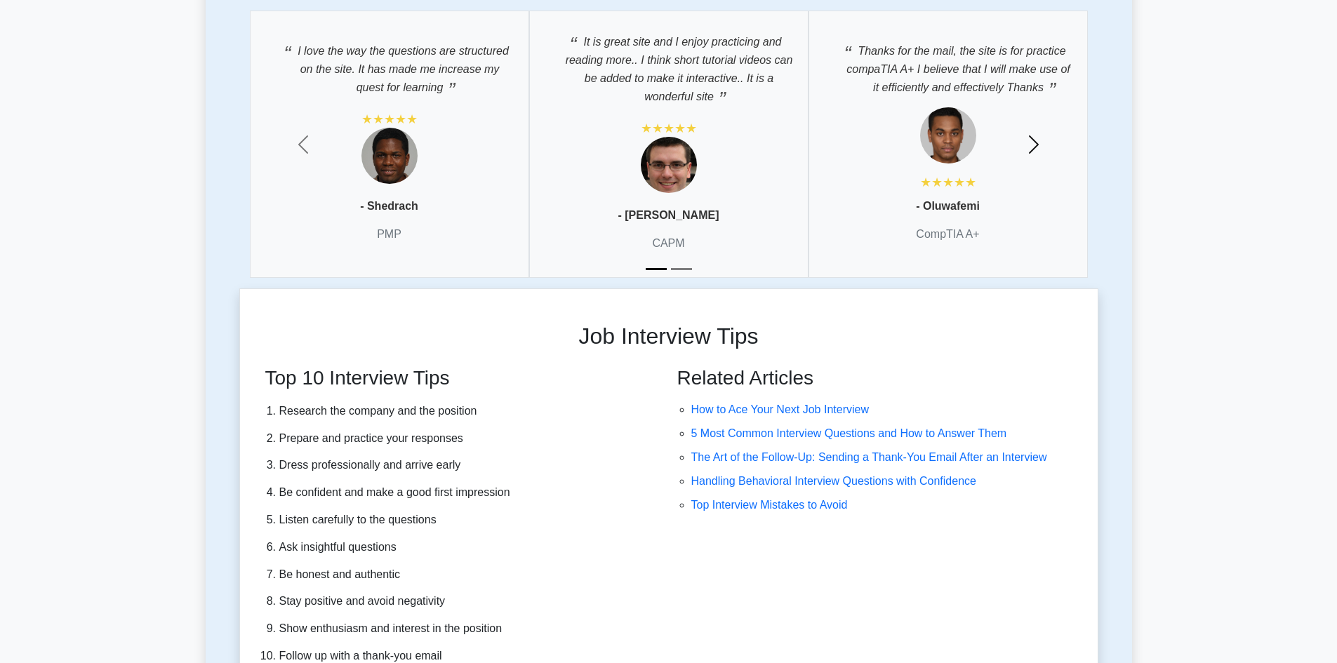
scroll to position [3578, 0]
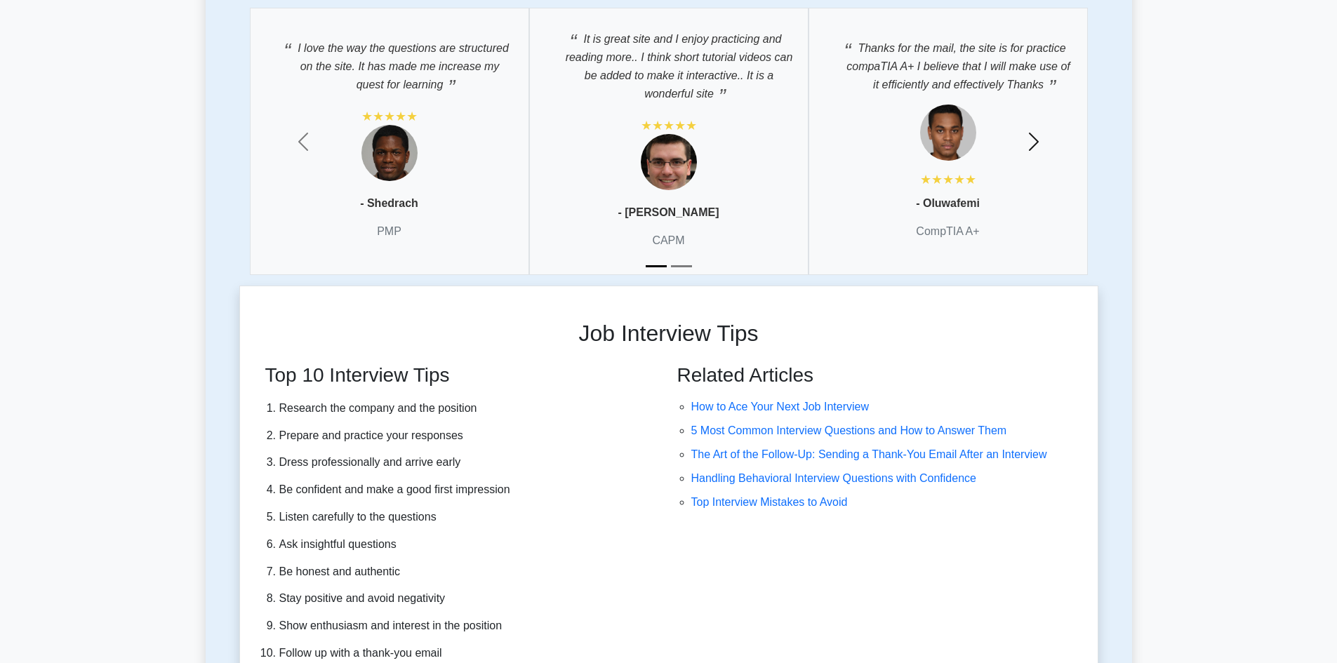
click at [1032, 138] on span "button" at bounding box center [1033, 141] width 22 height 22
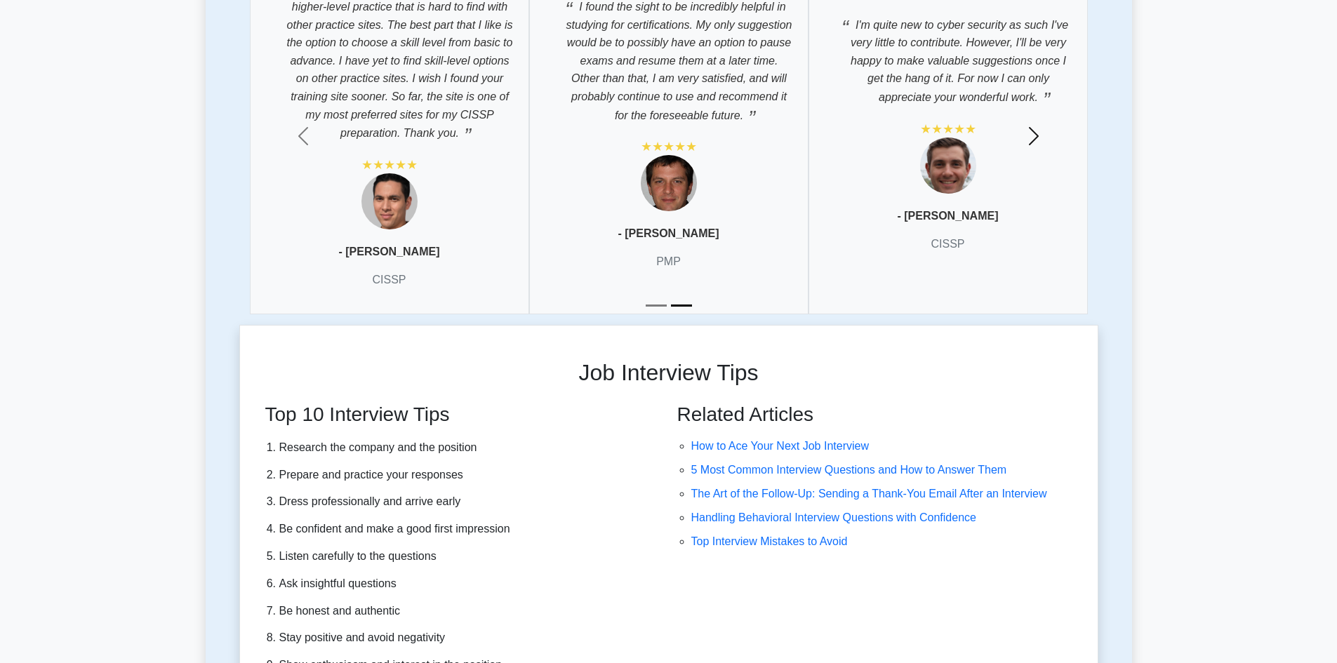
scroll to position [3598, 0]
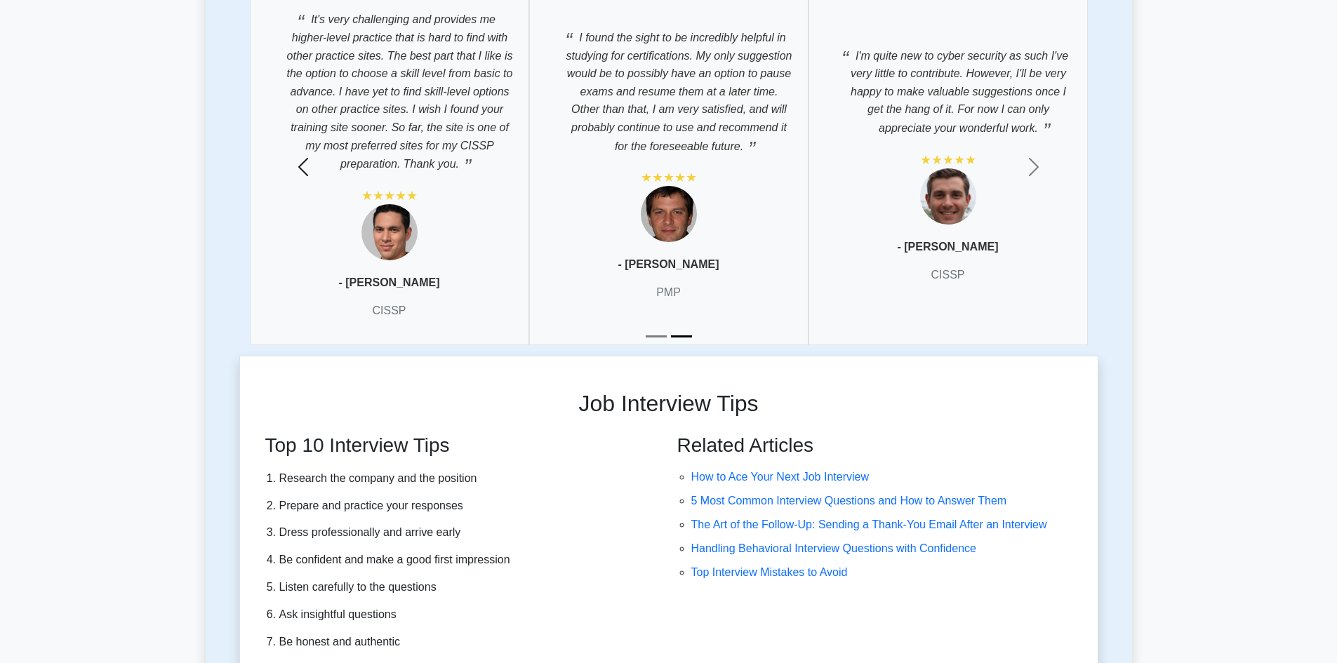
click at [302, 173] on span "button" at bounding box center [303, 167] width 22 height 22
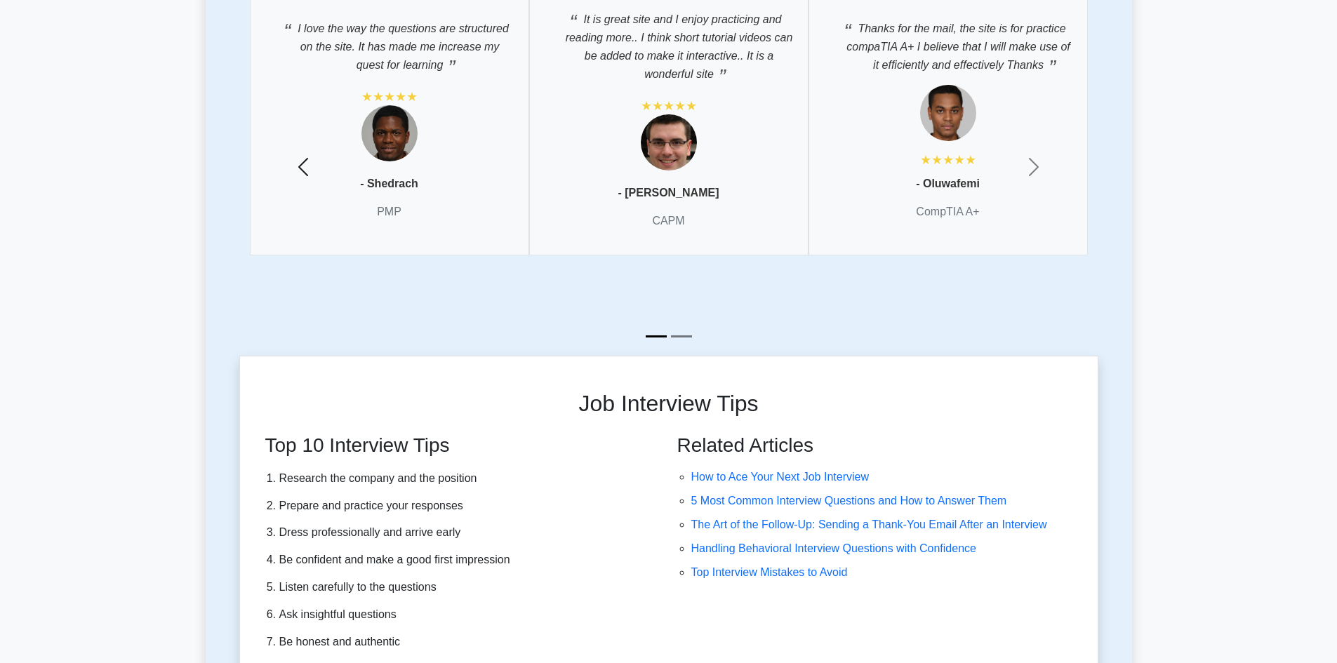
scroll to position [3508, 0]
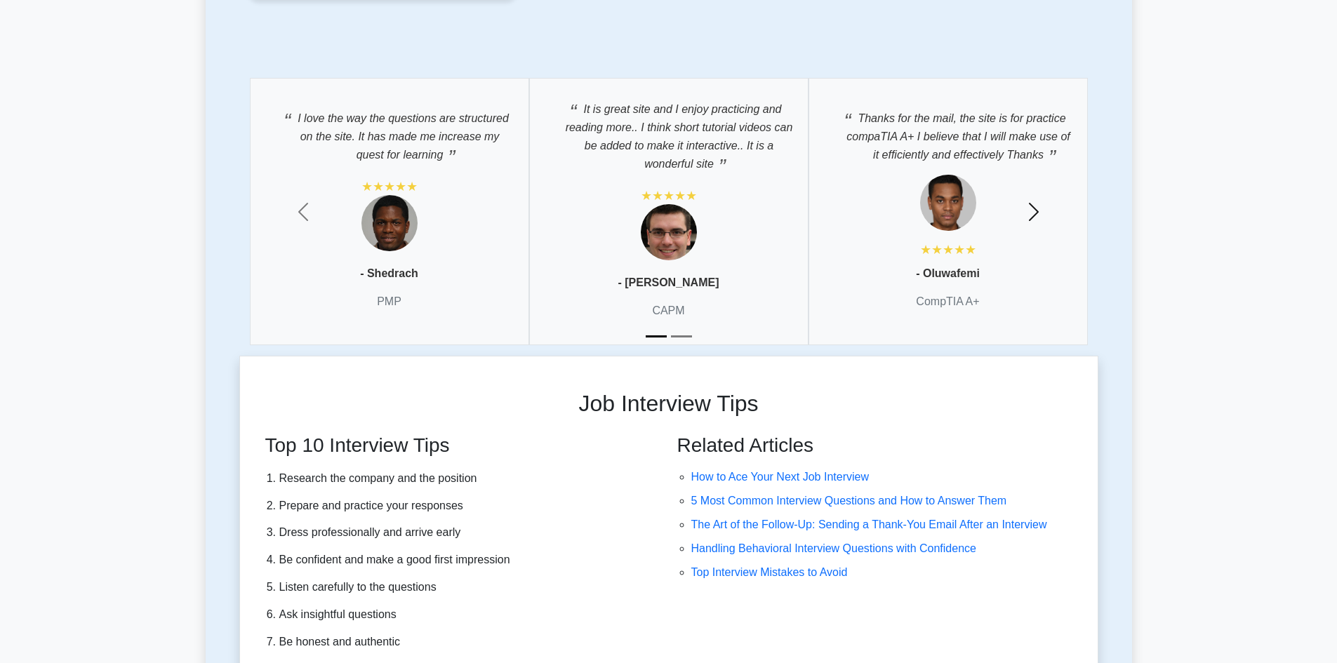
click at [1022, 217] on span "button" at bounding box center [1033, 212] width 22 height 22
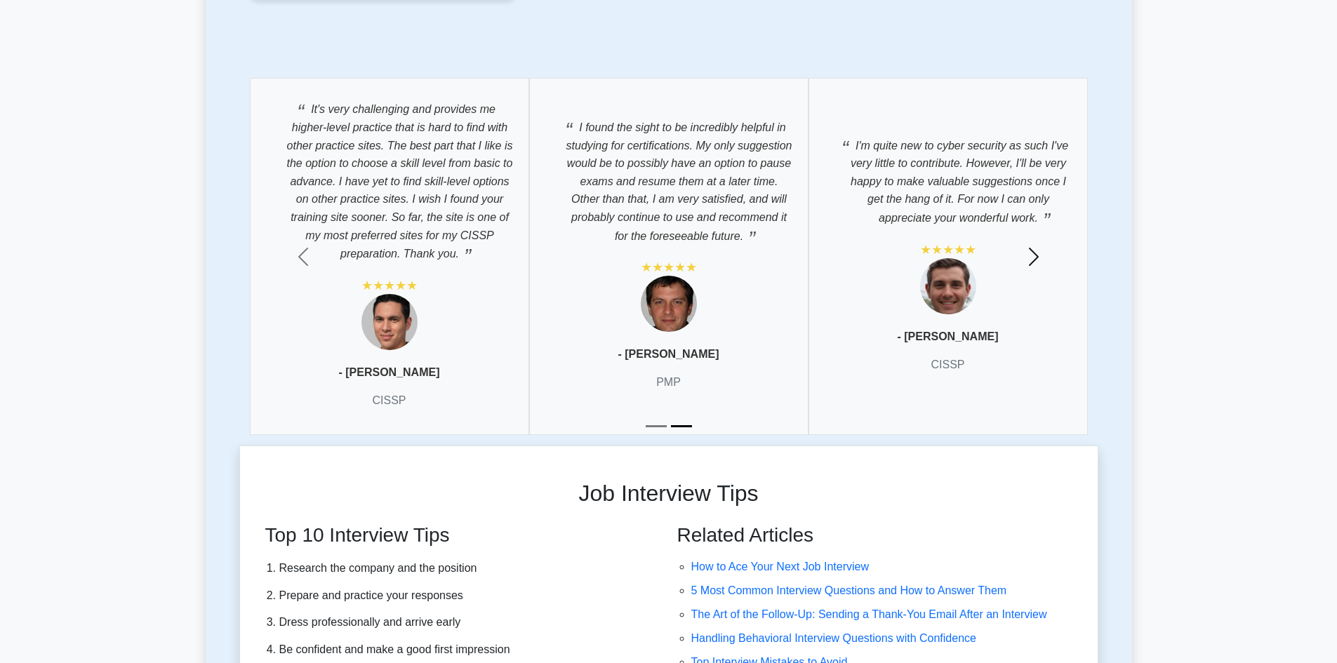
click at [1023, 266] on span "button" at bounding box center [1033, 257] width 22 height 22
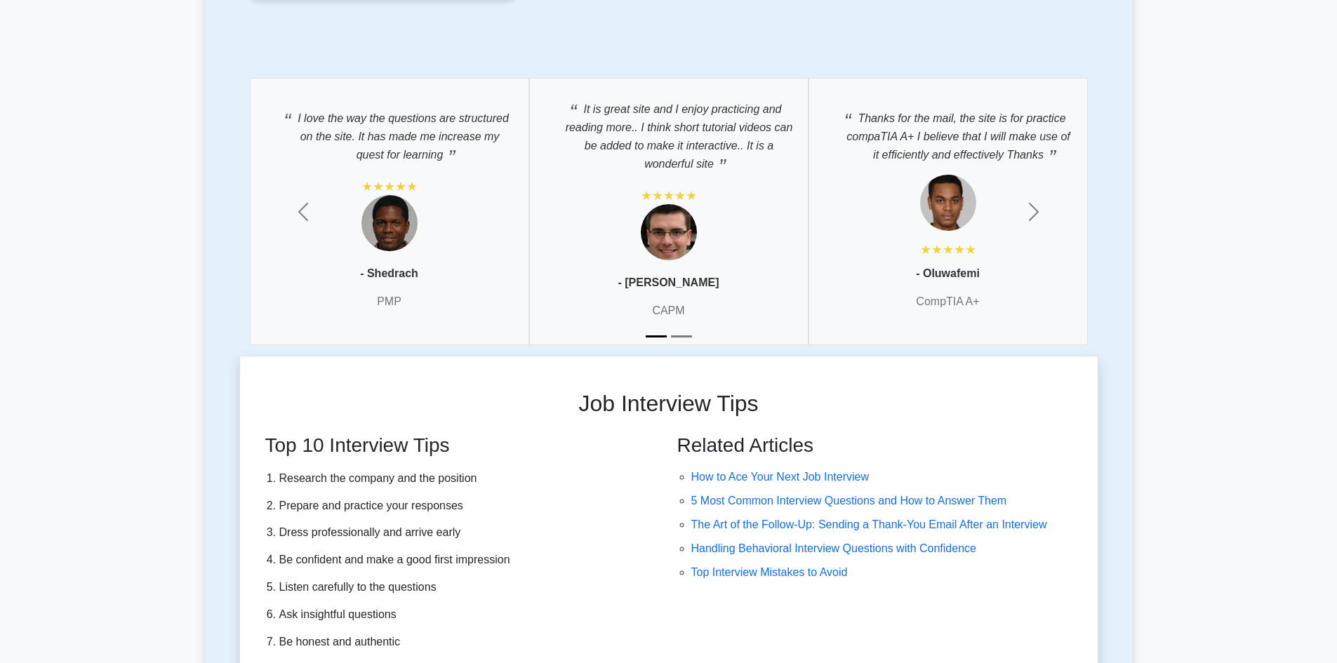
click at [681, 334] on button "Slide 2" at bounding box center [681, 336] width 21 height 16
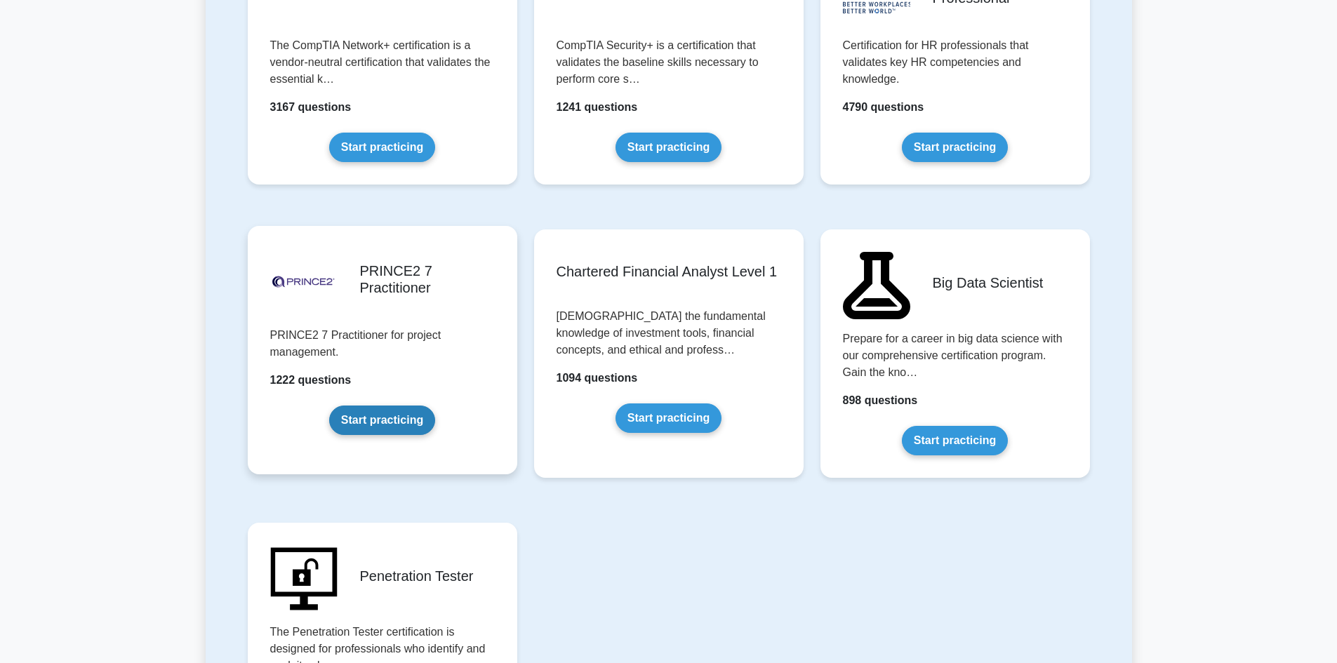
scroll to position [2736, 0]
click at [435, 406] on link "Start practicing" at bounding box center [382, 420] width 106 height 29
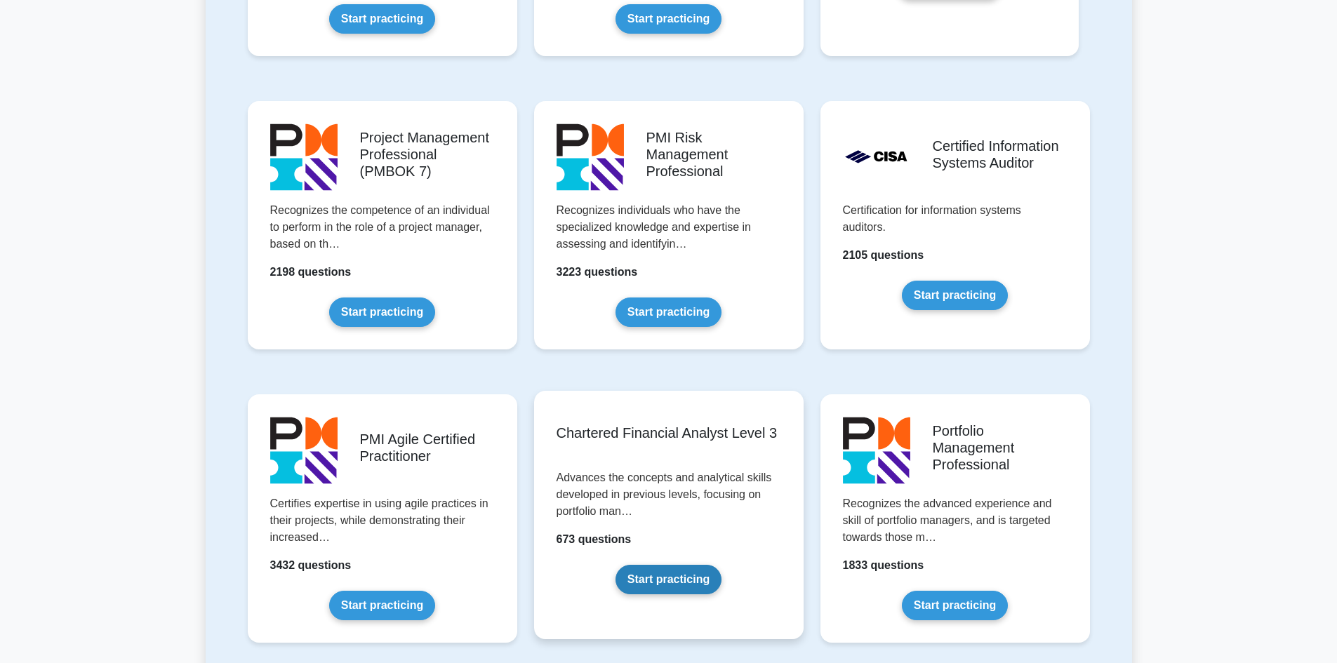
scroll to position [1193, 0]
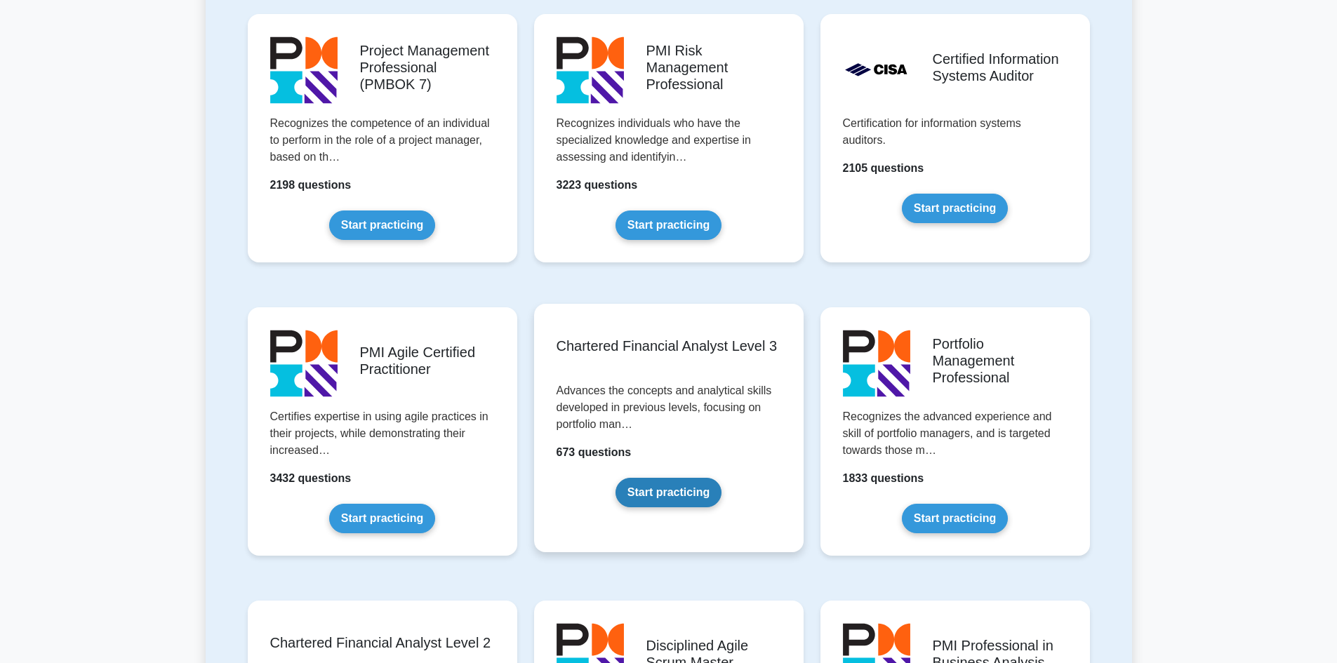
click at [631, 478] on link "Start practicing" at bounding box center [668, 492] width 106 height 29
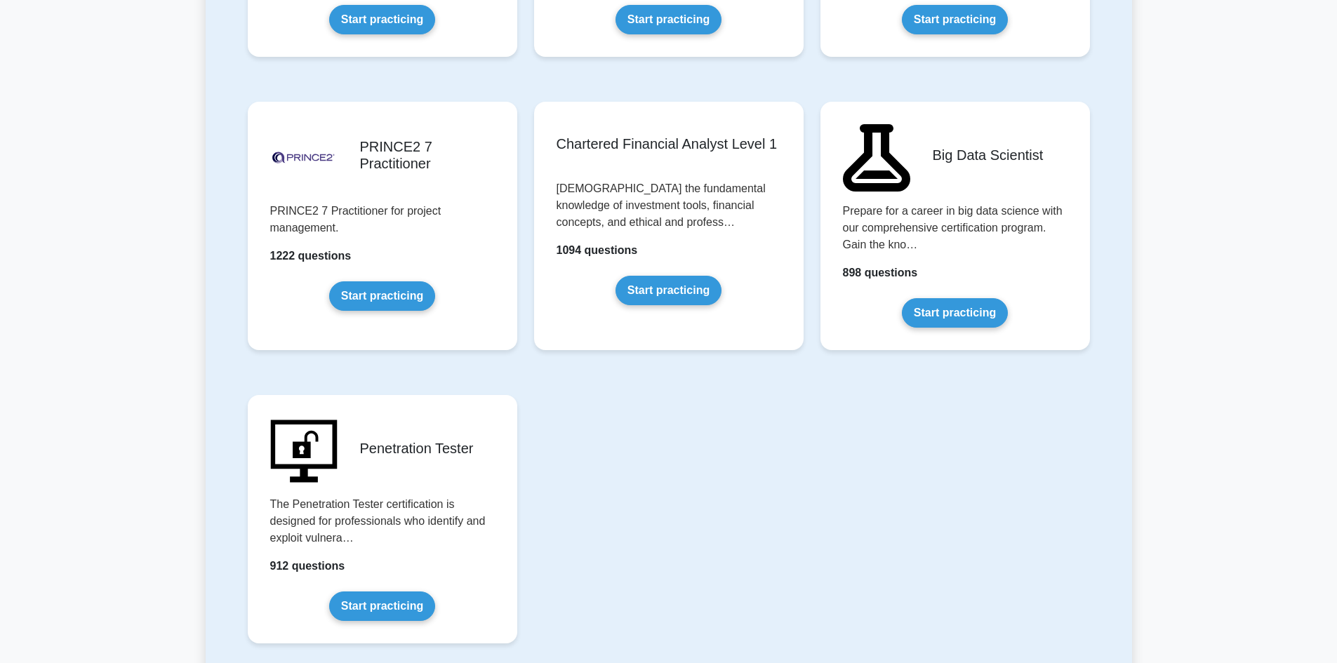
scroll to position [2876, 0]
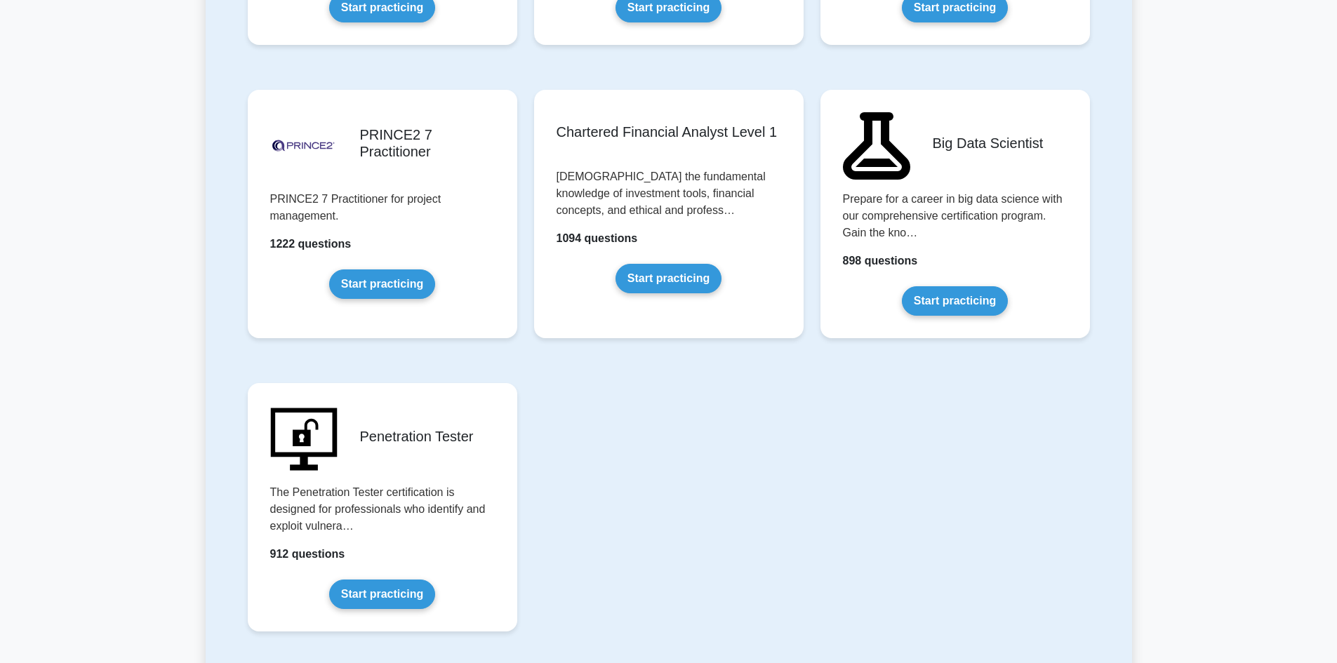
drag, startPoint x: 525, startPoint y: 518, endPoint x: 1026, endPoint y: 470, distance: 503.2
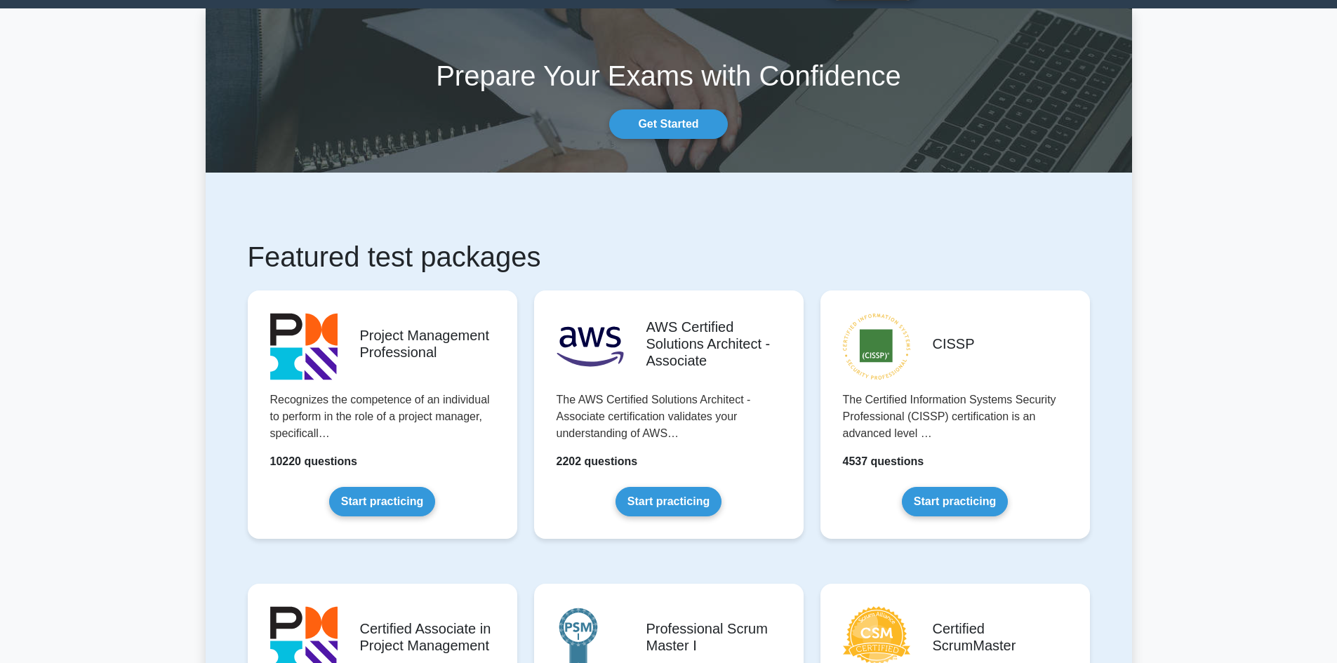
scroll to position [0, 0]
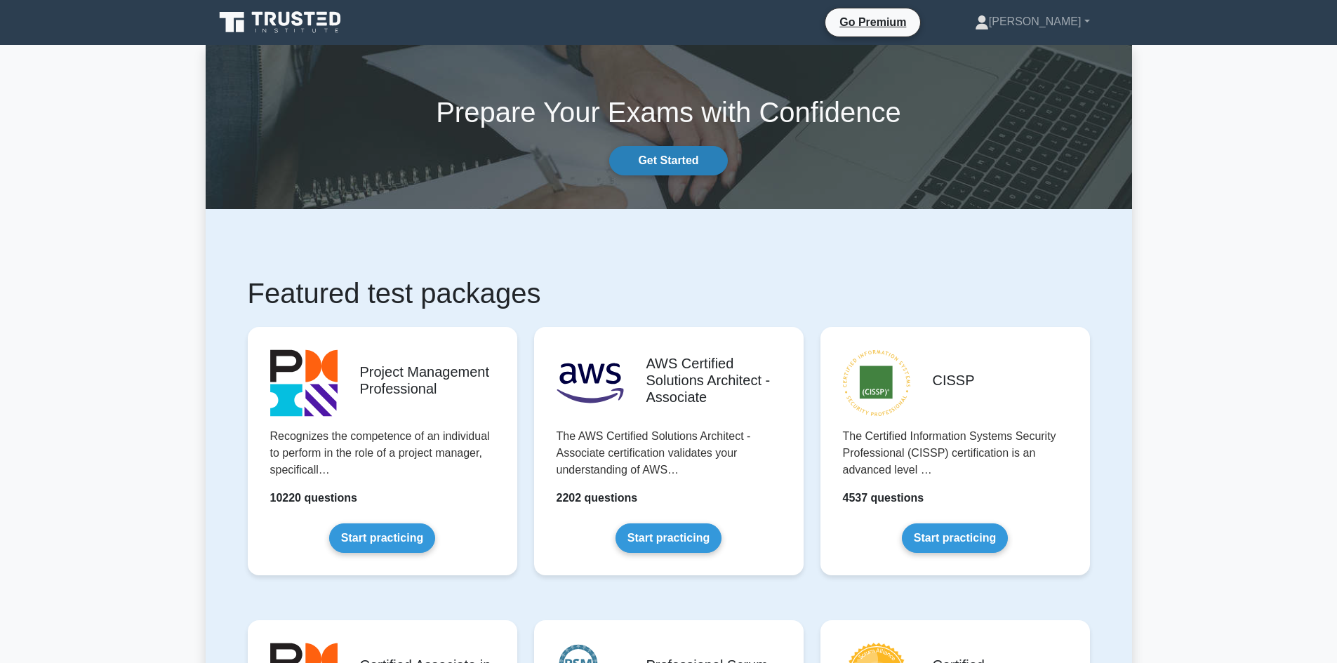
click at [695, 163] on link "Get Started" at bounding box center [668, 160] width 118 height 29
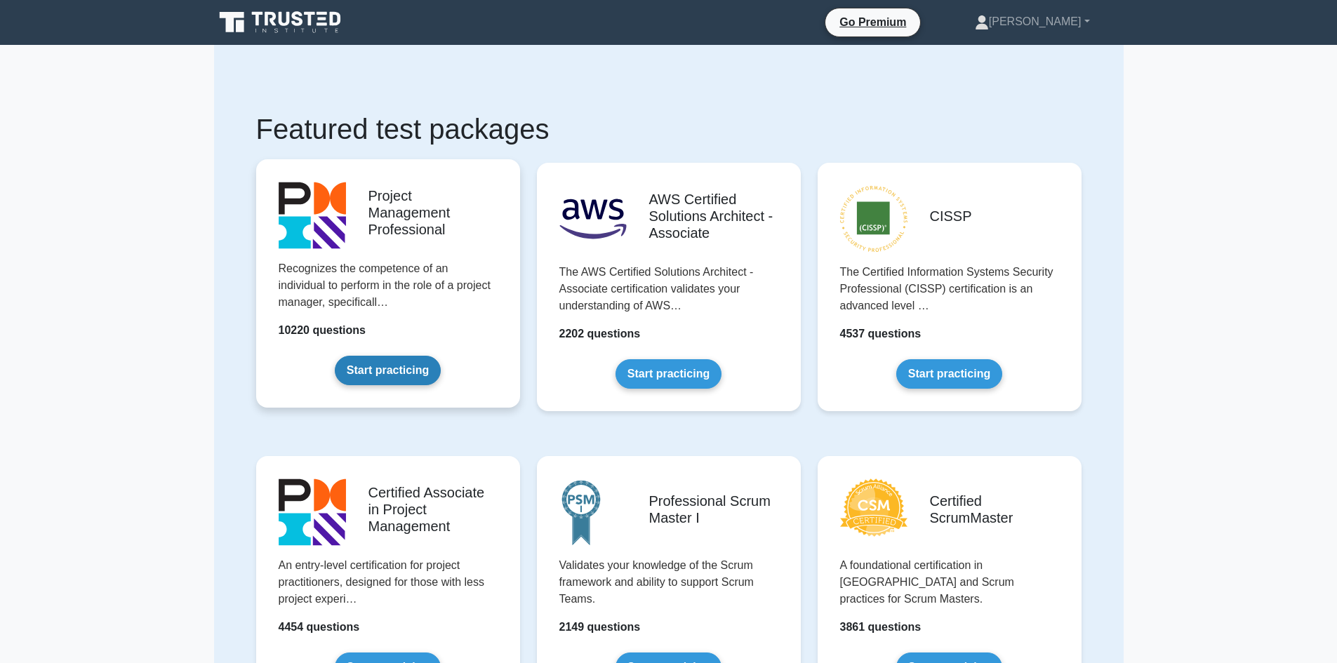
click at [438, 356] on link "Start practicing" at bounding box center [388, 370] width 106 height 29
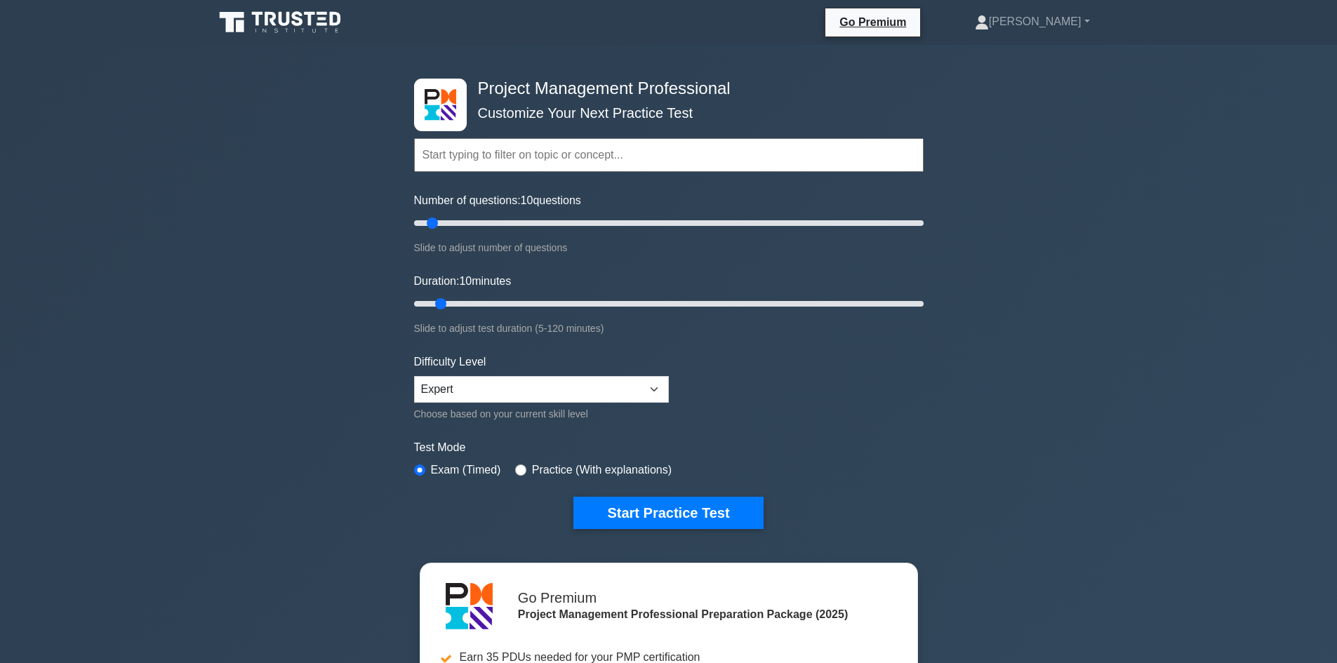
click at [247, 21] on icon at bounding box center [281, 22] width 135 height 27
